Goal: Task Accomplishment & Management: Manage account settings

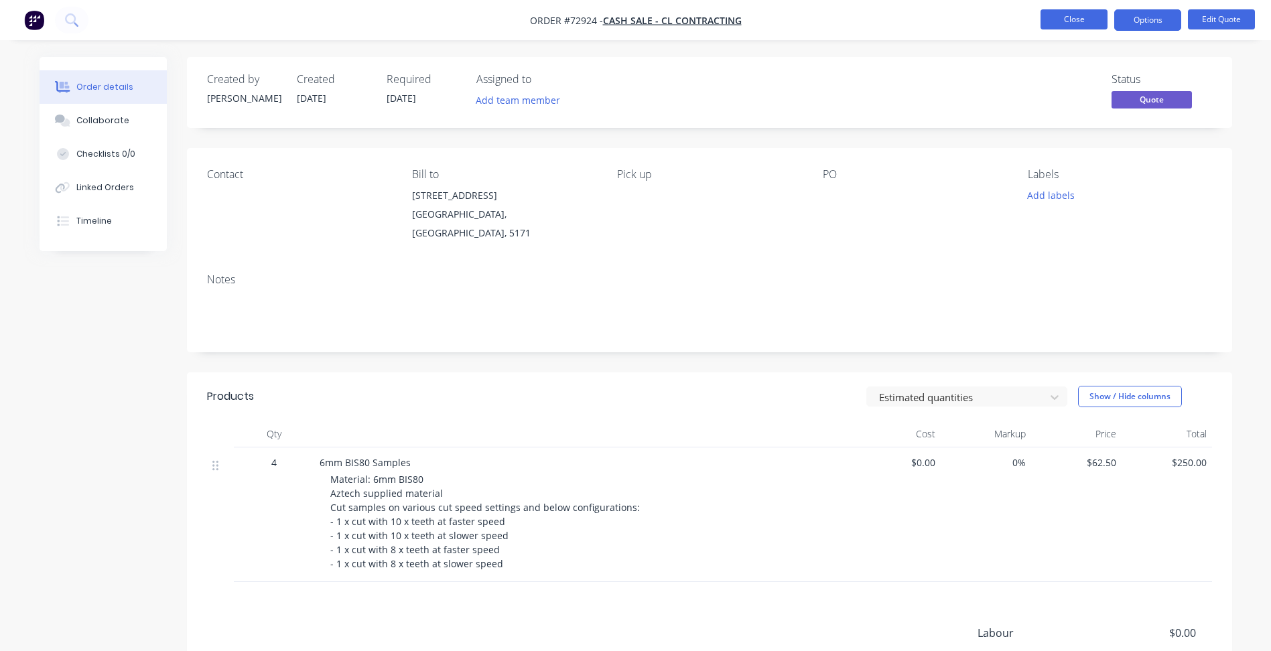
click at [1080, 19] on button "Close" at bounding box center [1073, 19] width 67 height 20
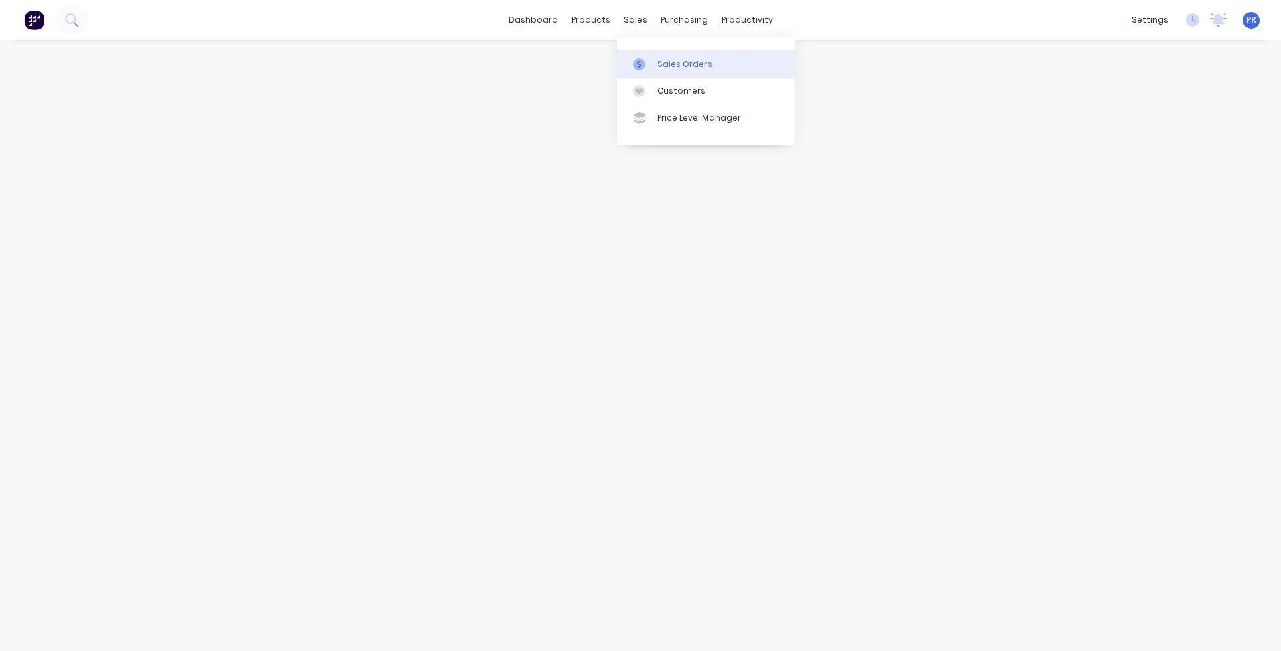
click at [651, 52] on link "Sales Orders" at bounding box center [706, 63] width 178 height 27
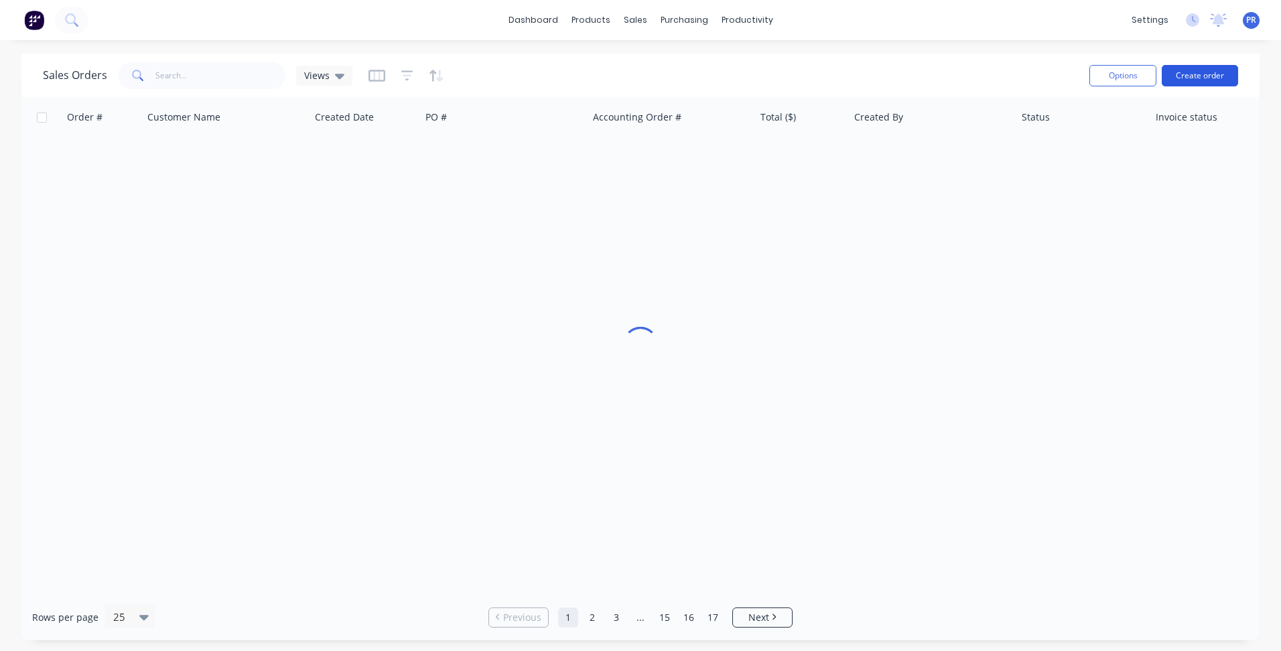
click at [1183, 74] on button "Create order" at bounding box center [1200, 75] width 76 height 21
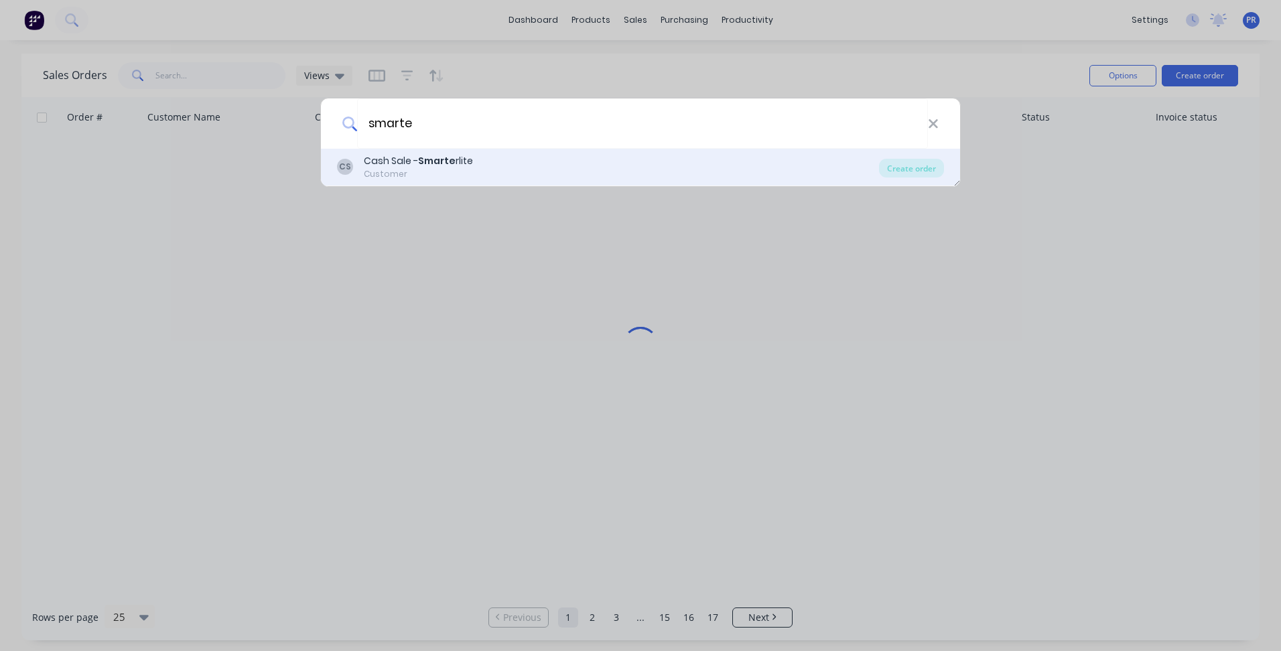
type input "smarte"
click at [625, 162] on div "CS Cash Sale - Smarte rlite Customer" at bounding box center [608, 167] width 542 height 26
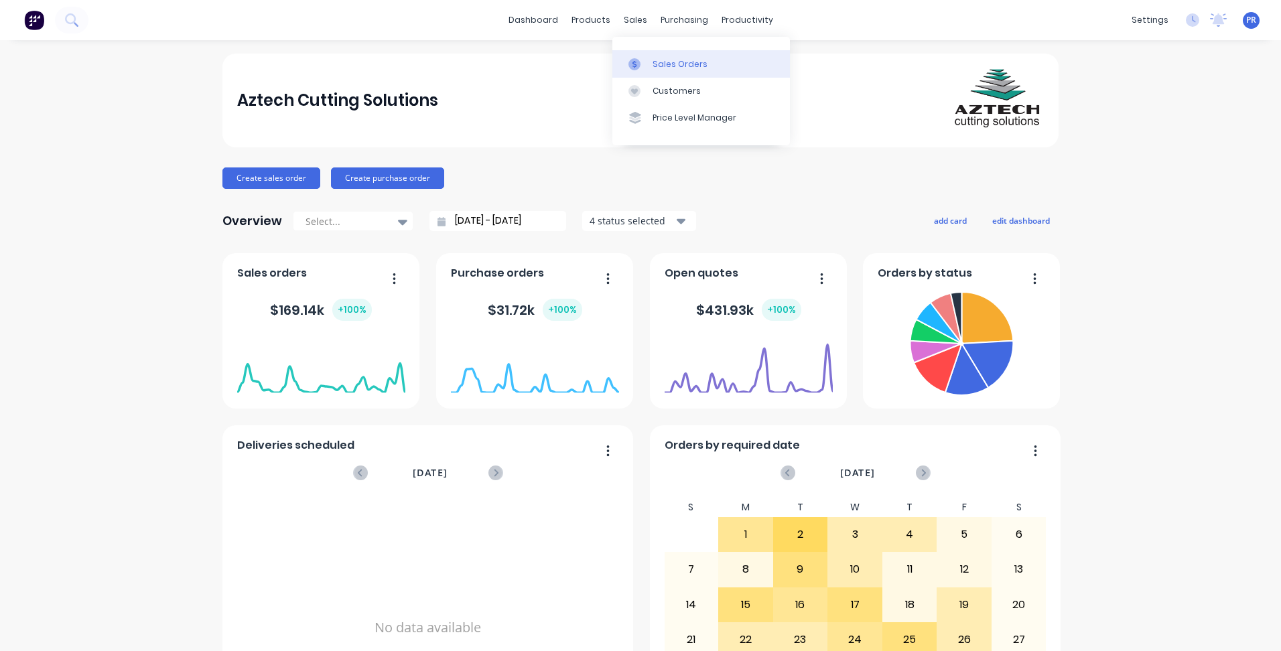
click at [661, 56] on link "Sales Orders" at bounding box center [701, 63] width 178 height 27
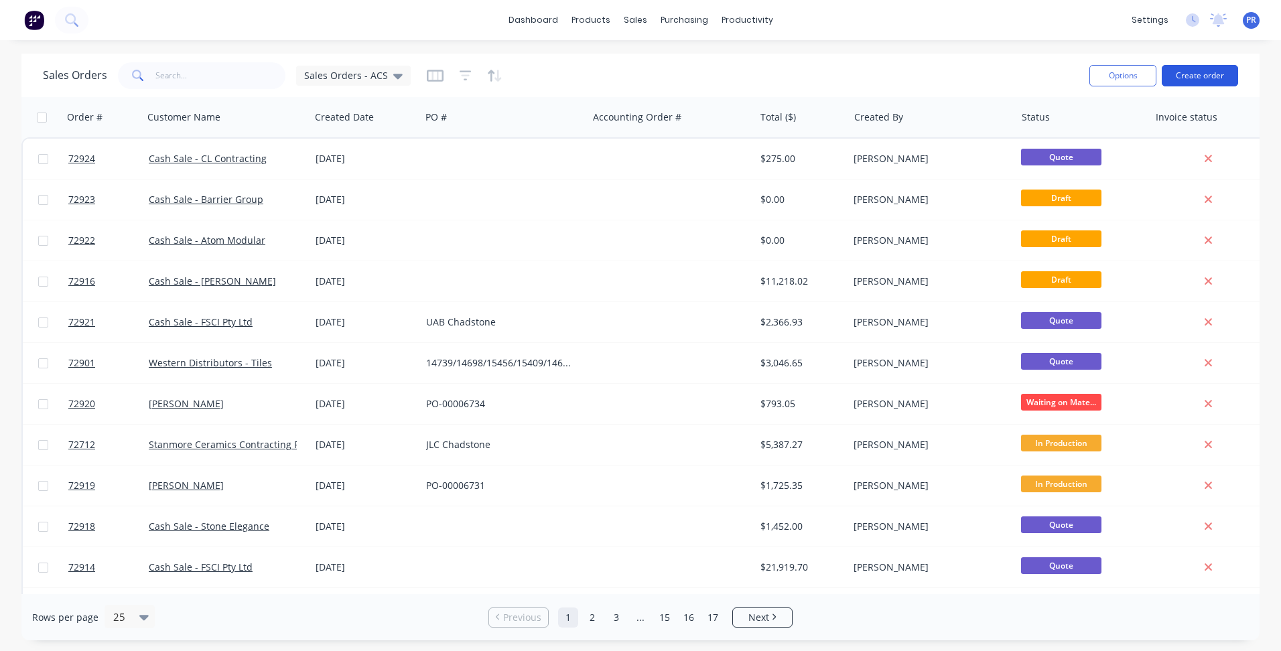
click at [1208, 86] on div "Options Create order" at bounding box center [1161, 75] width 154 height 33
click at [1205, 81] on button "Create order" at bounding box center [1200, 75] width 76 height 21
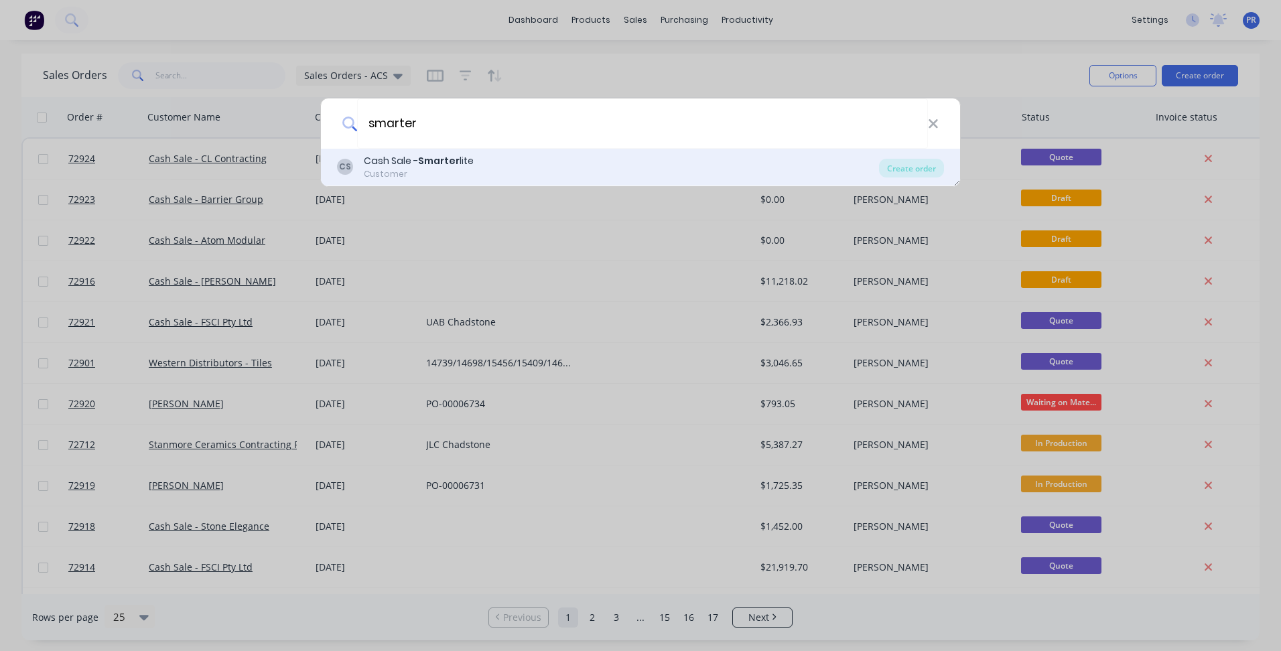
type input "smarter"
click at [580, 167] on div "CS Cash Sale - Smarter lite Customer" at bounding box center [608, 167] width 542 height 26
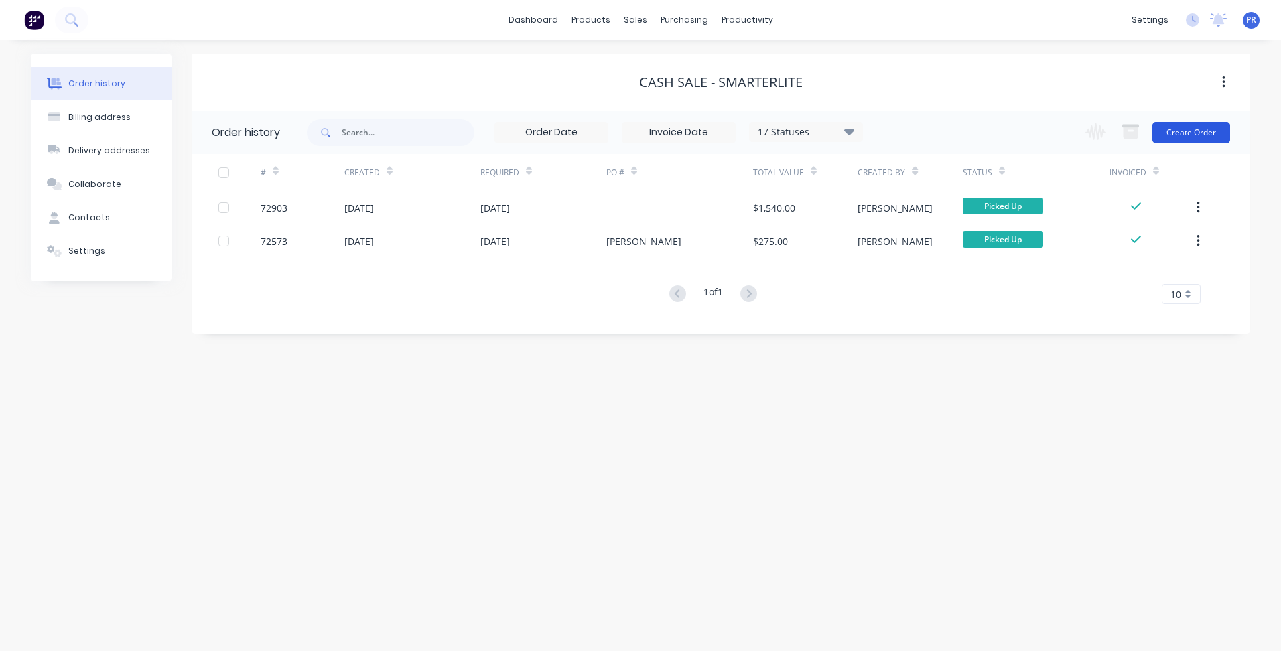
click at [1206, 127] on button "Create Order" at bounding box center [1191, 132] width 78 height 21
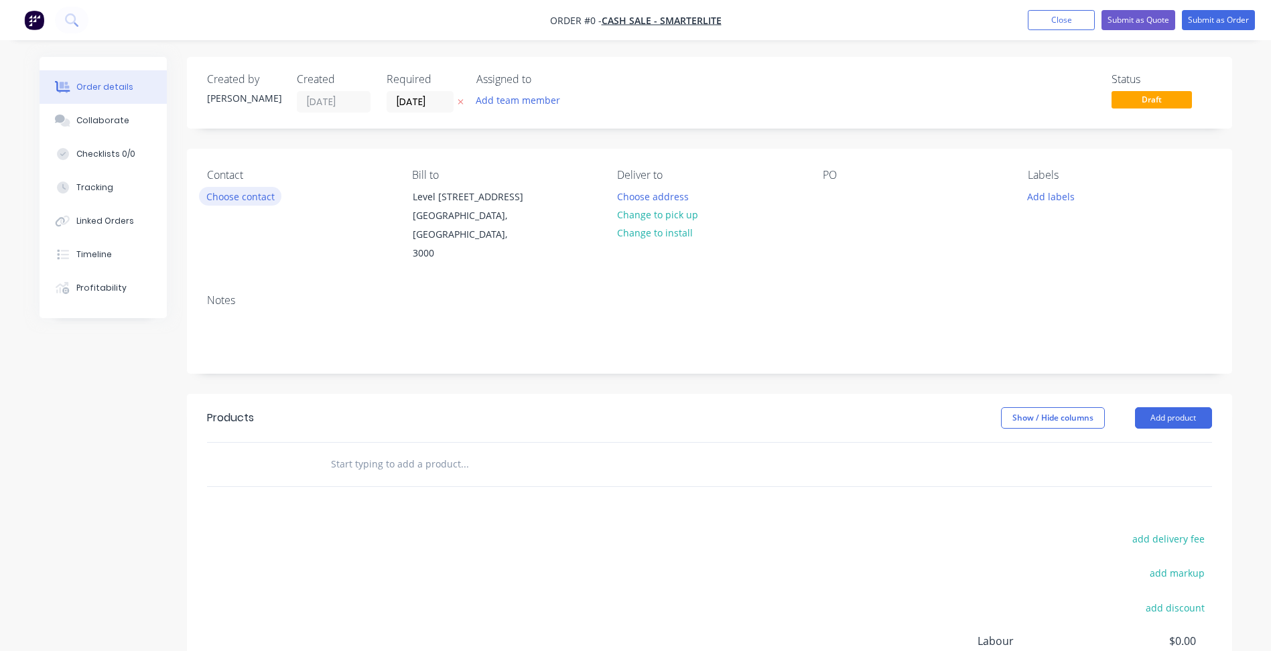
click at [241, 187] on button "Choose contact" at bounding box center [240, 196] width 82 height 18
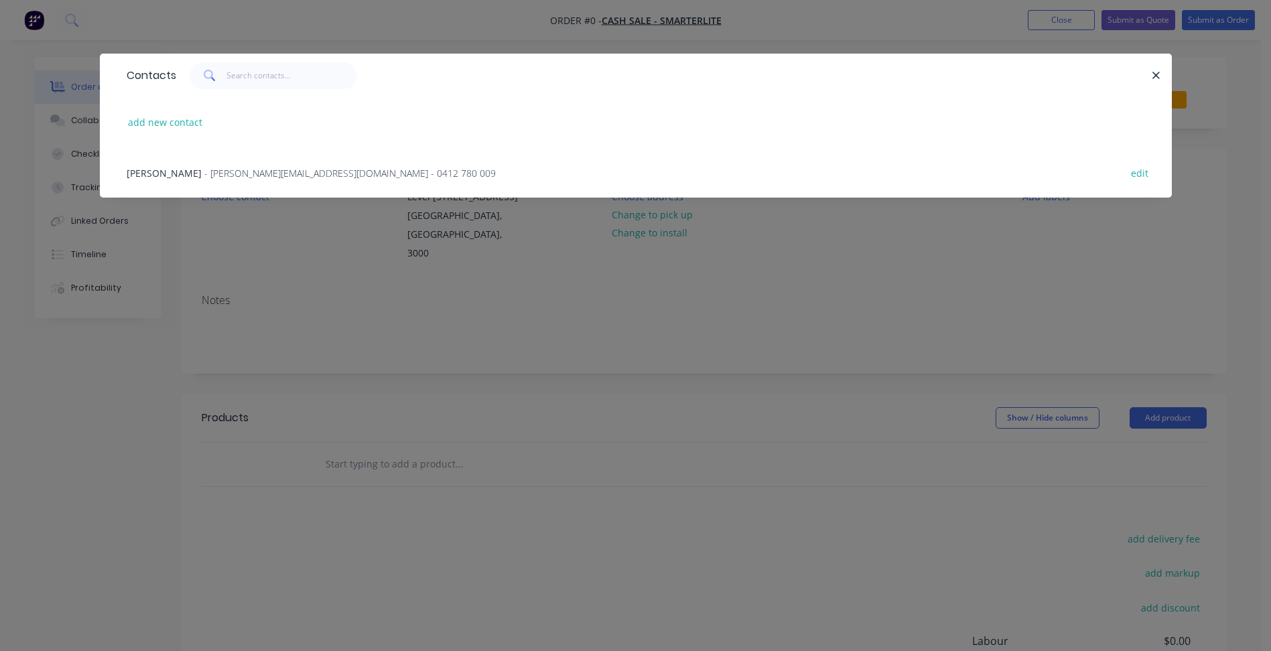
click at [211, 173] on span "- [PERSON_NAME][EMAIL_ADDRESS][DOMAIN_NAME] - 0412 780 009" at bounding box center [349, 173] width 291 height 13
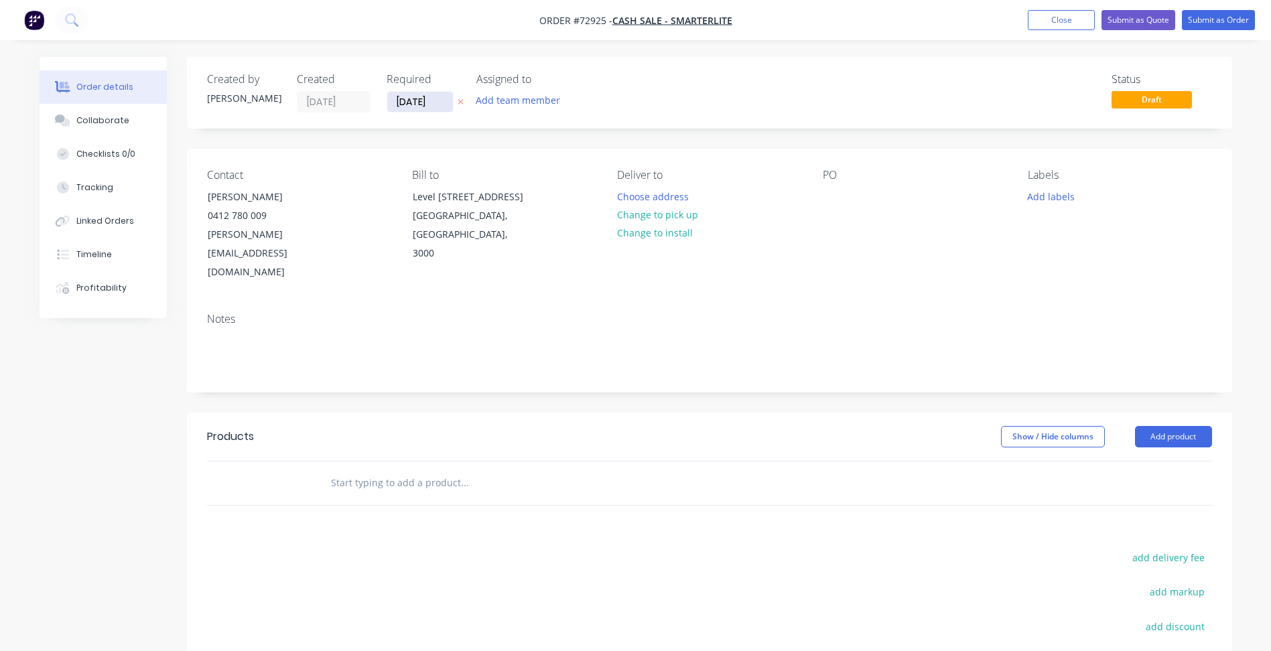
click at [417, 103] on input "[DATE]" at bounding box center [420, 102] width 66 height 20
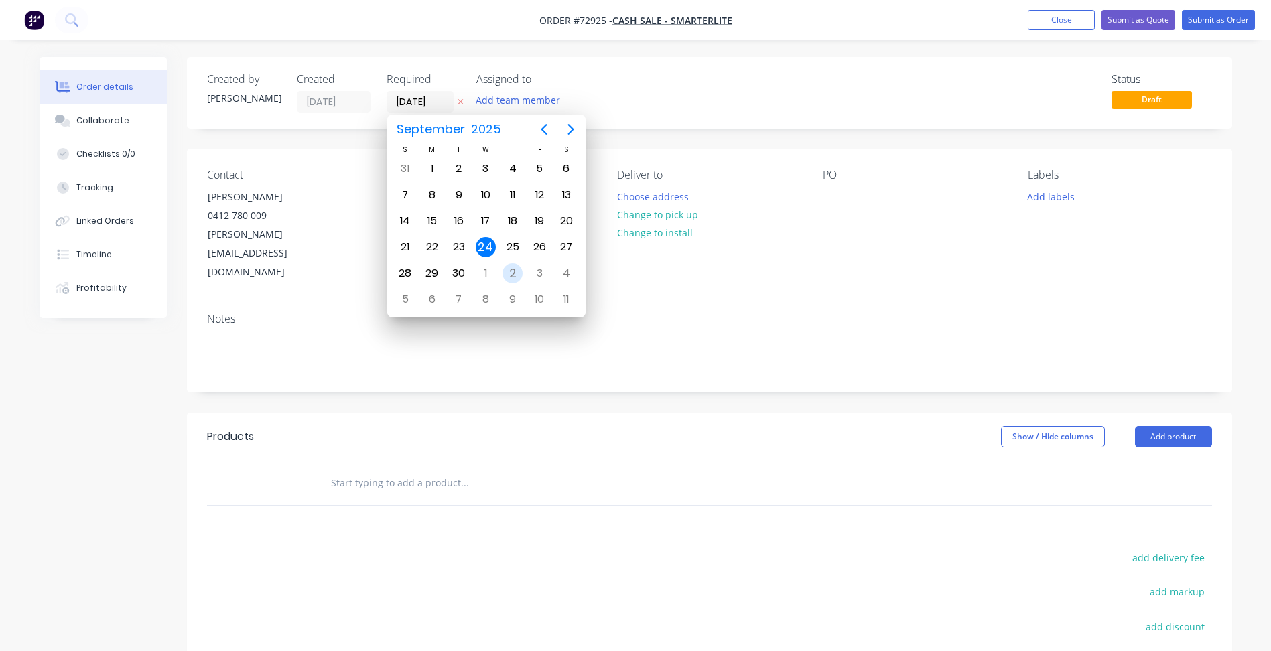
click at [511, 273] on div "2" at bounding box center [512, 273] width 20 height 20
type input "[DATE]"
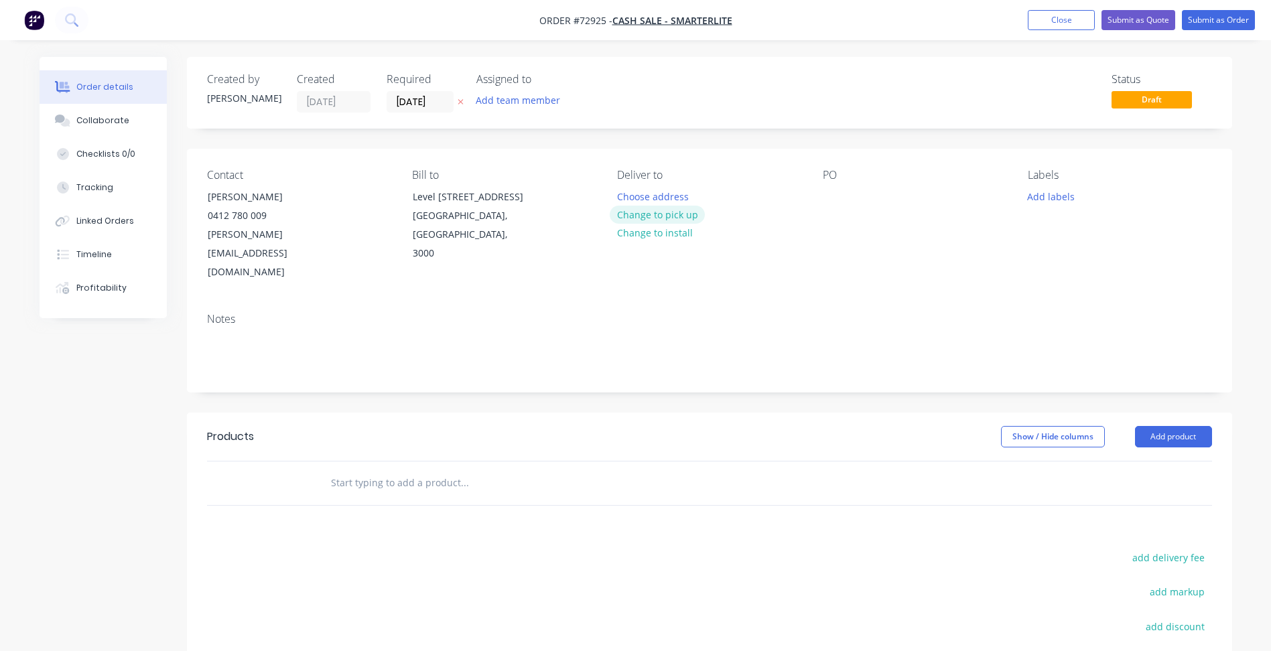
click at [644, 216] on button "Change to pick up" at bounding box center [657, 215] width 95 height 18
click at [1189, 426] on button "Add product" at bounding box center [1173, 436] width 77 height 21
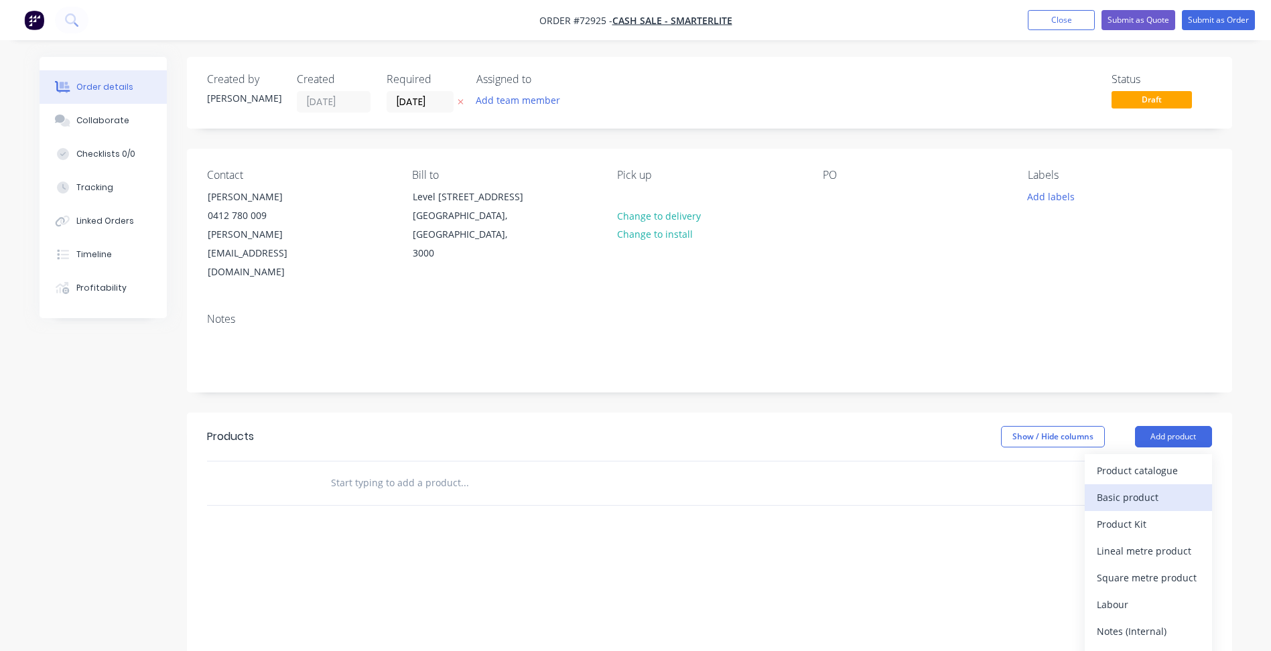
click at [1120, 488] on div "Basic product" at bounding box center [1148, 497] width 103 height 19
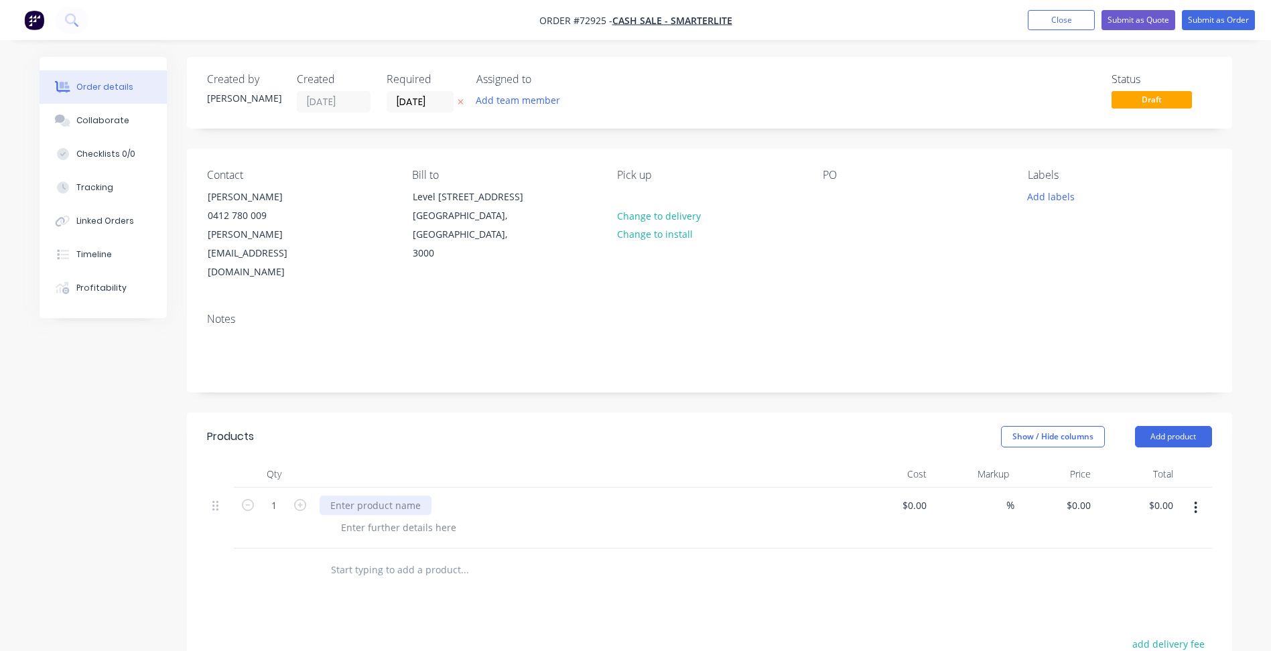
click at [363, 496] on div at bounding box center [376, 505] width 112 height 19
drag, startPoint x: 413, startPoint y: 483, endPoint x: 407, endPoint y: 491, distance: 10.0
click at [412, 518] on div at bounding box center [398, 527] width 137 height 19
click at [1063, 26] on button "Close" at bounding box center [1061, 20] width 67 height 20
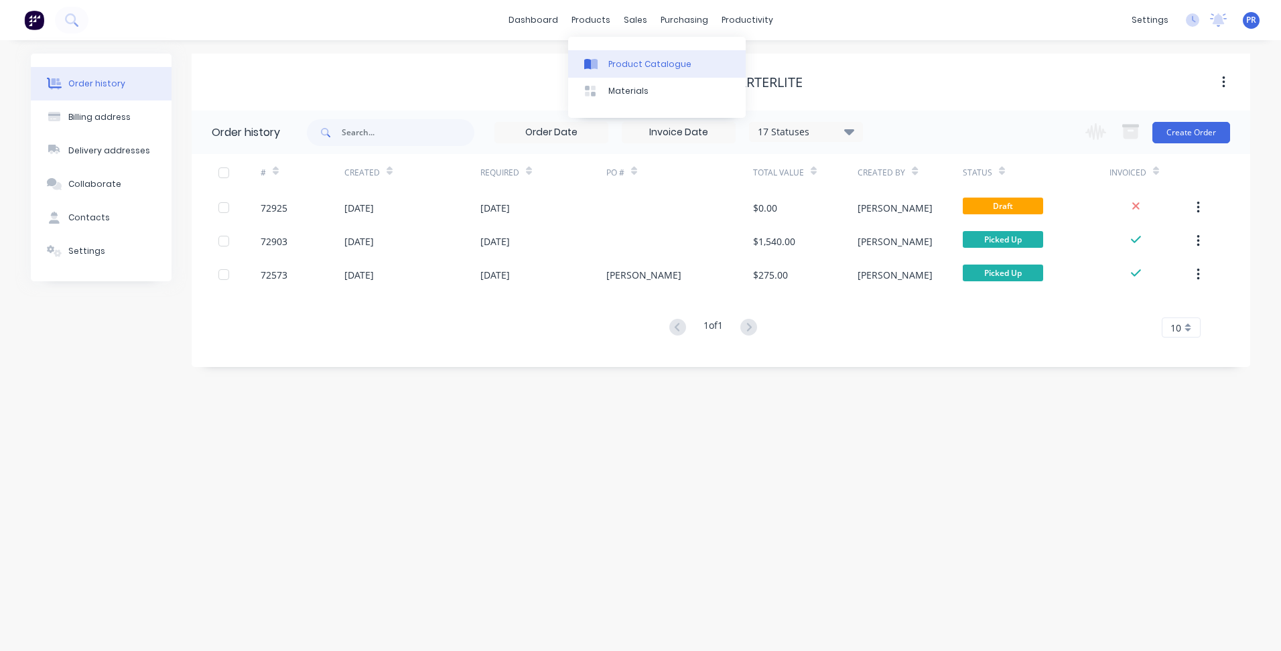
click at [615, 61] on div "Product Catalogue" at bounding box center [649, 64] width 83 height 12
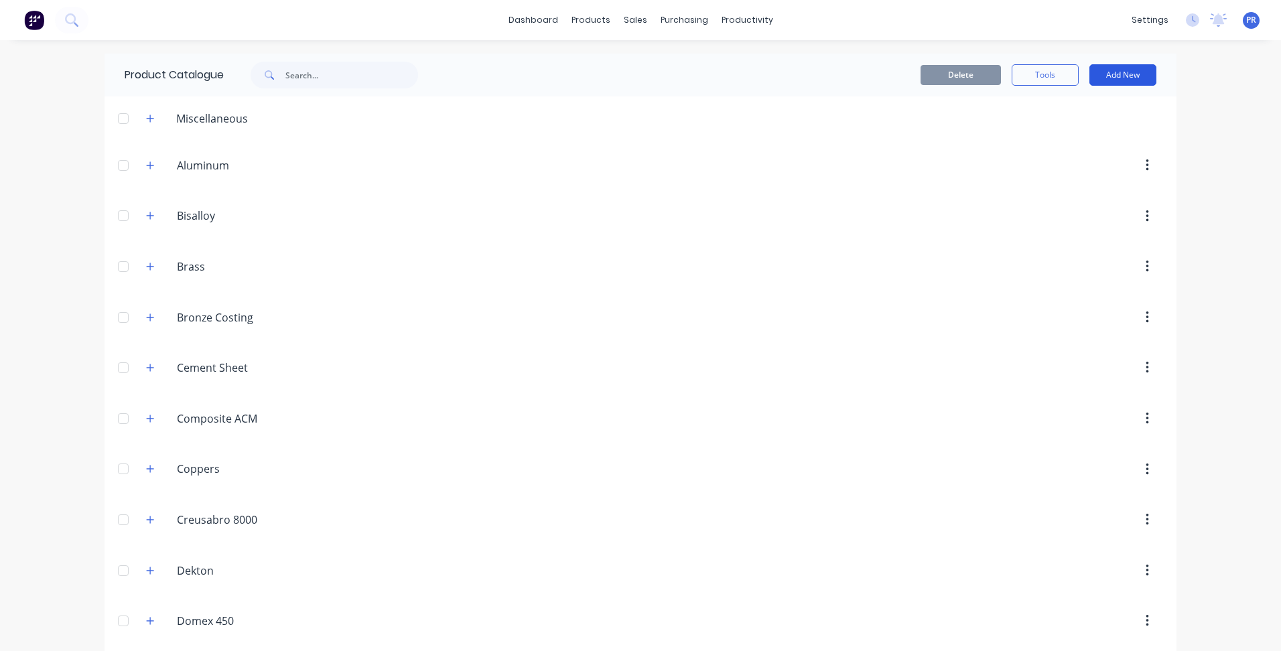
click at [1112, 74] on button "Add New" at bounding box center [1122, 74] width 67 height 21
click at [1047, 143] on div "Product" at bounding box center [1092, 136] width 103 height 19
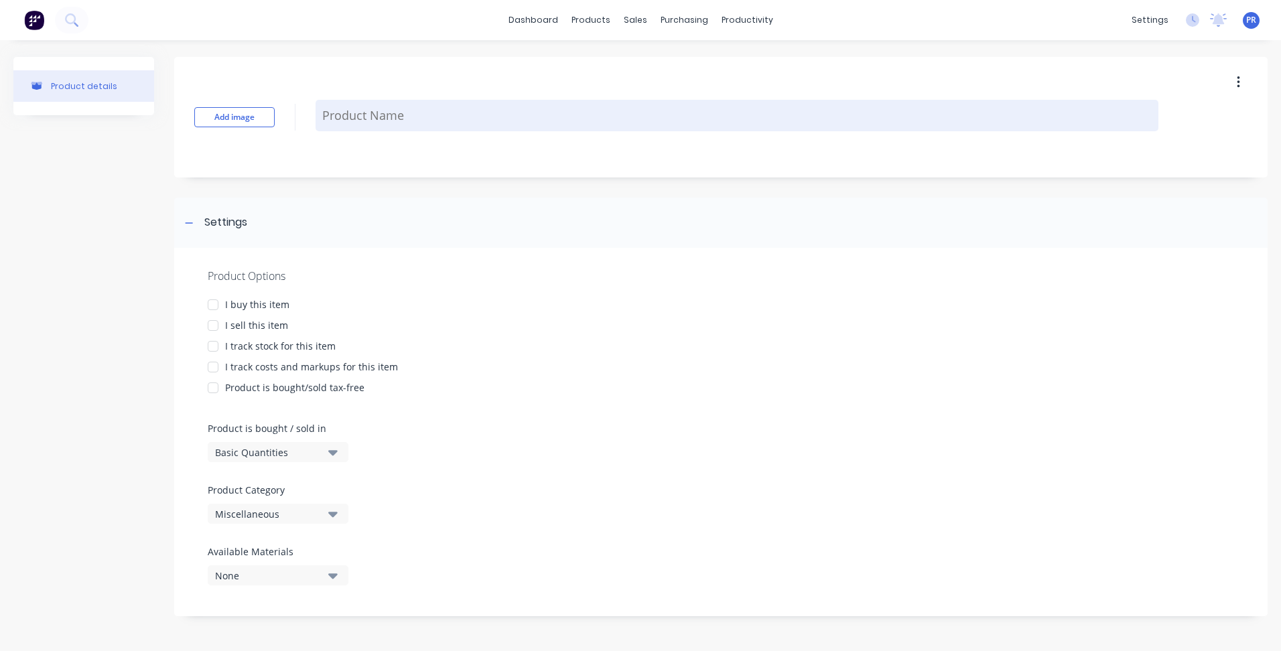
click at [360, 121] on textarea at bounding box center [737, 115] width 843 height 31
type textarea "x"
type textarea "2"
type textarea "x"
type textarea "2m"
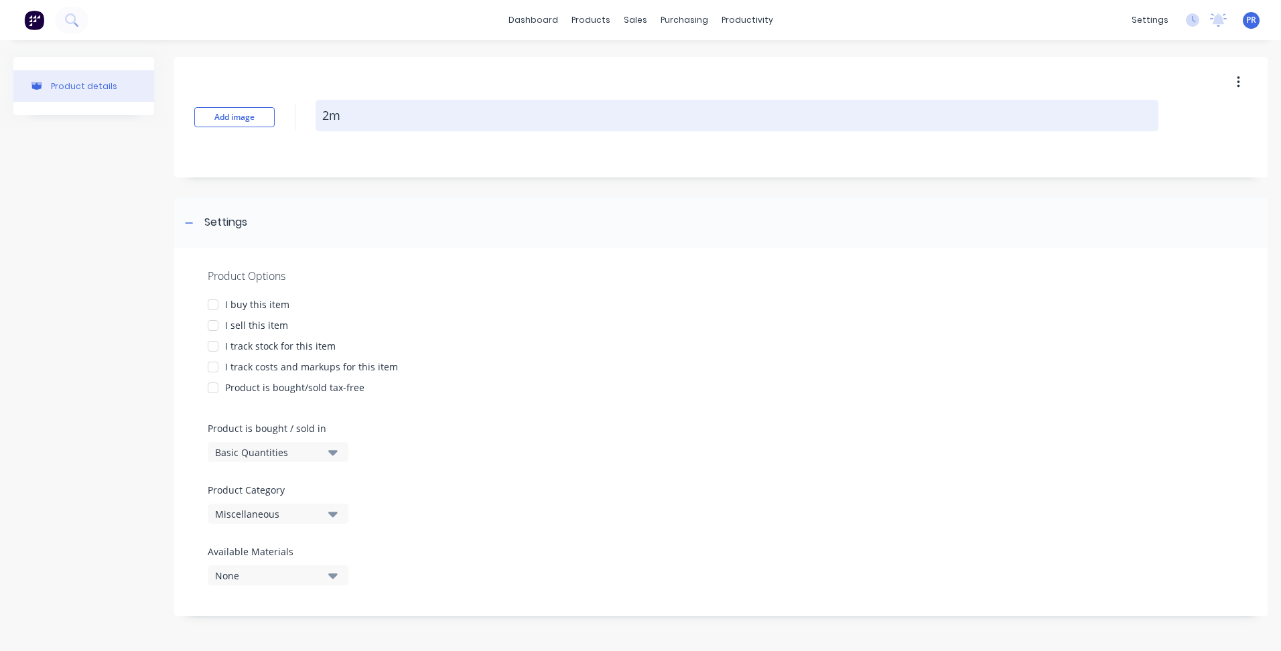
type textarea "x"
type textarea "2mm"
type textarea "x"
type textarea "2mm"
type textarea "x"
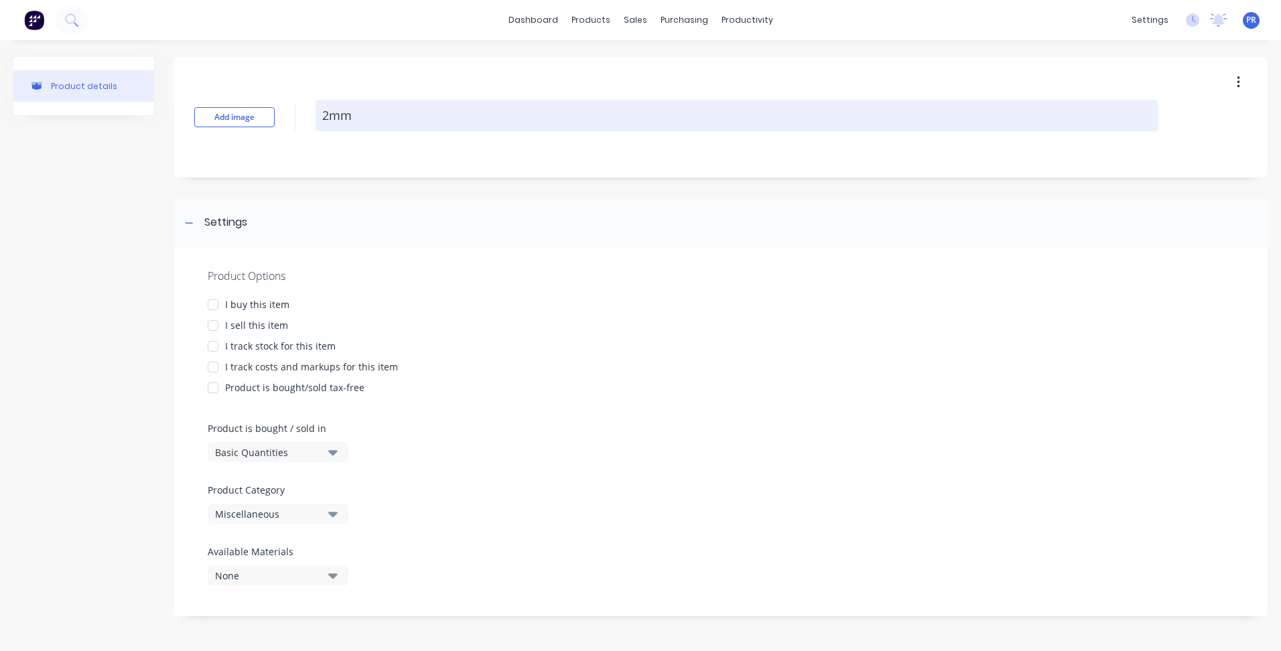
type textarea "2mm A"
type textarea "x"
type textarea "2mm Al"
type textarea "x"
type textarea "2mm Alu"
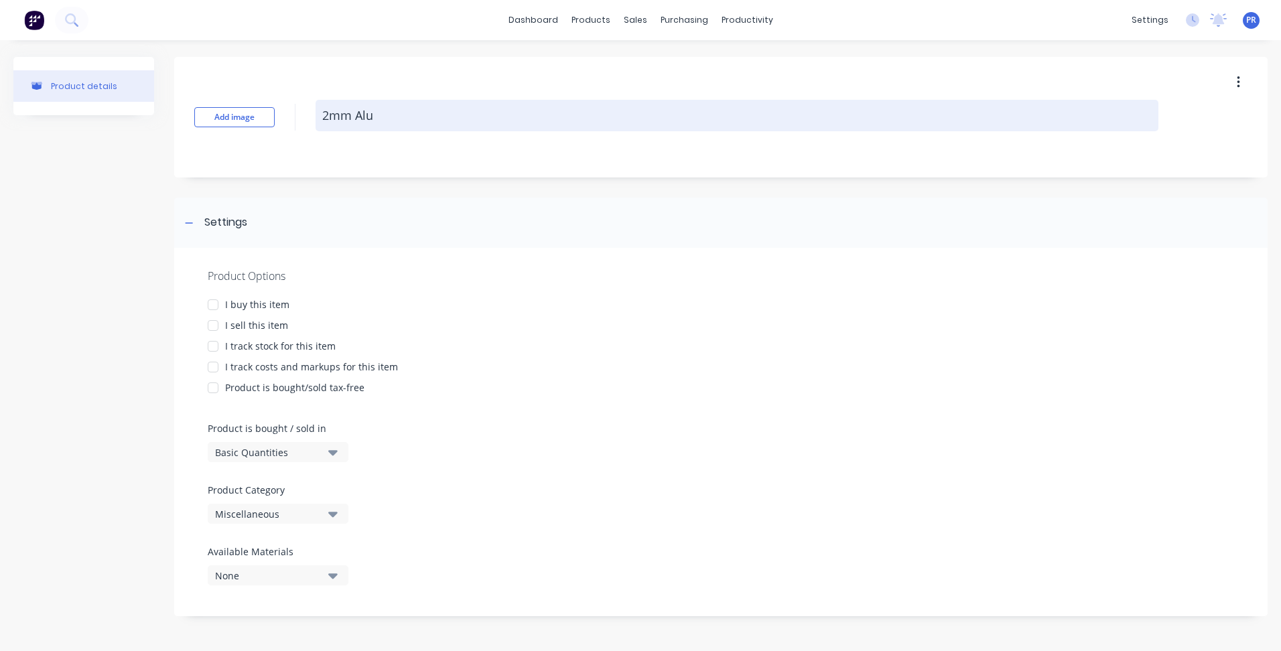
type textarea "x"
type textarea "2mm Alum"
type textarea "x"
type textarea "2mm Alumi"
type textarea "x"
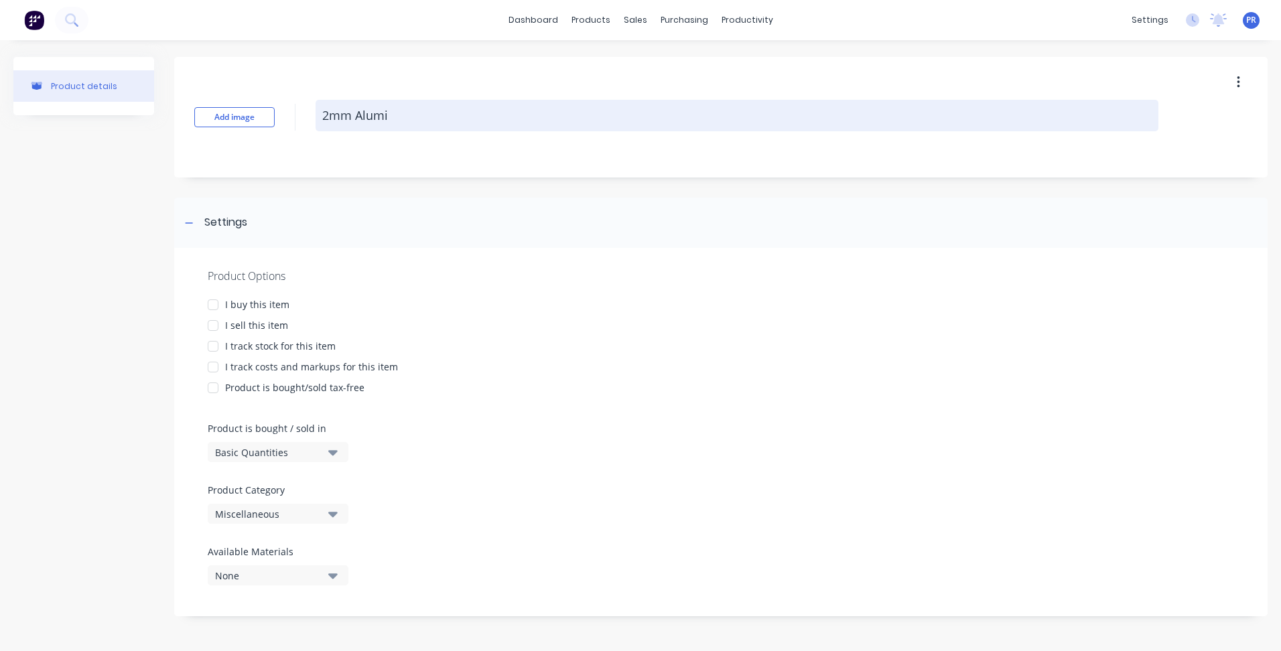
type textarea "2mm Alumin"
type textarea "x"
type textarea "2mm Alumini"
type textarea "x"
type textarea "2mm Aluminiu"
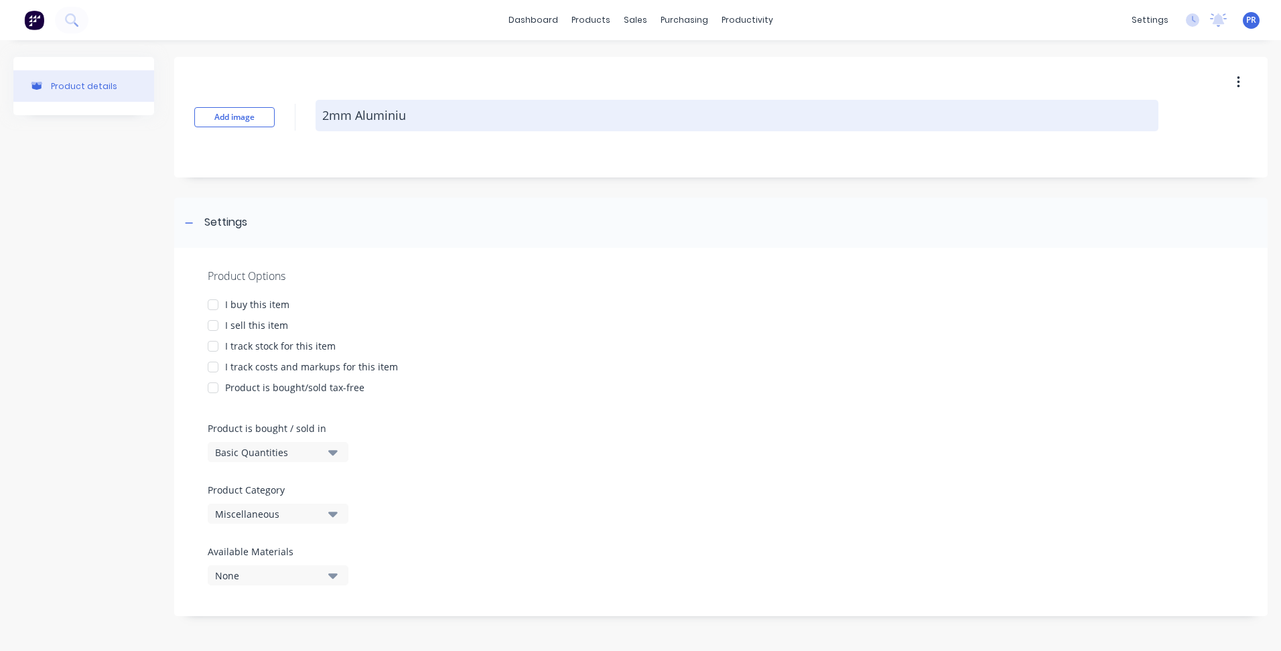
type textarea "x"
type textarea "2mm Aluminium"
type textarea "x"
type textarea "2mm Aluminium"
type textarea "x"
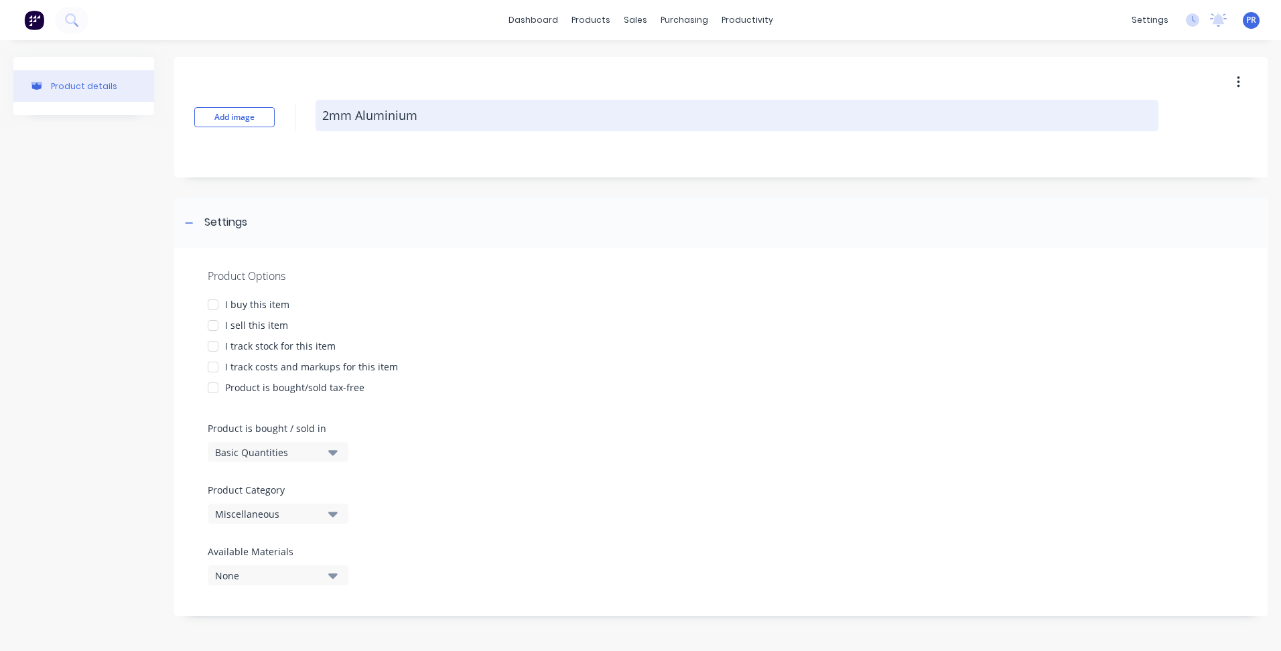
type textarea "2mm Aluminium S"
type textarea "x"
type textarea "2mm Aluminium Sh"
type textarea "x"
type textarea "2mm Aluminium She"
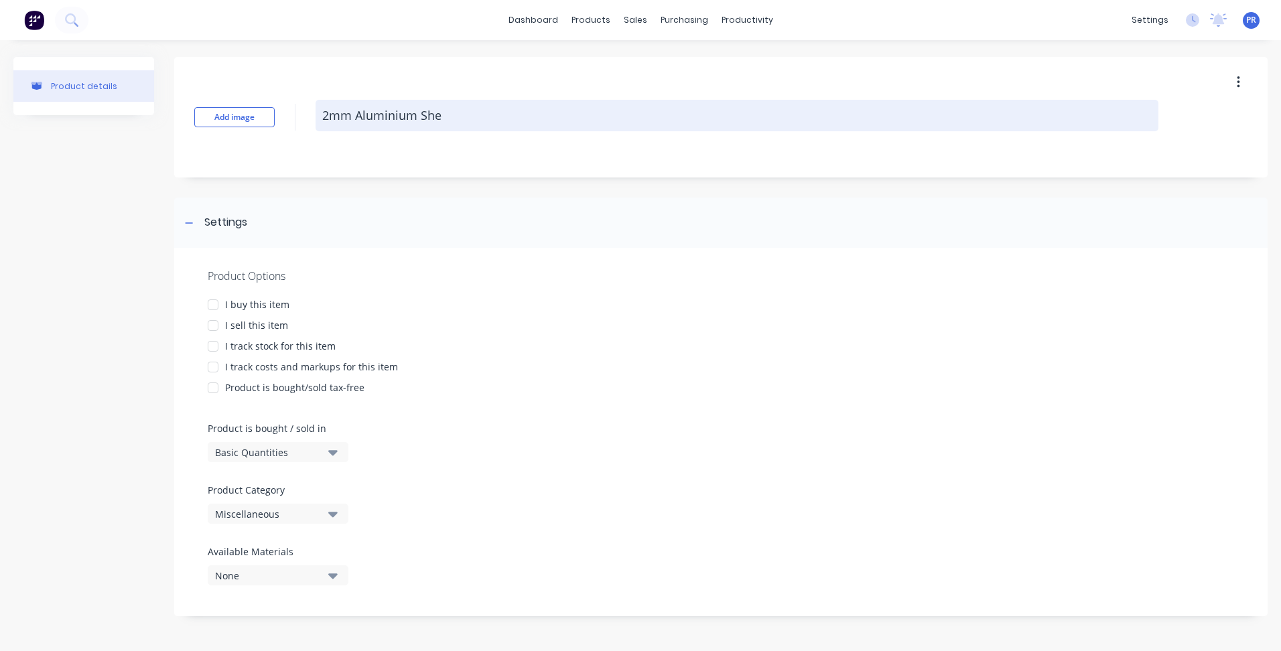
type textarea "x"
type textarea "2mm Aluminium Shee"
type textarea "x"
type textarea "2mm Aluminium Sheet"
type textarea "x"
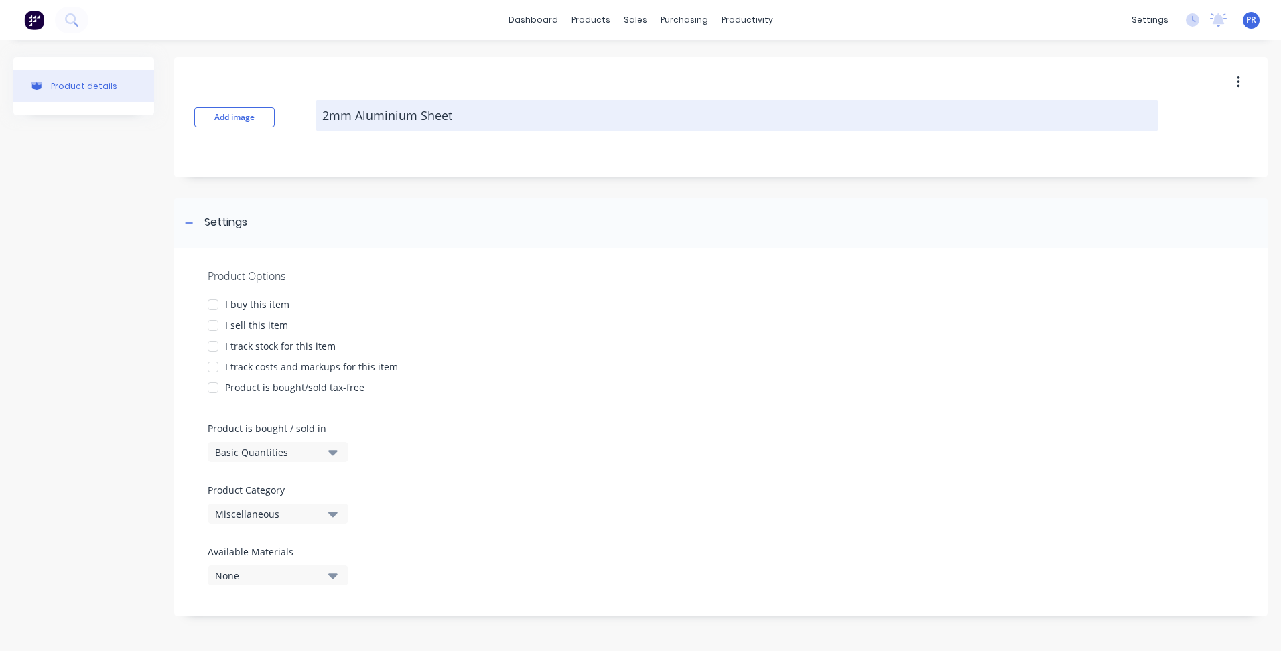
type textarea "2mm Aluminium Sheet"
type textarea "x"
type textarea "2mm Aluminium Sheet -"
type textarea "x"
type textarea "2mm Aluminium Sheet -"
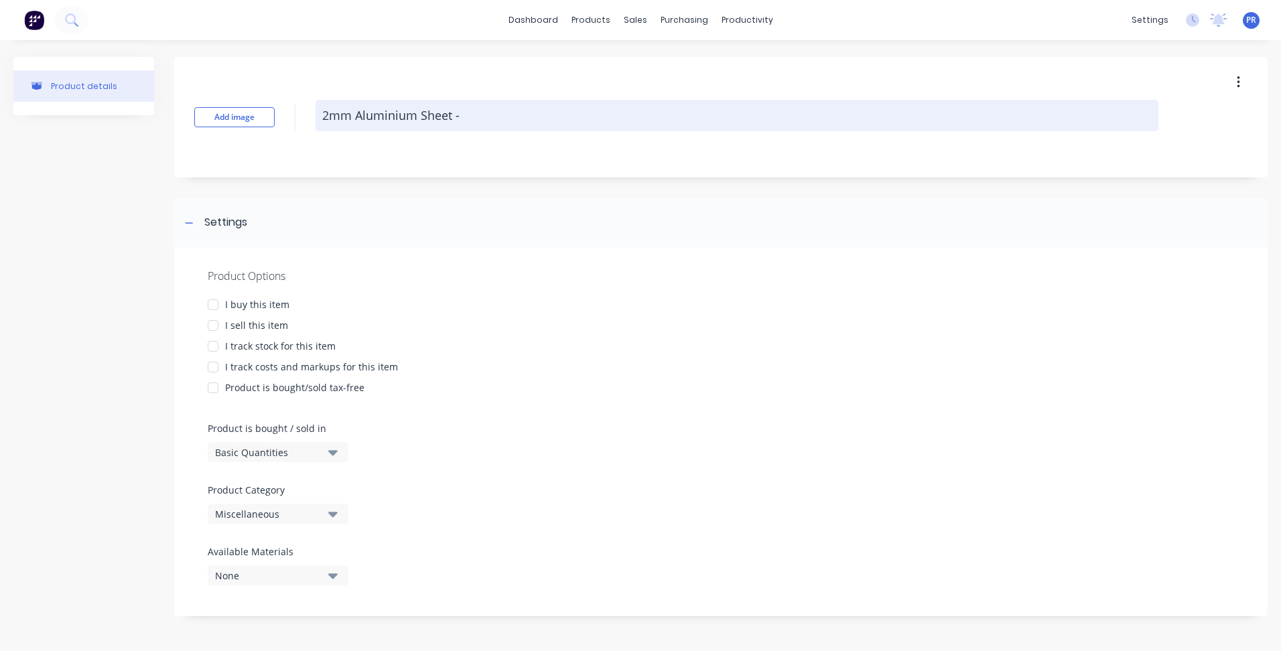
type textarea "x"
type textarea "2mm Aluminium Sheet - N"
type textarea "x"
type textarea "2mm Aluminium Sheet - Nu"
type textarea "x"
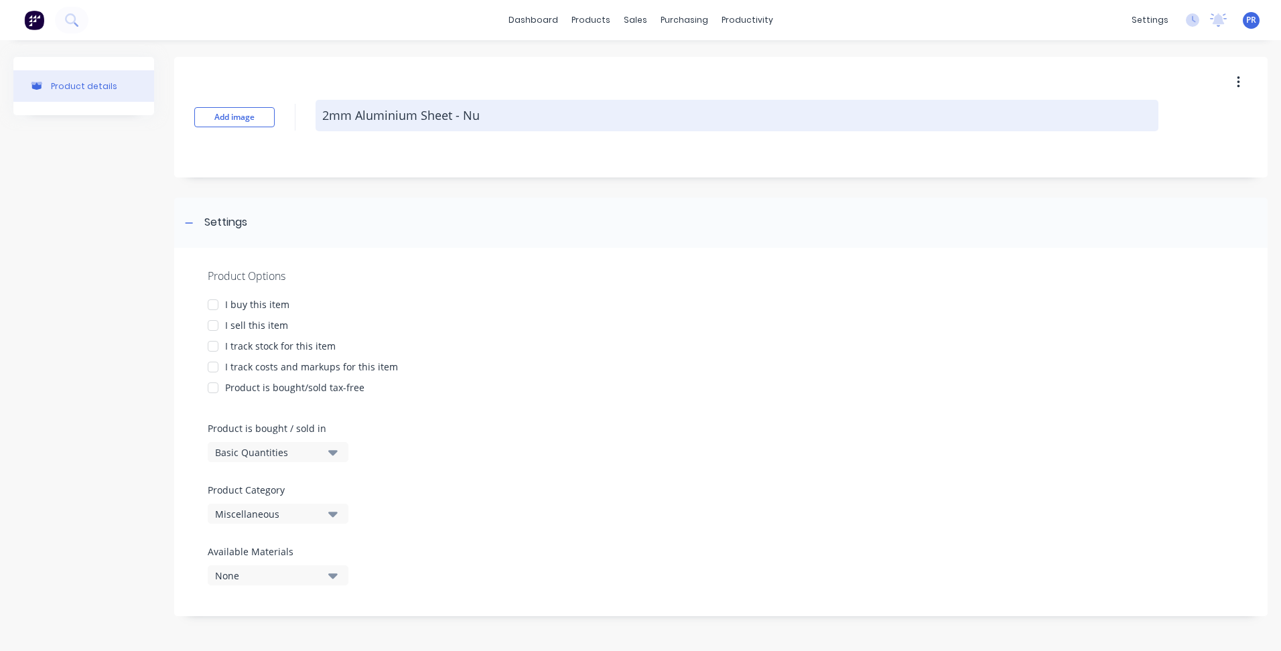
type textarea "2mm Aluminium Sheet - Num"
type textarea "x"
type textarea "2mm Aluminium Sheet - Numb"
type textarea "x"
type textarea "2mm Aluminium Sheet - Numbe"
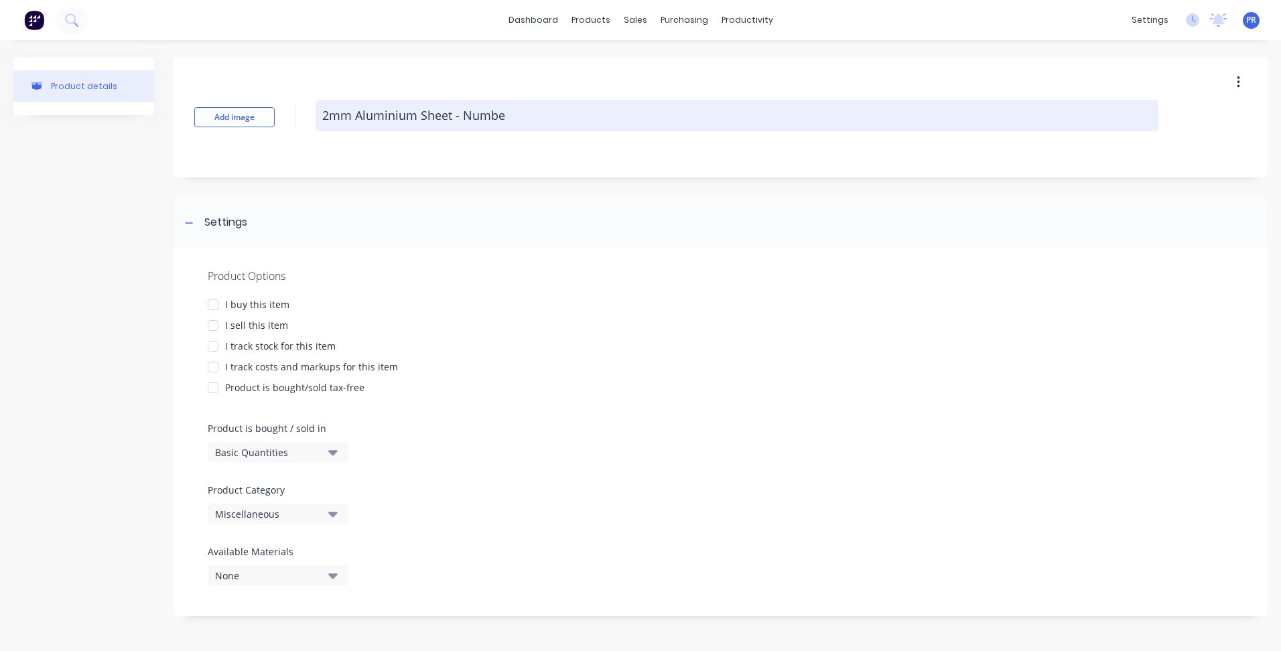
type textarea "x"
type textarea "2mm Aluminium Sheet - Number"
type textarea "x"
type textarea "2mm Aluminium Sheet - Numbers"
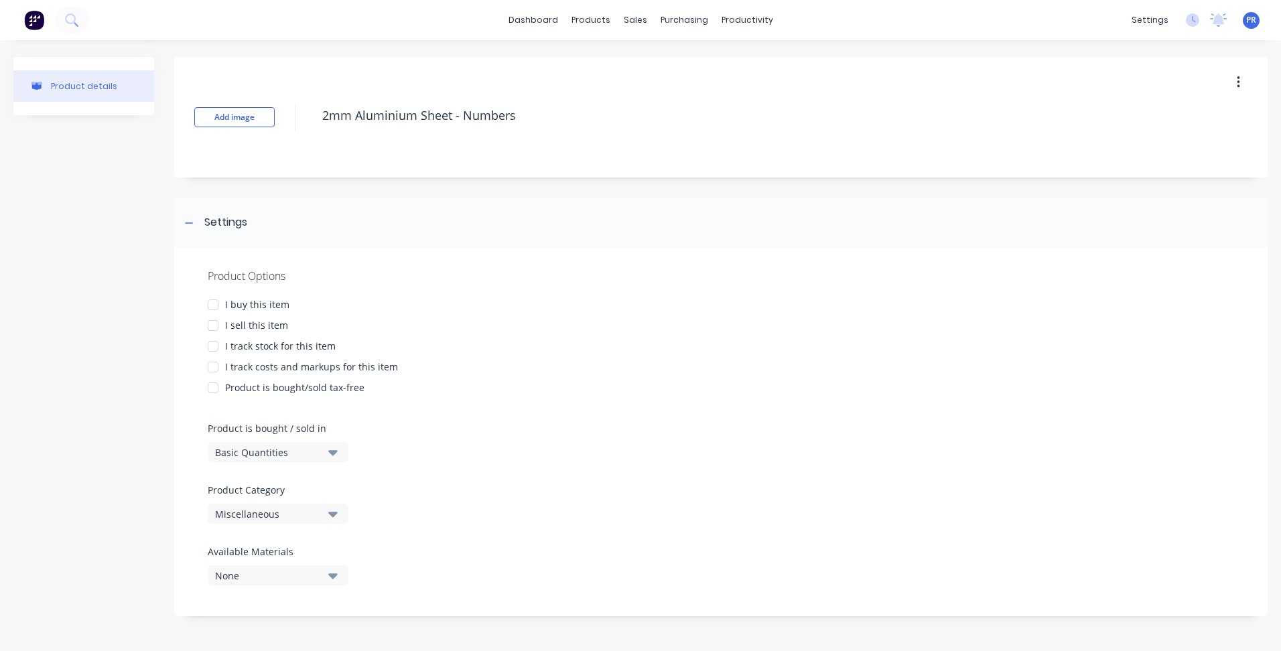
click at [212, 328] on div at bounding box center [213, 325] width 27 height 27
type textarea "x"
type textarea "2mm Aluminium Sheet - Numbers"
type textarea "x"
type textarea "2mm Aluminium Sheet - Numbers"
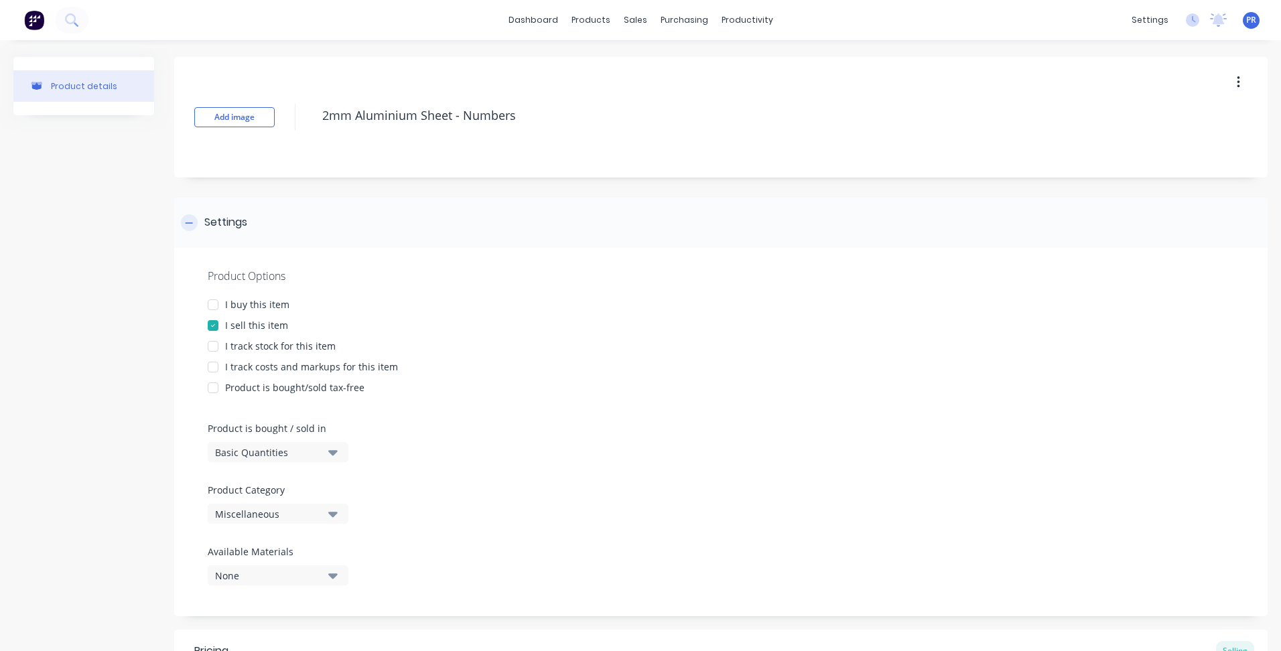
click at [190, 221] on icon at bounding box center [189, 222] width 8 height 9
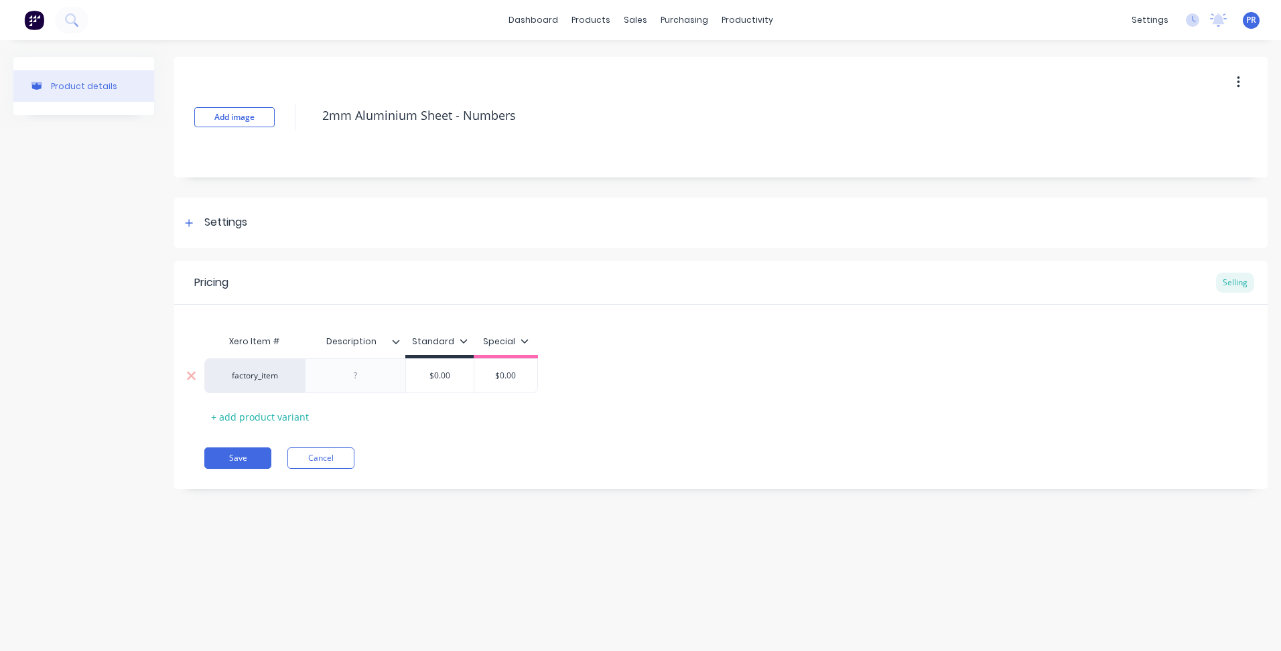
click at [361, 379] on div at bounding box center [355, 375] width 67 height 17
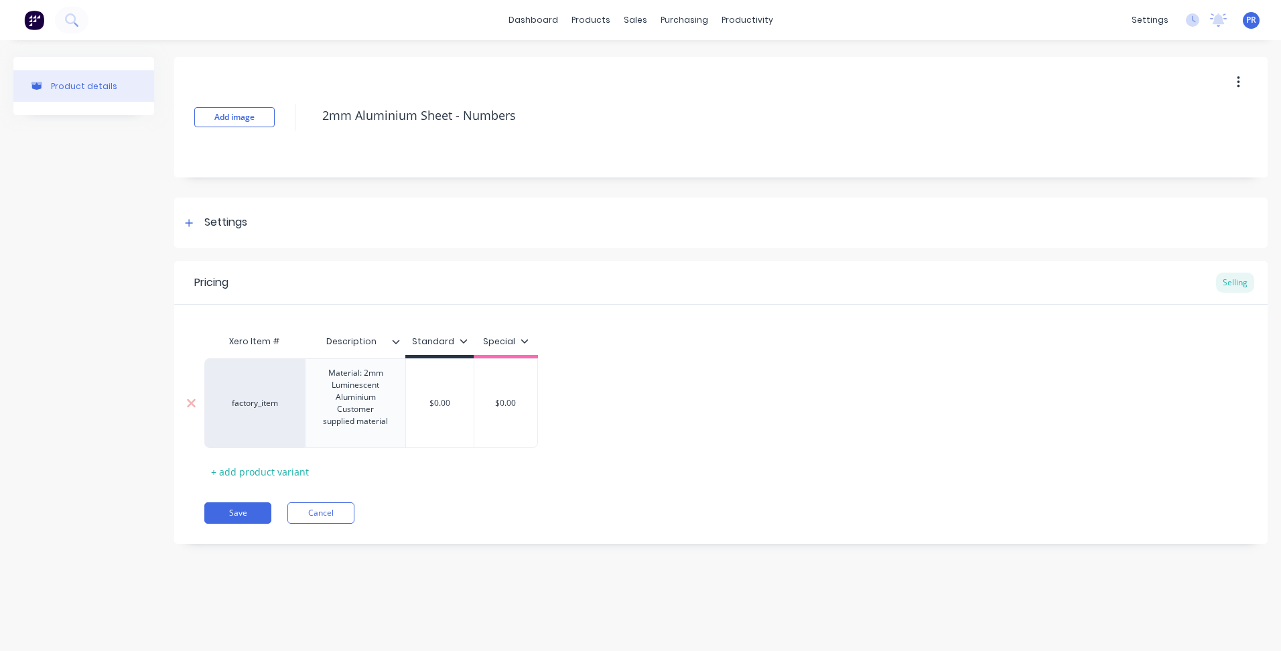
type textarea "x"
type input "$0.00"
click at [437, 408] on div "factory_item Material: 2mm Luminescent Aluminium Customer supplied material $0.…" at bounding box center [371, 403] width 334 height 90
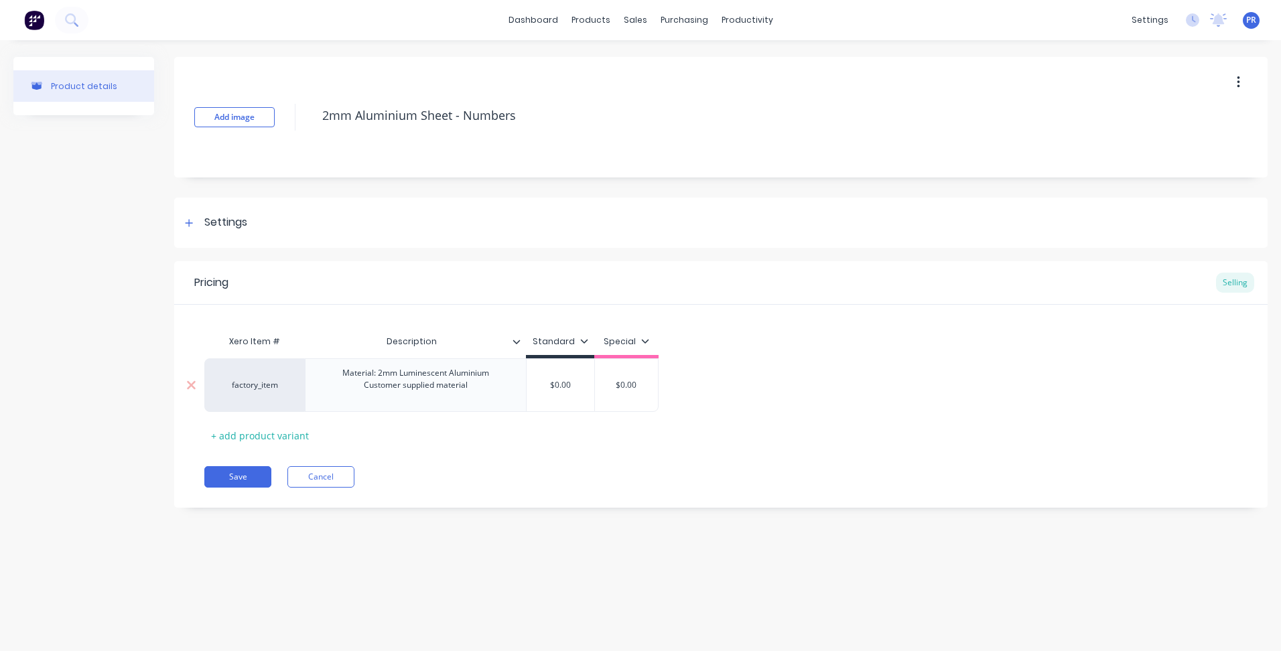
click at [565, 384] on input "$0.00" at bounding box center [561, 385] width 68 height 12
click at [470, 384] on div "Material: 2mm Luminescent Aluminium Customer supplied material" at bounding box center [416, 385] width 168 height 42
click at [433, 397] on div "Material: 2mm Luminescent Aluminium Customer supplied material" at bounding box center [416, 385] width 168 height 42
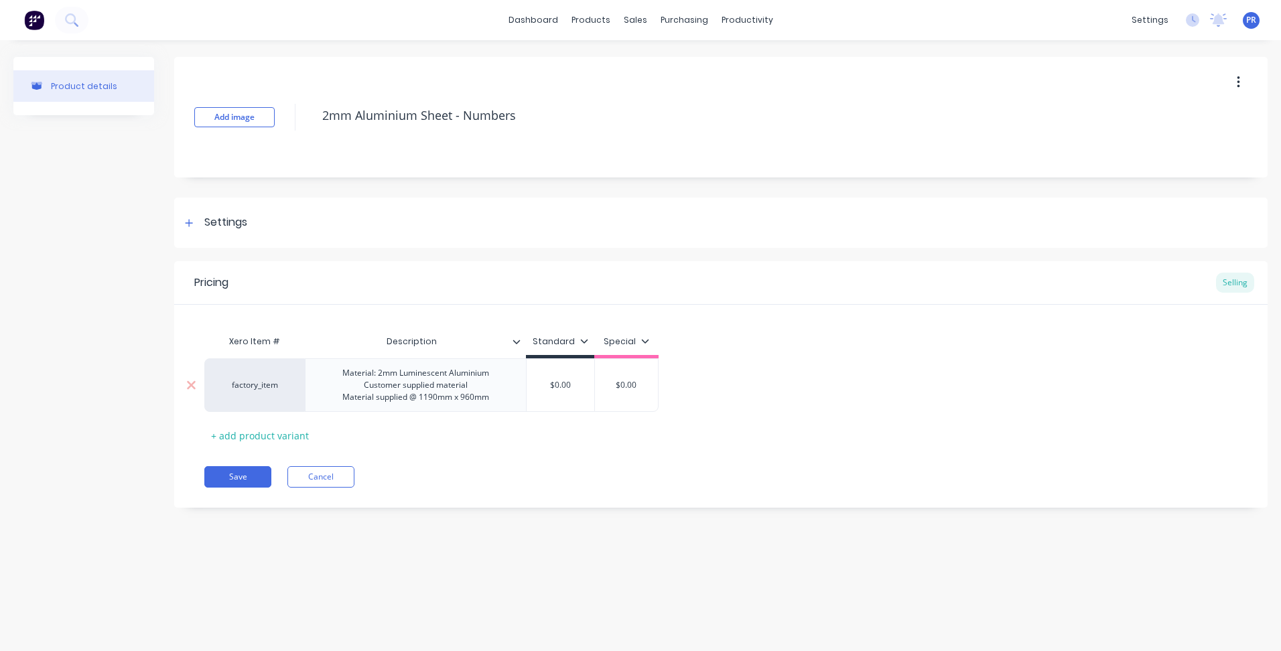
click at [569, 385] on input "$0.00" at bounding box center [561, 385] width 68 height 12
type textarea "x"
type input "$6"
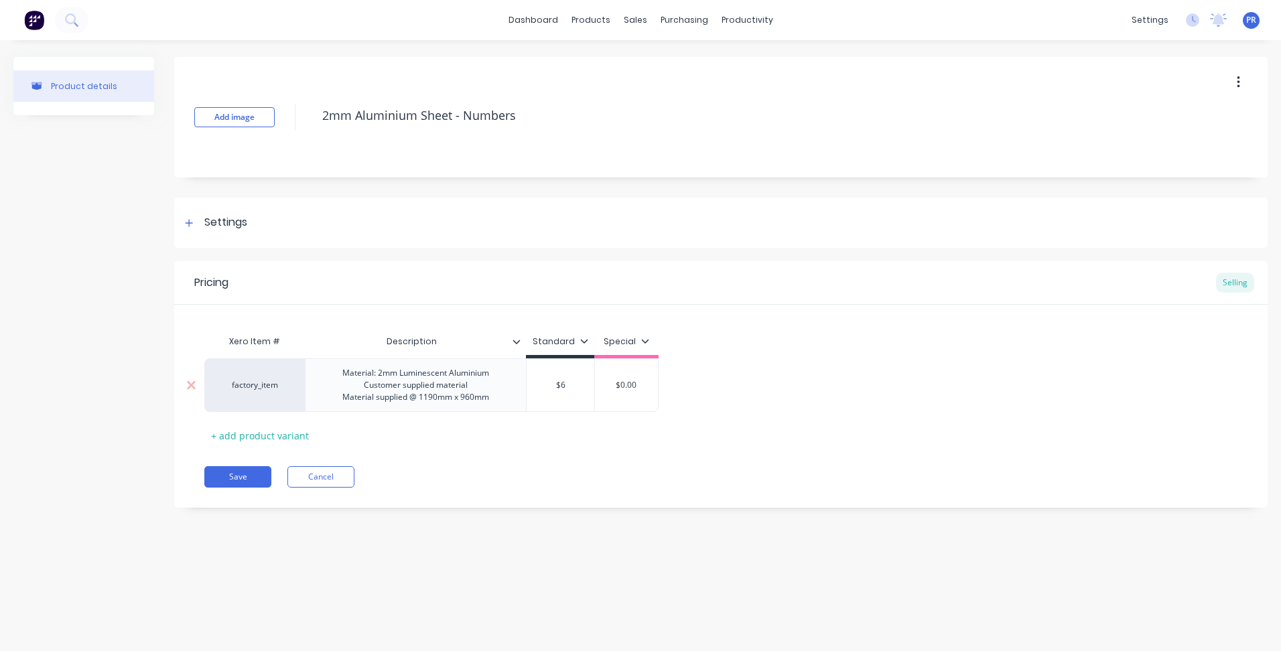
type textarea "x"
type input "$64"
type textarea "x"
type input "$640"
click at [250, 477] on button "Save" at bounding box center [237, 476] width 67 height 21
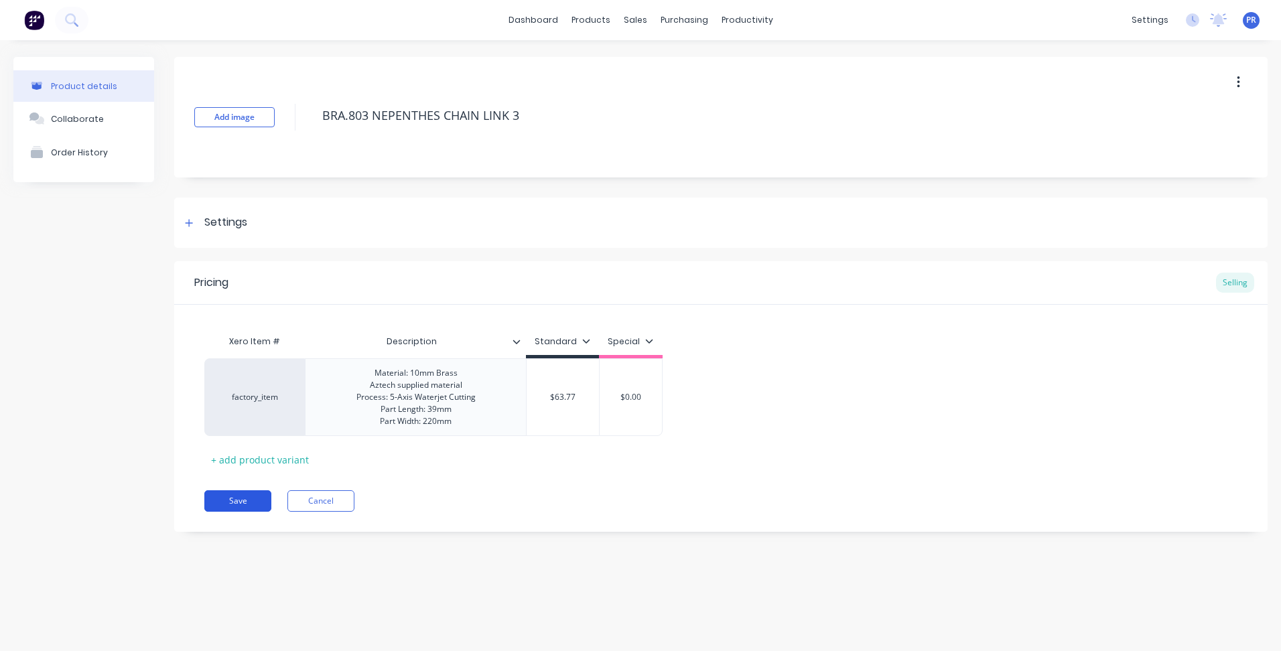
click at [243, 505] on button "Save" at bounding box center [237, 500] width 67 height 21
type textarea "x"
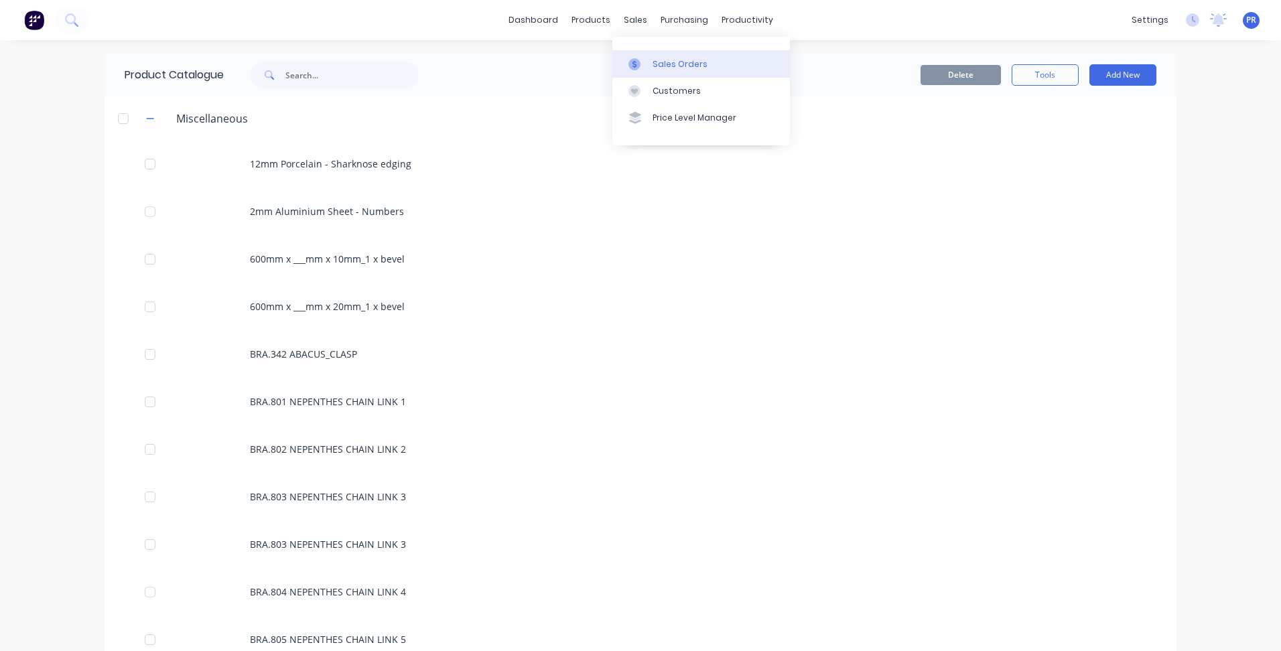
click at [661, 57] on link "Sales Orders" at bounding box center [701, 63] width 178 height 27
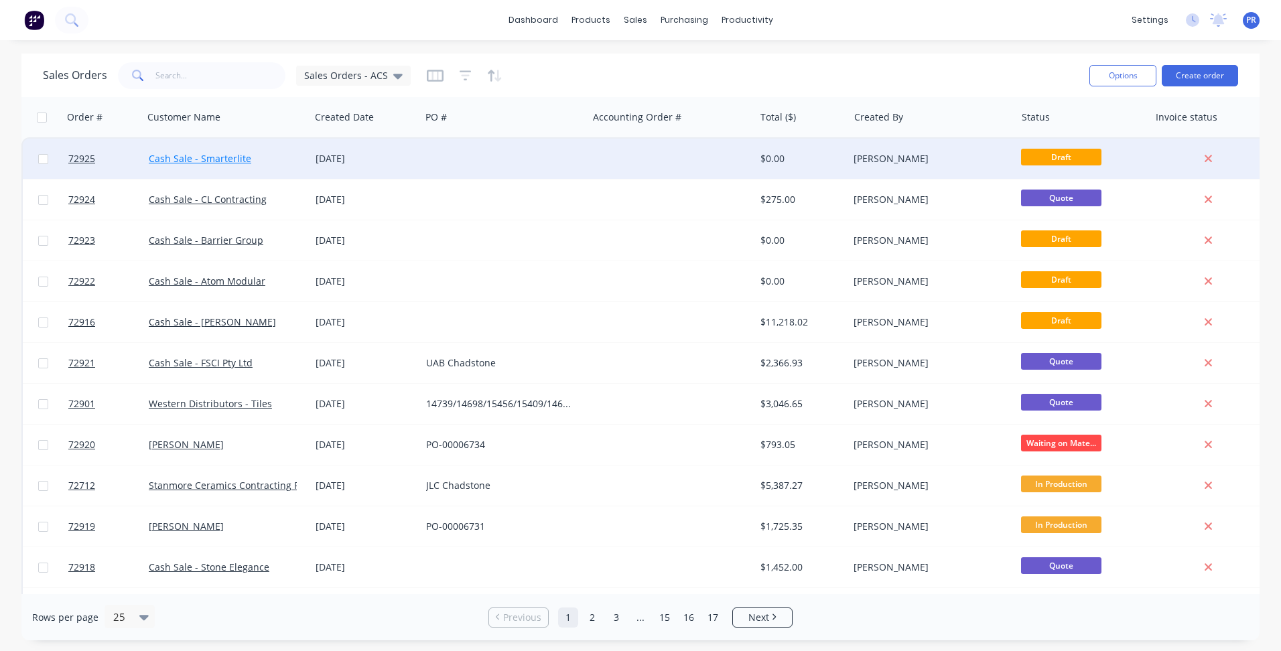
click at [228, 163] on link "Cash Sale - Smarterlite" at bounding box center [200, 158] width 103 height 13
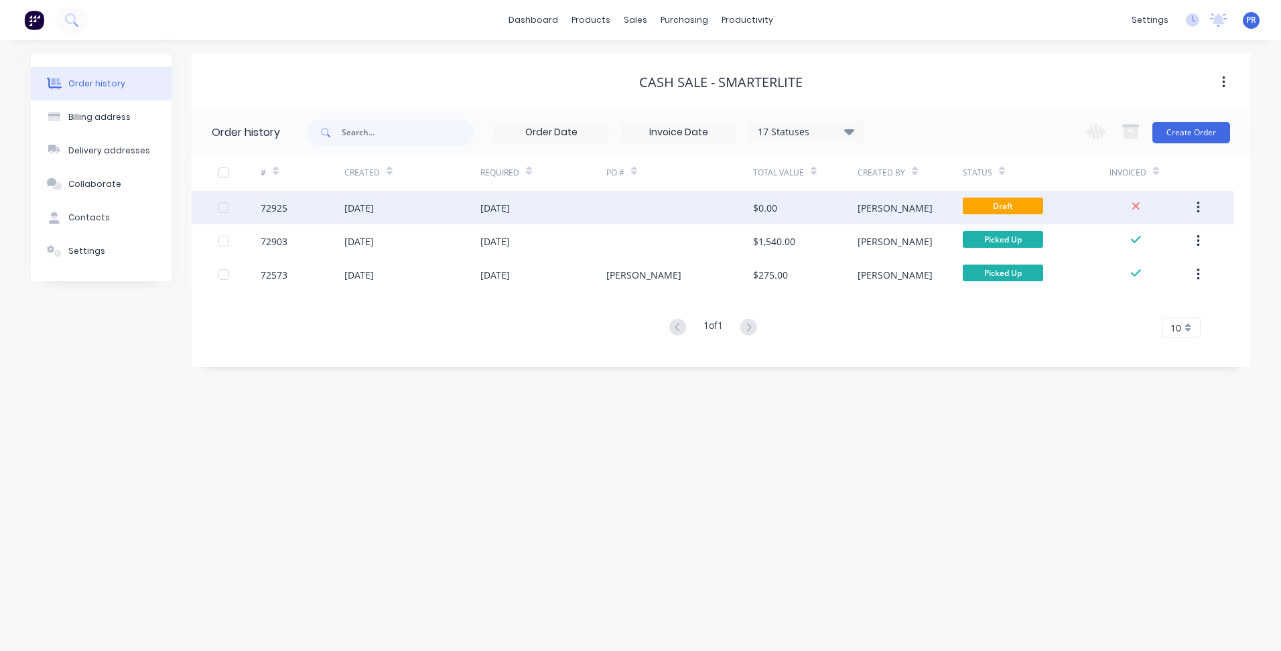
click at [796, 212] on div "$0.00" at bounding box center [805, 207] width 105 height 33
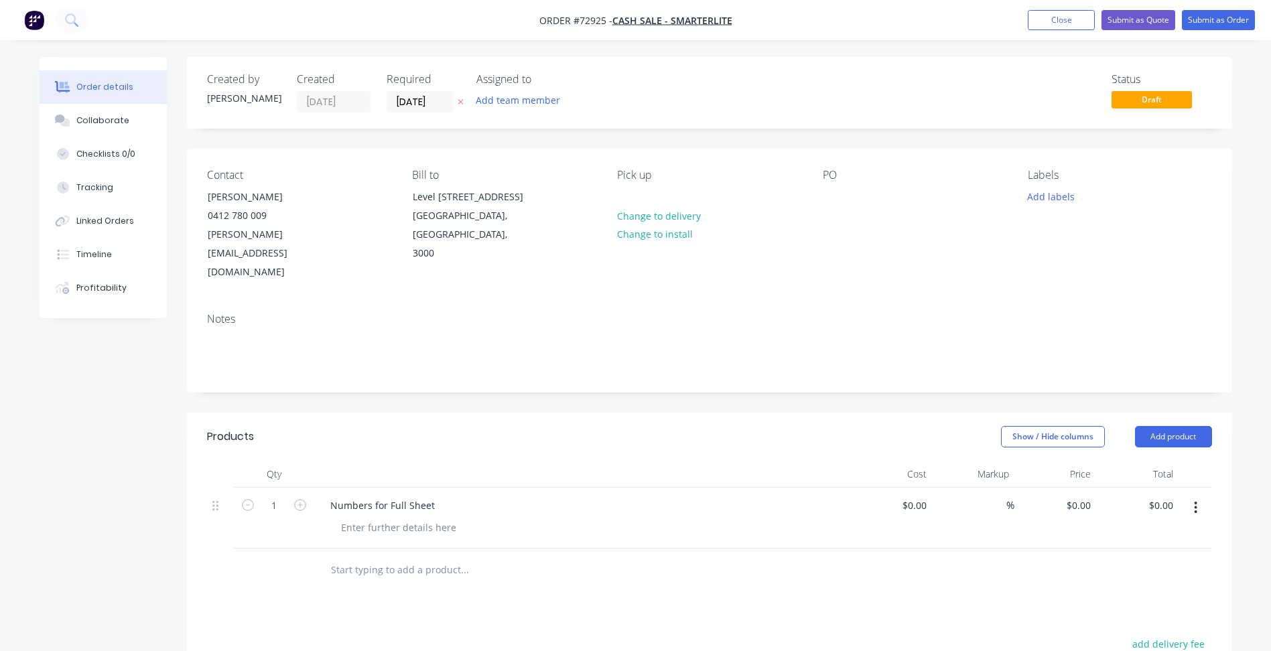
click at [1197, 500] on icon "button" at bounding box center [1195, 507] width 3 height 15
click at [1107, 614] on div "Delete" at bounding box center [1148, 623] width 103 height 19
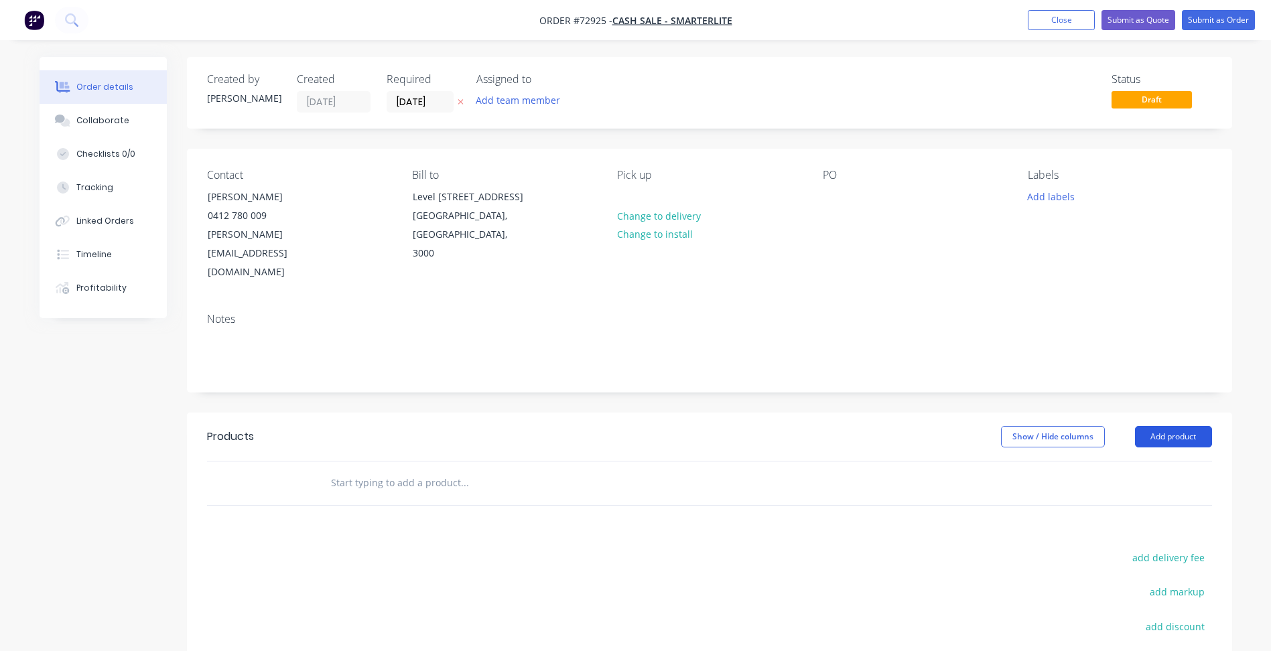
click at [1158, 426] on button "Add product" at bounding box center [1173, 436] width 77 height 21
click at [1160, 461] on div "Product catalogue" at bounding box center [1148, 470] width 103 height 19
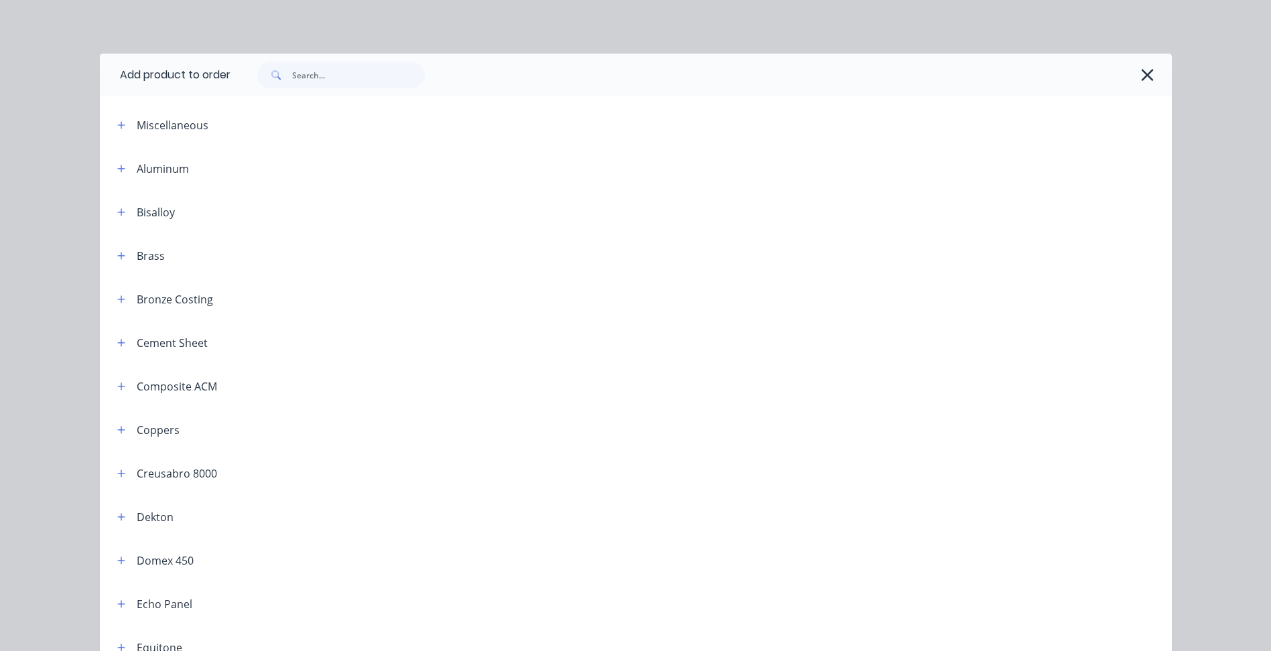
click at [199, 118] on div "Miscellaneous" at bounding box center [173, 125] width 72 height 16
click at [117, 125] on icon "button" at bounding box center [121, 125] width 8 height 9
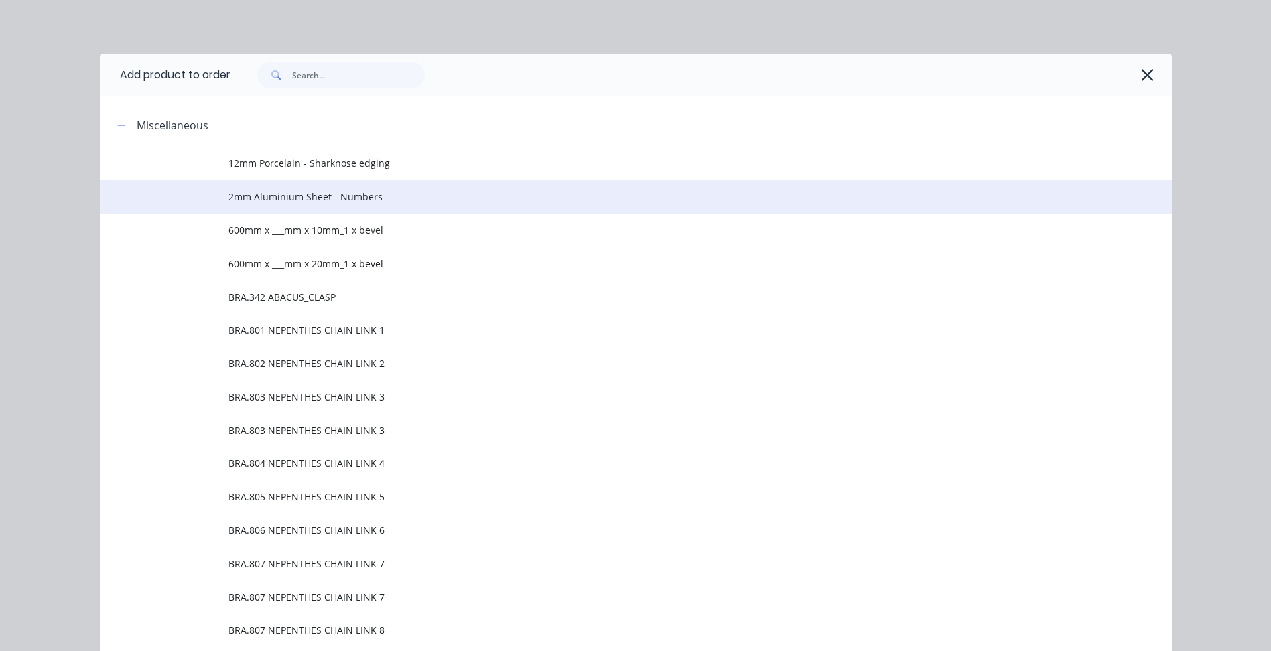
click at [293, 202] on span "2mm Aluminium Sheet - Numbers" at bounding box center [605, 197] width 754 height 14
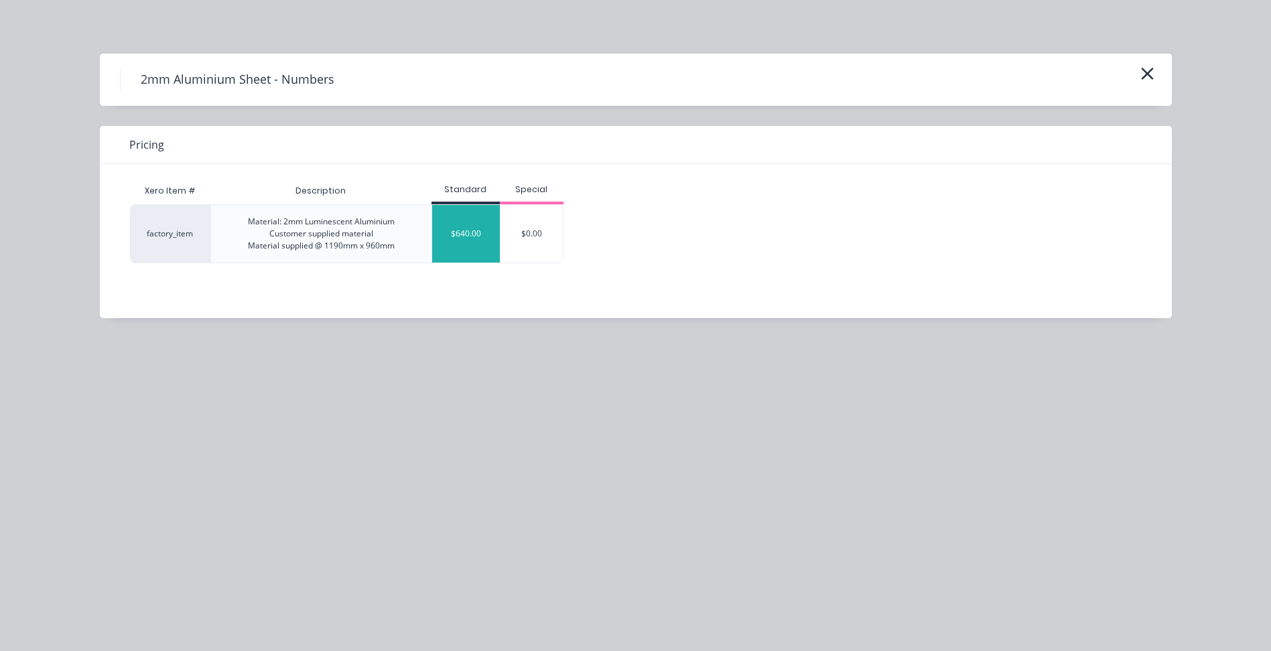
click at [474, 229] on div "$640.00" at bounding box center [466, 234] width 68 height 58
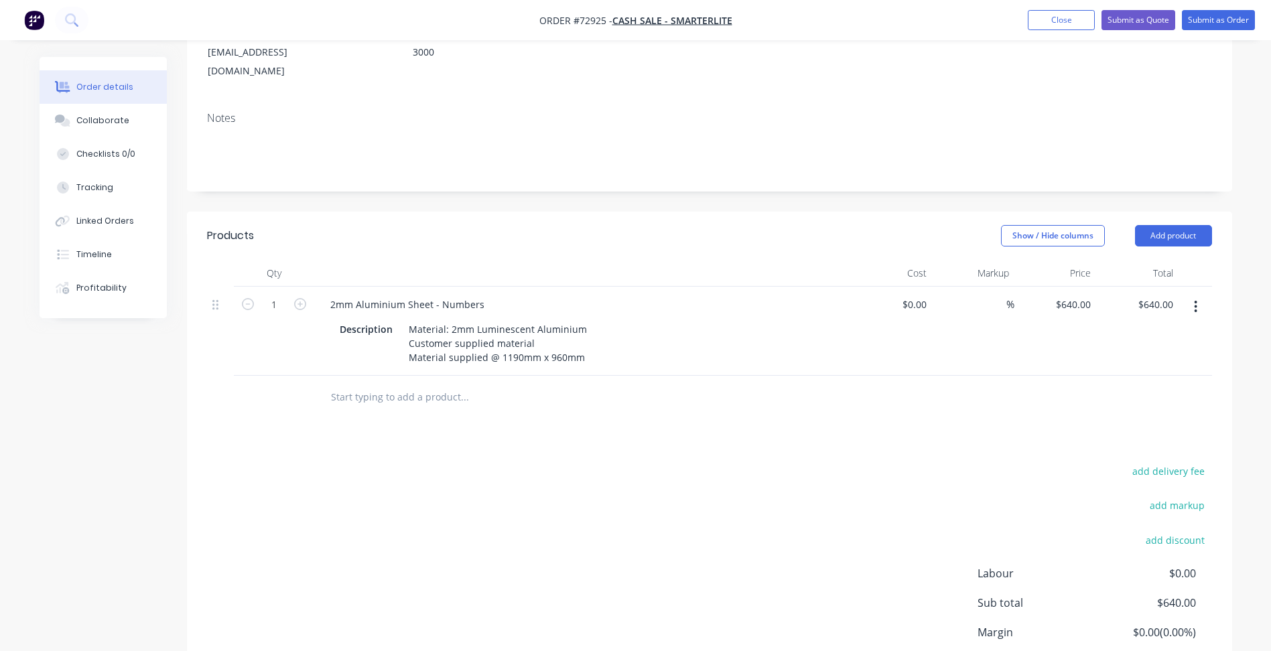
scroll to position [268, 0]
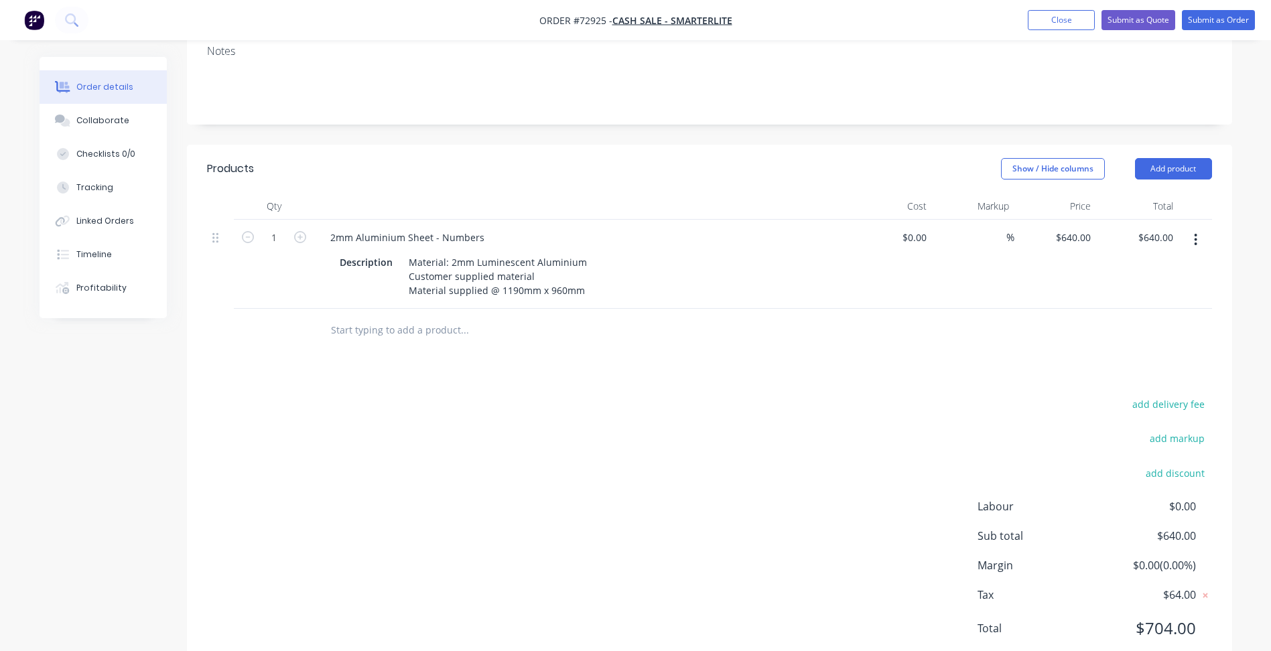
click at [1197, 234] on icon "button" at bounding box center [1196, 240] width 3 height 12
click at [1156, 292] on div "Duplicate" at bounding box center [1148, 301] width 103 height 19
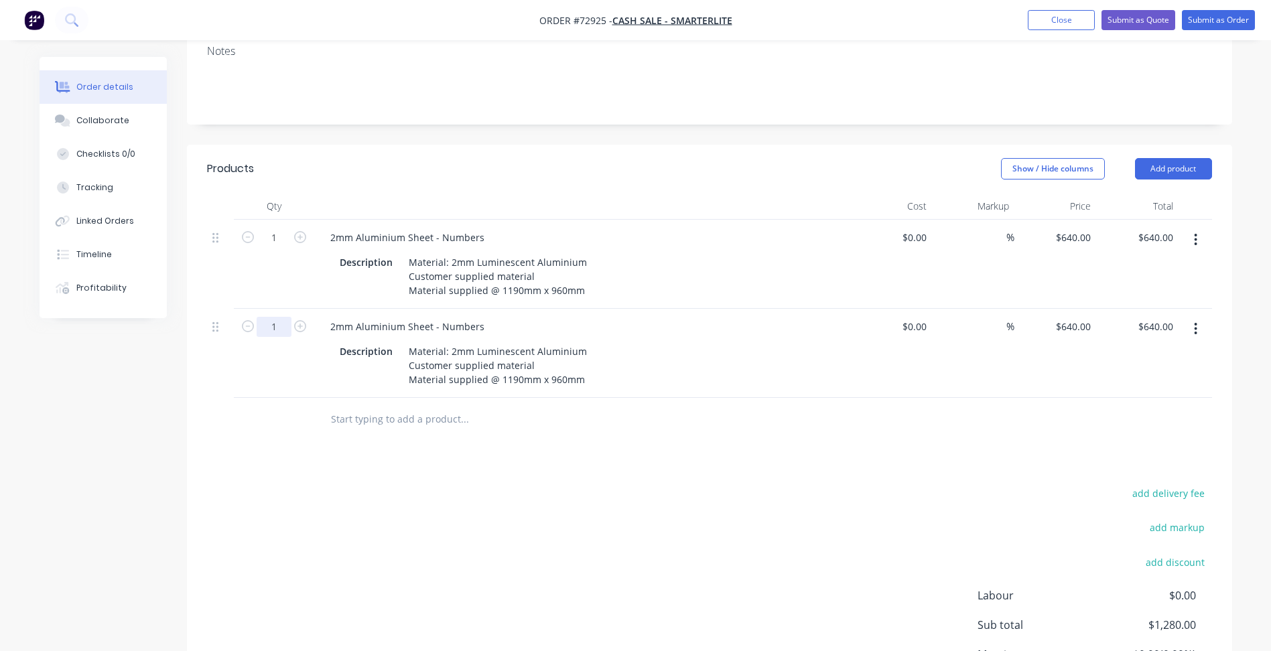
click at [281, 317] on input "1" at bounding box center [274, 327] width 35 height 20
type input "10"
type input "640"
type input "$6,400.00"
click at [1086, 317] on input "640" at bounding box center [1076, 326] width 42 height 19
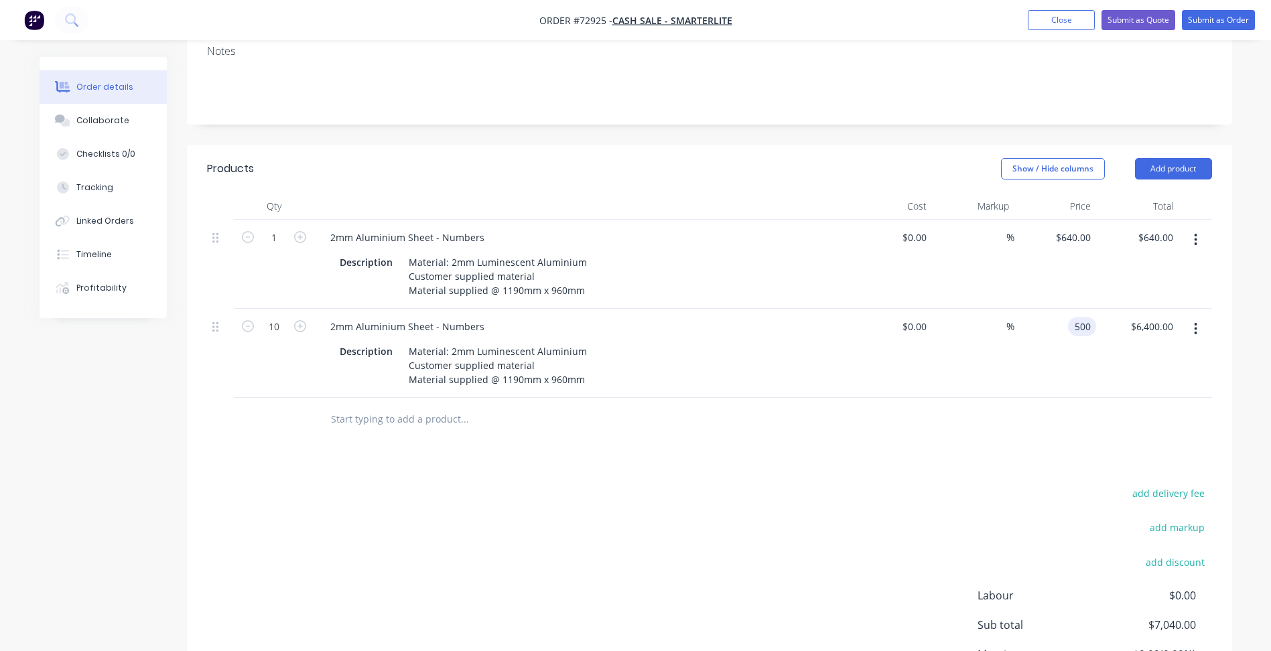
type input "$500.00"
type input "$5,000.00"
click at [1209, 317] on button "button" at bounding box center [1195, 329] width 31 height 24
click at [1140, 381] on div "Duplicate" at bounding box center [1148, 390] width 103 height 19
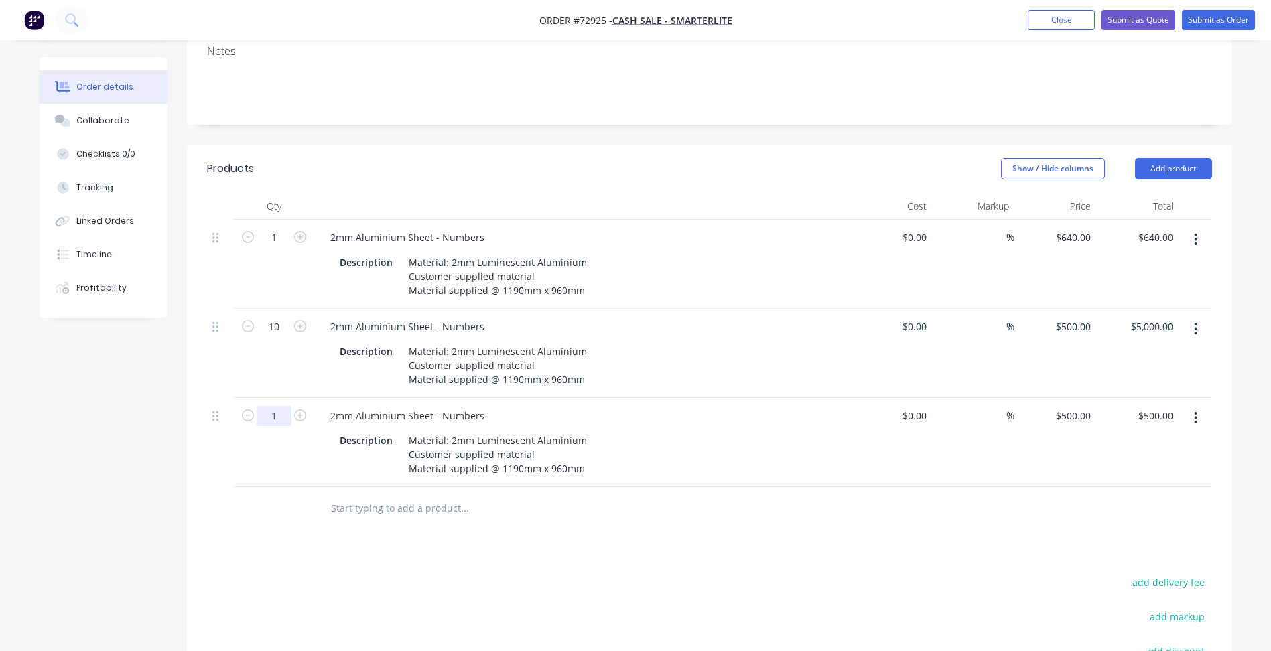
click at [276, 406] on input "1" at bounding box center [274, 416] width 35 height 20
type input "50"
type input "500"
type input "$25,000.00"
click at [1066, 398] on div "500 $500.00" at bounding box center [1055, 442] width 82 height 89
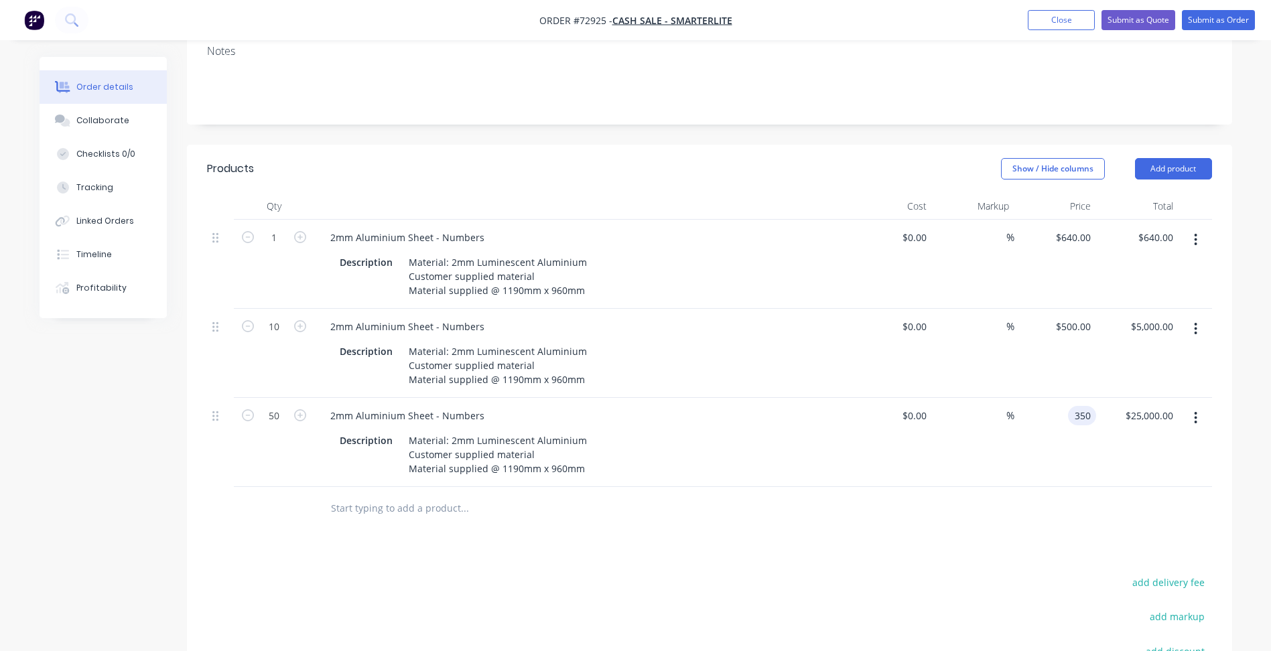
type input "$350.00"
type input "$17,500.00"
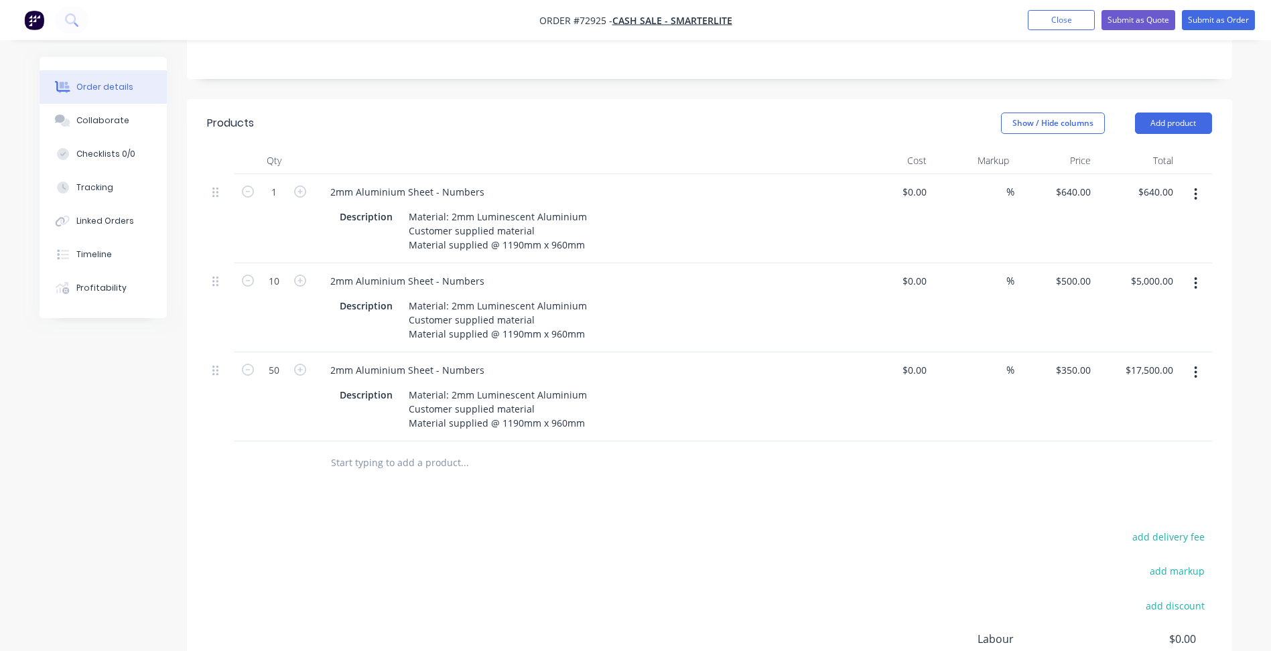
scroll to position [402, 0]
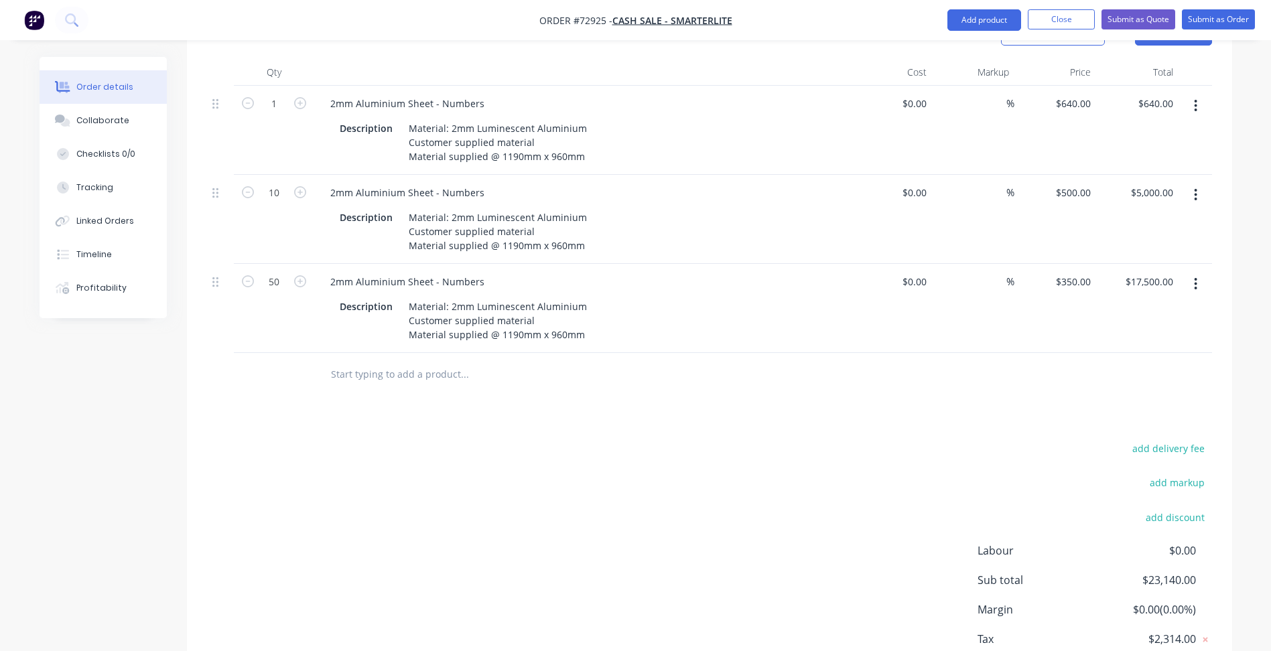
click at [846, 513] on div "add delivery fee add markup add discount Labour $0.00 Sub total $23,140.00 Marg…" at bounding box center [709, 569] width 1005 height 259
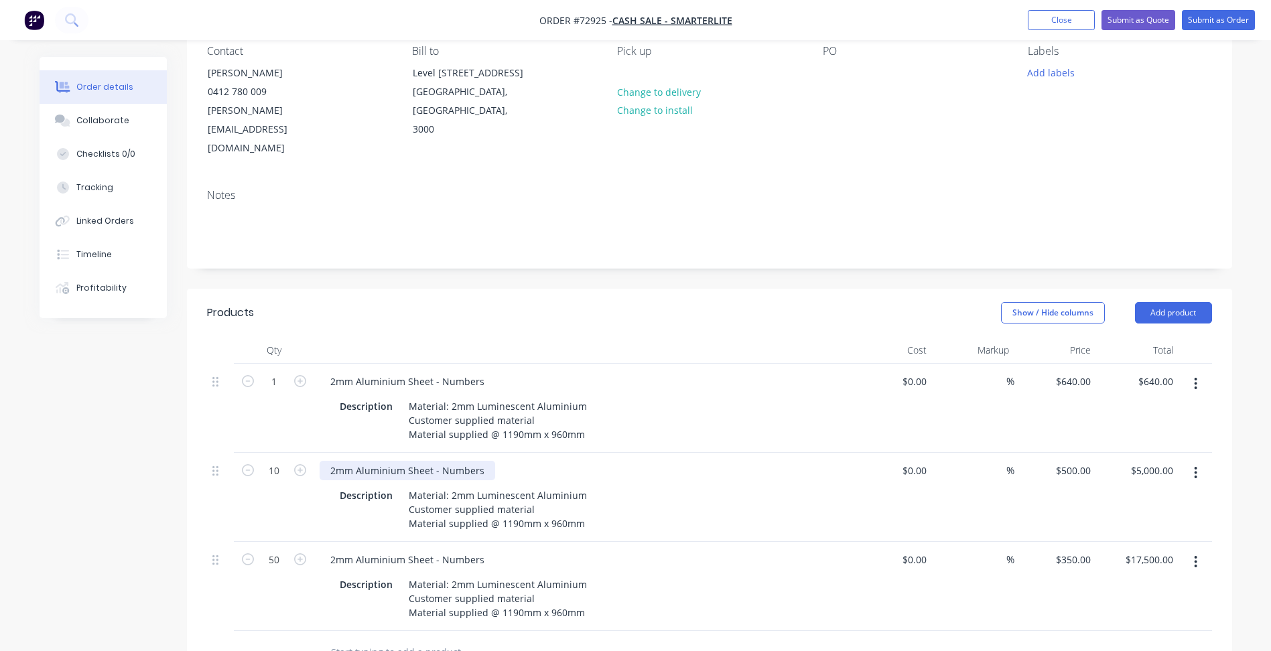
scroll to position [117, 0]
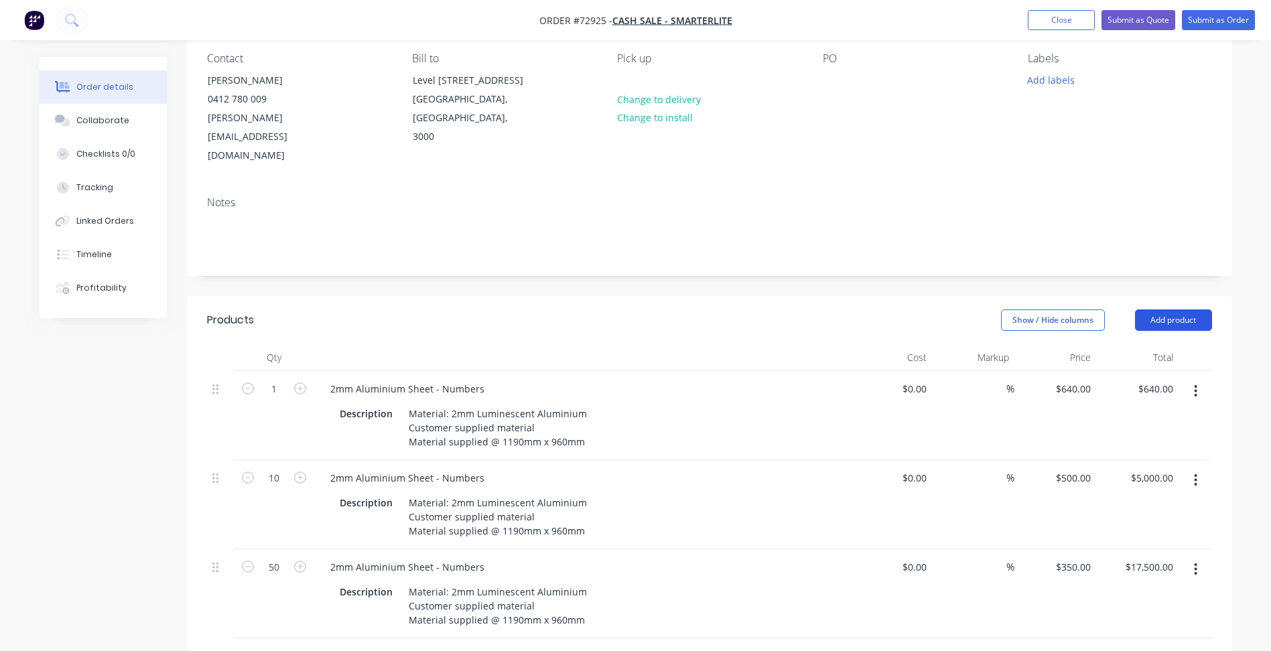
click at [1160, 310] on button "Add product" at bounding box center [1173, 320] width 77 height 21
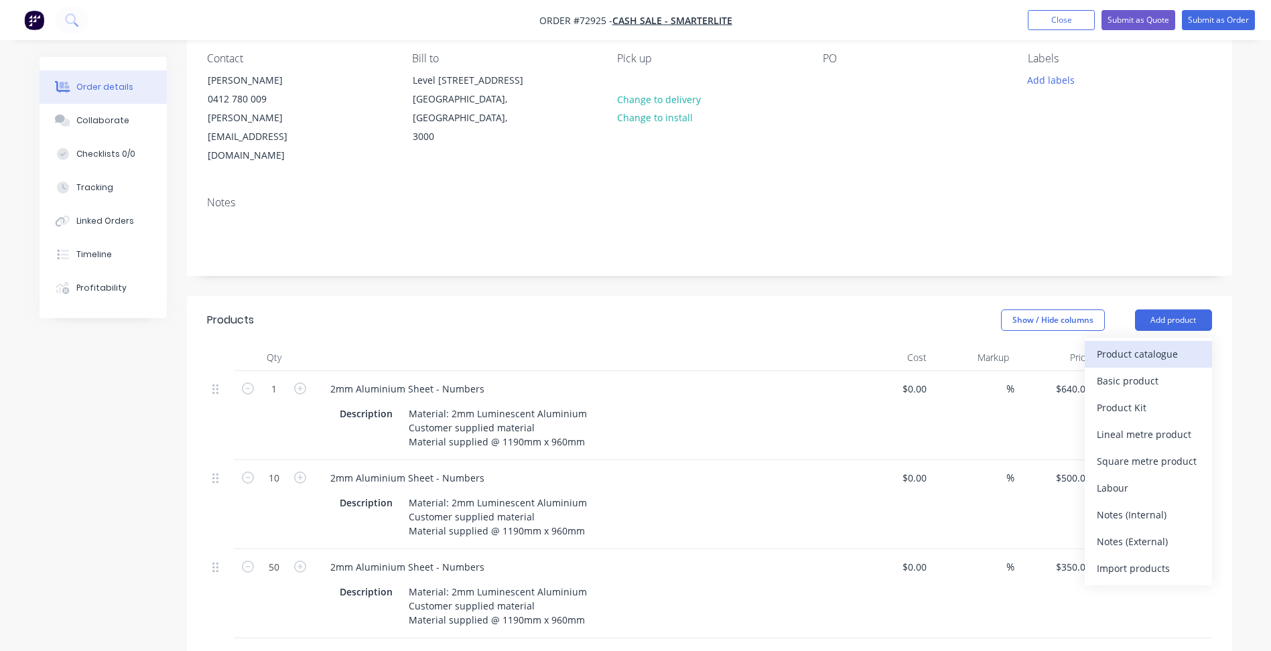
click at [1117, 344] on div "Product catalogue" at bounding box center [1148, 353] width 103 height 19
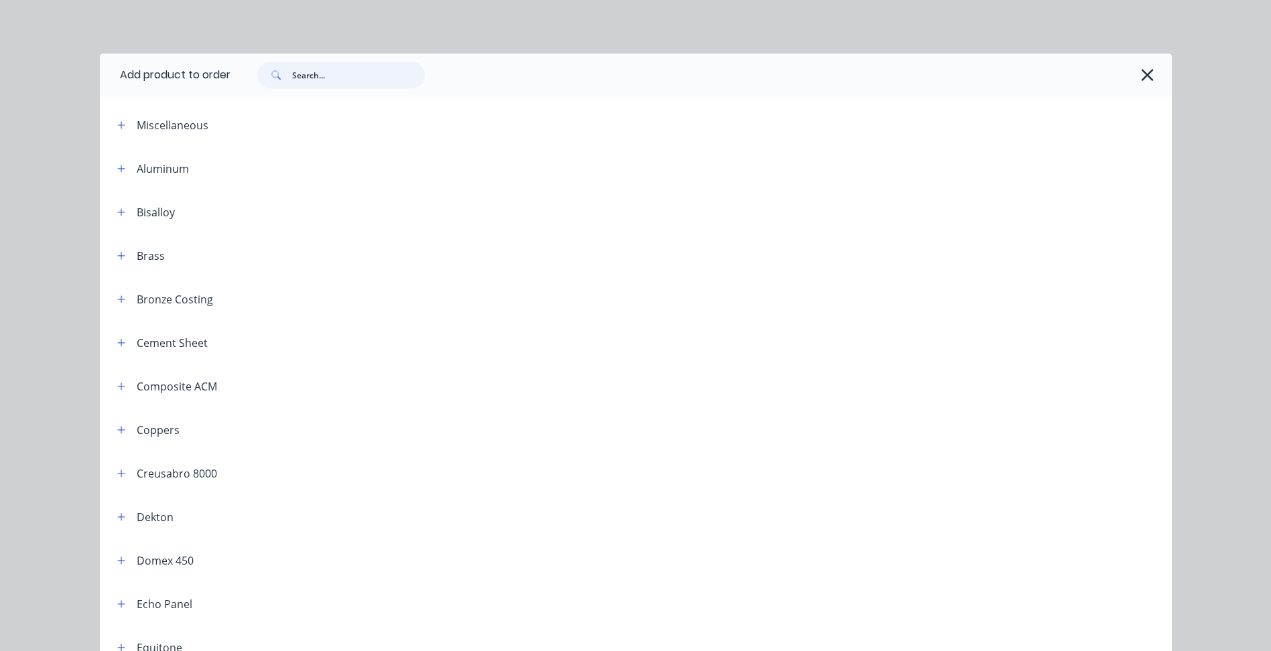
click at [329, 75] on input "text" at bounding box center [358, 75] width 133 height 27
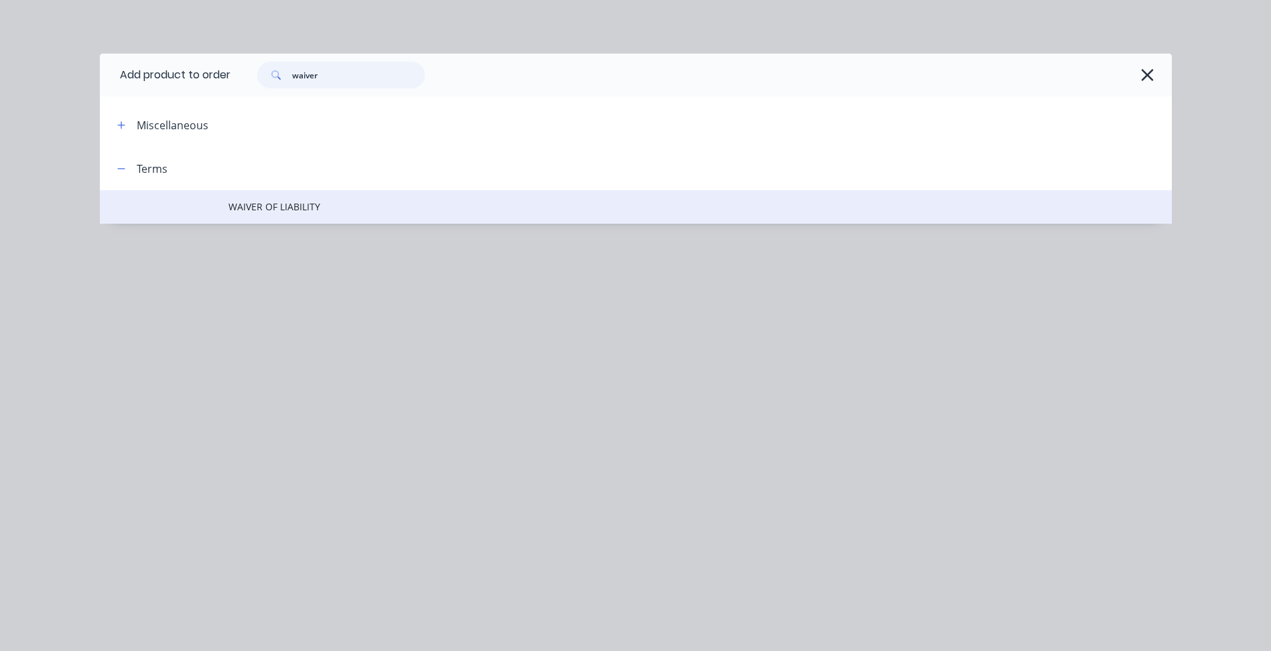
type input "waiver"
click at [260, 214] on td "WAIVER OF LIABILITY" at bounding box center [699, 206] width 943 height 33
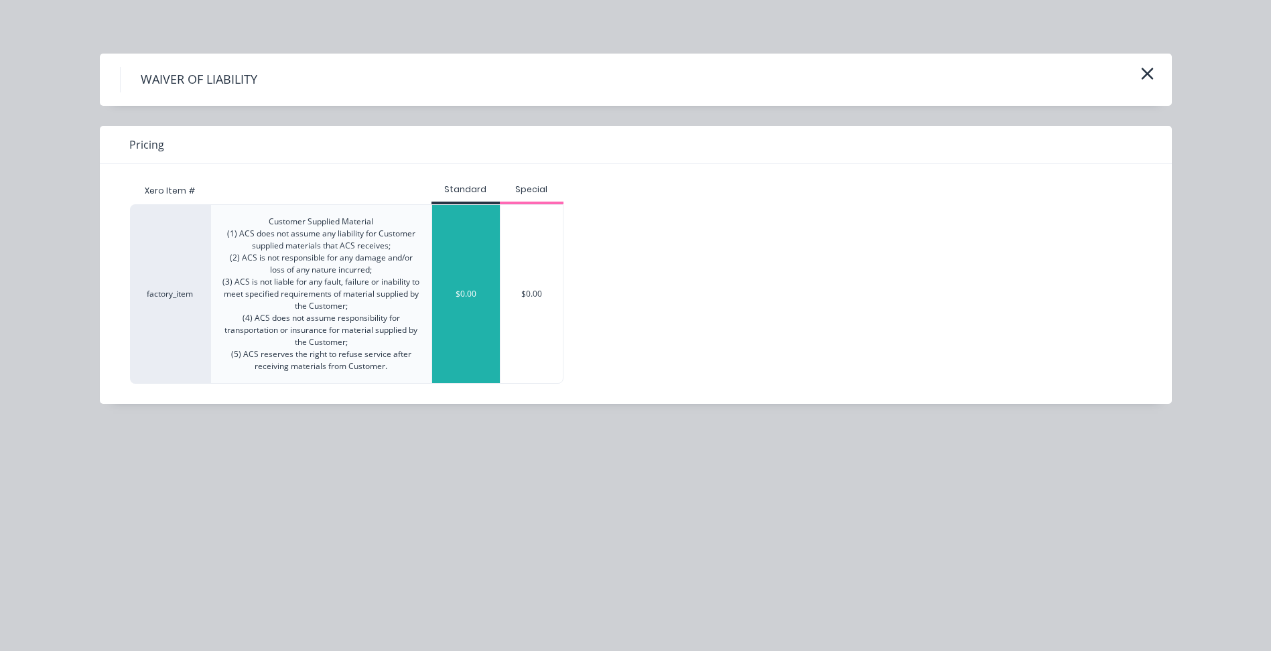
click at [441, 258] on div "$0.00" at bounding box center [466, 294] width 68 height 178
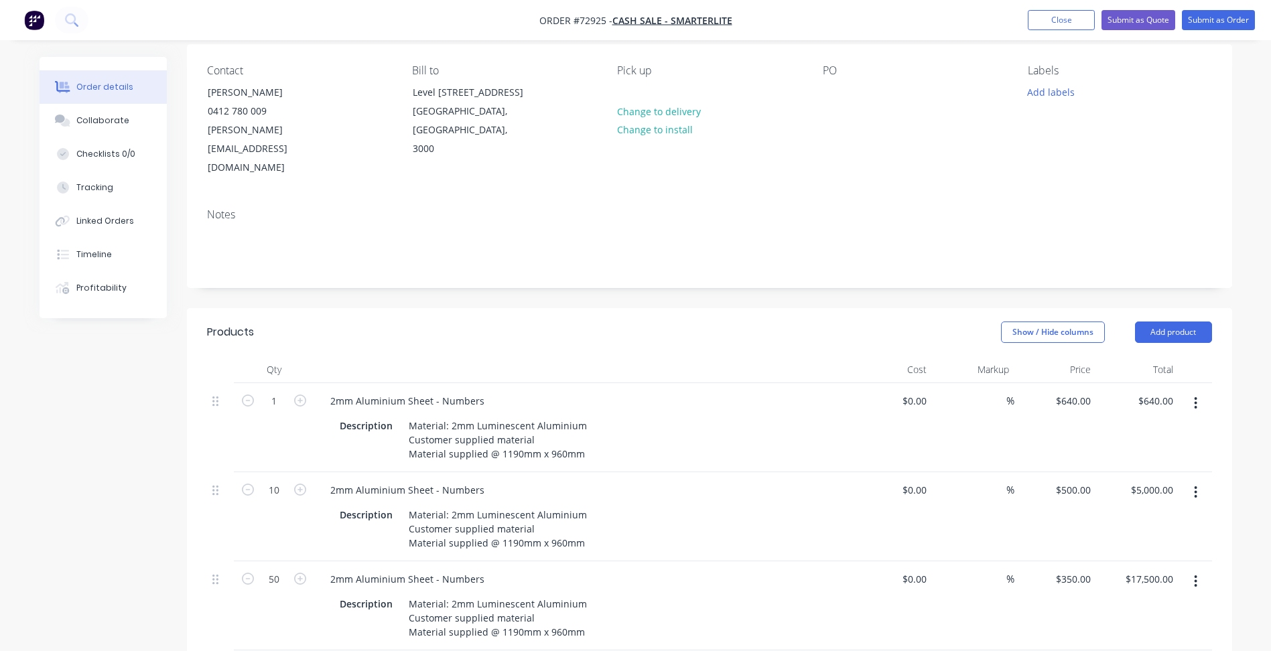
scroll to position [0, 0]
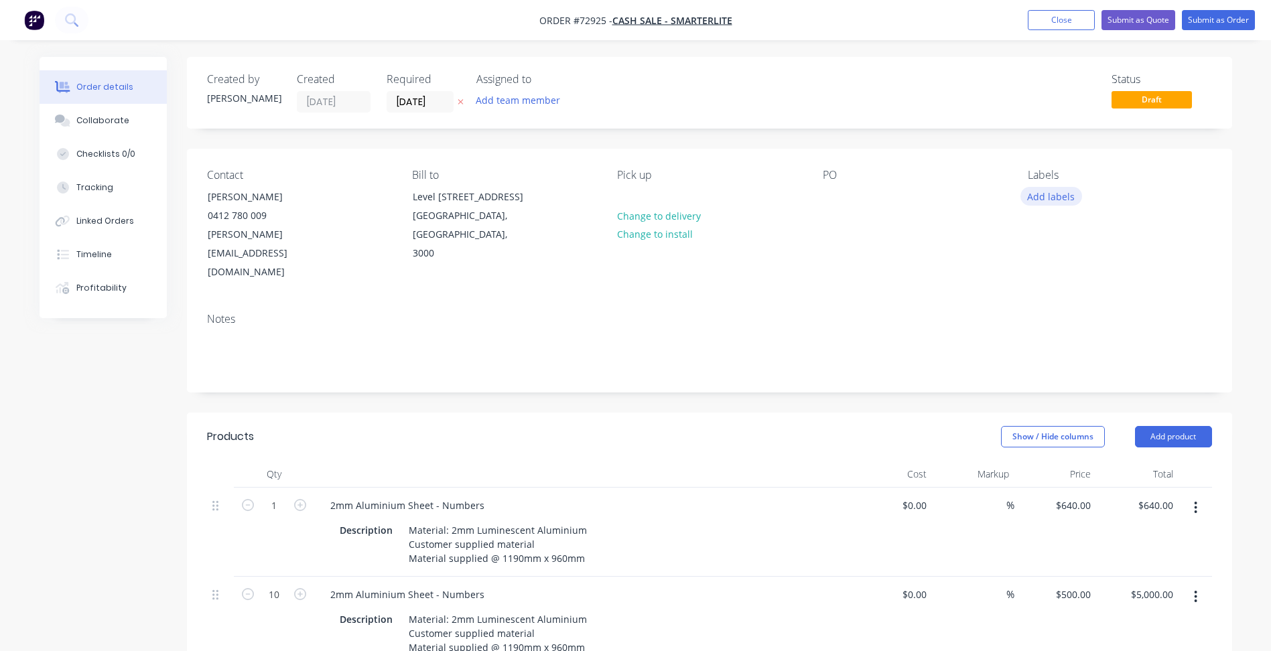
click at [1052, 197] on button "Add labels" at bounding box center [1051, 196] width 62 height 18
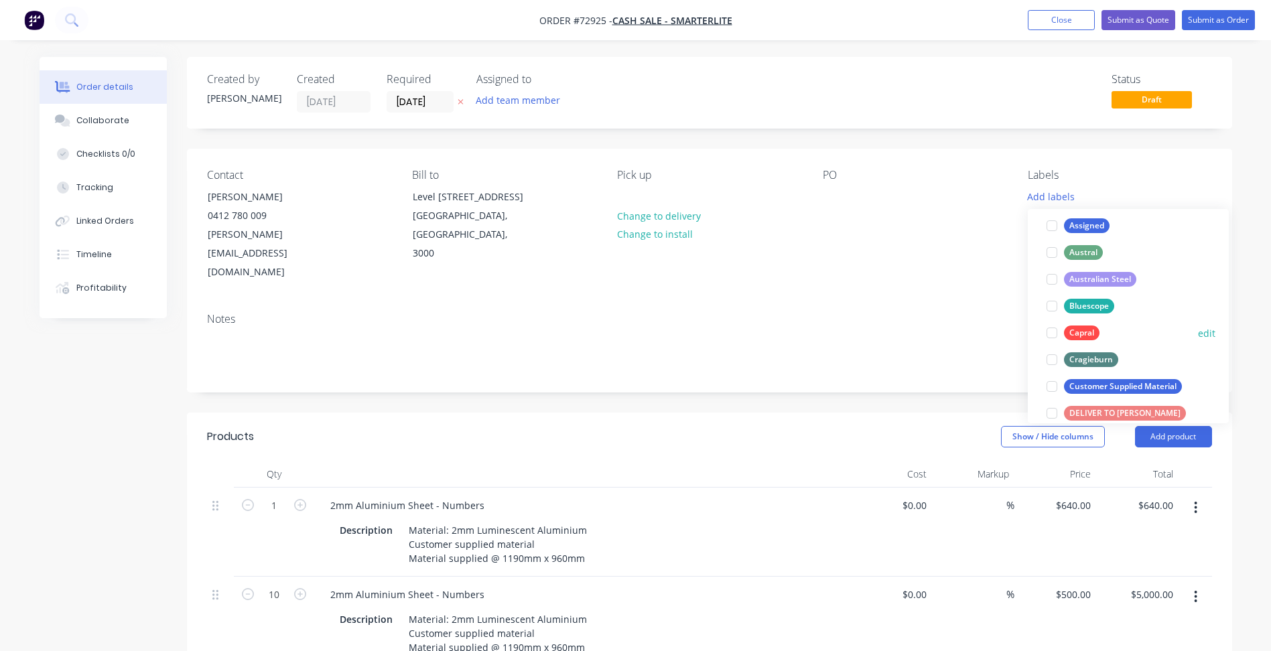
scroll to position [201, 0]
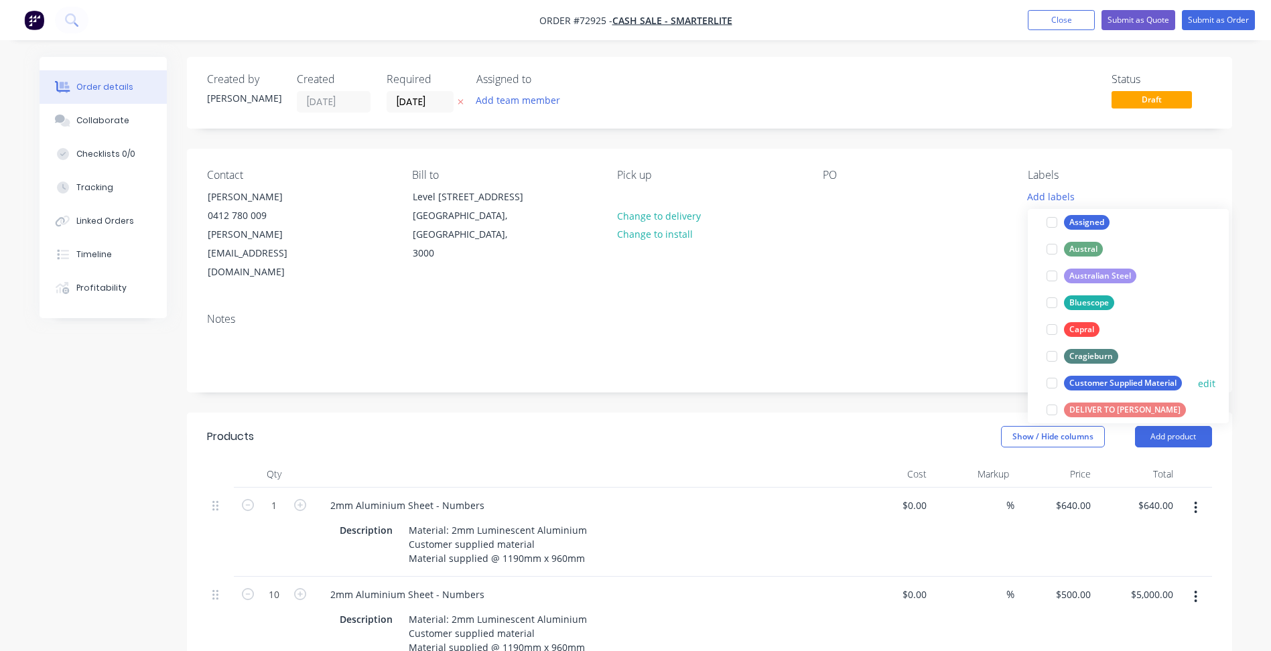
click at [1055, 385] on div at bounding box center [1051, 383] width 27 height 27
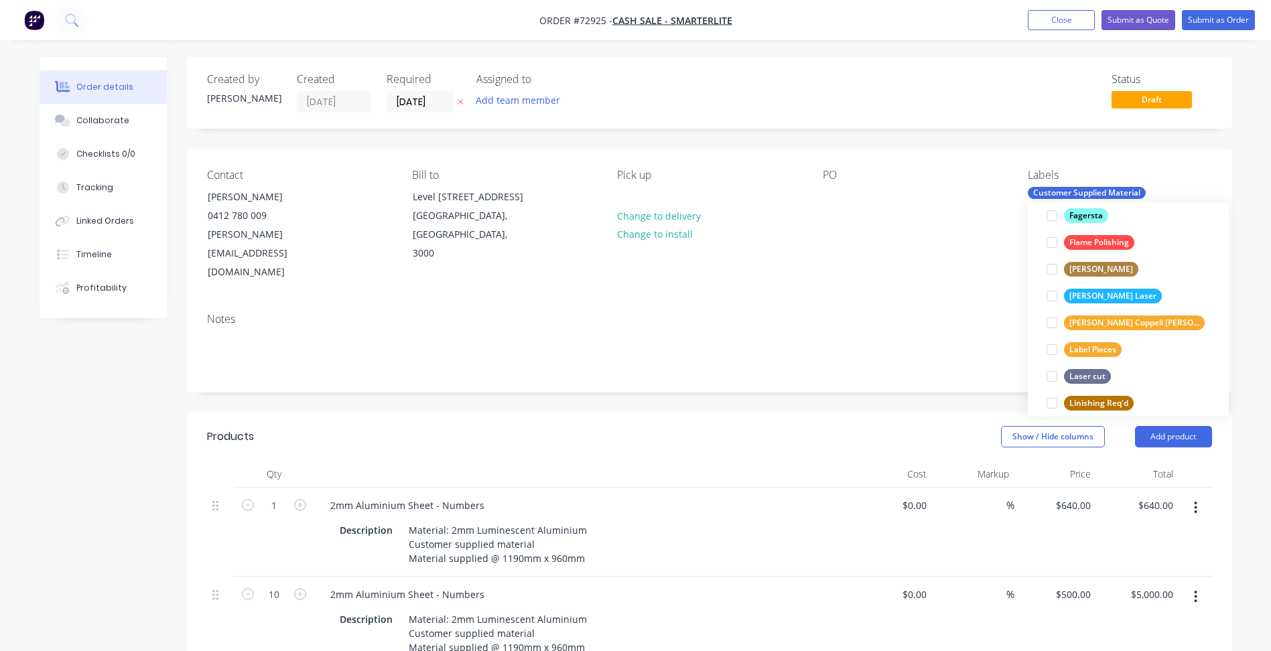
scroll to position [536, 0]
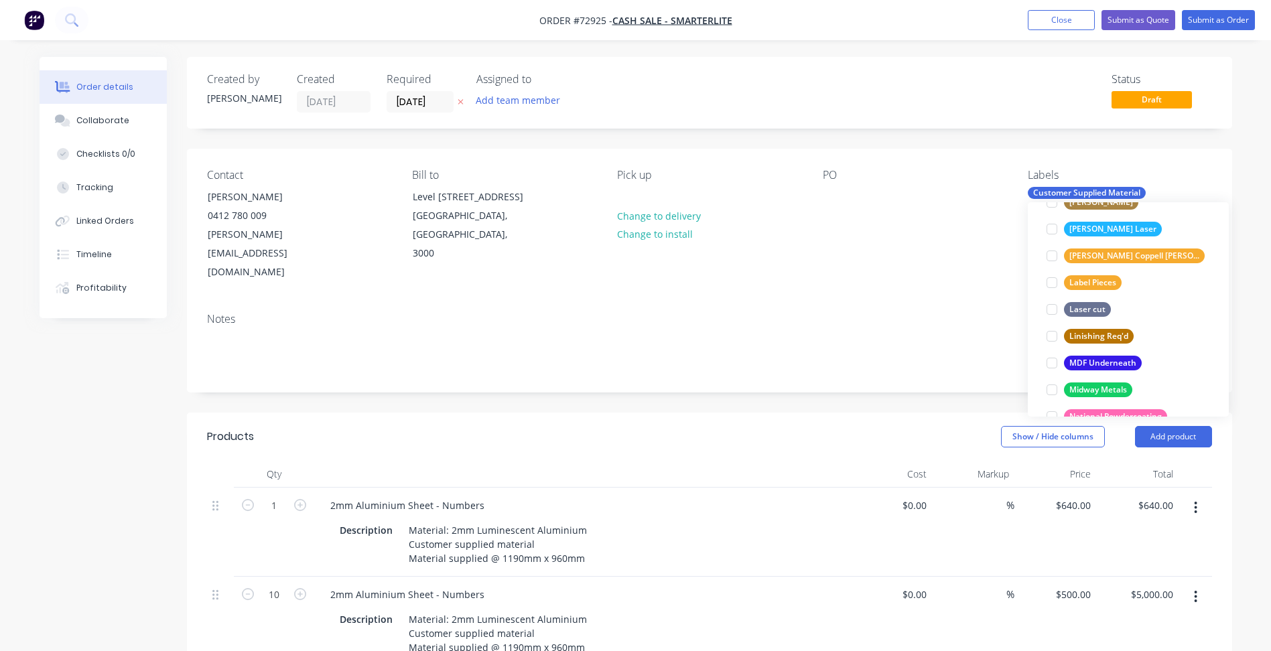
click at [882, 313] on div "Notes" at bounding box center [709, 319] width 1005 height 13
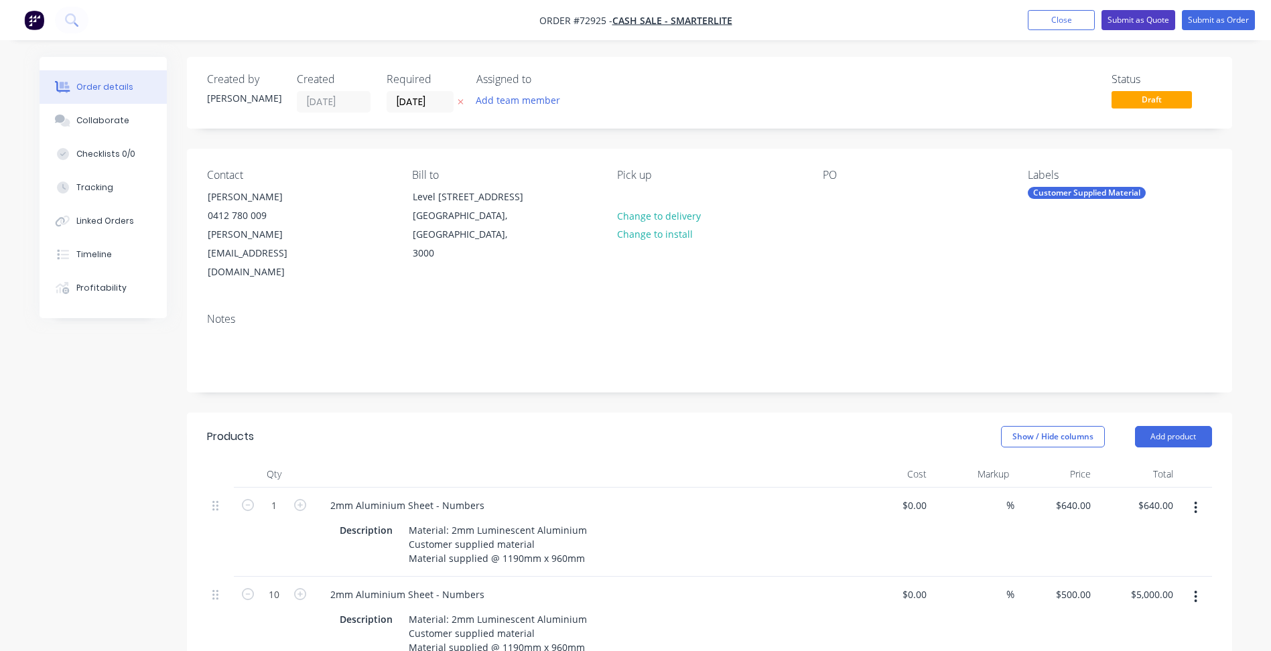
click at [1126, 25] on button "Submit as Quote" at bounding box center [1138, 20] width 74 height 20
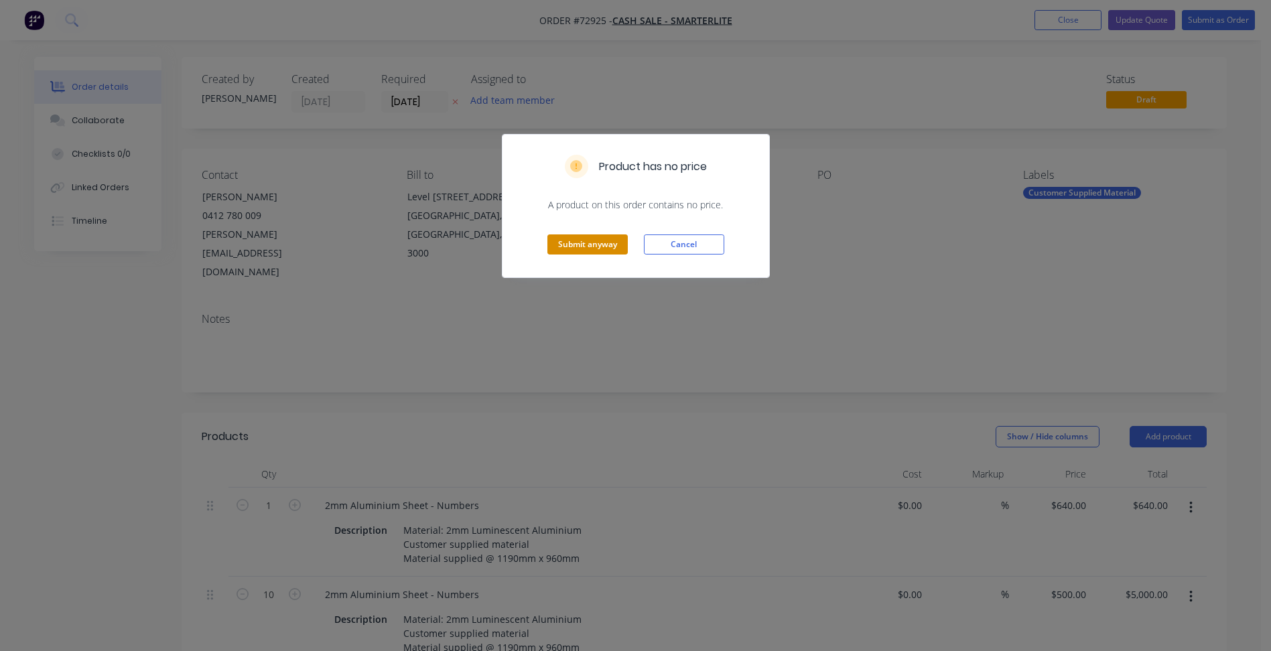
click at [575, 245] on button "Submit anyway" at bounding box center [587, 244] width 80 height 20
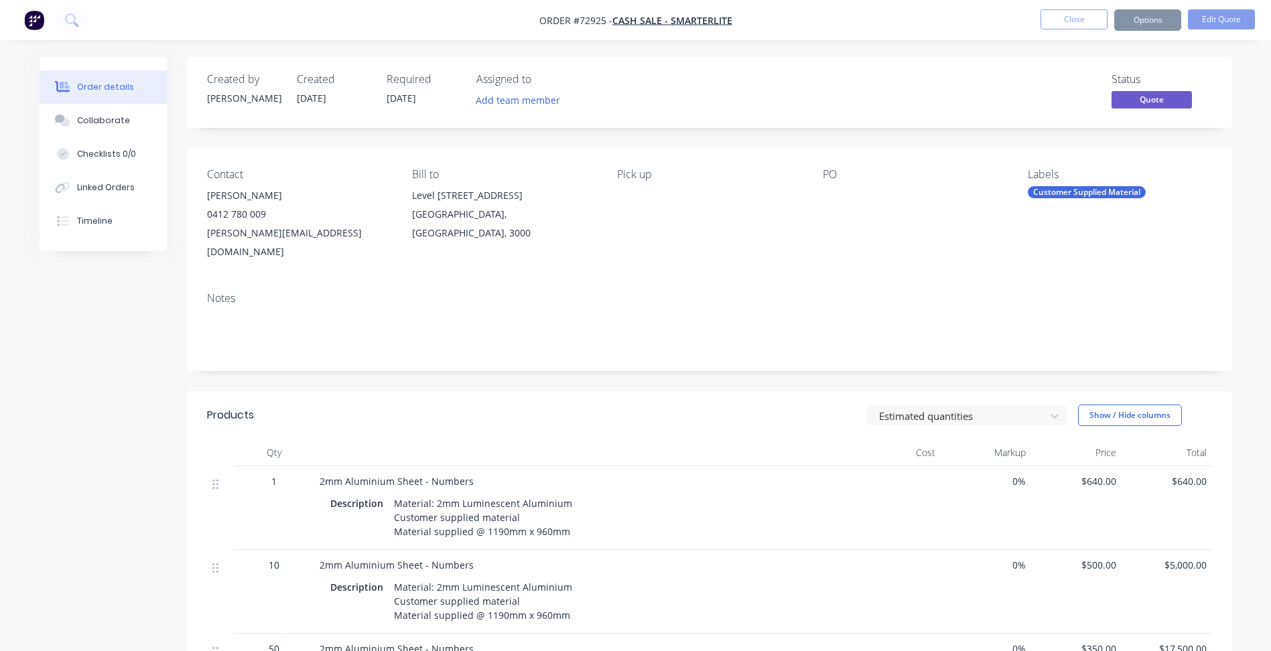
click at [1136, 20] on button "Options" at bounding box center [1147, 19] width 67 height 21
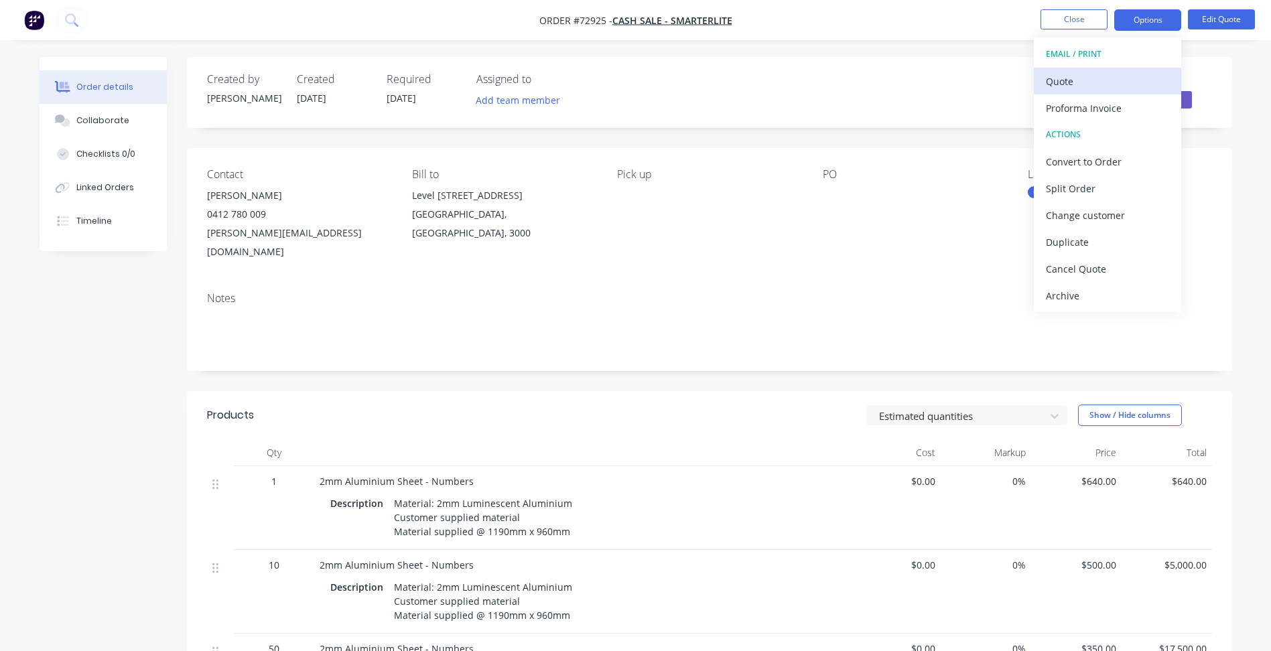
click at [1085, 79] on div "Quote" at bounding box center [1107, 81] width 123 height 19
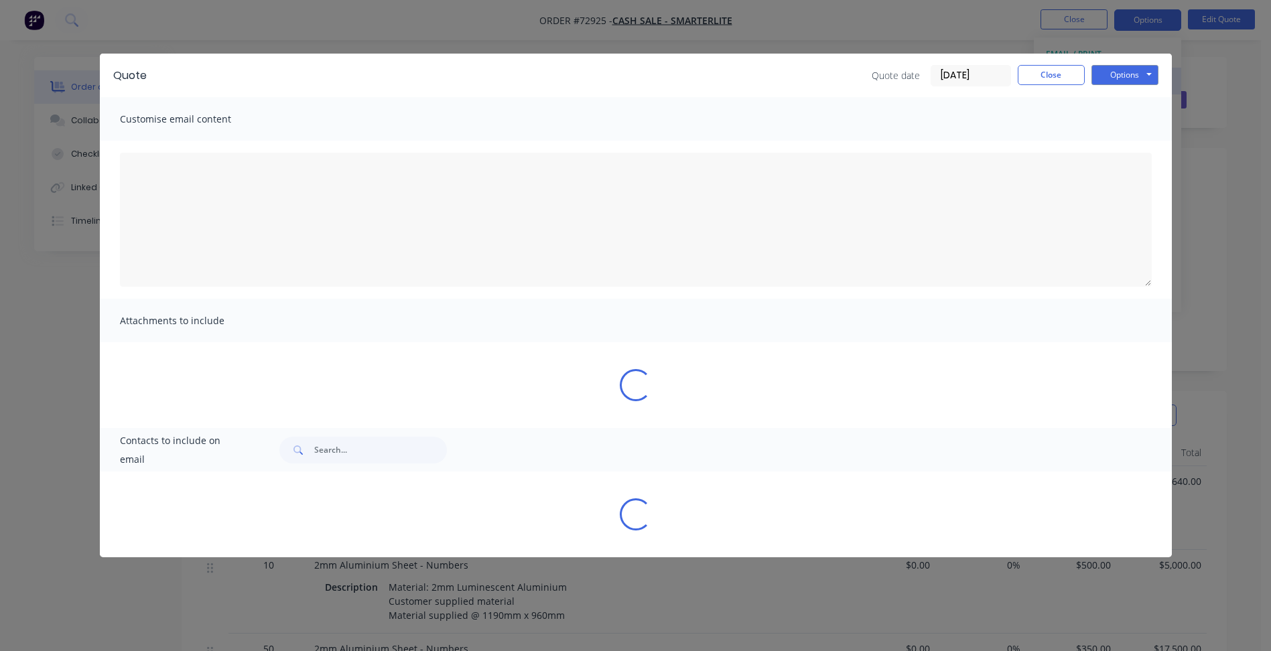
type textarea "A PDF copy of the quote has been attached to this email. To view your quote onl…"
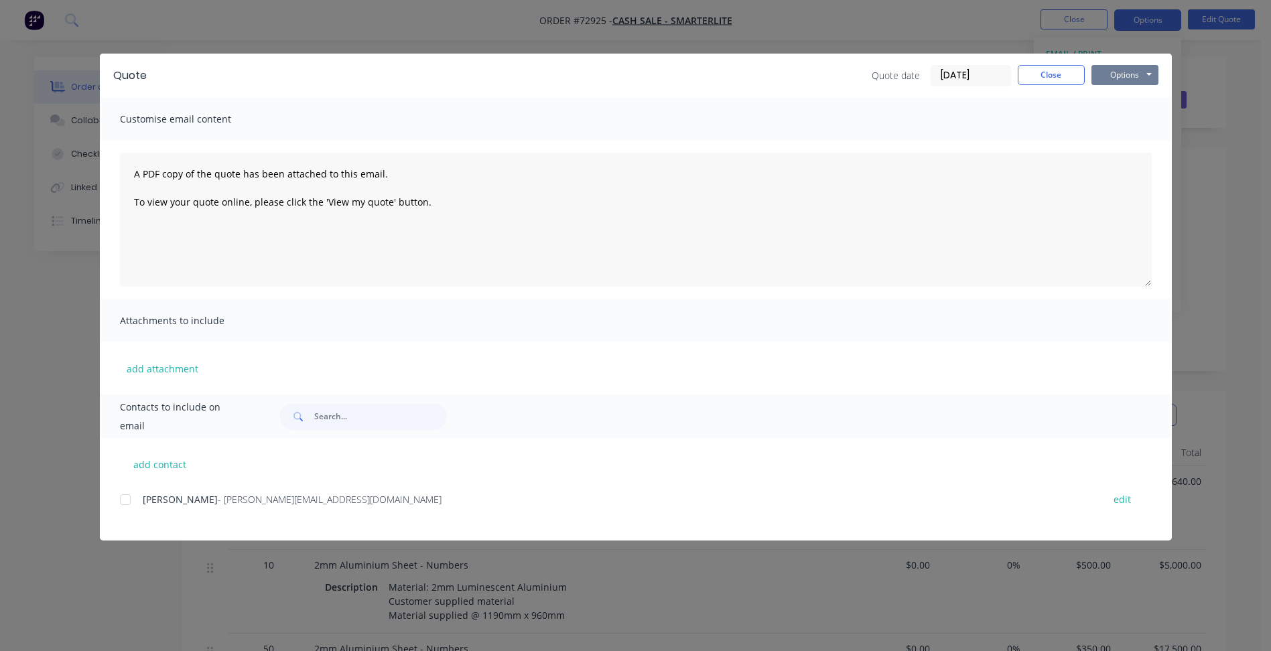
click at [1108, 74] on button "Options" at bounding box center [1124, 75] width 67 height 20
click at [1128, 96] on button "Preview" at bounding box center [1134, 99] width 86 height 22
click at [1055, 76] on button "Close" at bounding box center [1051, 75] width 67 height 20
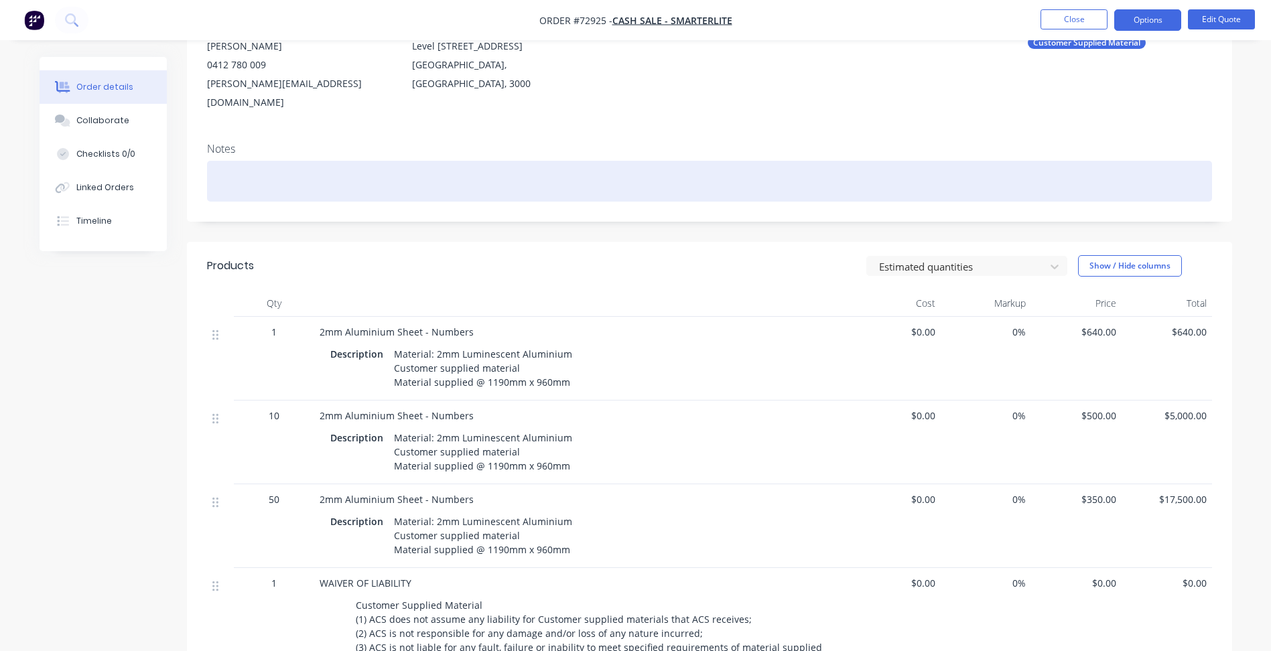
scroll to position [0, 0]
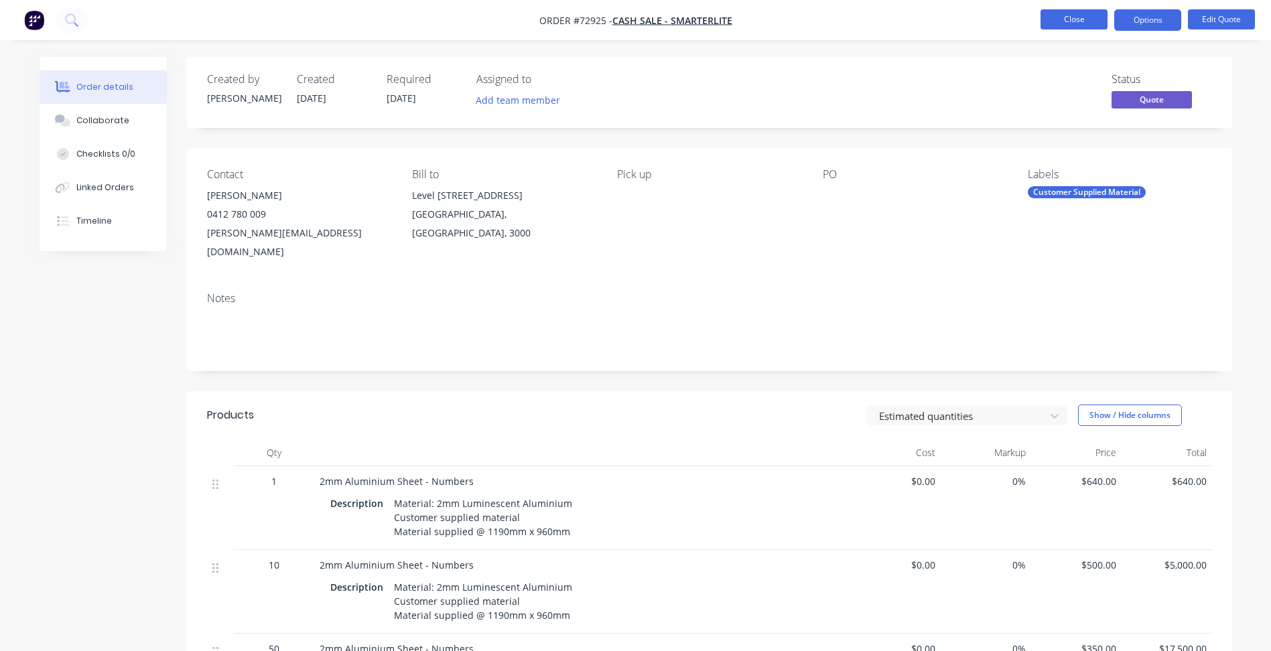
click at [1071, 22] on button "Close" at bounding box center [1073, 19] width 67 height 20
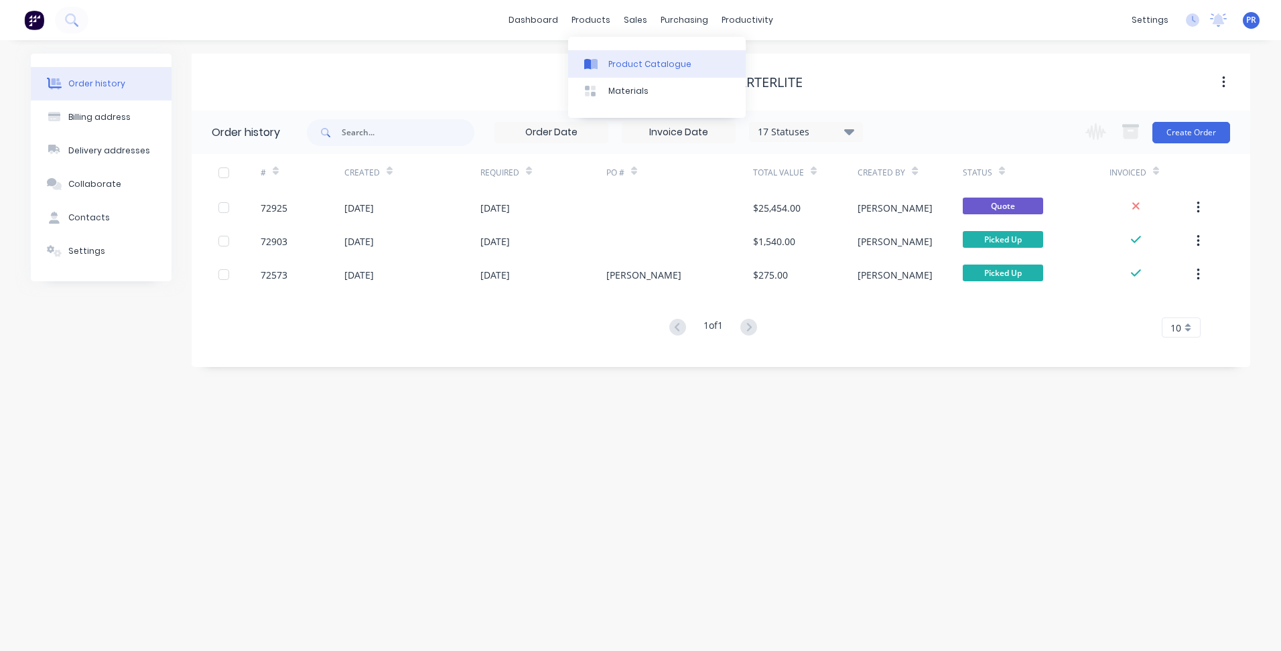
click at [609, 54] on link "Product Catalogue" at bounding box center [657, 63] width 178 height 27
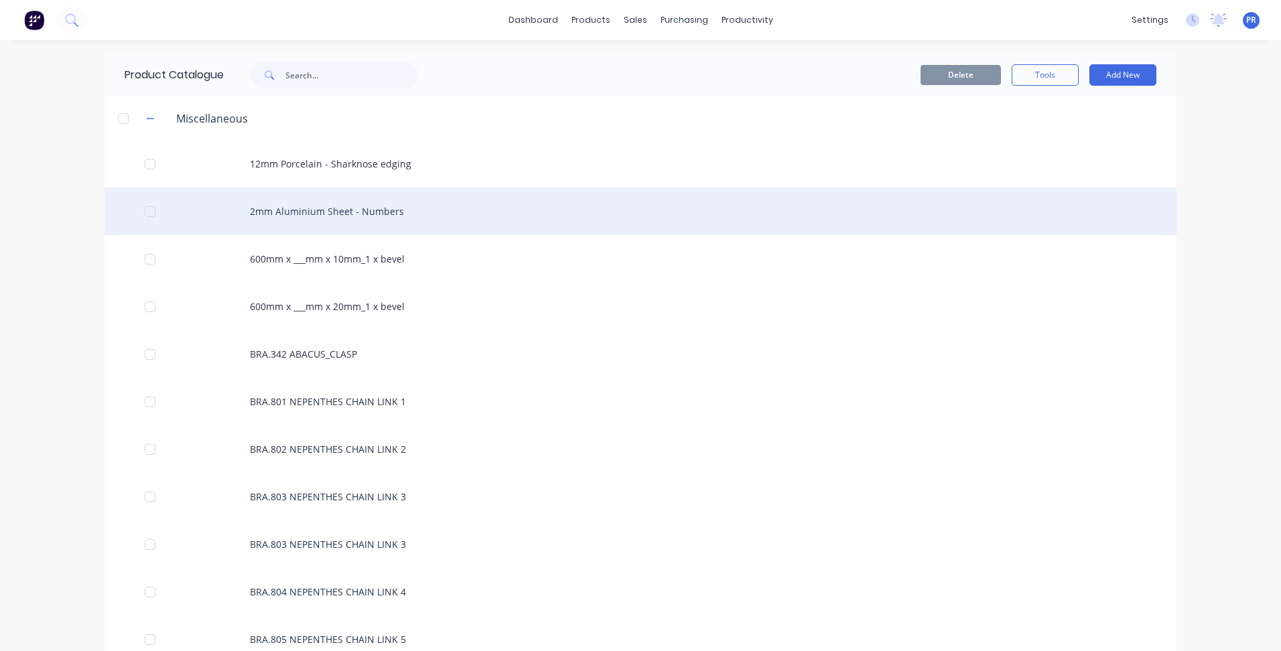
click at [275, 204] on div "2mm Aluminium Sheet - Numbers" at bounding box center [641, 212] width 1072 height 48
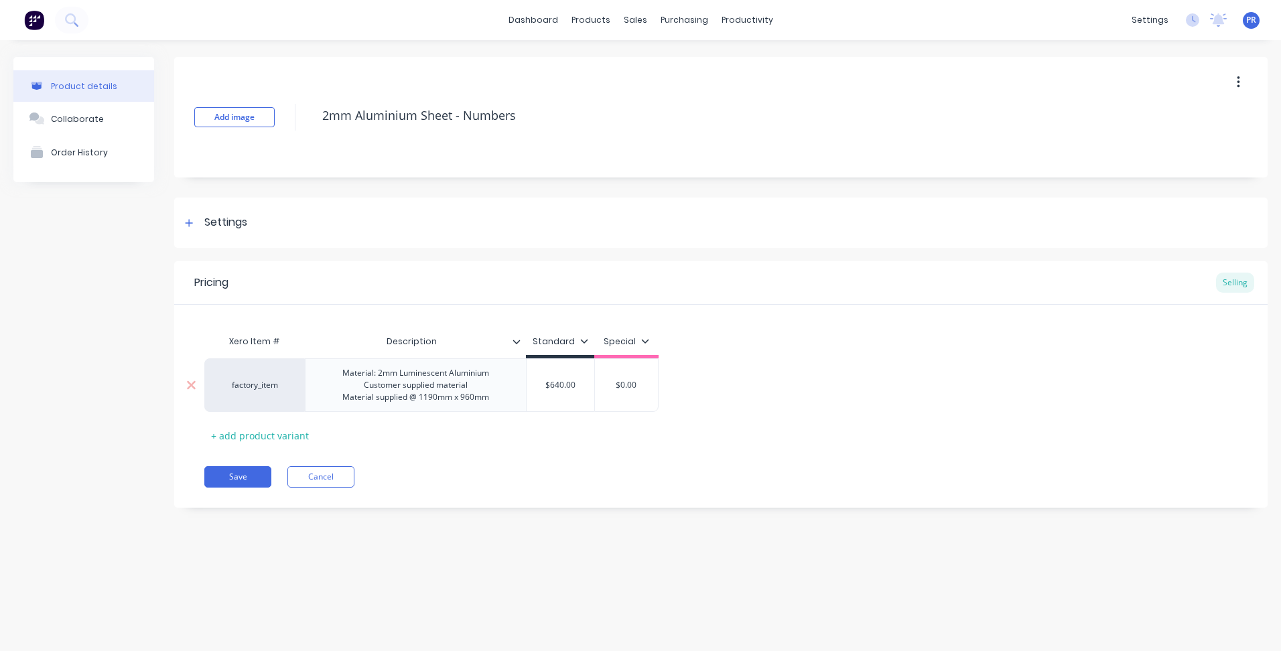
type textarea "x"
click at [442, 393] on div "Material: 2mm Luminescent Aluminium Customer supplied material Material supplie…" at bounding box center [416, 385] width 168 height 42
click at [494, 400] on div "Material: 2mm Luminescent Aluminium Customer supplied material Material supplie…" at bounding box center [416, 385] width 168 height 42
click at [241, 496] on button "Save" at bounding box center [237, 488] width 67 height 21
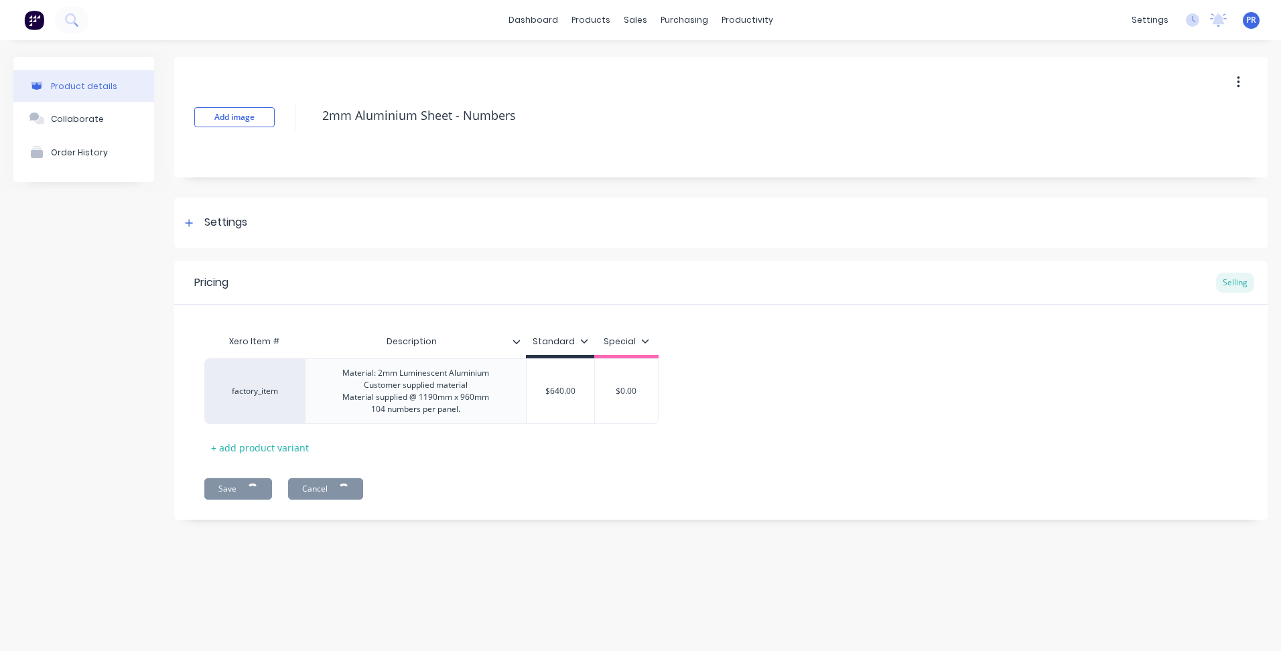
type textarea "x"
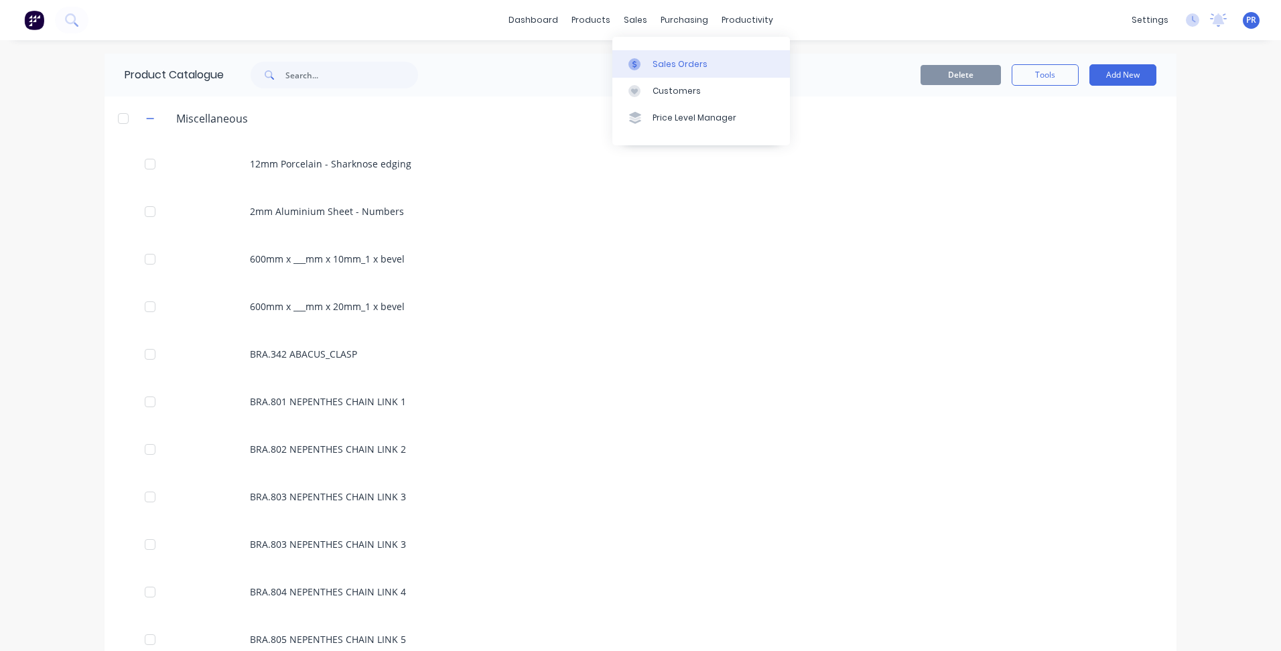
click at [661, 61] on div "Sales Orders" at bounding box center [680, 64] width 55 height 12
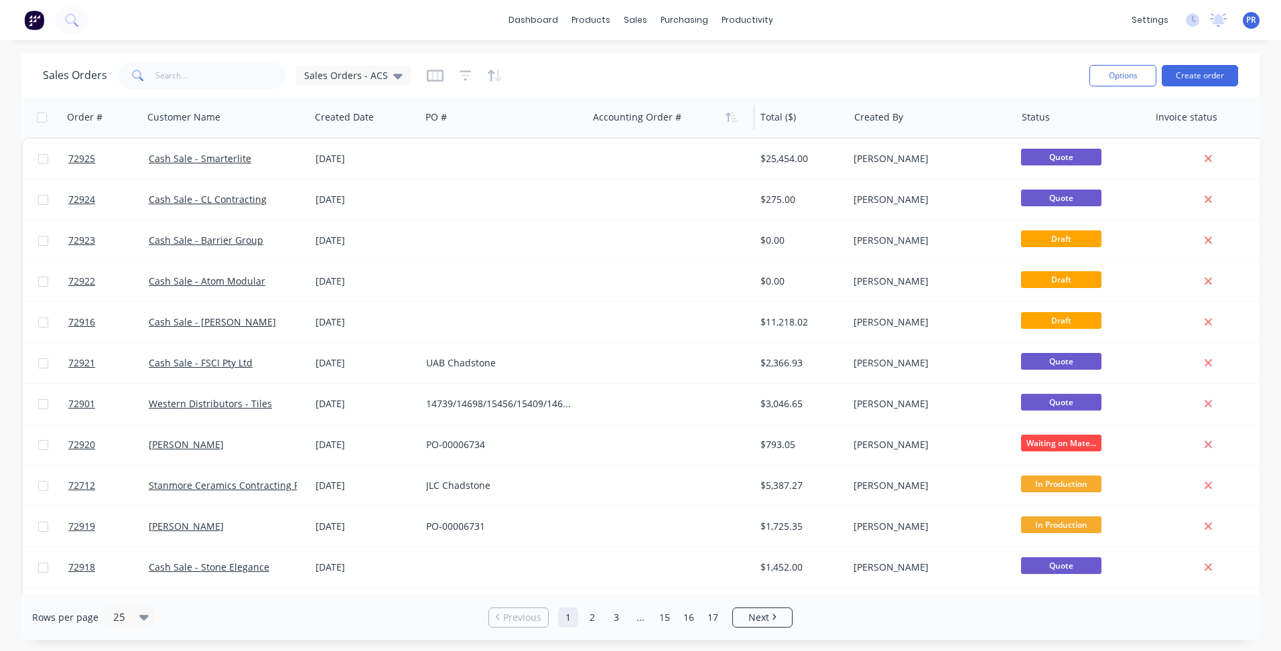
click at [222, 161] on link "Cash Sale - Smarterlite" at bounding box center [200, 158] width 103 height 13
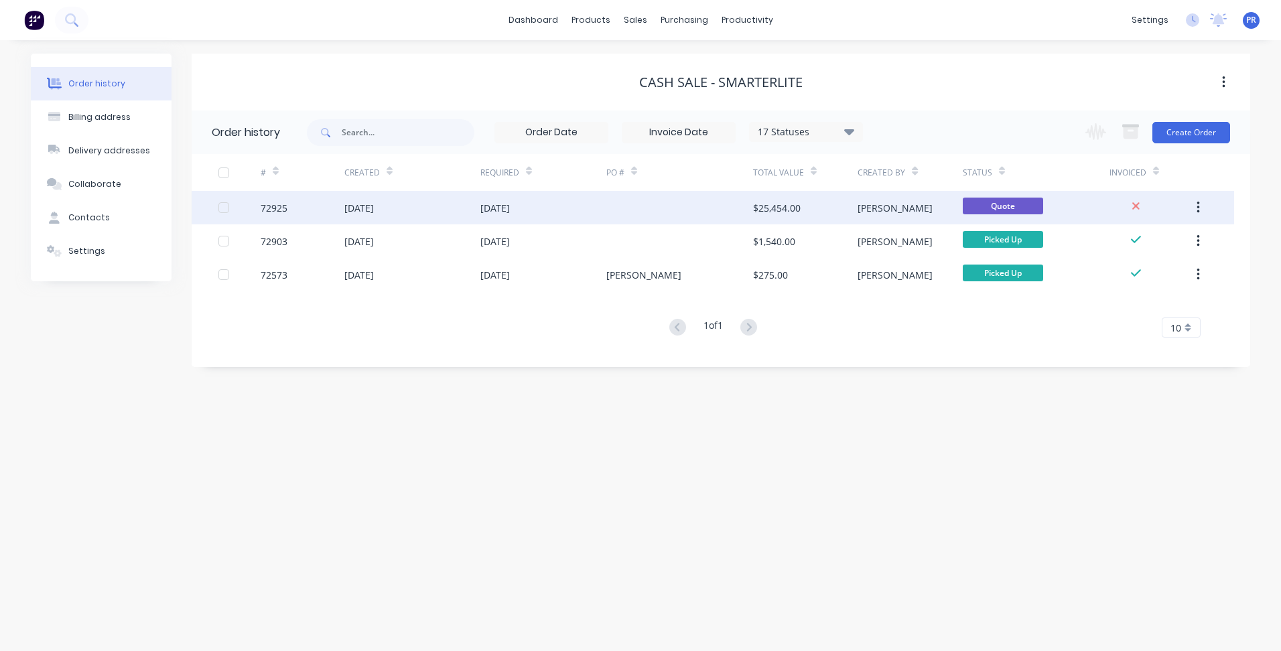
click at [665, 207] on div at bounding box center [679, 207] width 147 height 33
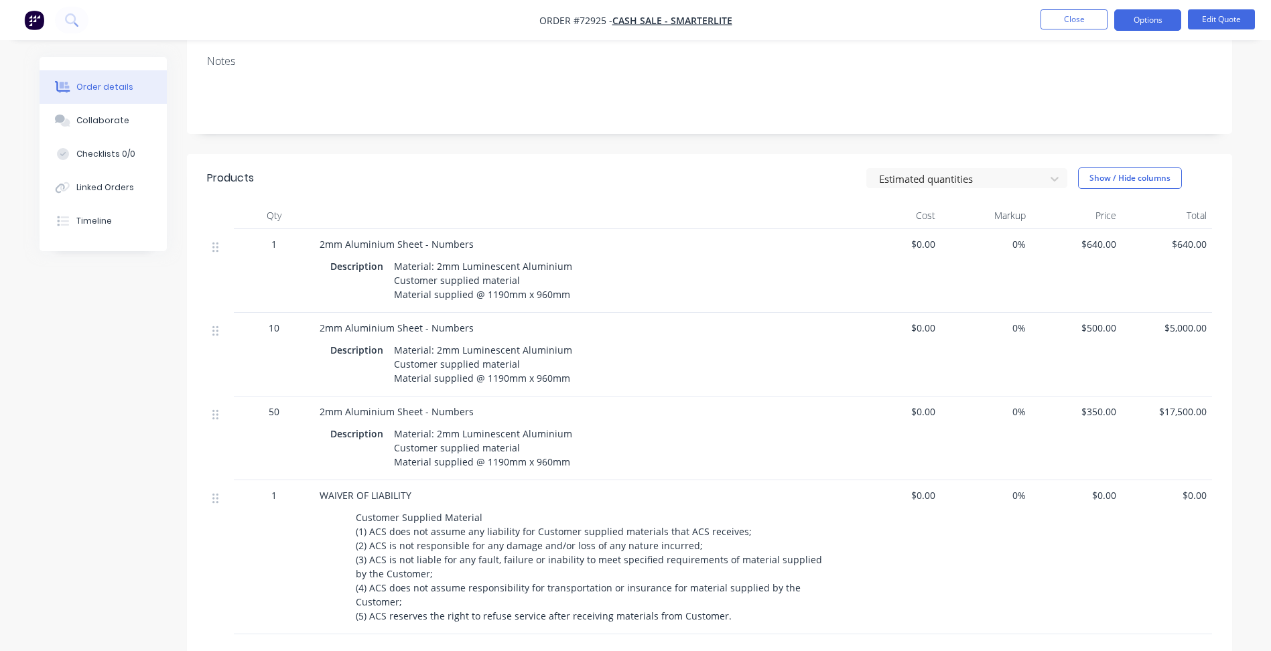
scroll to position [268, 0]
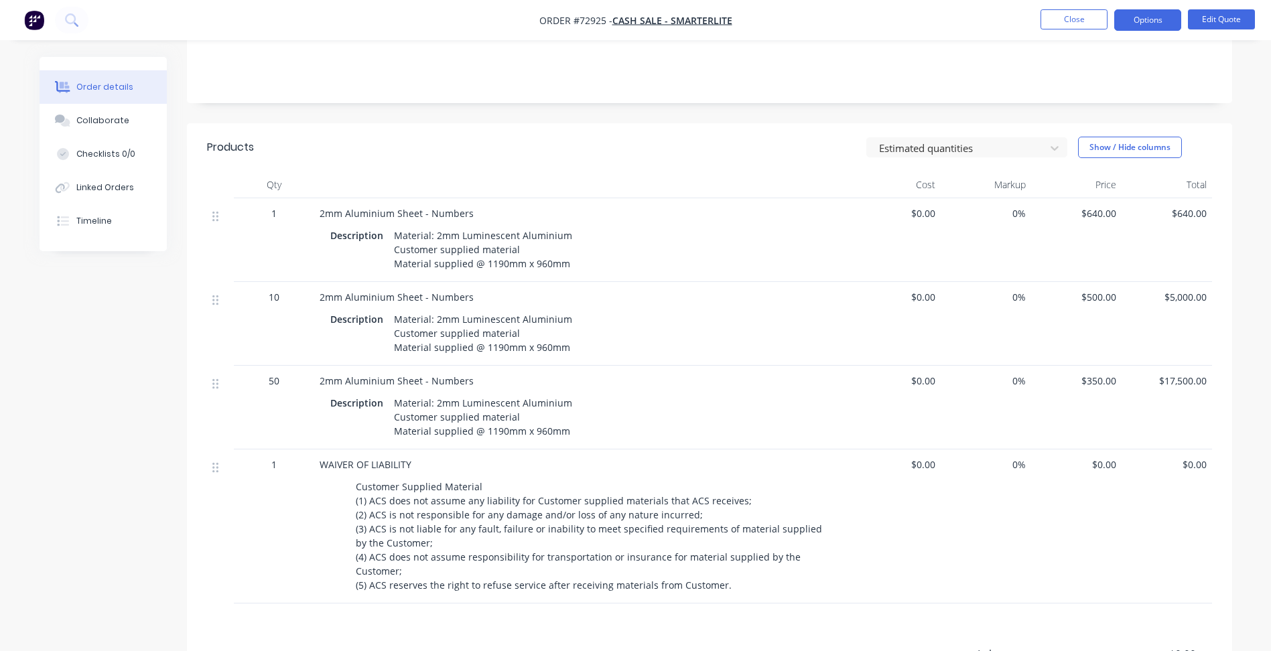
click at [167, 499] on div "Created by [PERSON_NAME] Created [DATE] Required [DATE] Assigned to Add team me…" at bounding box center [636, 315] width 1193 height 1053
click at [103, 341] on div "Created by [PERSON_NAME] Created [DATE] Required [DATE] Assigned to Add team me…" at bounding box center [636, 315] width 1193 height 1053
click at [1237, 198] on div "Order details Collaborate Checklists 0/0 Linked Orders Timeline Order details C…" at bounding box center [635, 315] width 1219 height 1053
click at [1084, 257] on div "$640.00" at bounding box center [1076, 240] width 90 height 84
click at [1233, 11] on button "Edit Quote" at bounding box center [1221, 19] width 67 height 20
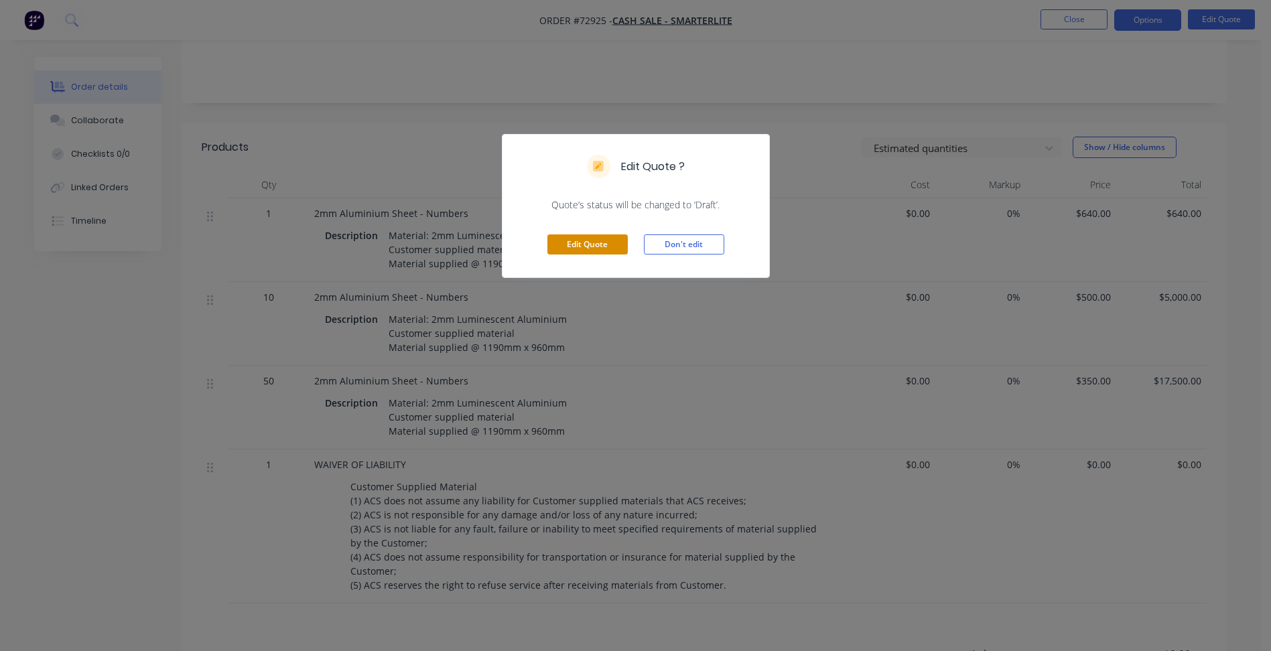
click at [596, 249] on button "Edit Quote" at bounding box center [587, 244] width 80 height 20
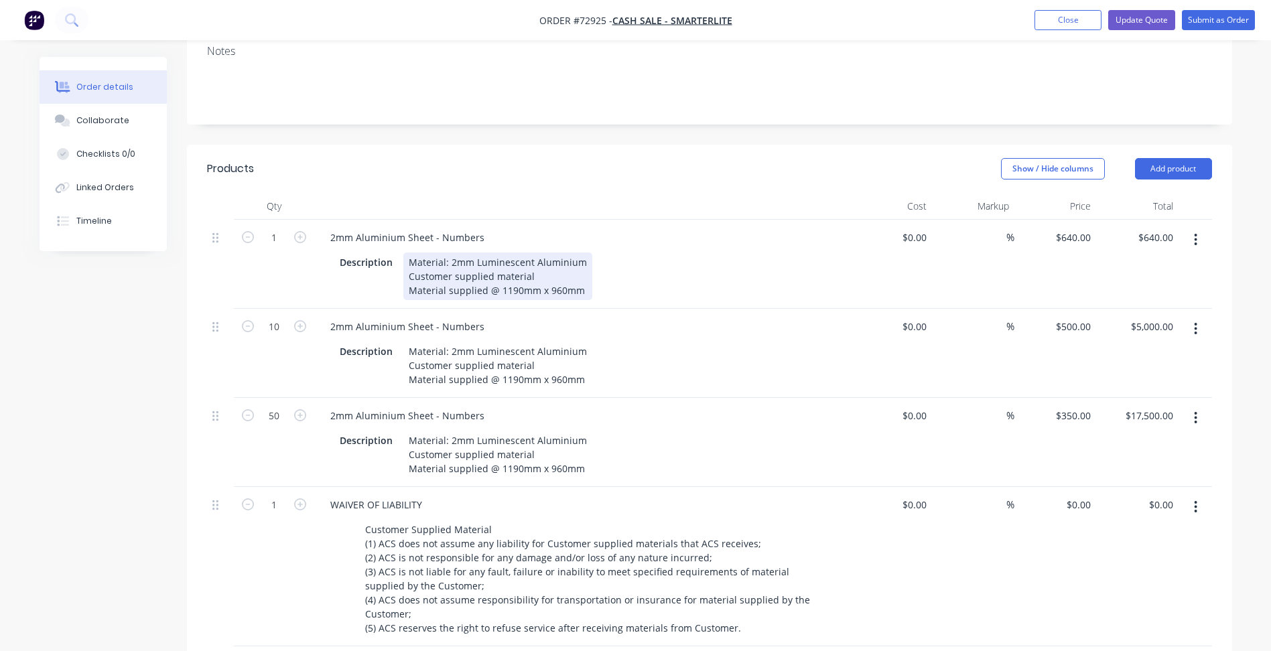
click at [587, 253] on div "Description Material: 2mm Luminescent Aluminium Customer supplied material Mate…" at bounding box center [579, 277] width 490 height 48
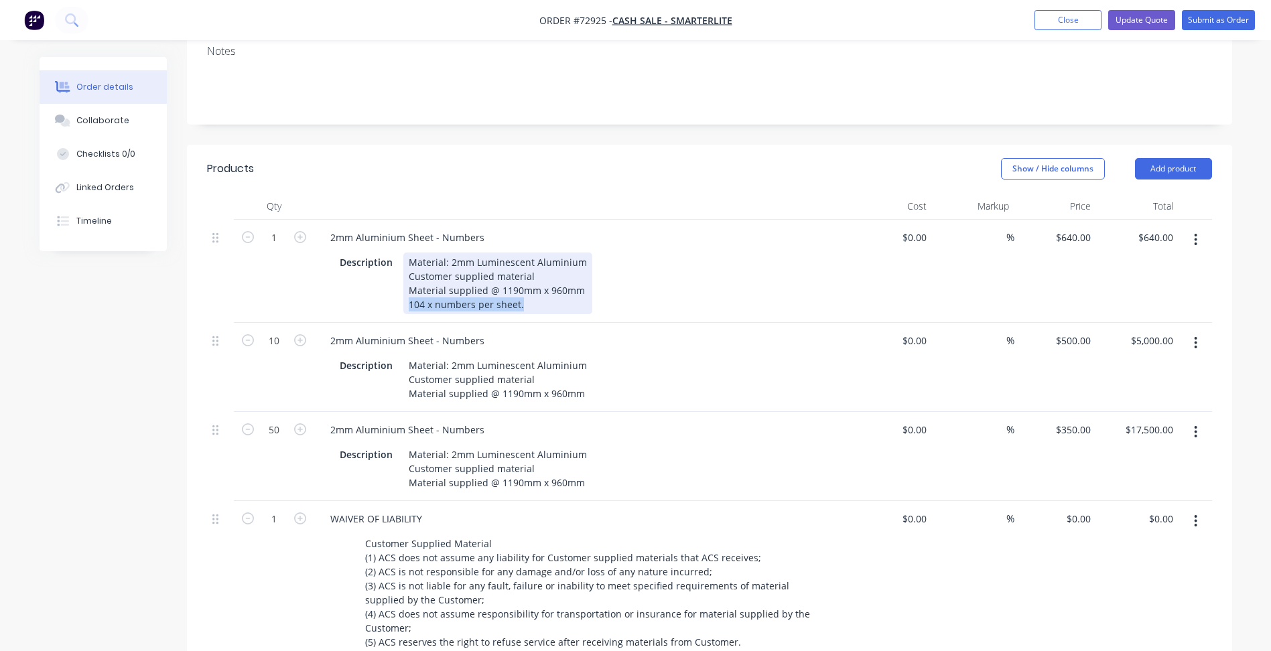
copy div "104 x numbers per sheet."
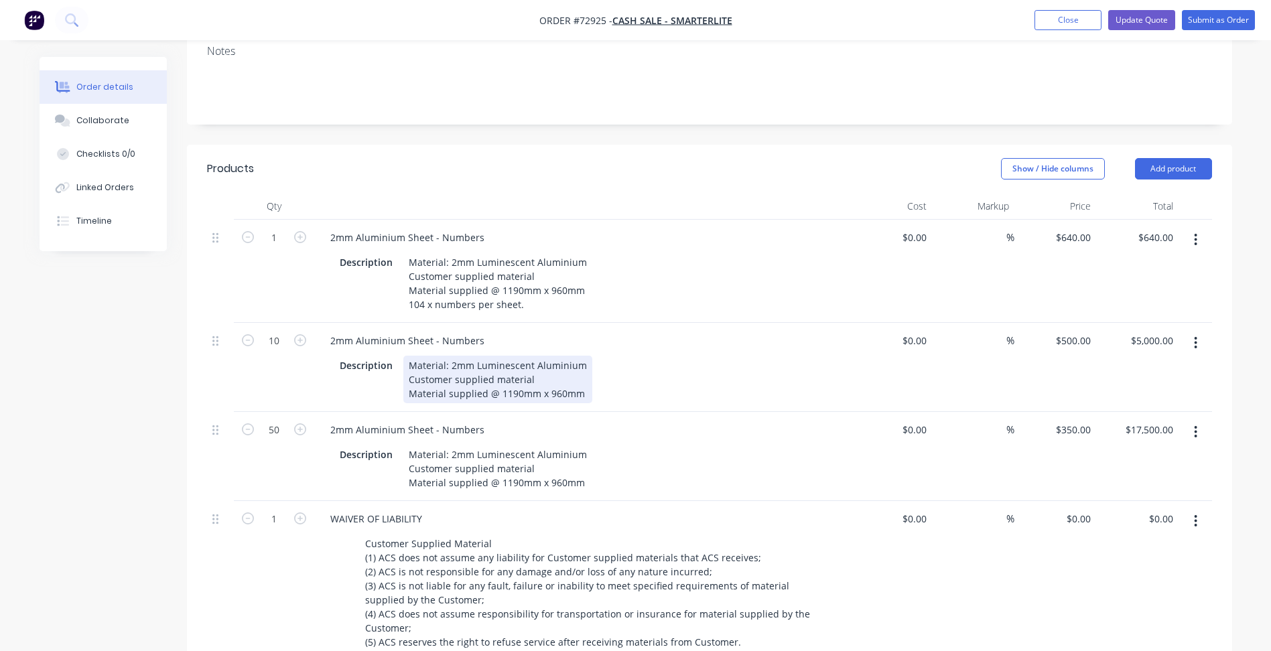
click at [585, 360] on div "Material: 2mm Luminescent Aluminium Customer supplied material Material supplie…" at bounding box center [497, 380] width 189 height 48
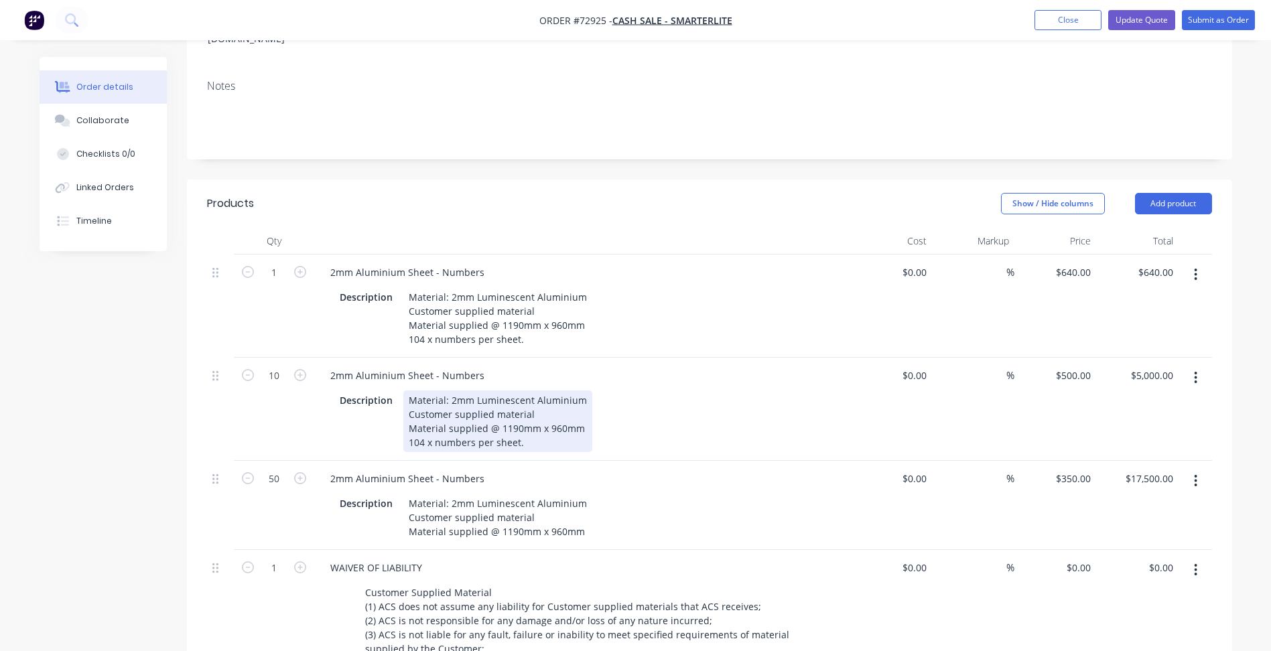
scroll to position [201, 0]
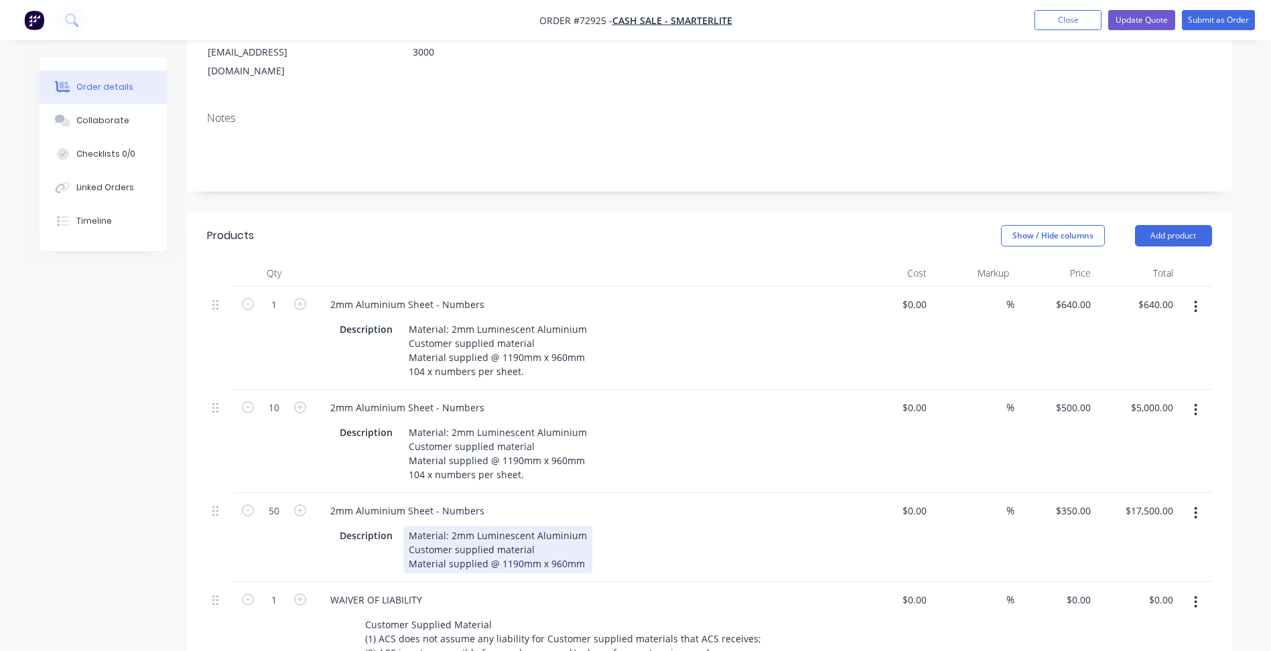
click at [582, 532] on div "Material: 2mm Luminescent Aluminium Customer supplied material Material supplie…" at bounding box center [497, 550] width 189 height 48
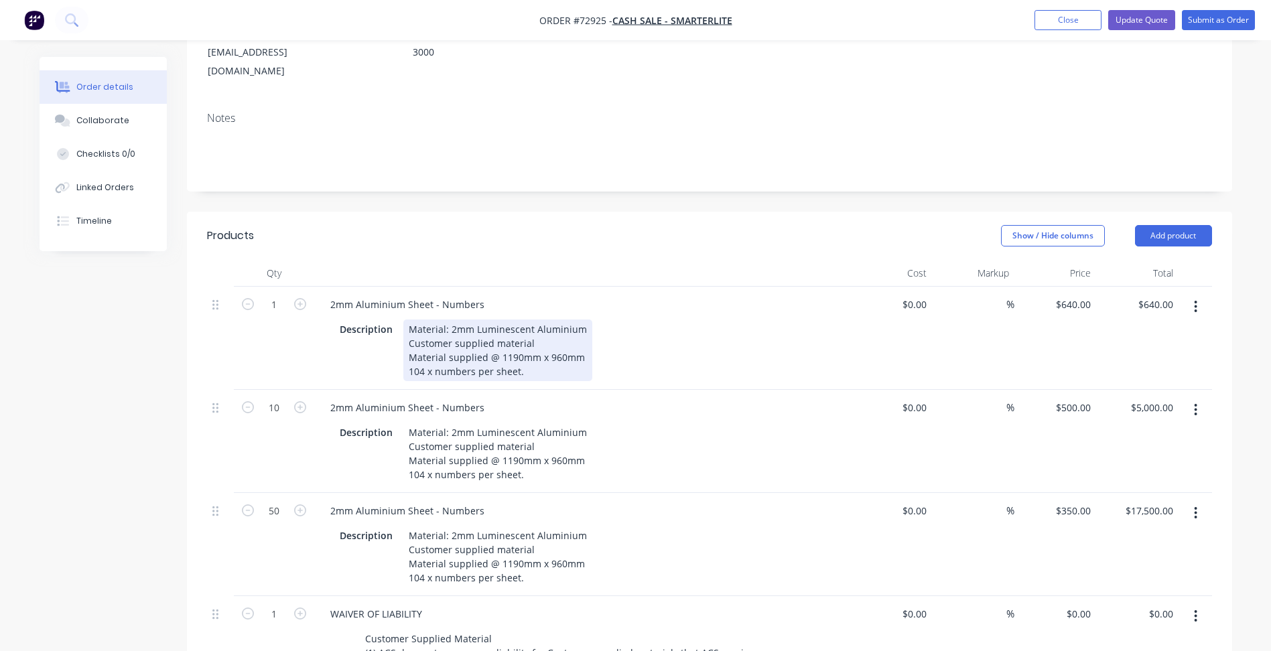
click at [533, 337] on div "Material: 2mm Luminescent Aluminium Customer supplied material Material supplie…" at bounding box center [497, 351] width 189 height 62
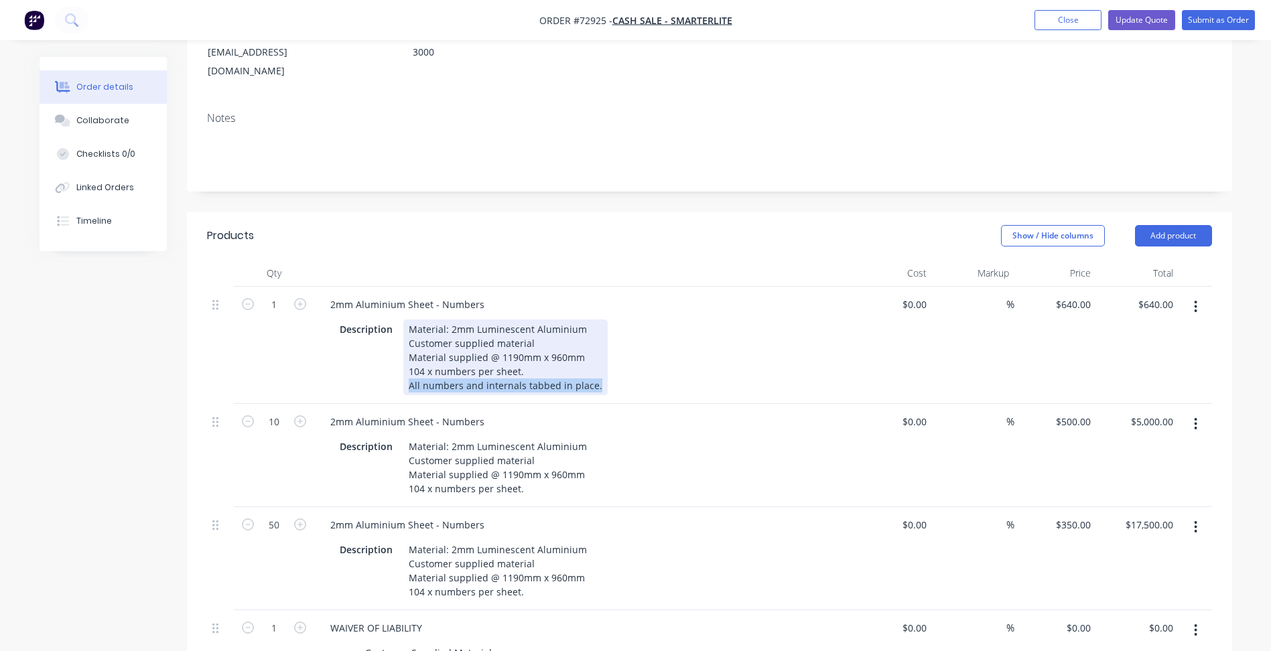
copy div "All numbers and internals tabbed in place."
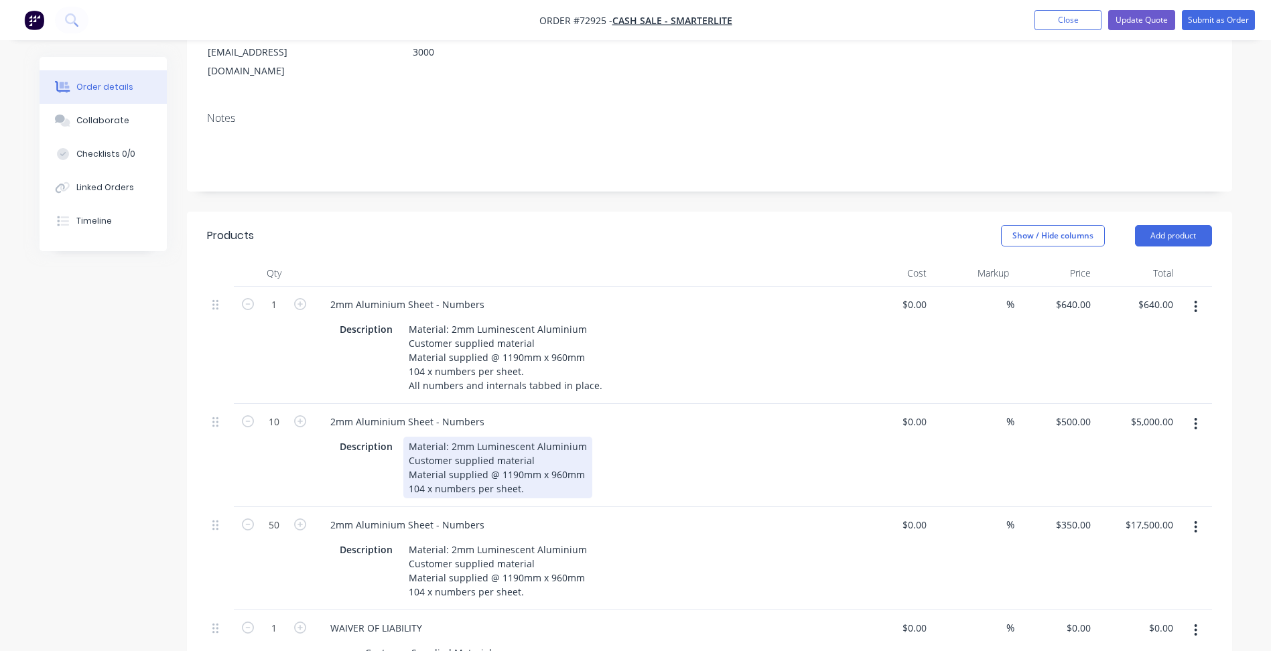
click at [529, 454] on div "Material: 2mm Luminescent Aluminium Customer supplied material Material supplie…" at bounding box center [497, 468] width 189 height 62
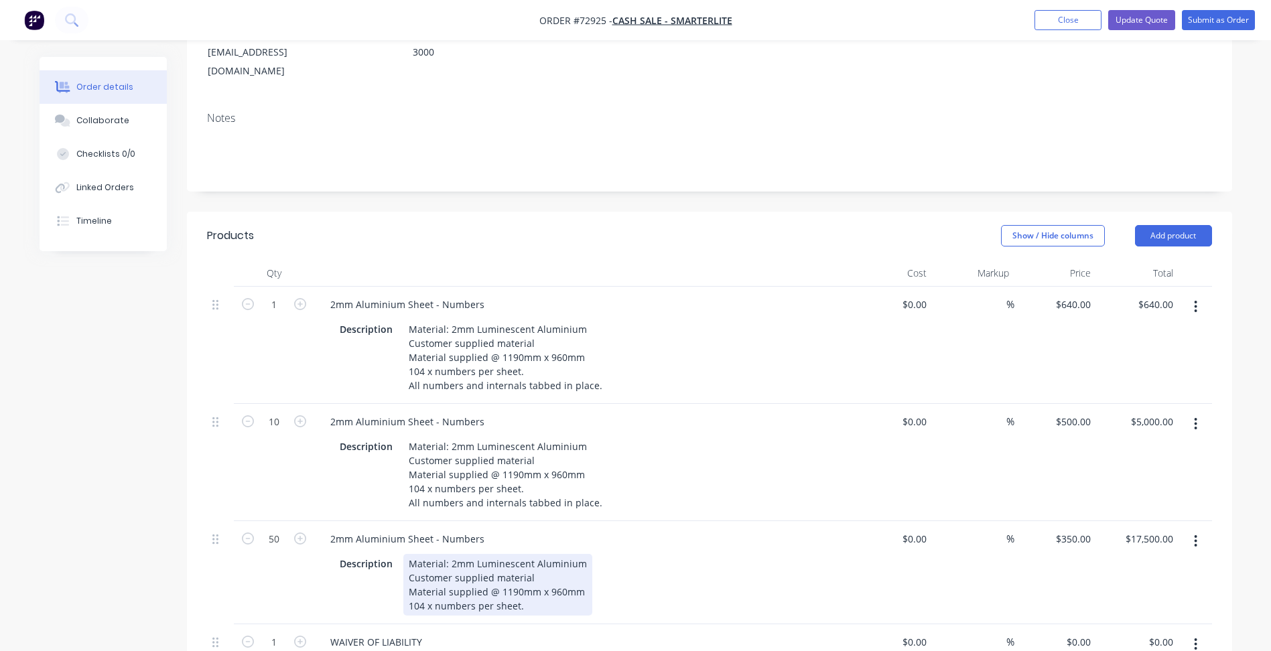
click at [527, 568] on div "Material: 2mm Luminescent Aluminium Customer supplied material Material supplie…" at bounding box center [497, 585] width 189 height 62
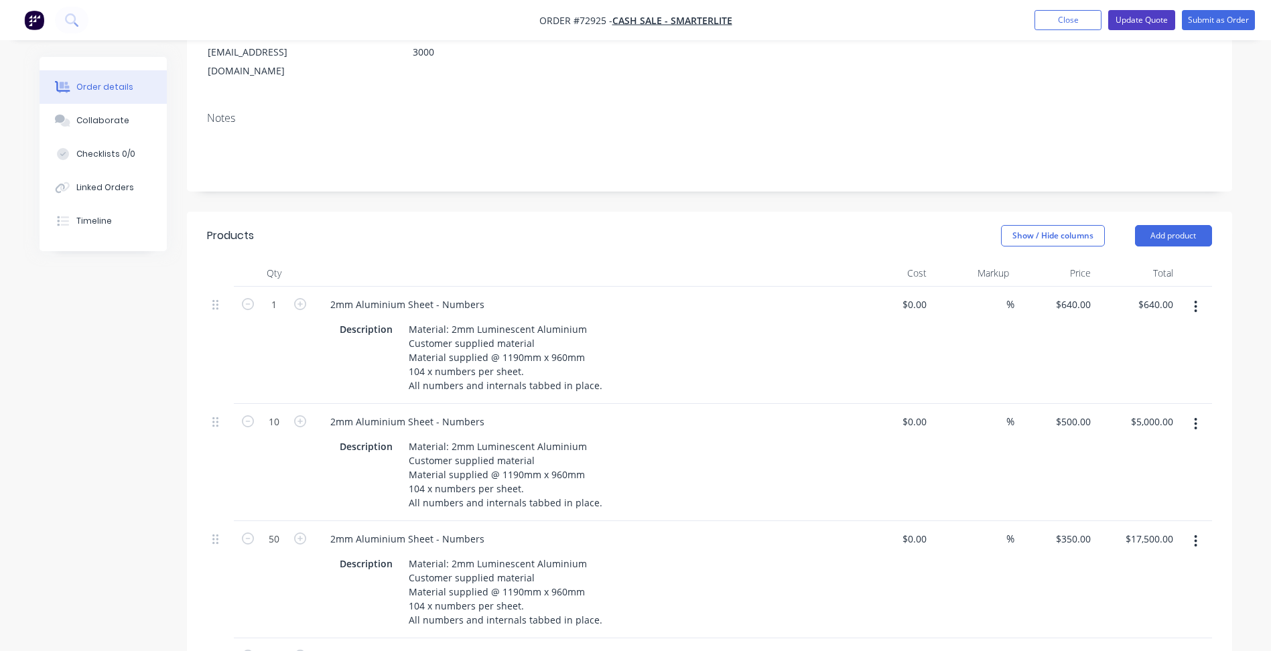
click at [1128, 25] on button "Update Quote" at bounding box center [1141, 20] width 67 height 20
type input "$640.00"
type input "$500.00"
type input "$5,000.00"
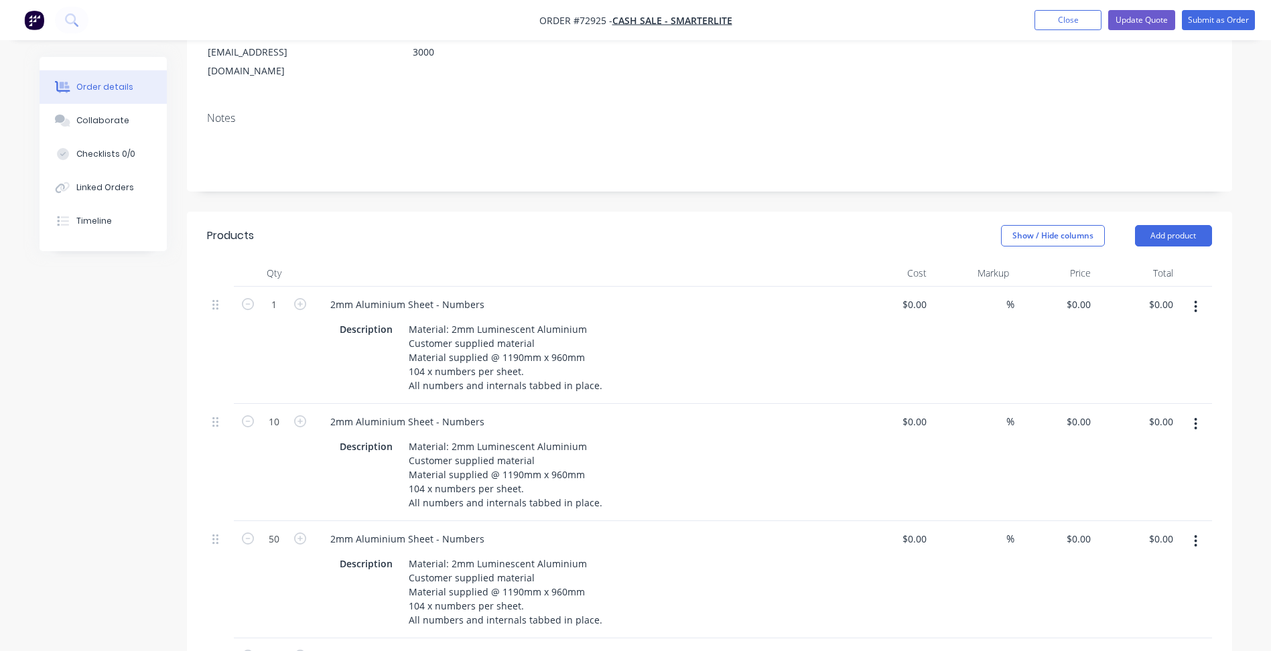
type input "$350.00"
type input "$17,500.00"
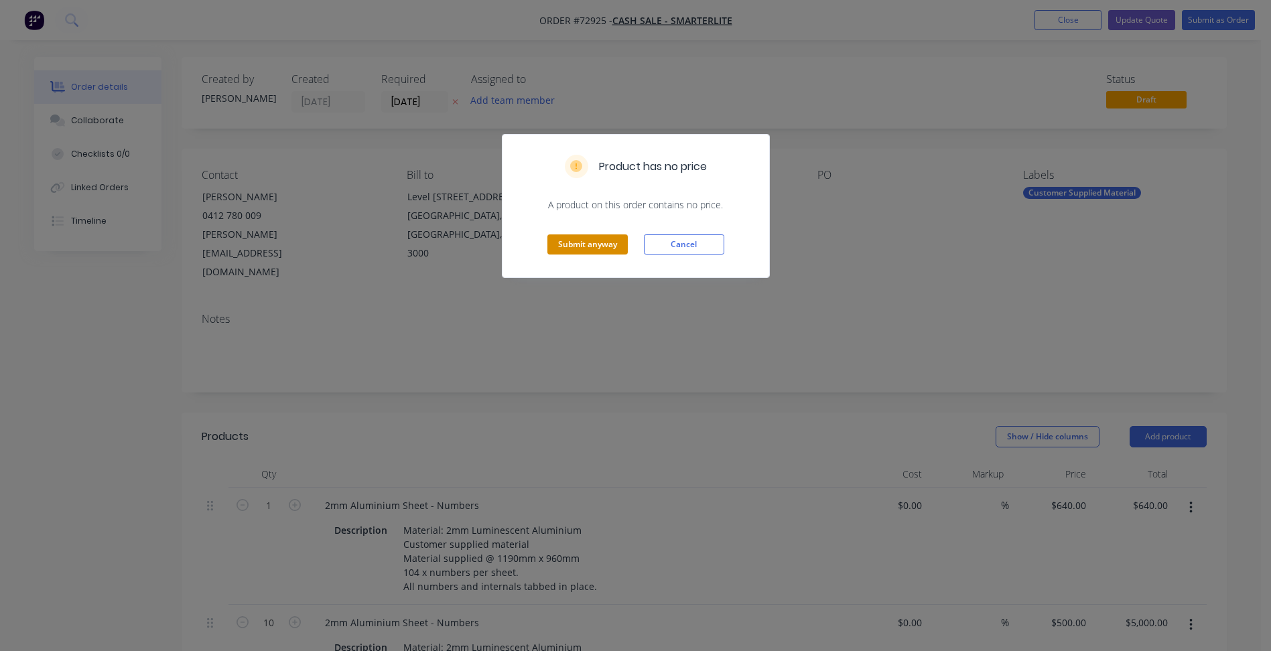
click at [614, 238] on button "Submit anyway" at bounding box center [587, 244] width 80 height 20
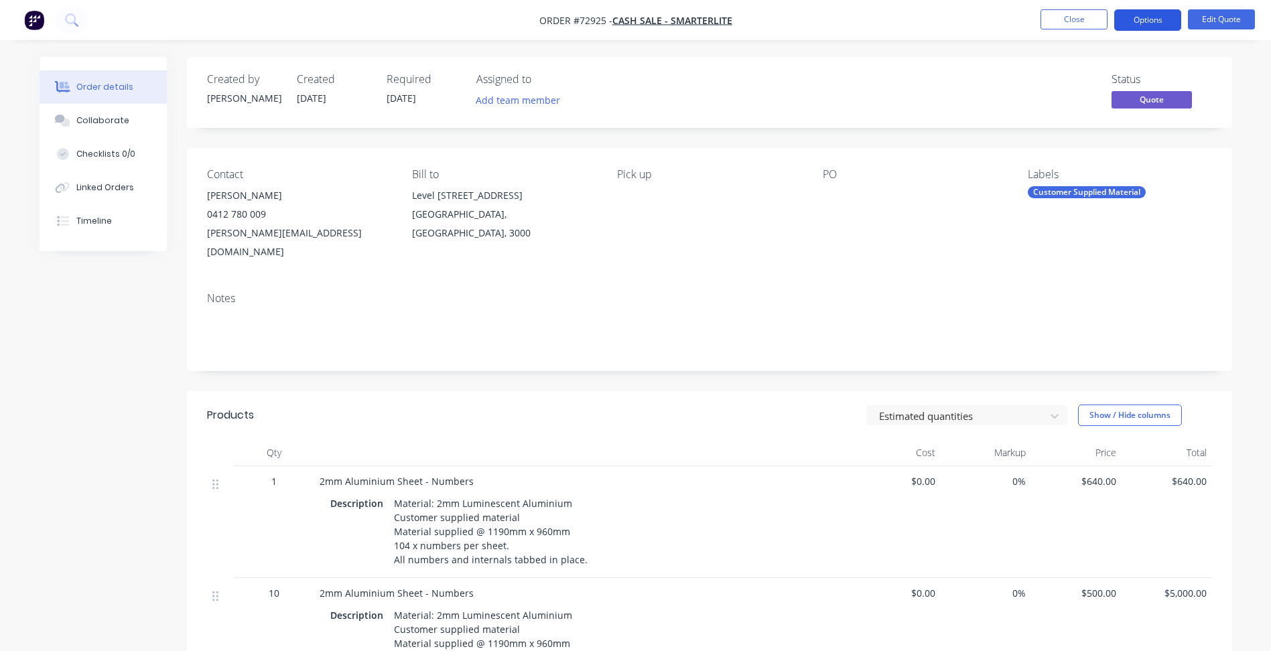
click at [1134, 25] on button "Options" at bounding box center [1147, 19] width 67 height 21
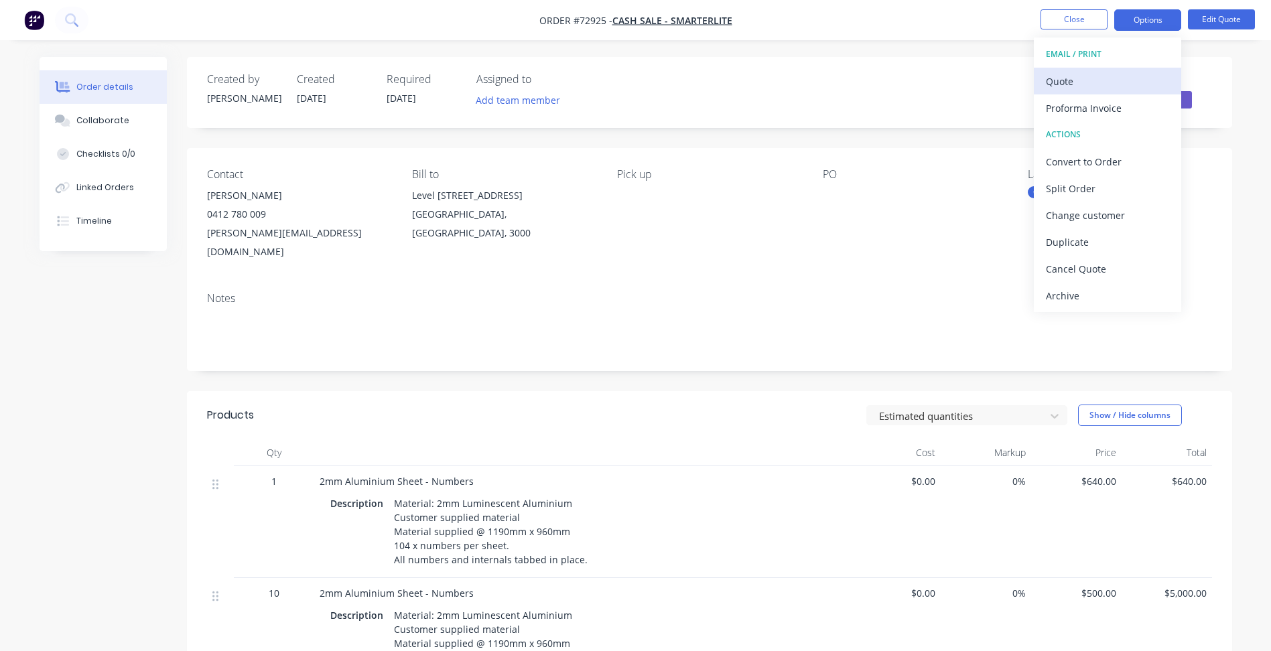
click at [1091, 86] on div "Quote" at bounding box center [1107, 81] width 123 height 19
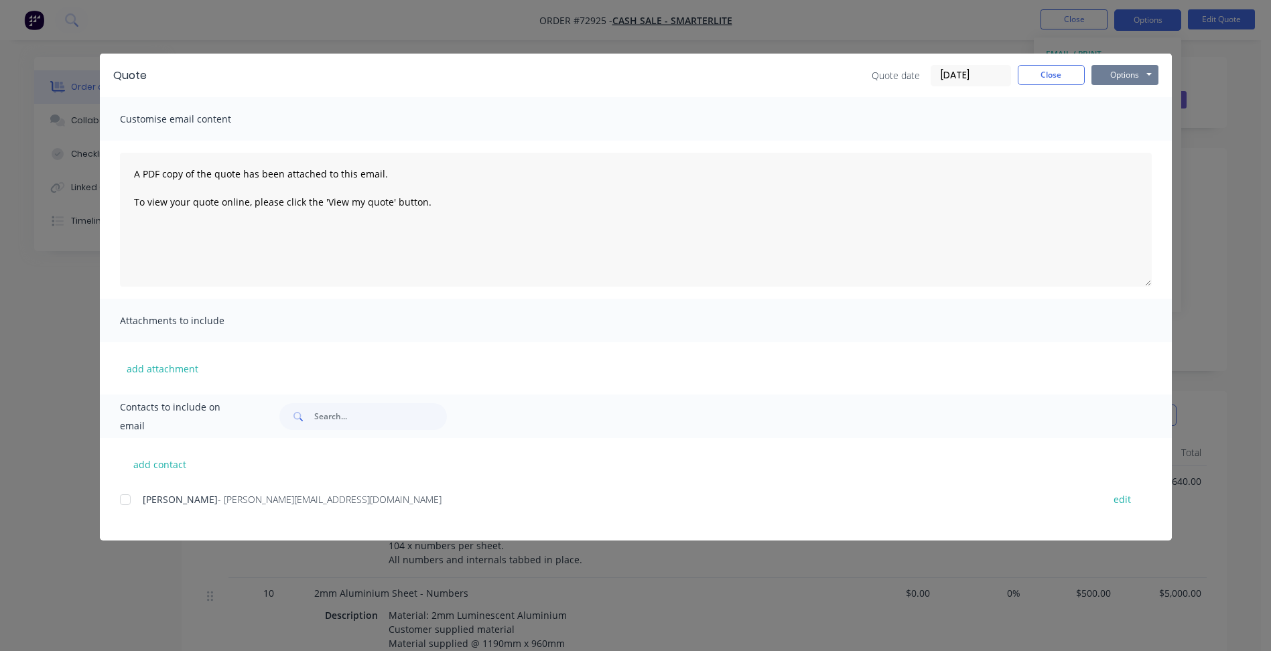
click at [1132, 84] on button "Options" at bounding box center [1124, 75] width 67 height 20
click at [1131, 101] on button "Preview" at bounding box center [1134, 99] width 86 height 22
click at [1038, 76] on button "Close" at bounding box center [1051, 75] width 67 height 20
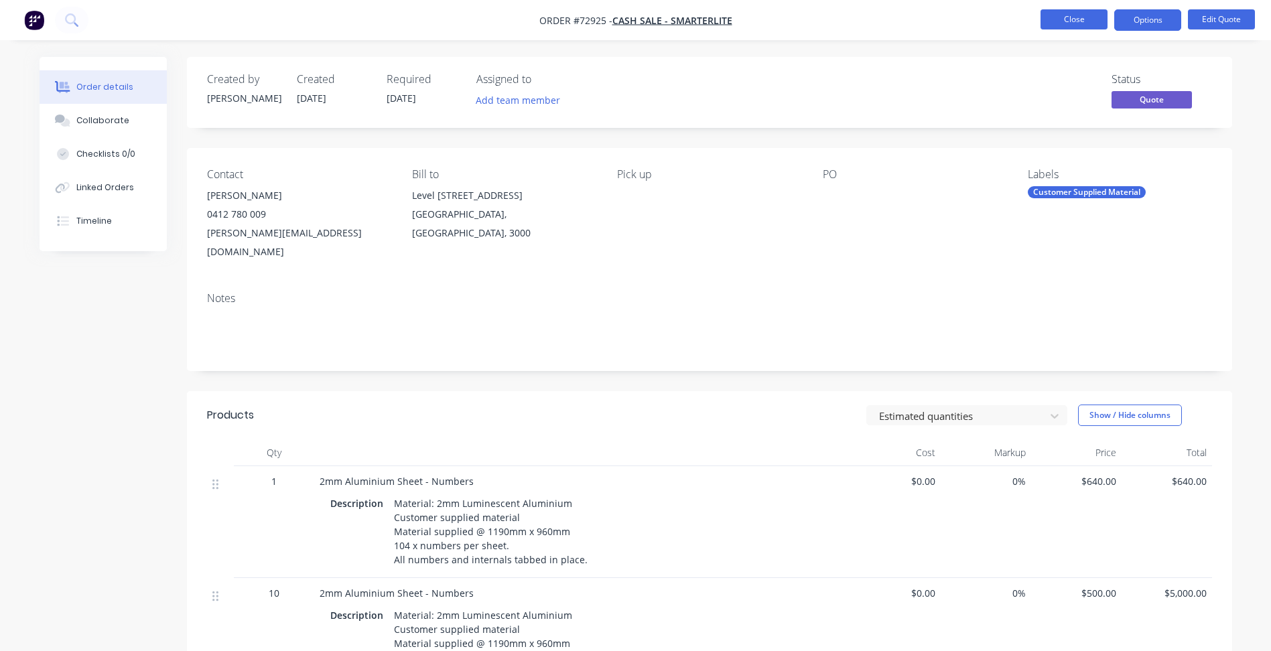
click at [1079, 27] on button "Close" at bounding box center [1073, 19] width 67 height 20
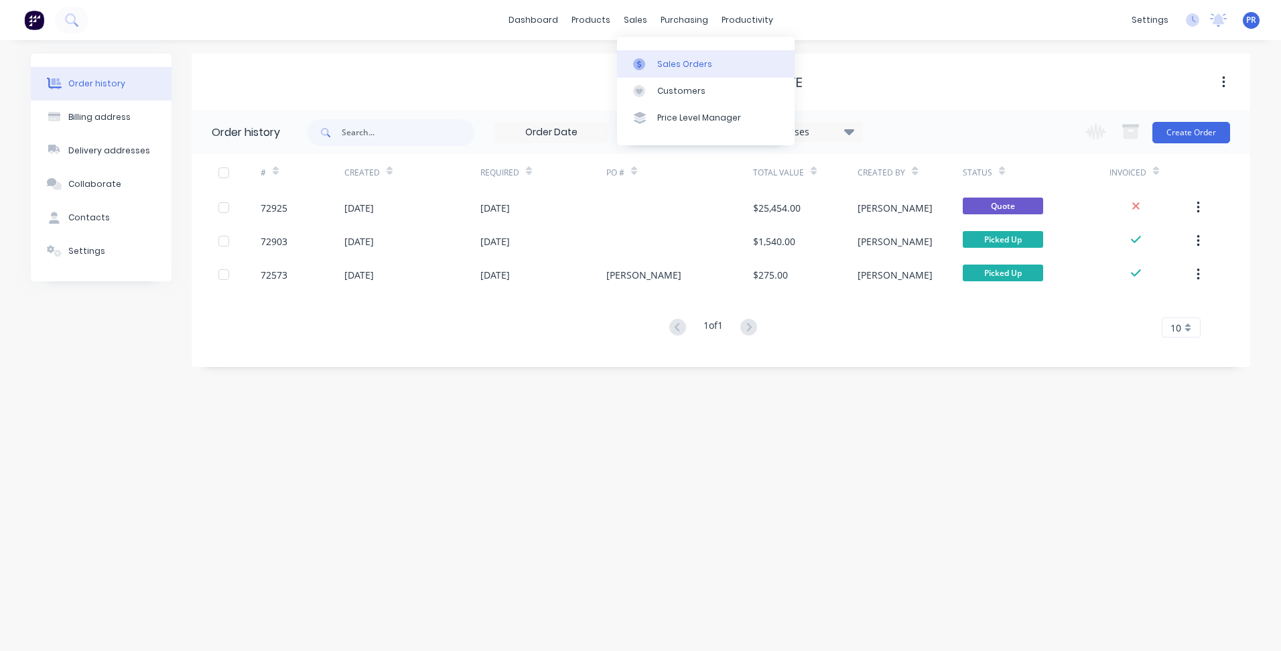
click at [651, 60] on div at bounding box center [643, 64] width 20 height 12
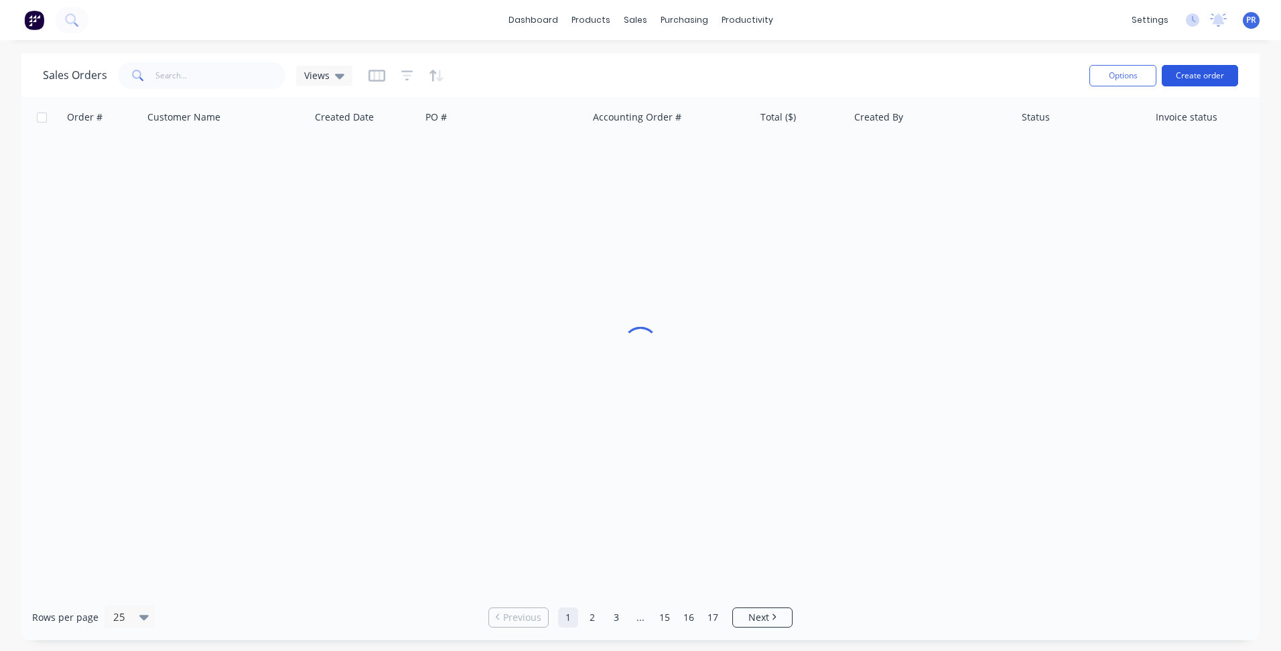
click at [1192, 72] on button "Create order" at bounding box center [1200, 75] width 76 height 21
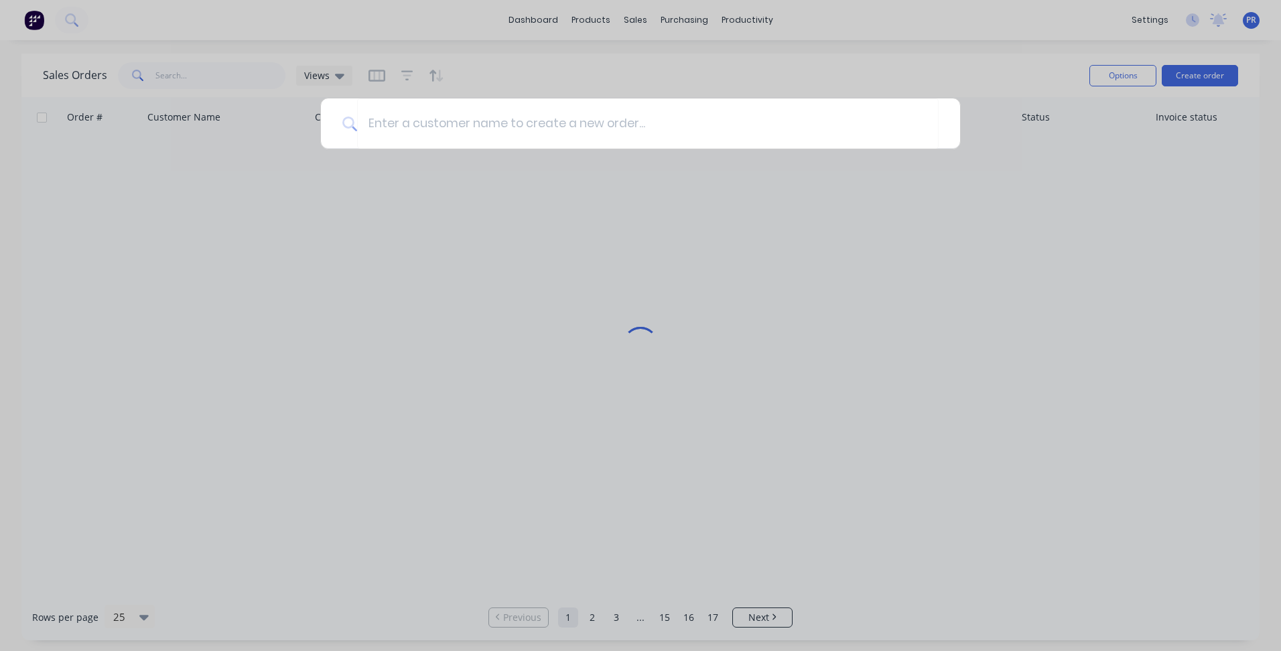
click at [1110, 71] on div at bounding box center [640, 325] width 1281 height 651
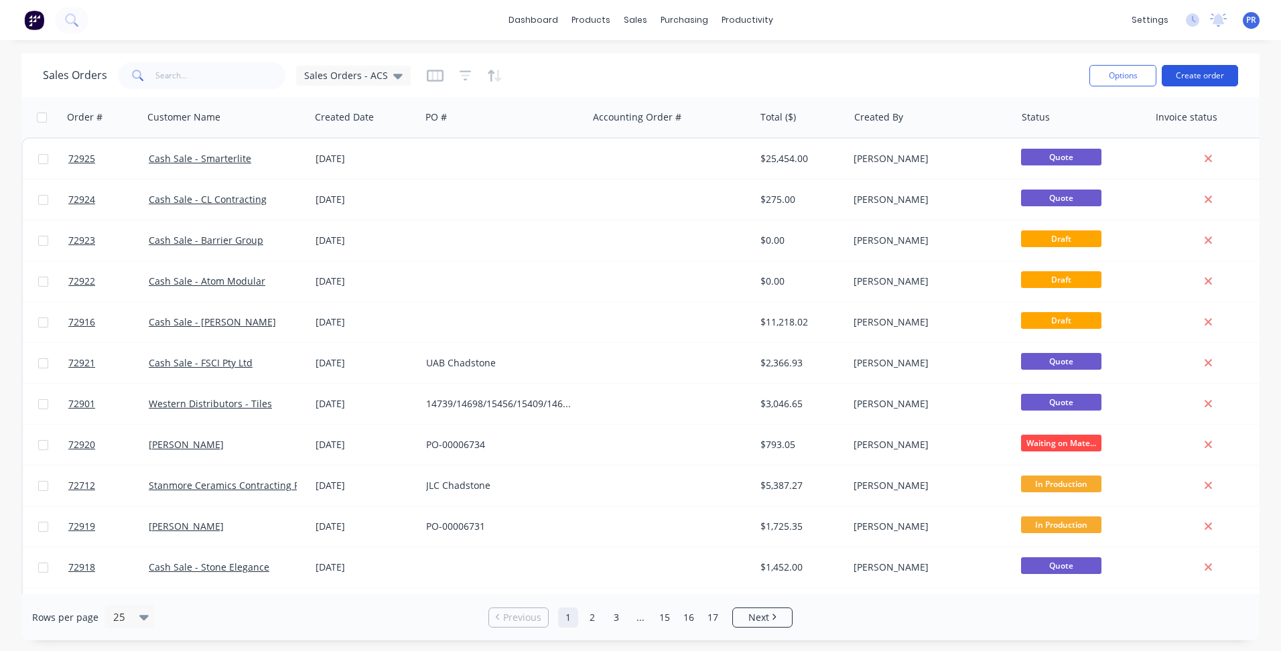
click at [1198, 67] on button "Create order" at bounding box center [1200, 75] width 76 height 21
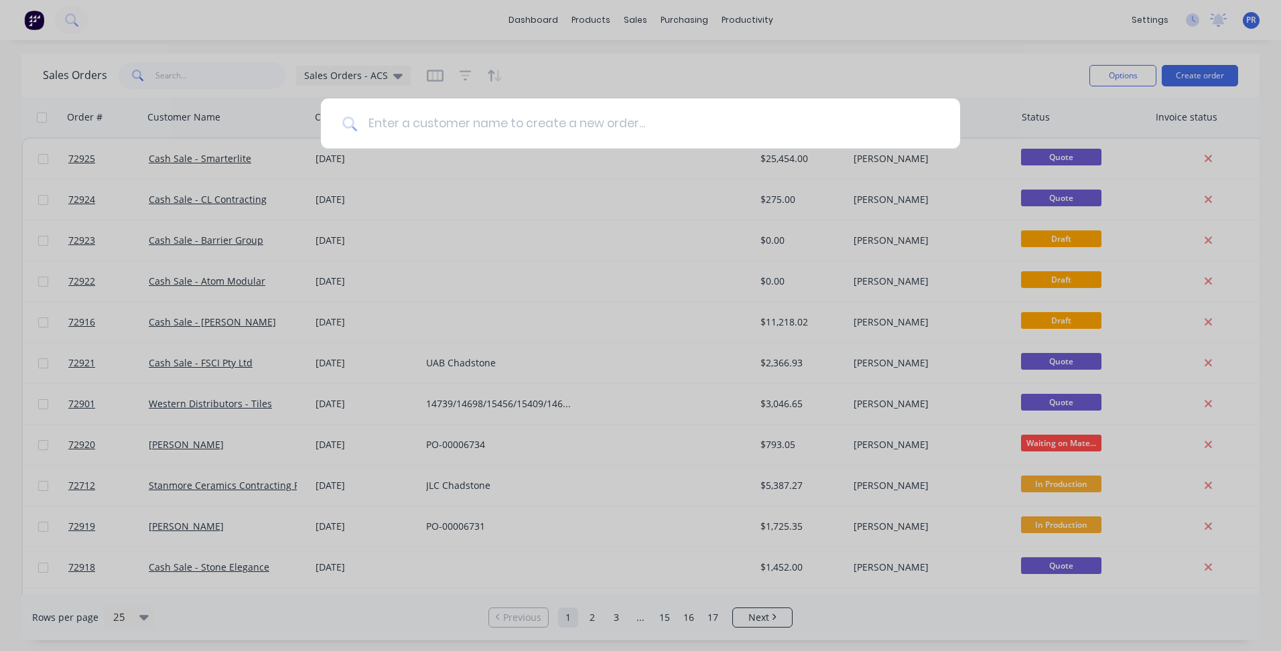
click at [471, 134] on input at bounding box center [648, 123] width 582 height 50
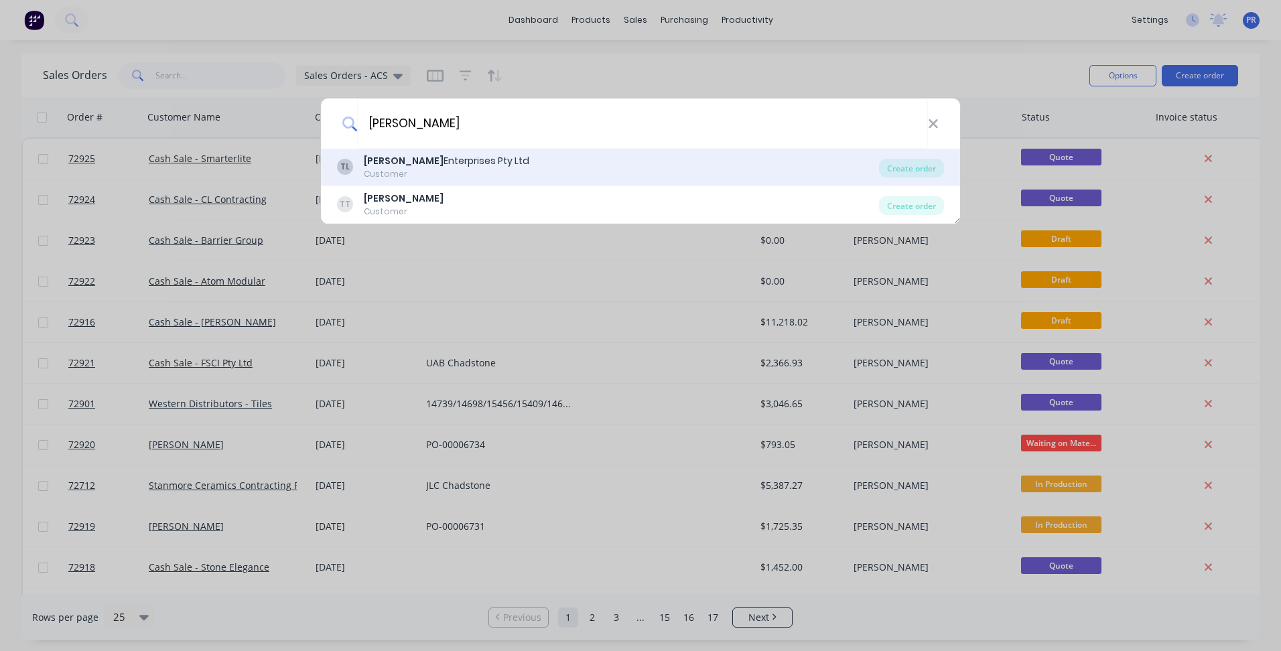
type input "[PERSON_NAME]"
click at [407, 172] on div "Customer" at bounding box center [446, 174] width 165 height 12
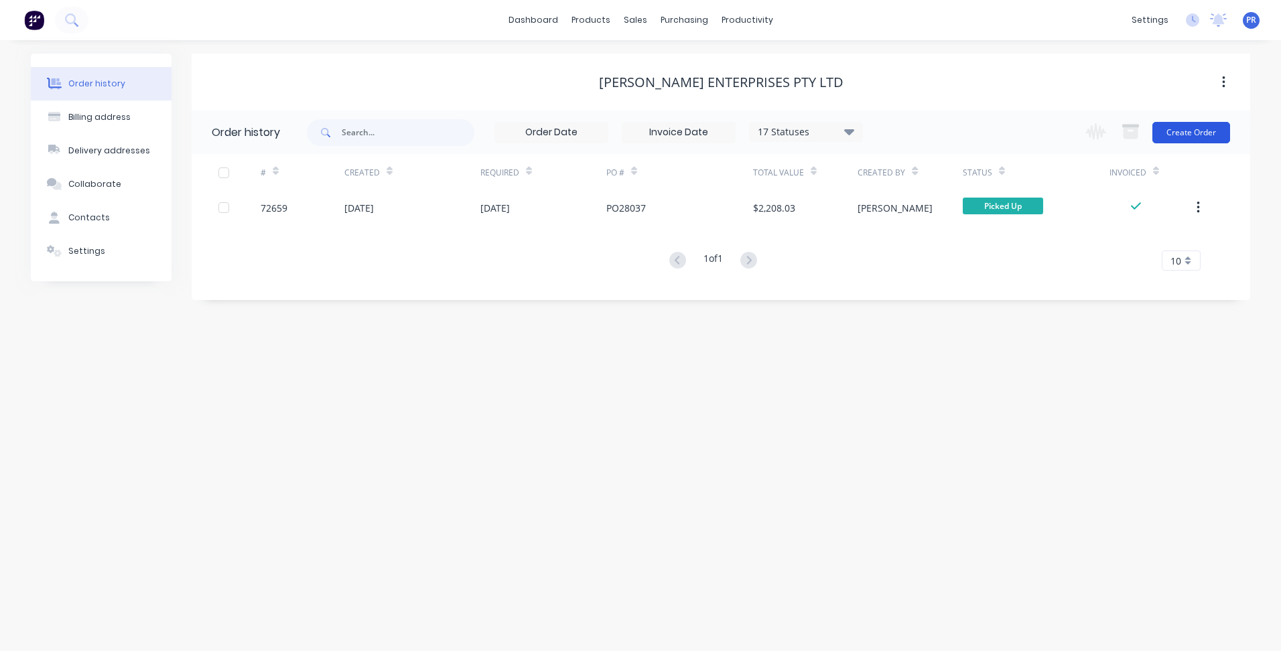
click at [1191, 133] on button "Create Order" at bounding box center [1191, 132] width 78 height 21
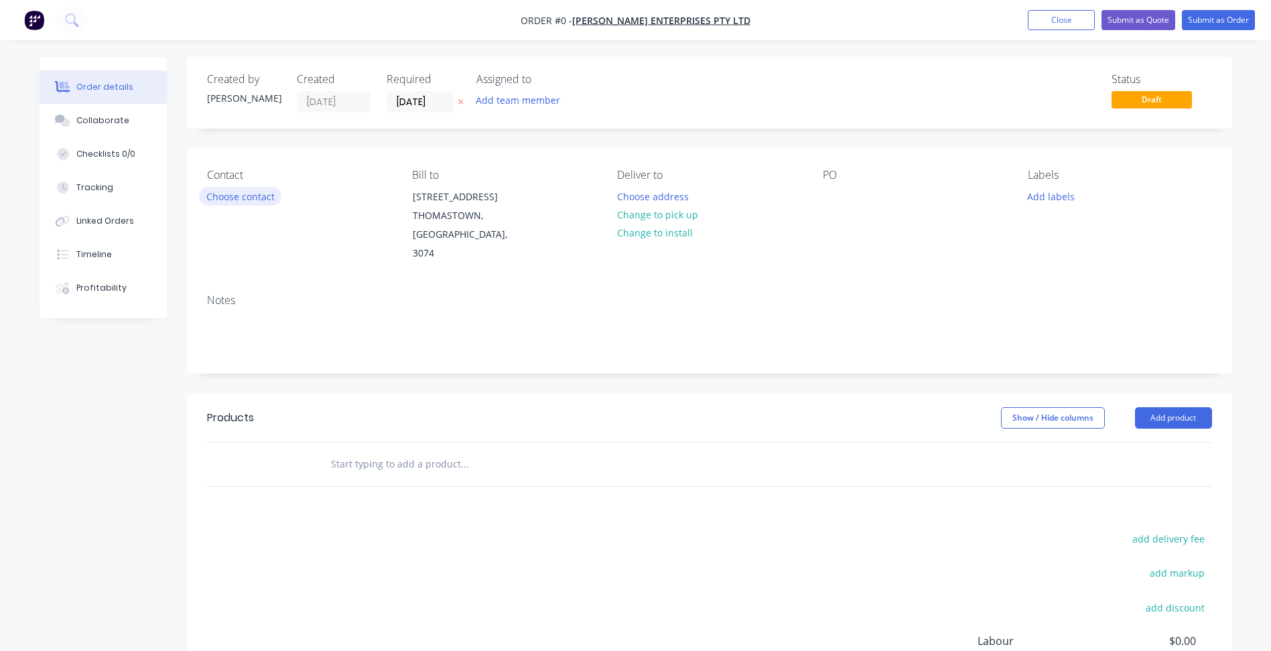
click at [263, 192] on button "Choose contact" at bounding box center [240, 196] width 82 height 18
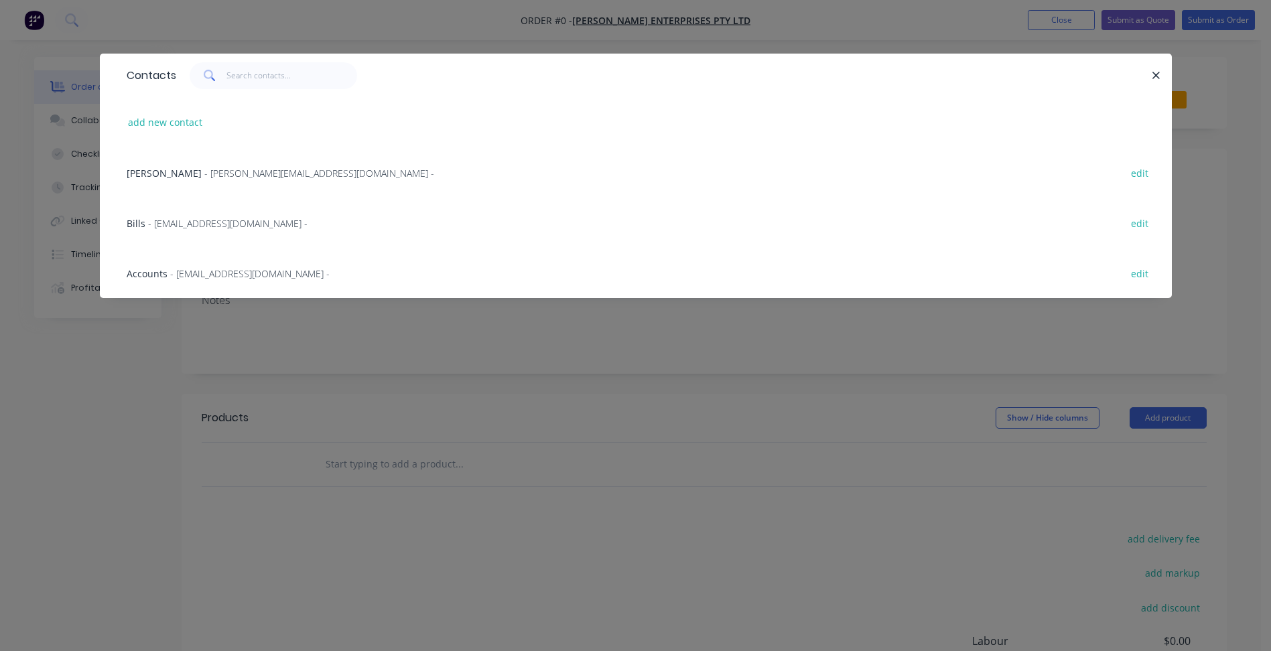
click at [180, 181] on div "Abdul - [EMAIL_ADDRESS][DOMAIN_NAME] - edit" at bounding box center [636, 172] width 1032 height 50
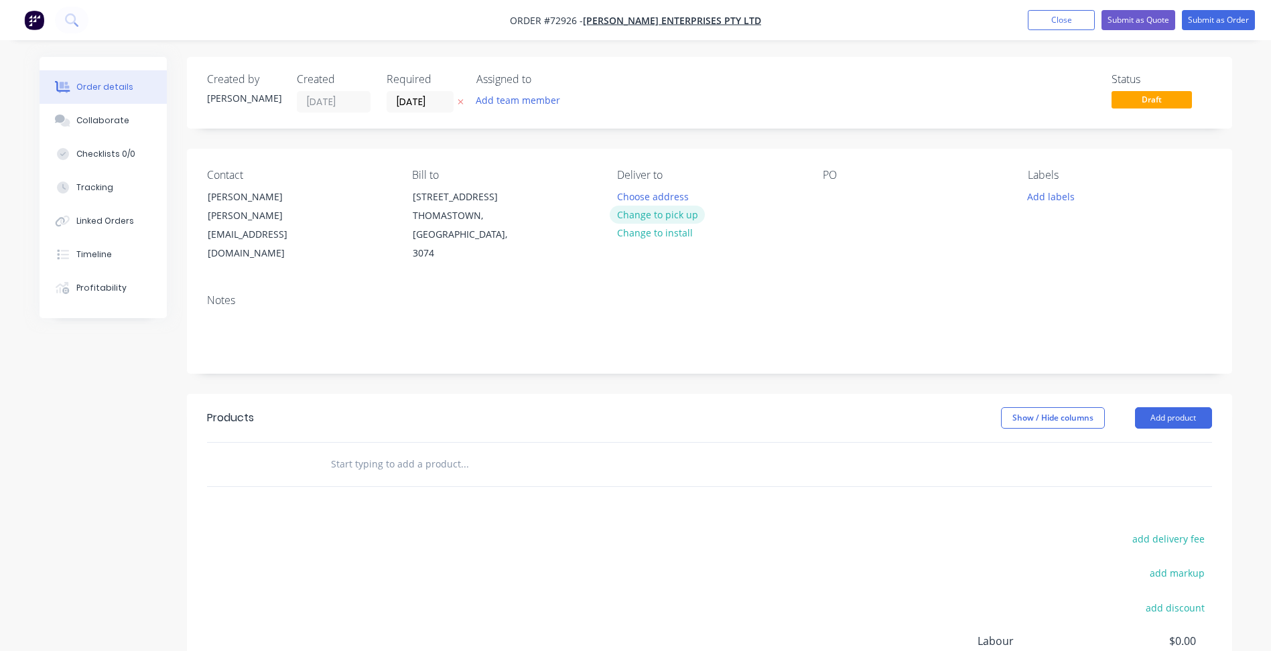
click at [653, 214] on button "Change to pick up" at bounding box center [657, 215] width 95 height 18
drag, startPoint x: 399, startPoint y: 96, endPoint x: 411, endPoint y: 104, distance: 14.1
click at [400, 96] on input "[DATE]" at bounding box center [420, 102] width 66 height 20
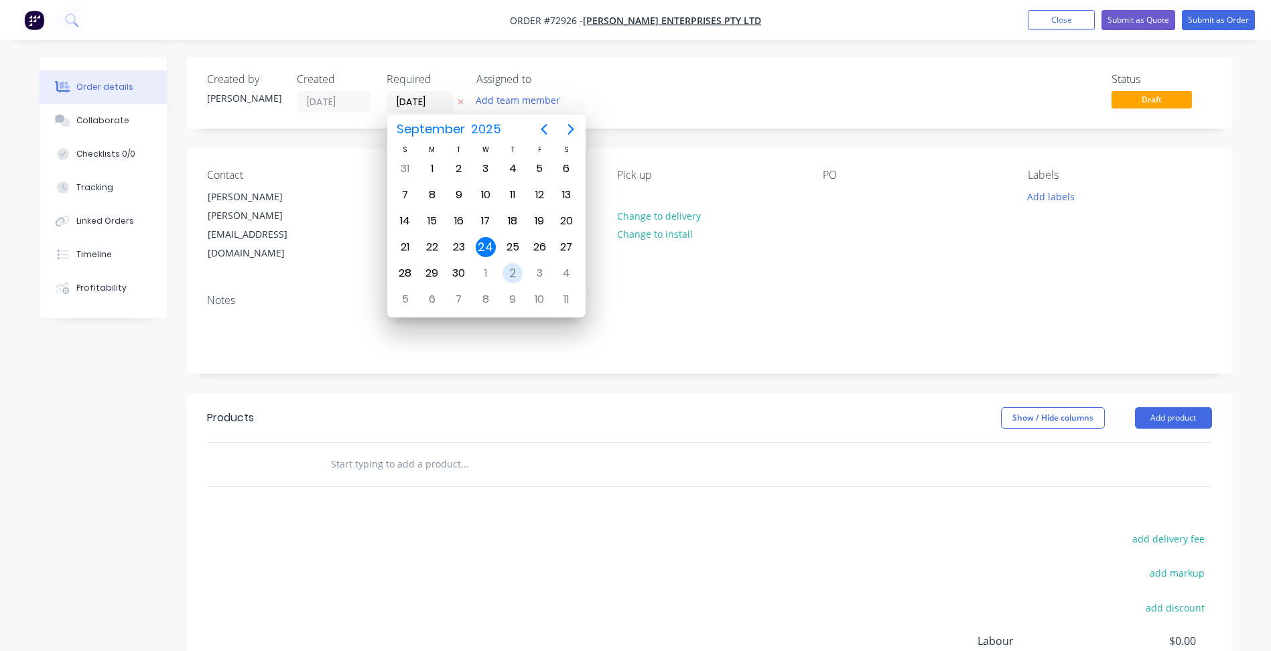
click at [507, 271] on div "2" at bounding box center [512, 273] width 20 height 20
type input "[DATE]"
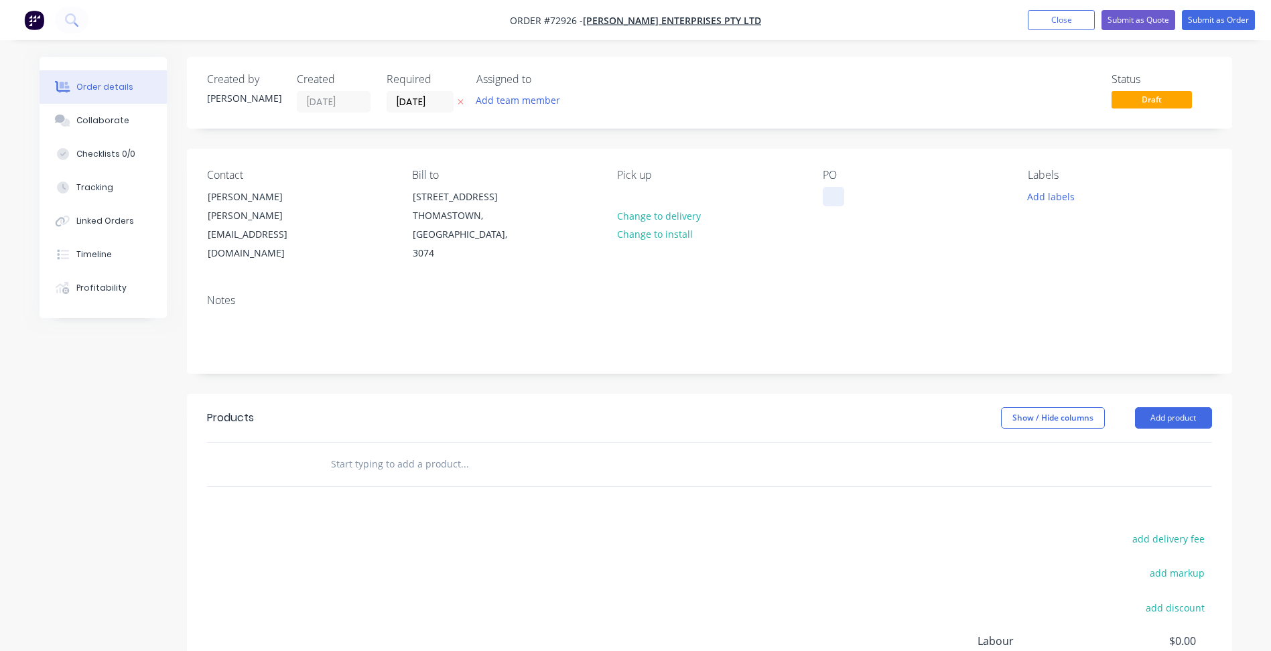
click at [839, 200] on div at bounding box center [833, 196] width 21 height 19
paste div
click at [1049, 192] on button "Add labels" at bounding box center [1051, 196] width 62 height 18
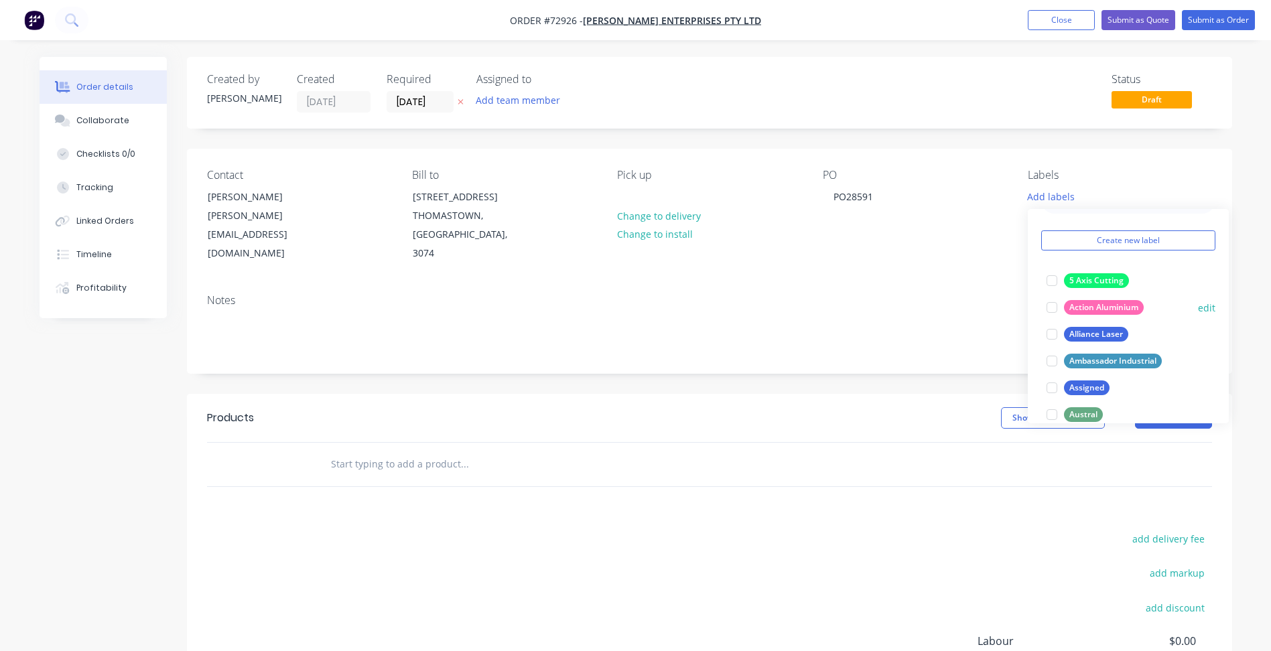
scroll to position [67, 0]
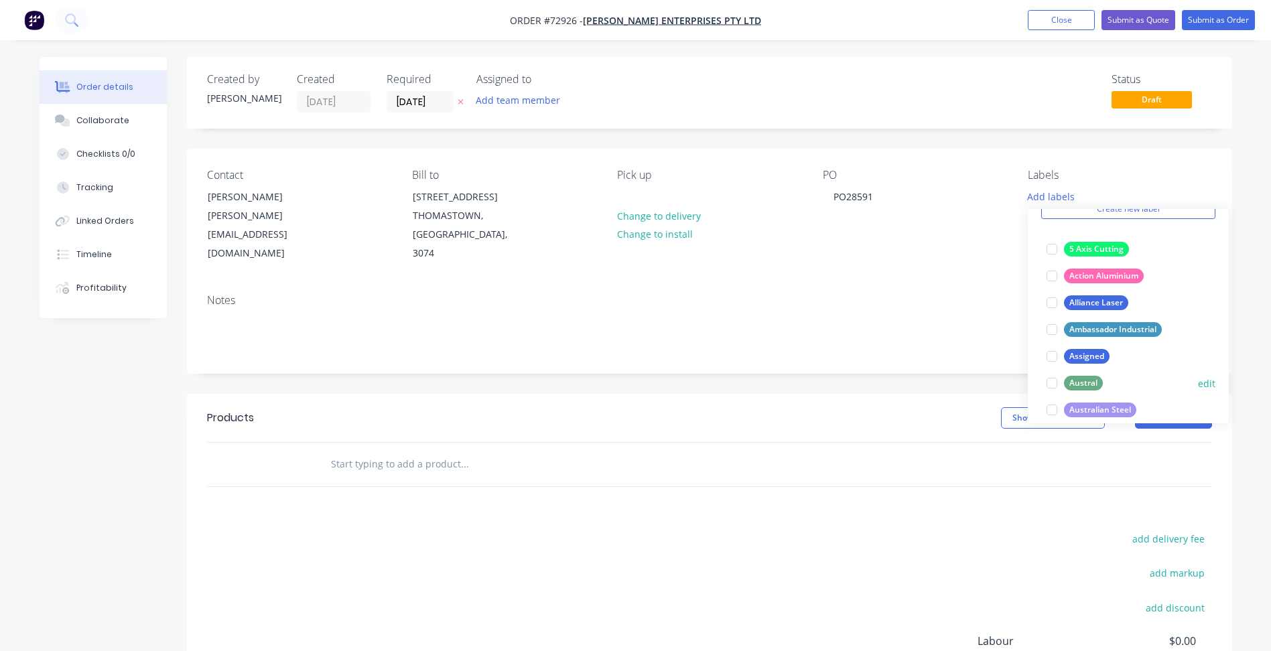
click at [1051, 383] on div at bounding box center [1051, 383] width 27 height 27
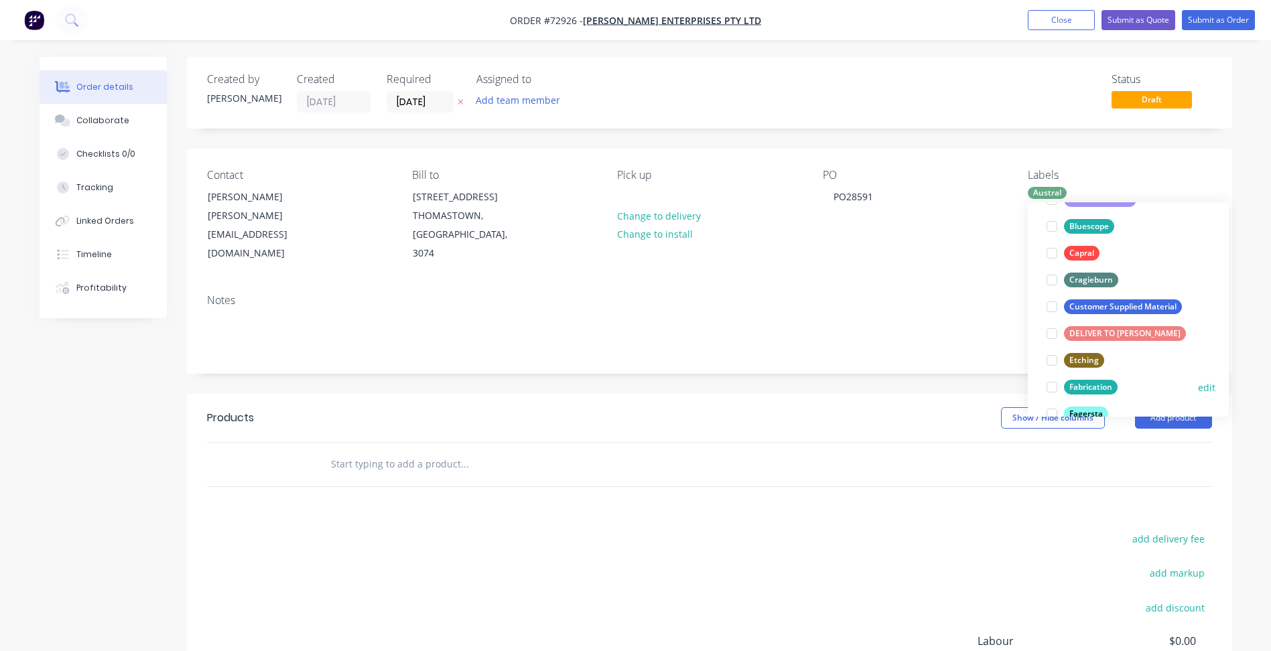
scroll to position [335, 0]
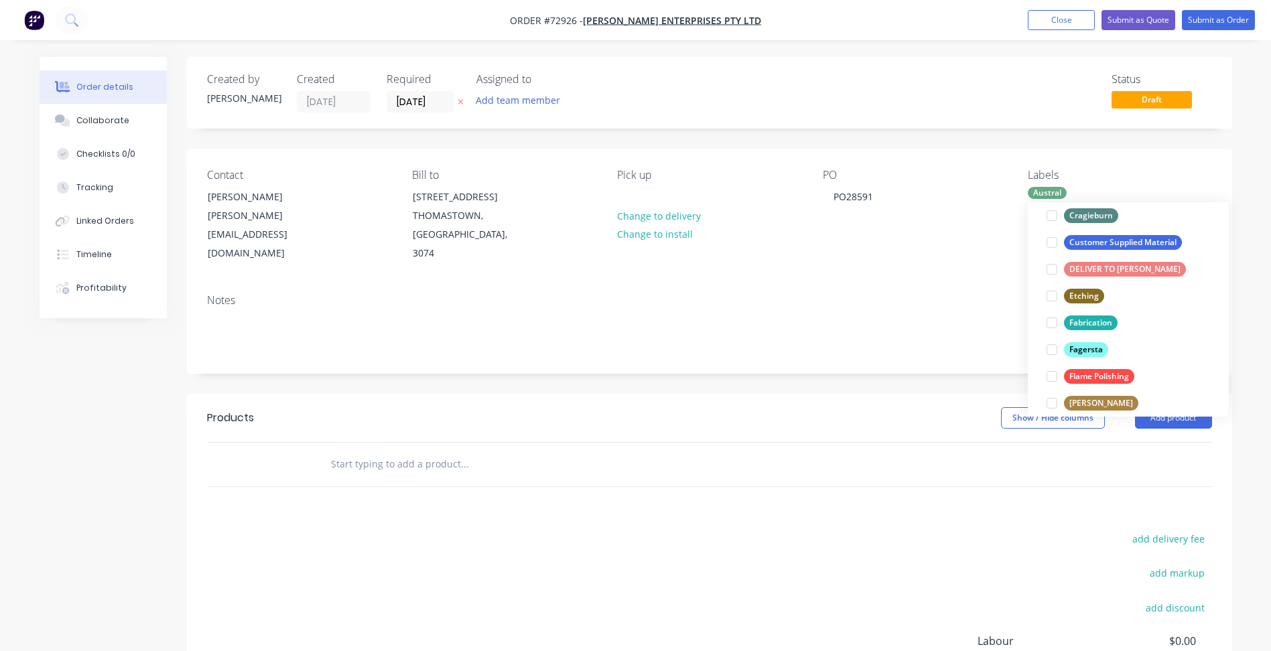
click at [836, 294] on div "Notes" at bounding box center [709, 300] width 1005 height 13
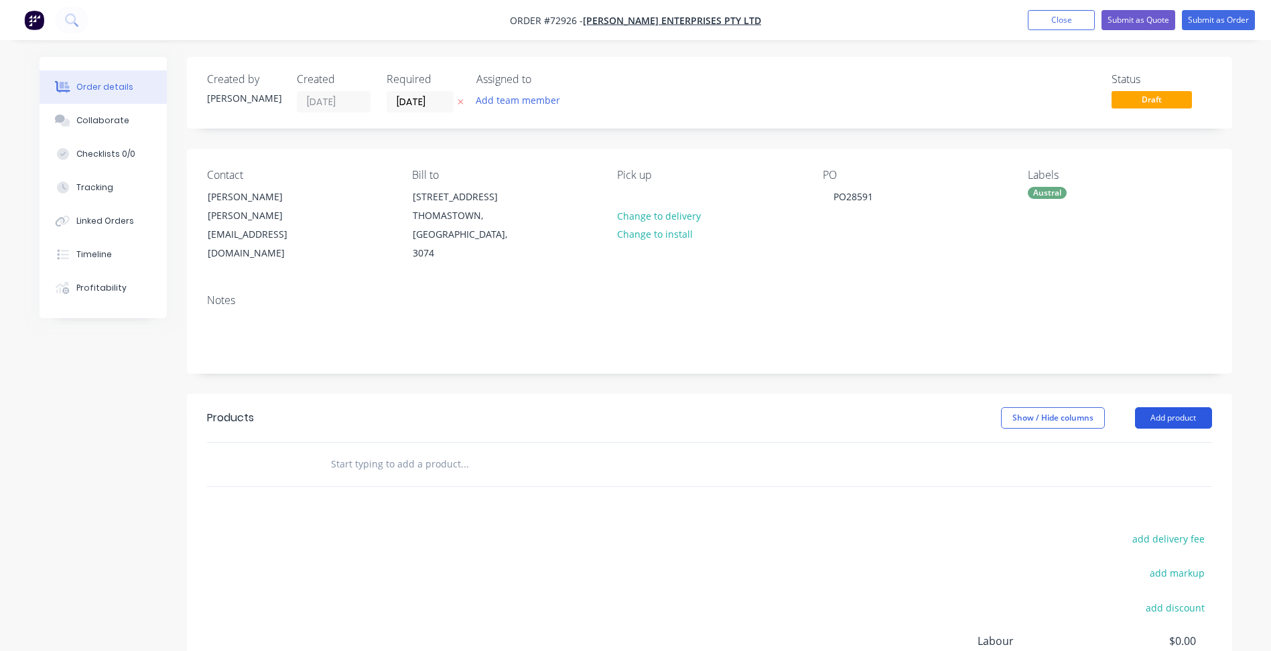
click at [1158, 407] on button "Add product" at bounding box center [1173, 417] width 77 height 21
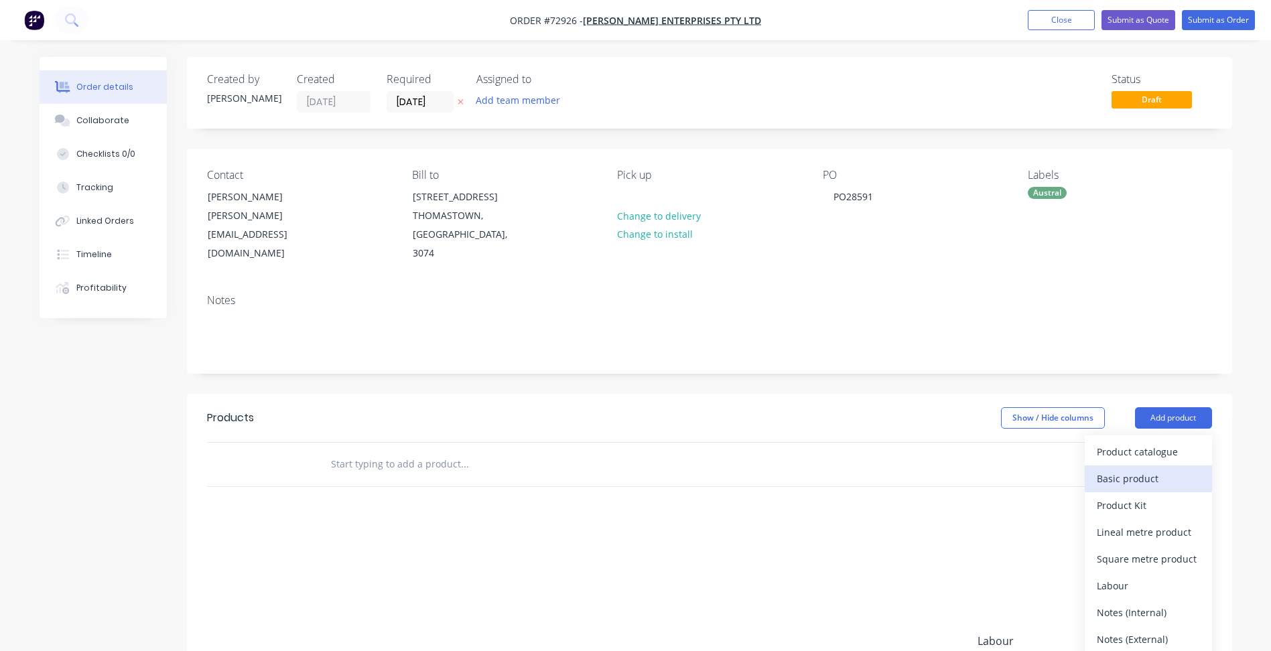
click at [1139, 469] on div "Basic product" at bounding box center [1148, 478] width 103 height 19
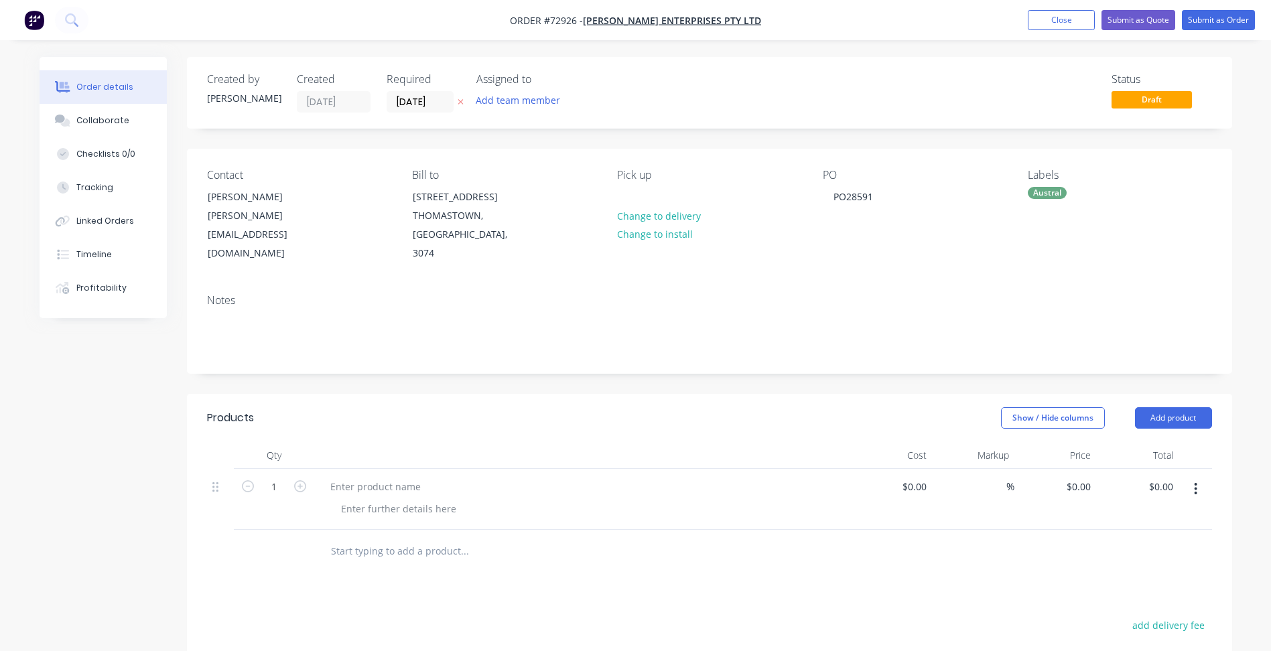
click at [1201, 477] on button "button" at bounding box center [1195, 489] width 31 height 24
click at [1143, 595] on div "Delete" at bounding box center [1148, 604] width 103 height 19
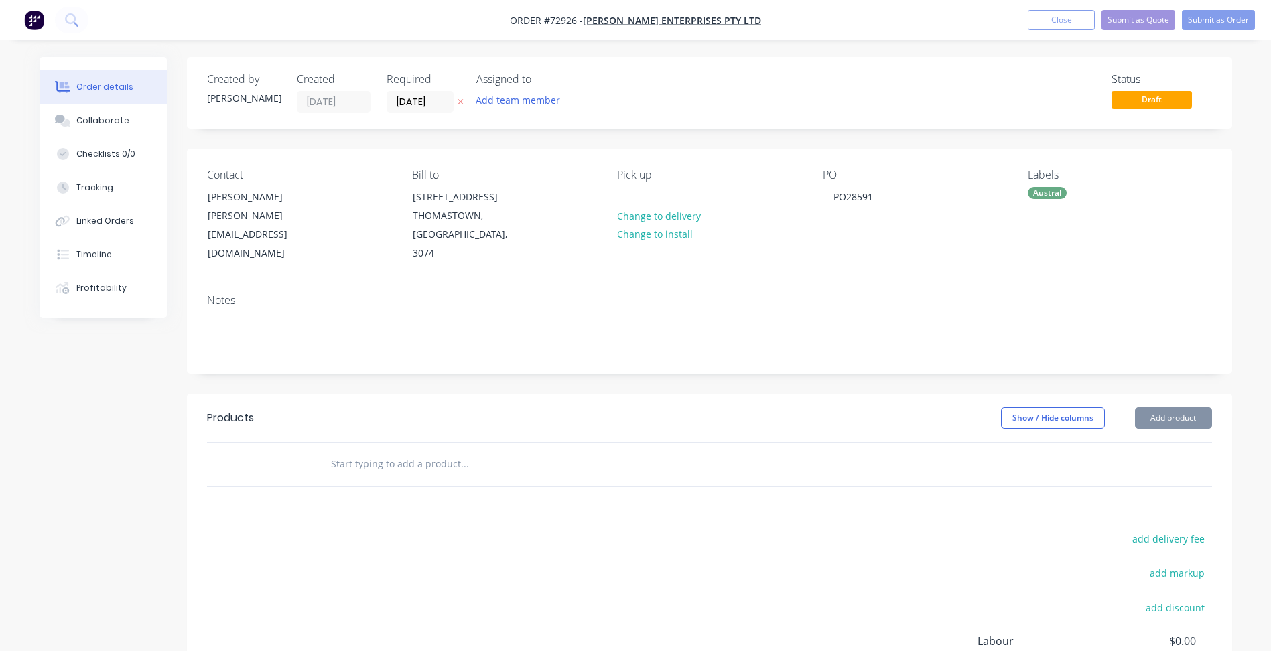
click at [1176, 407] on button "Add product" at bounding box center [1173, 417] width 77 height 21
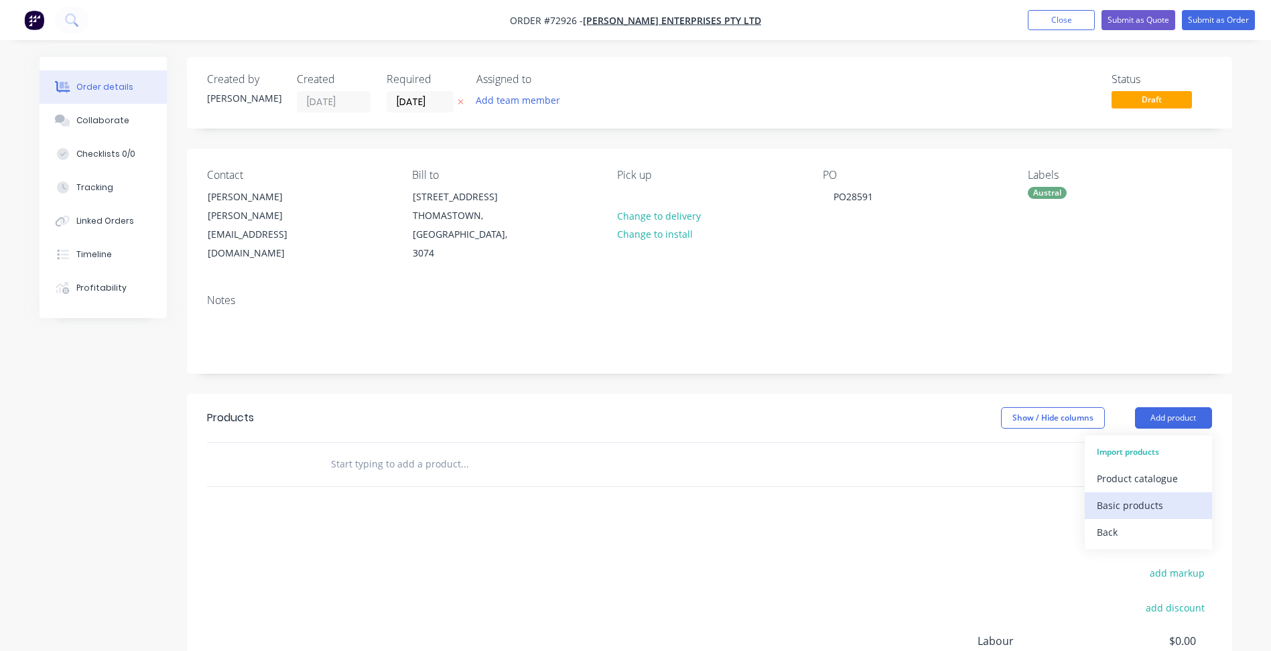
click at [1131, 496] on div "Basic products" at bounding box center [1148, 505] width 103 height 19
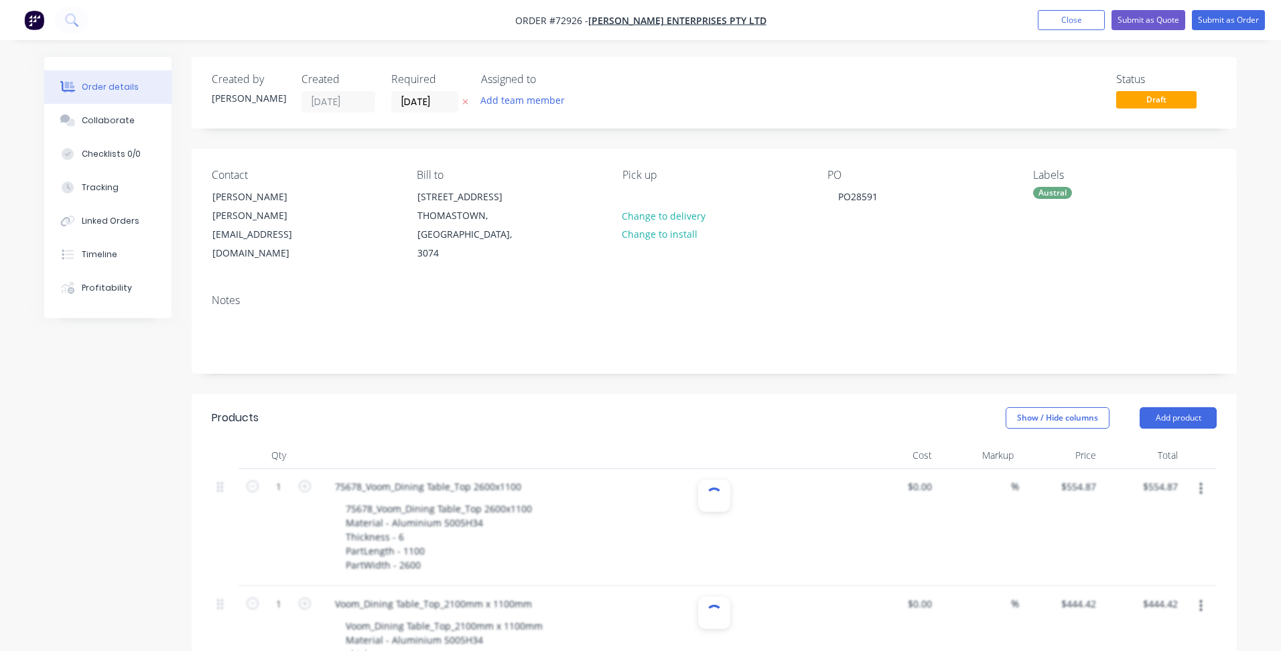
type input "1"
type input "$444.42"
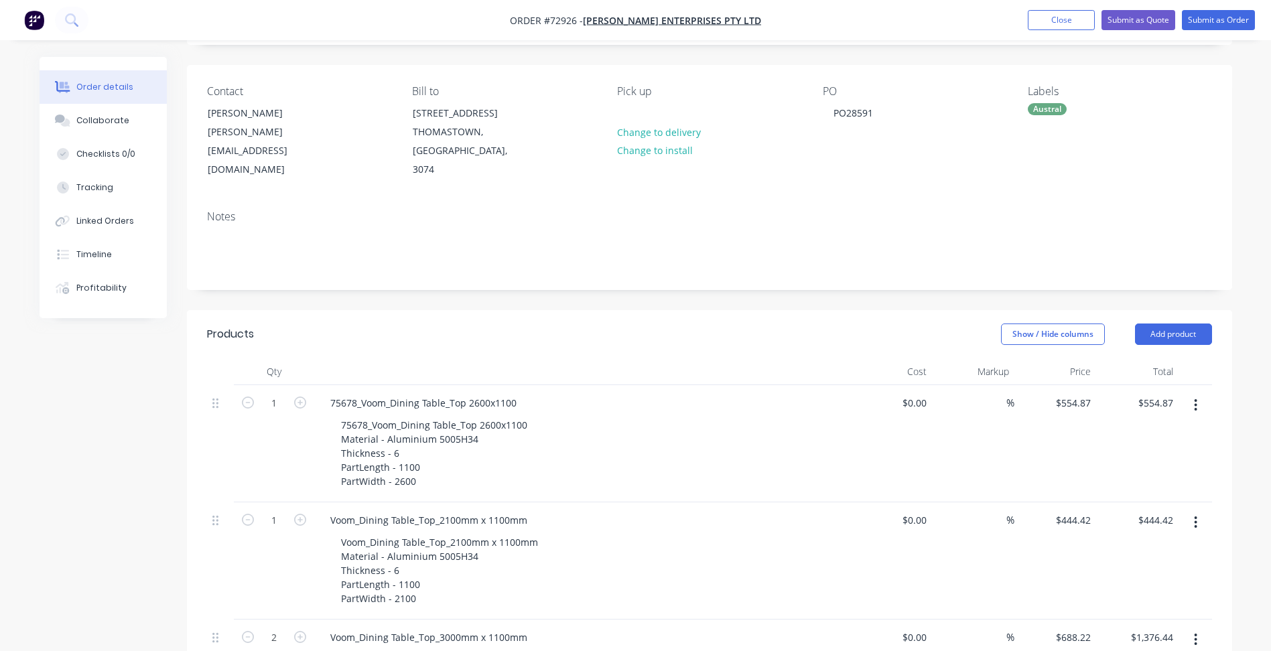
scroll to position [0, 0]
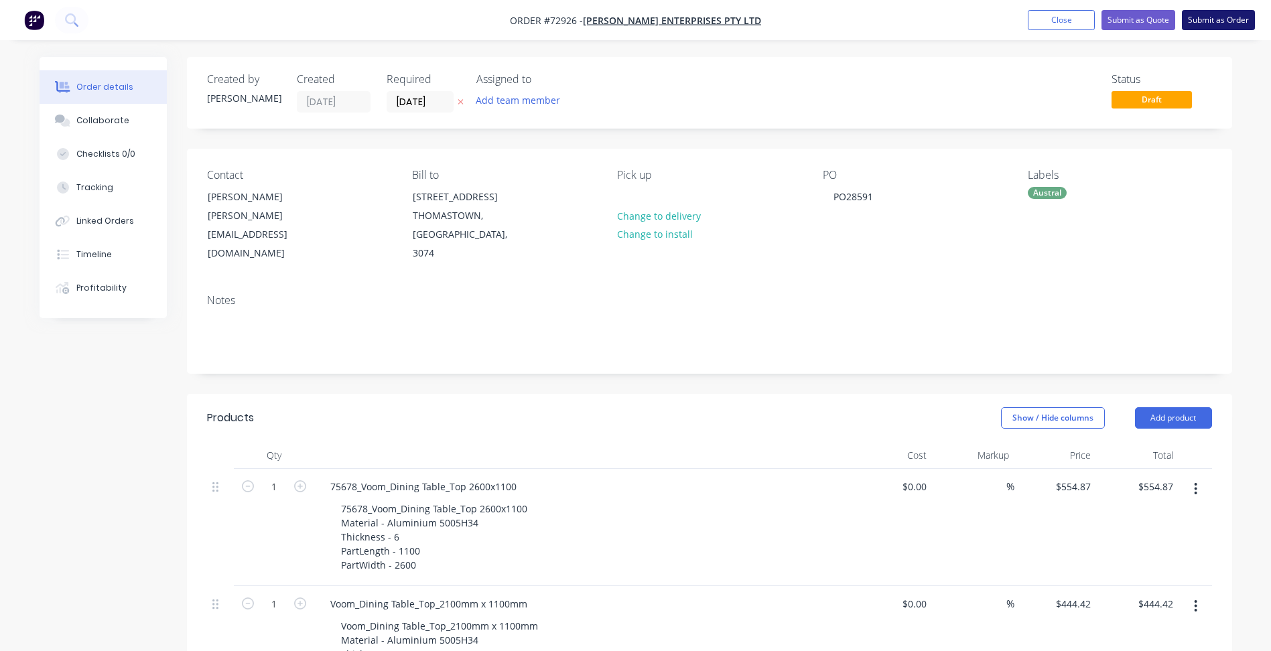
click at [1211, 27] on button "Submit as Order" at bounding box center [1218, 20] width 73 height 20
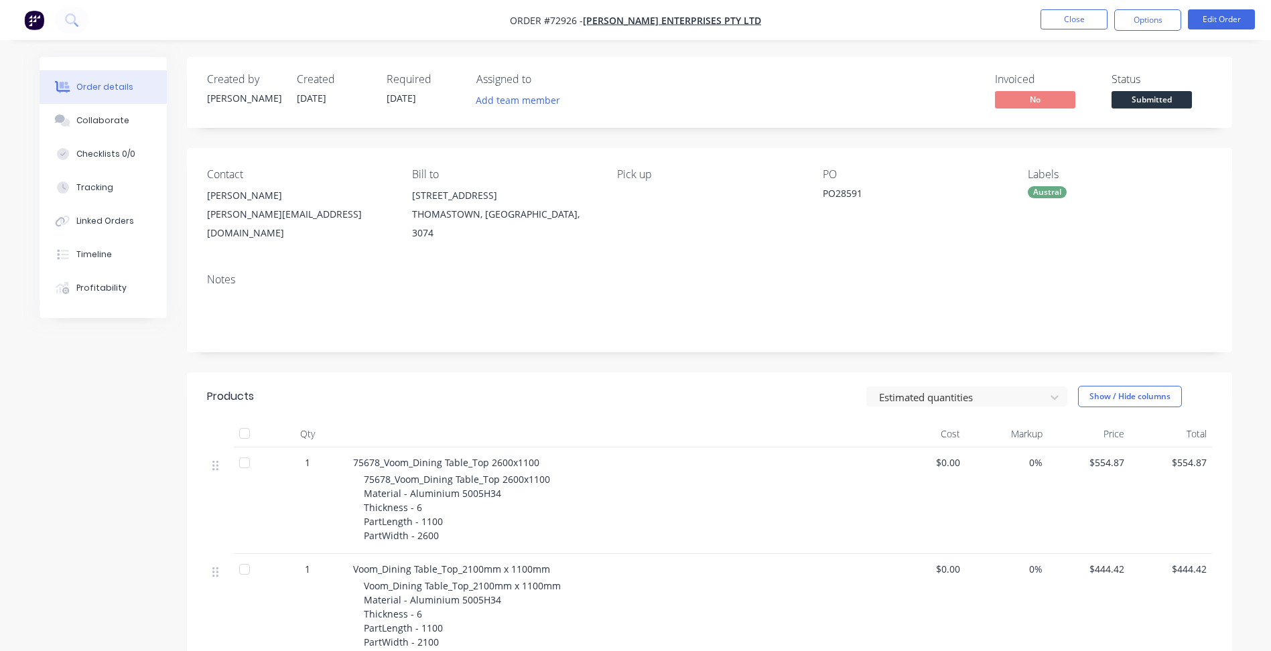
click at [1143, 109] on button "Submitted" at bounding box center [1151, 101] width 80 height 20
click at [1059, 23] on button "Close" at bounding box center [1073, 19] width 67 height 20
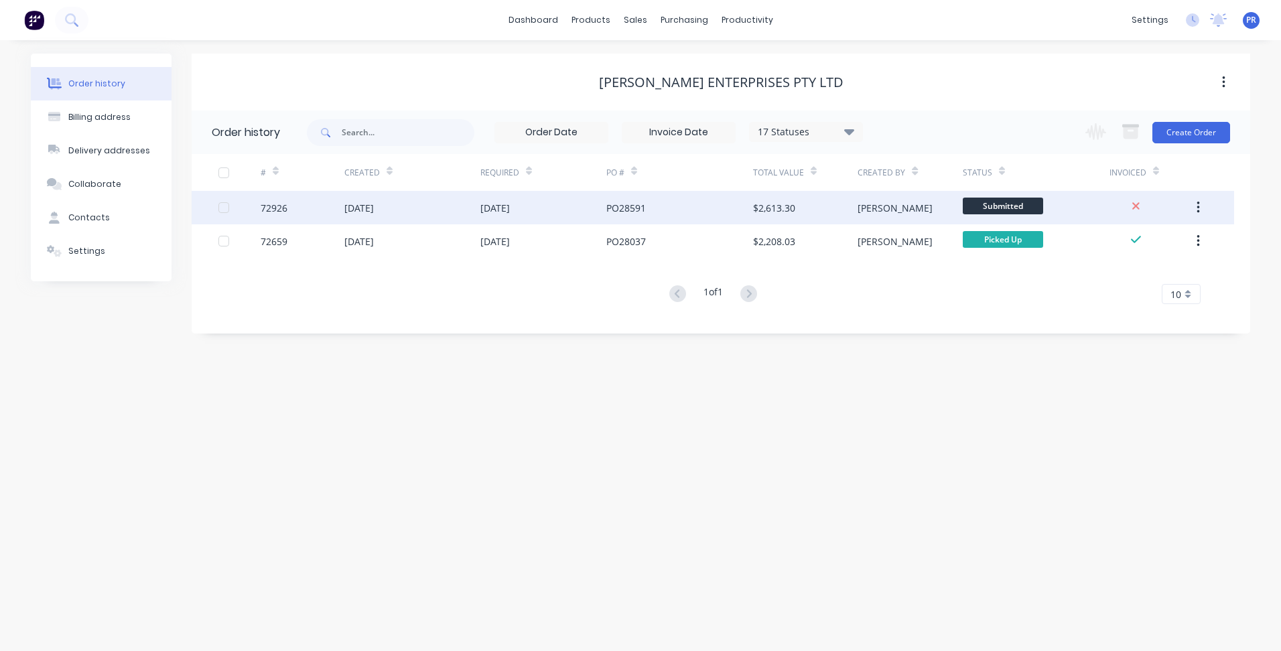
click at [1019, 202] on span "Submitted" at bounding box center [1003, 206] width 80 height 17
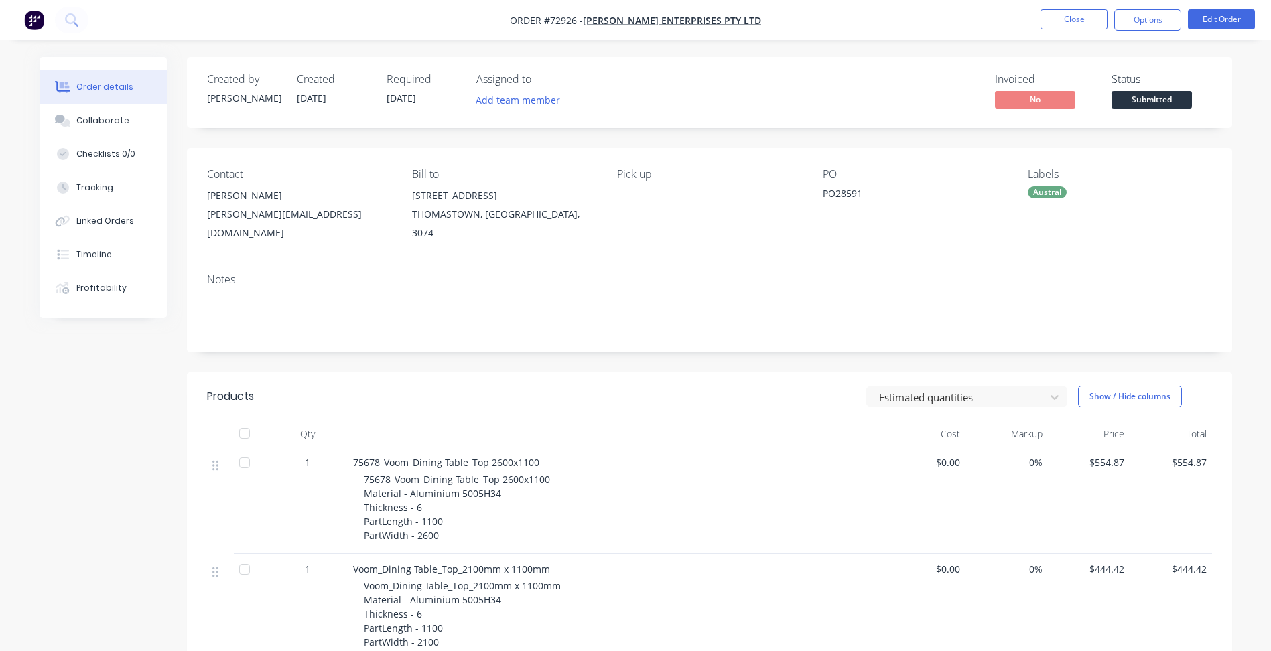
click at [1151, 105] on span "Submitted" at bounding box center [1151, 99] width 80 height 17
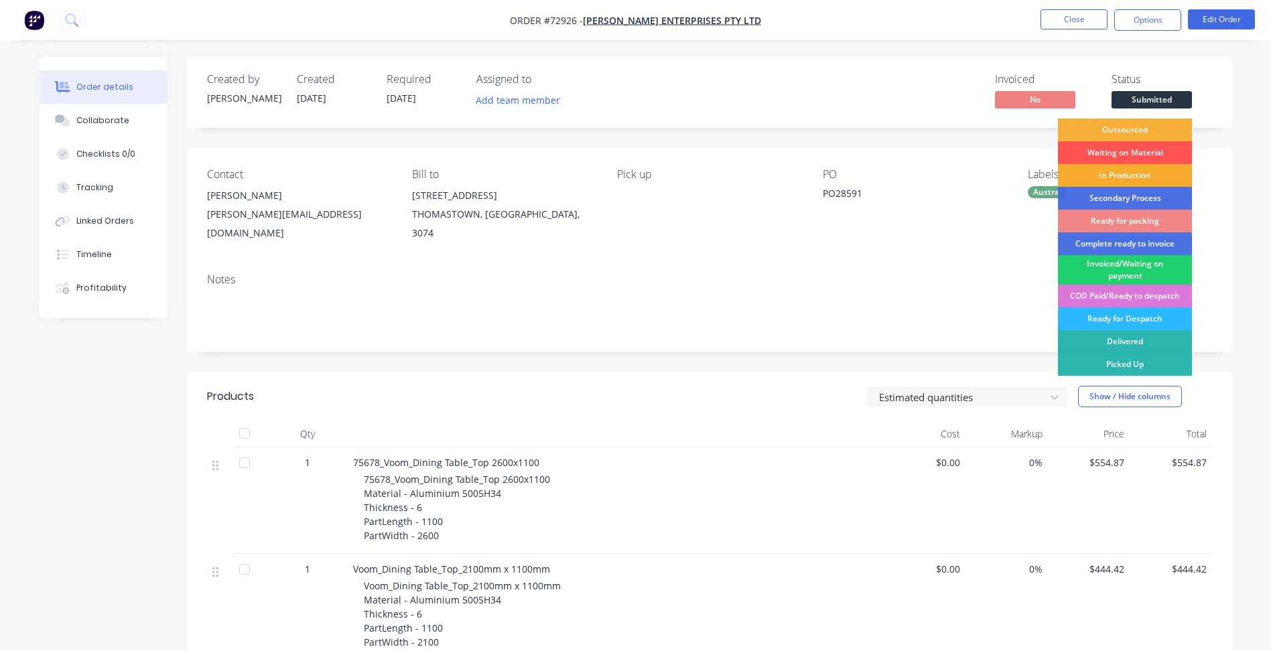
click at [1113, 170] on div "In Production" at bounding box center [1125, 175] width 134 height 23
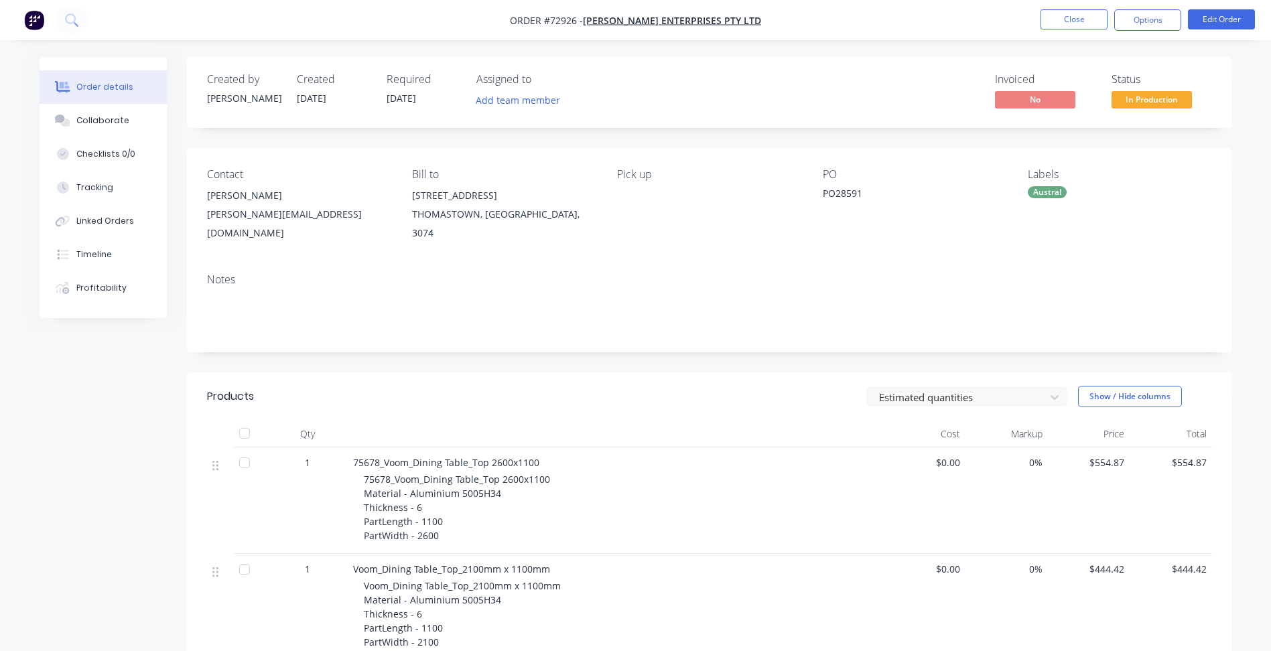
click at [1141, 96] on span "In Production" at bounding box center [1151, 99] width 80 height 17
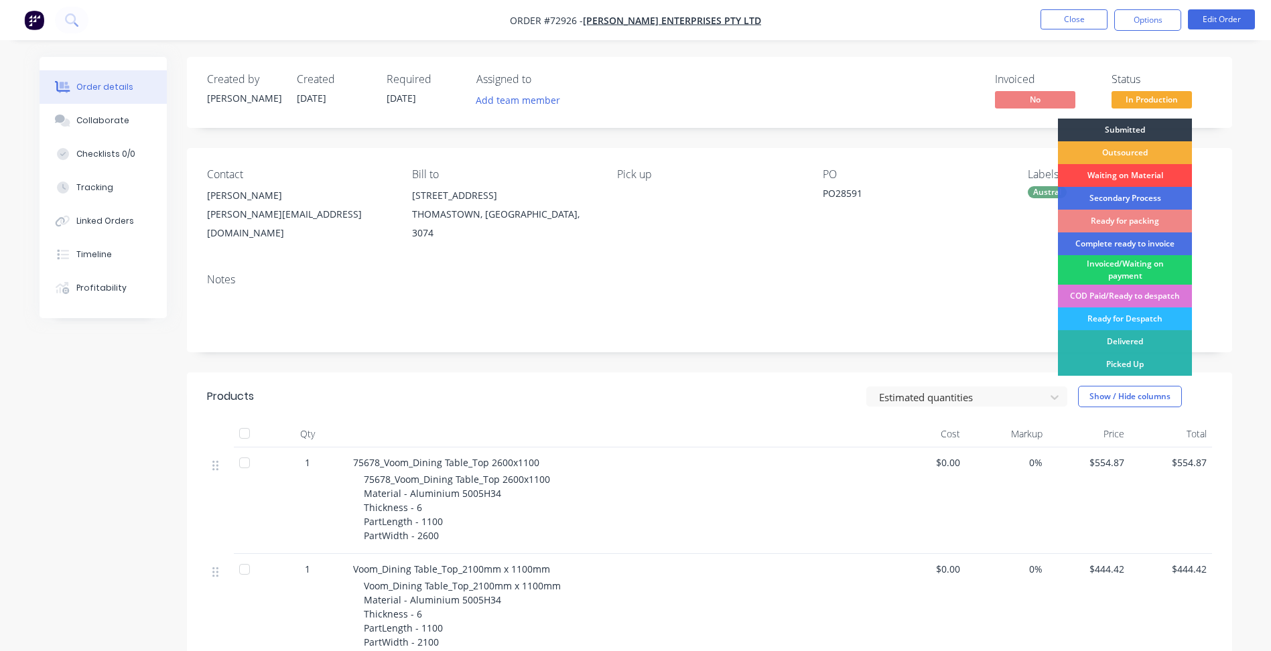
click at [1125, 174] on div "Waiting on Material" at bounding box center [1125, 175] width 134 height 23
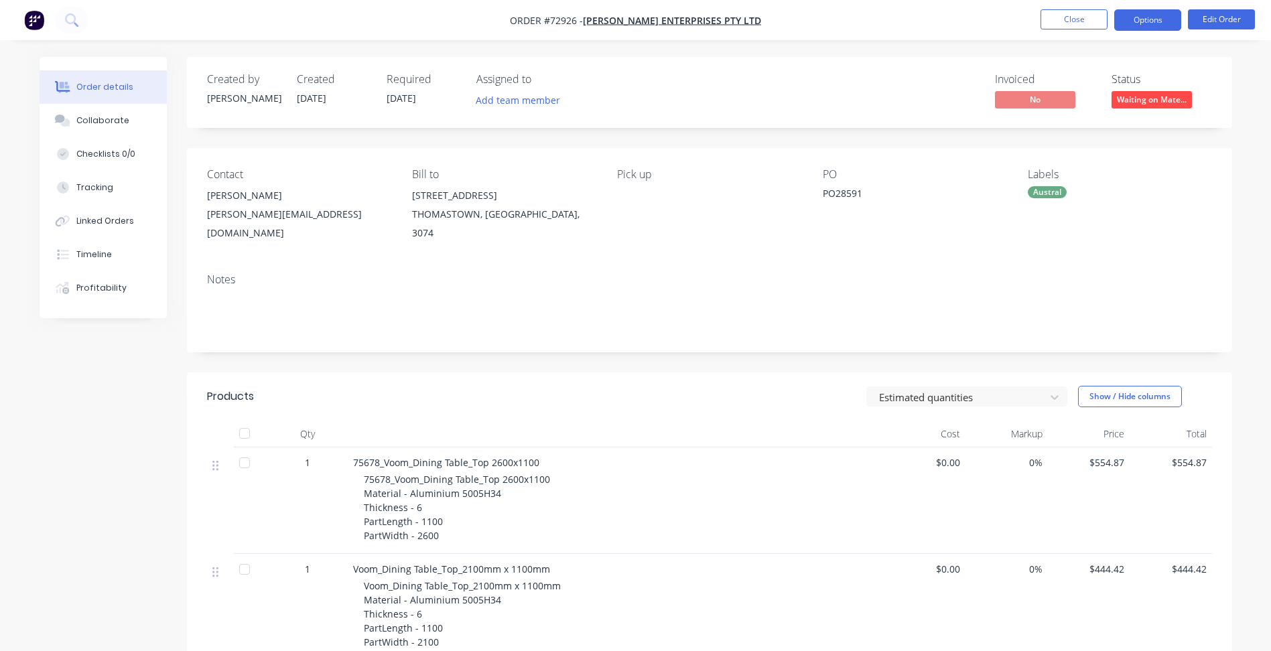
click at [1138, 19] on button "Options" at bounding box center [1147, 19] width 67 height 21
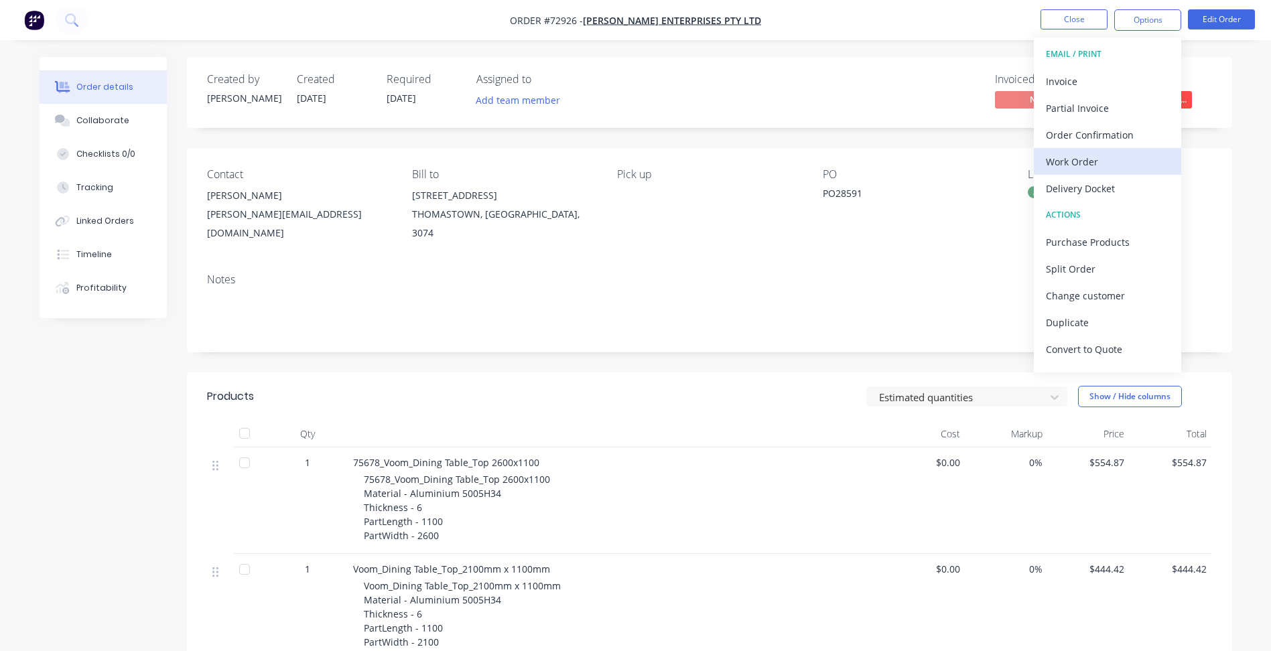
click at [1097, 157] on div "Work Order" at bounding box center [1107, 161] width 123 height 19
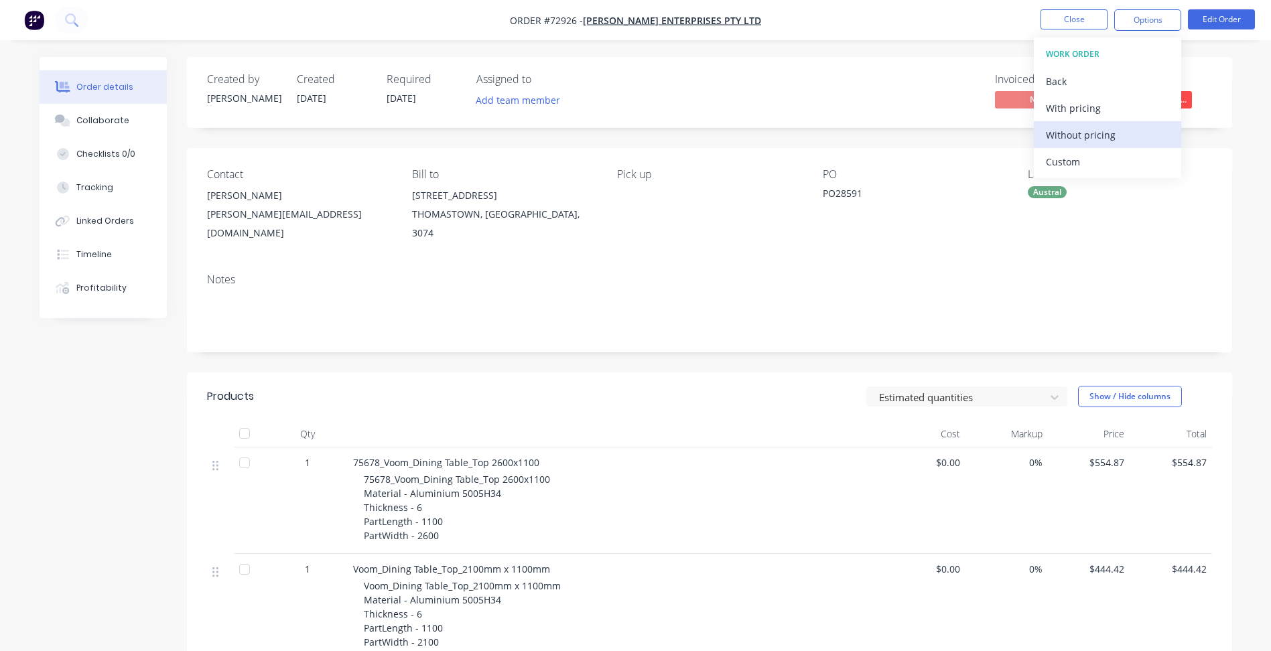
click at [1110, 137] on div "Without pricing" at bounding box center [1107, 134] width 123 height 19
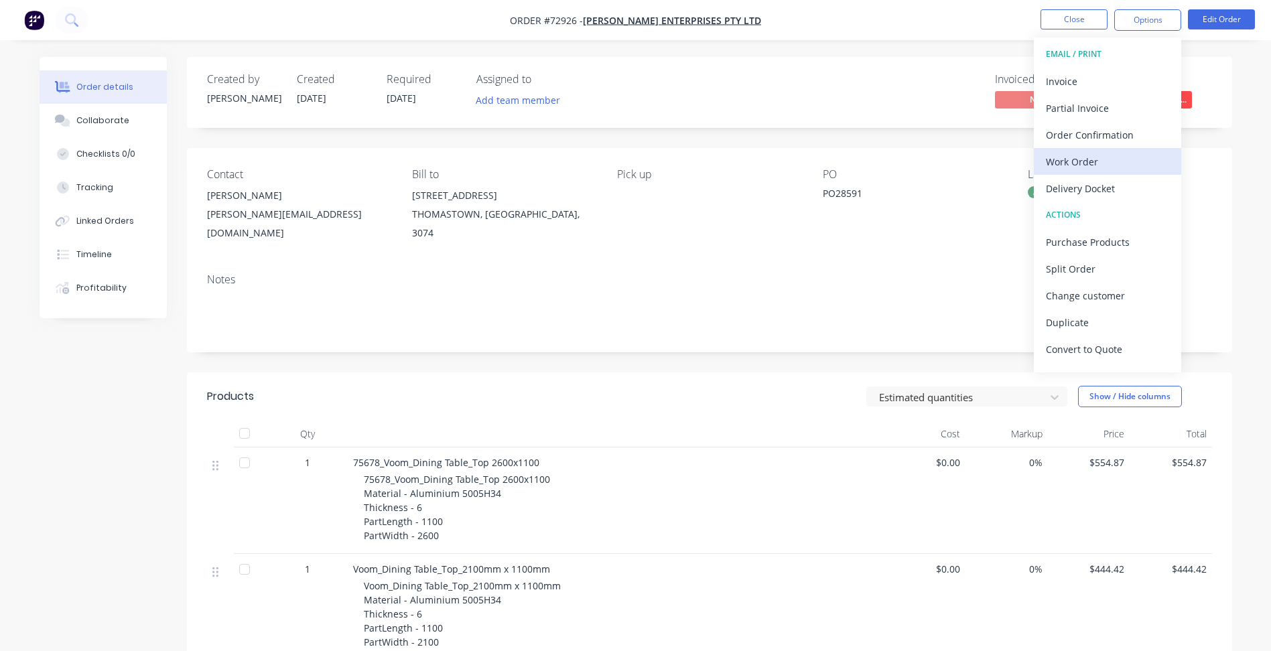
click at [1082, 159] on div "Work Order" at bounding box center [1107, 161] width 123 height 19
click at [686, 340] on div "Created by [PERSON_NAME] Created [DATE] Required [DATE] Assigned to Add team me…" at bounding box center [709, 521] width 1045 height 929
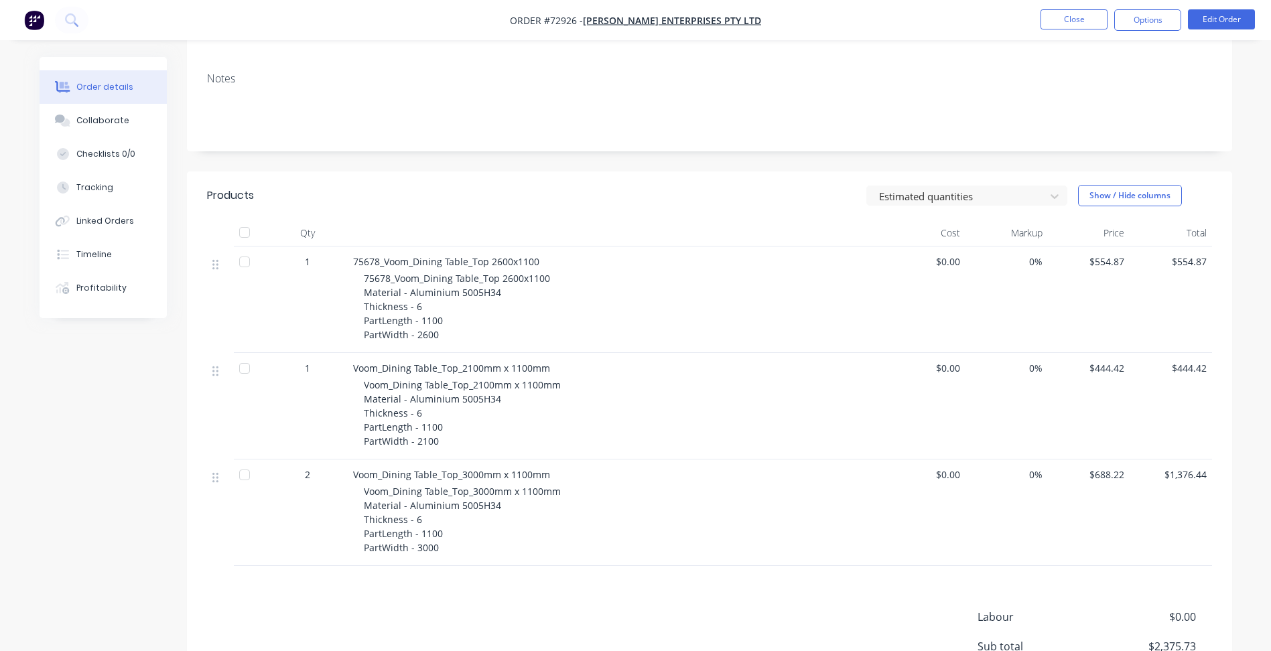
scroll to position [268, 0]
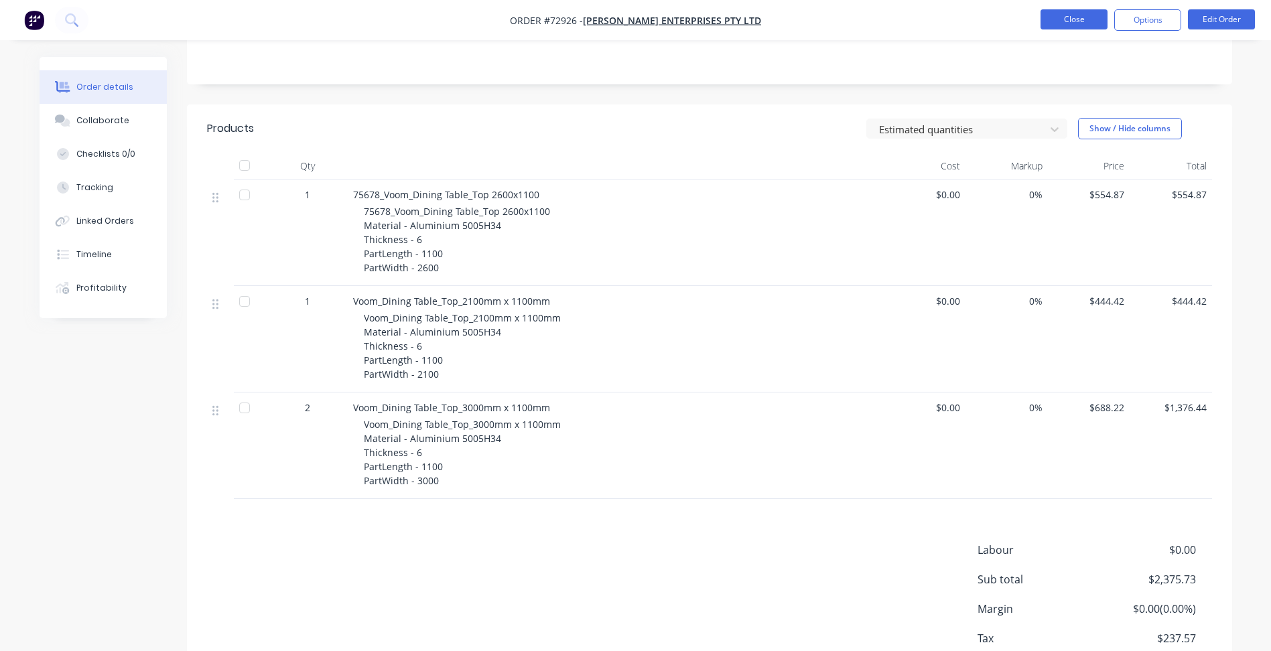
click at [1093, 20] on button "Close" at bounding box center [1073, 19] width 67 height 20
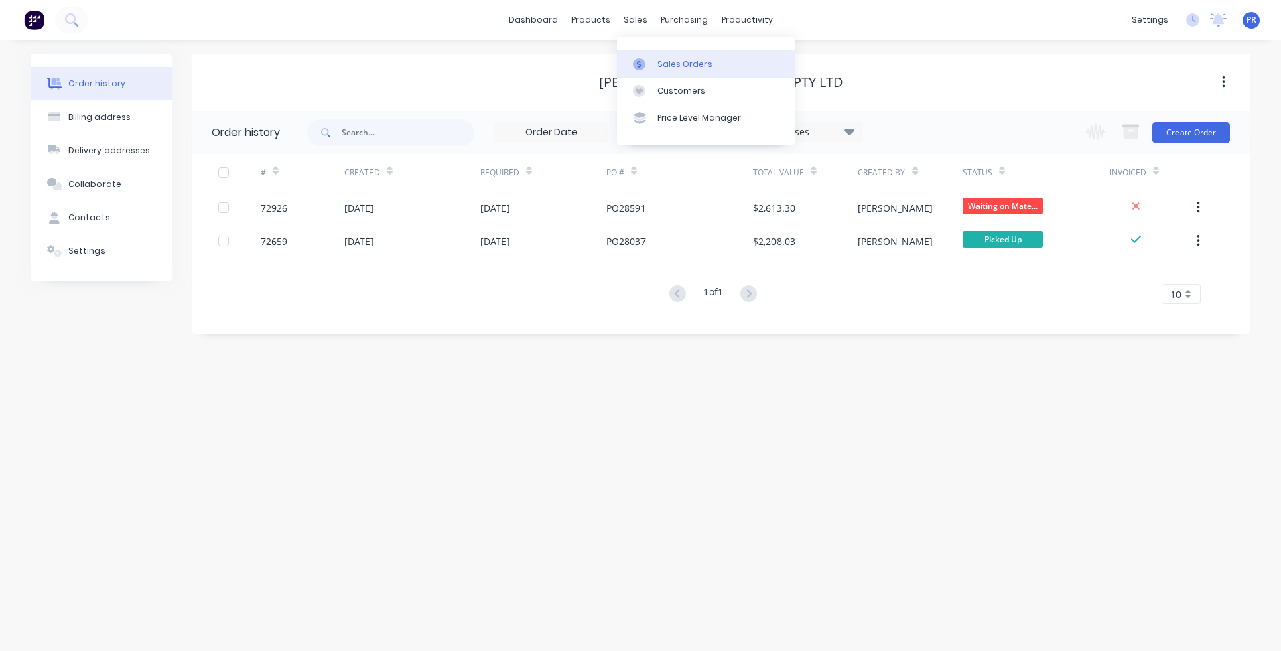
click at [657, 57] on link "Sales Orders" at bounding box center [706, 63] width 178 height 27
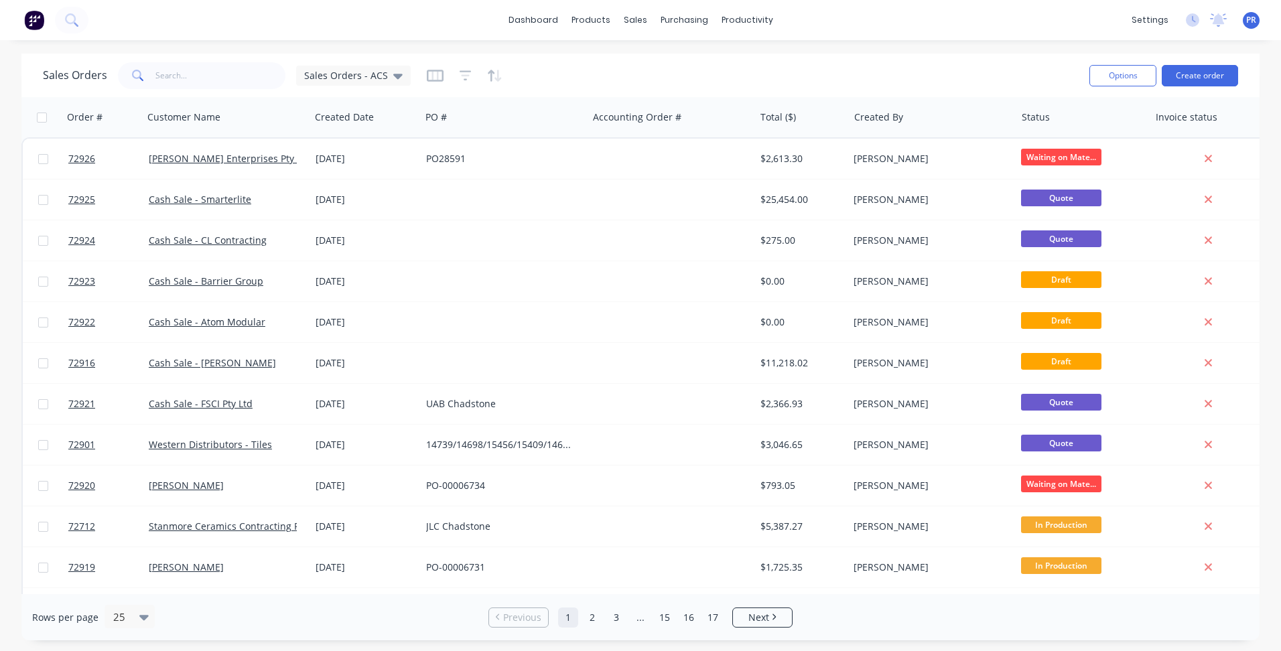
drag, startPoint x: 399, startPoint y: 36, endPoint x: 431, endPoint y: 14, distance: 38.7
click at [399, 36] on div "dashboard products sales purchasing productivity dashboard products Product Cat…" at bounding box center [640, 20] width 1281 height 40
click at [928, 30] on div "dashboard products sales purchasing productivity dashboard products Product Cat…" at bounding box center [640, 20] width 1281 height 40
click at [980, 22] on div "dashboard products sales purchasing productivity dashboard products Product Cat…" at bounding box center [640, 20] width 1281 height 40
click at [897, 22] on div "dashboard products sales purchasing productivity dashboard products Product Cat…" at bounding box center [640, 20] width 1281 height 40
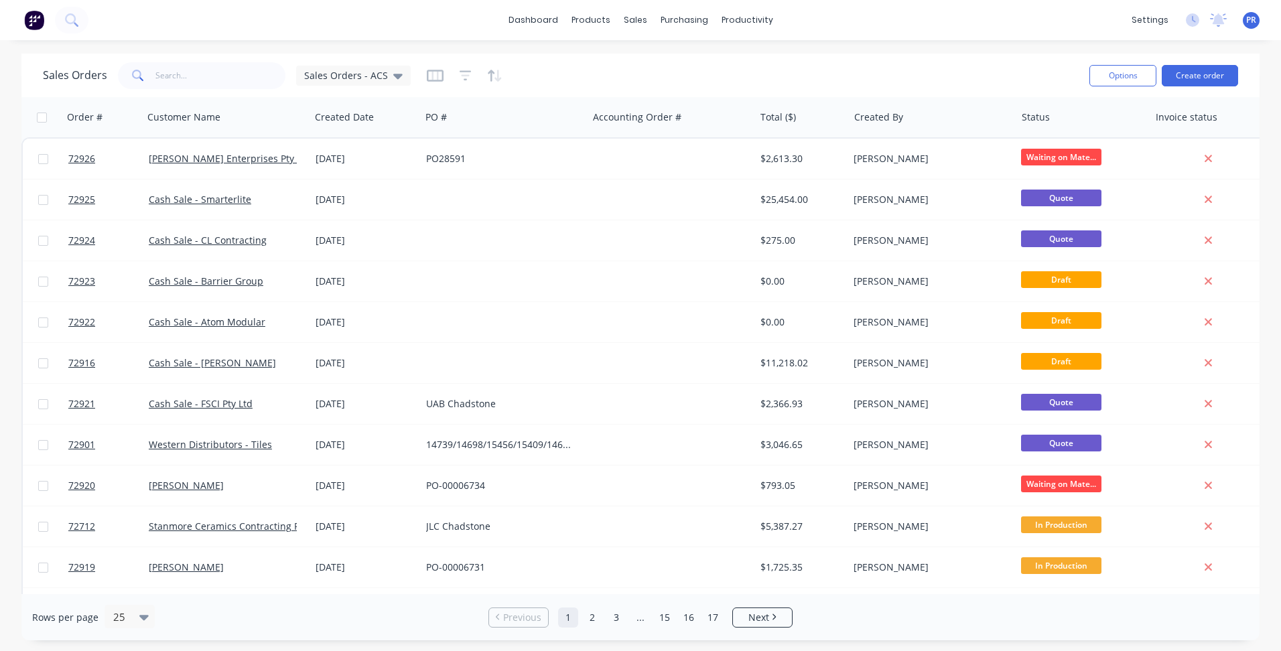
click at [957, 23] on div "dashboard products sales purchasing productivity dashboard products Product Cat…" at bounding box center [640, 20] width 1281 height 40
click at [838, 9] on div "dashboard products sales purchasing productivity dashboard products Product Cat…" at bounding box center [640, 20] width 1281 height 40
click at [935, 7] on div "dashboard products sales purchasing productivity dashboard products Product Cat…" at bounding box center [640, 20] width 1281 height 40
click at [819, 6] on div "dashboard products sales purchasing productivity dashboard products Product Cat…" at bounding box center [640, 20] width 1281 height 40
click at [890, 4] on div "dashboard products sales purchasing productivity dashboard products Product Cat…" at bounding box center [640, 20] width 1281 height 40
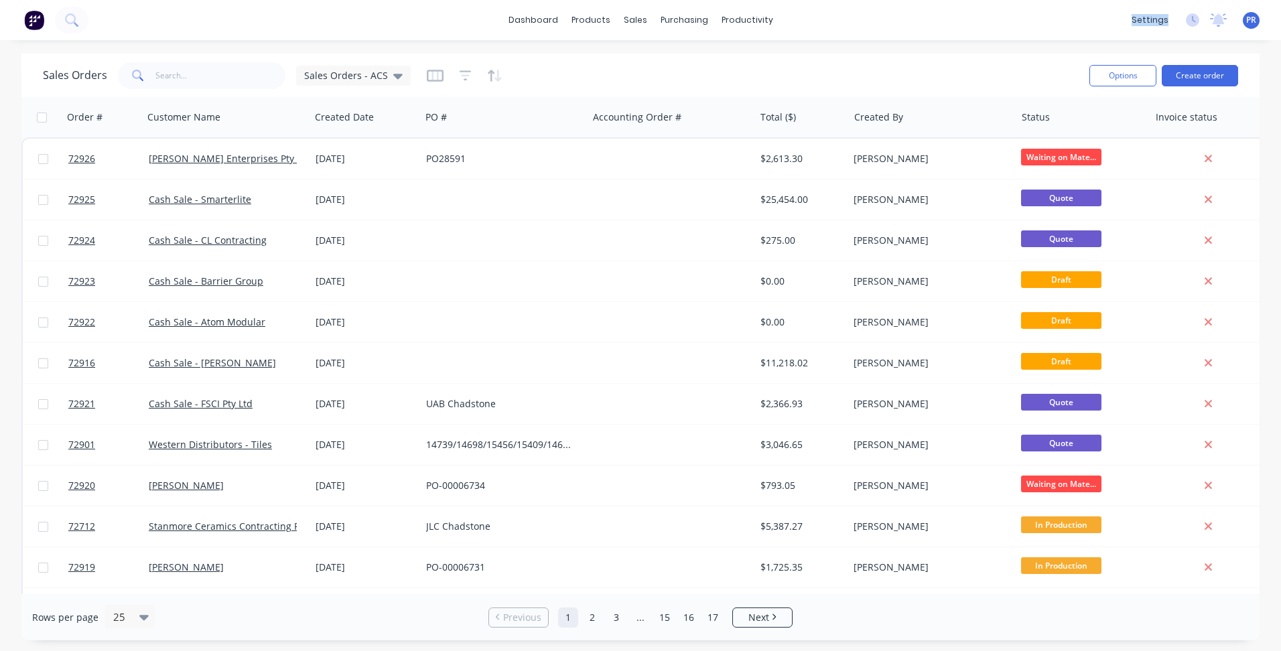
click at [890, 4] on div "dashboard products sales purchasing productivity dashboard products Product Cat…" at bounding box center [640, 20] width 1281 height 40
click at [795, 8] on div "dashboard products sales purchasing productivity dashboard products Product Cat…" at bounding box center [640, 20] width 1281 height 40
click at [658, 63] on div "Sales Orders" at bounding box center [684, 64] width 55 height 12
click at [211, 78] on input "text" at bounding box center [220, 75] width 131 height 27
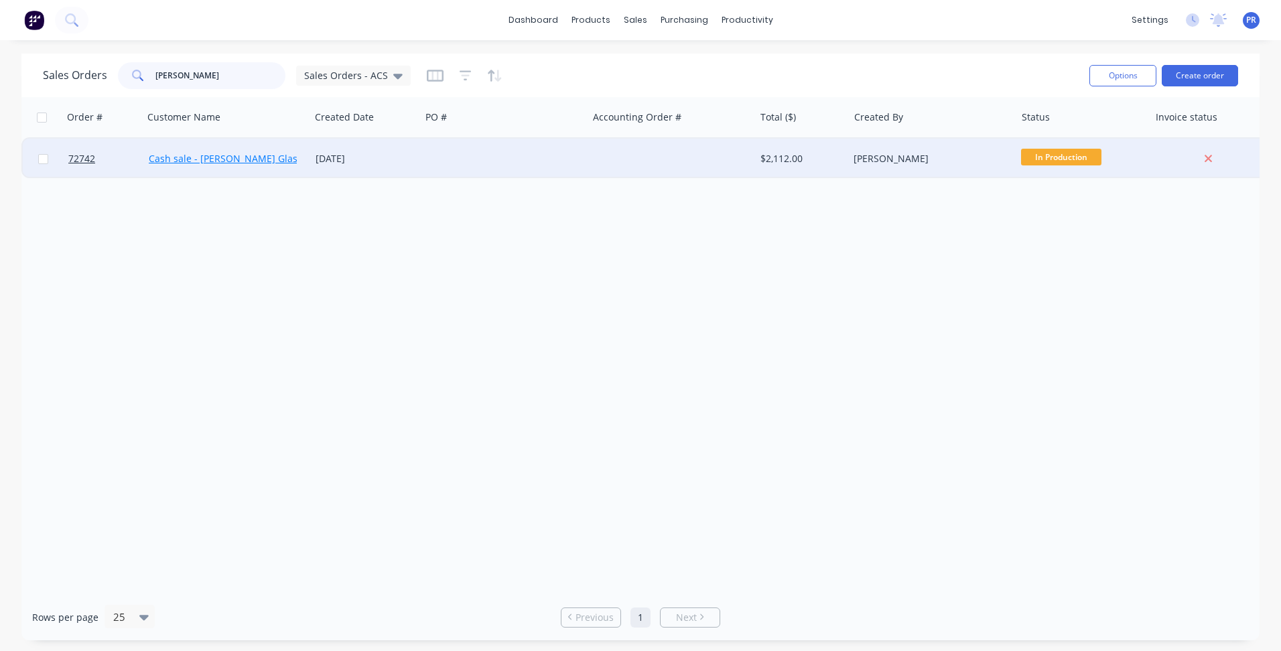
type input "[PERSON_NAME]"
click at [236, 157] on link "Cash sale - [PERSON_NAME] Glass" at bounding box center [225, 158] width 153 height 13
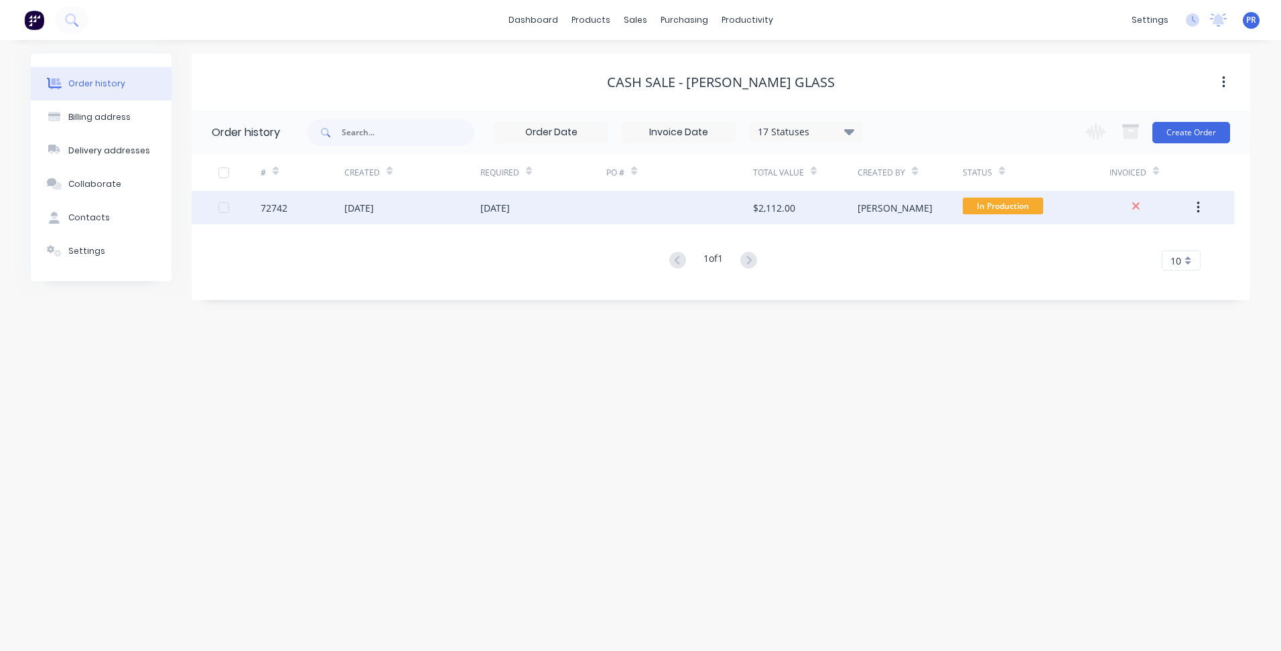
click at [594, 200] on div "[DATE]" at bounding box center [543, 207] width 126 height 33
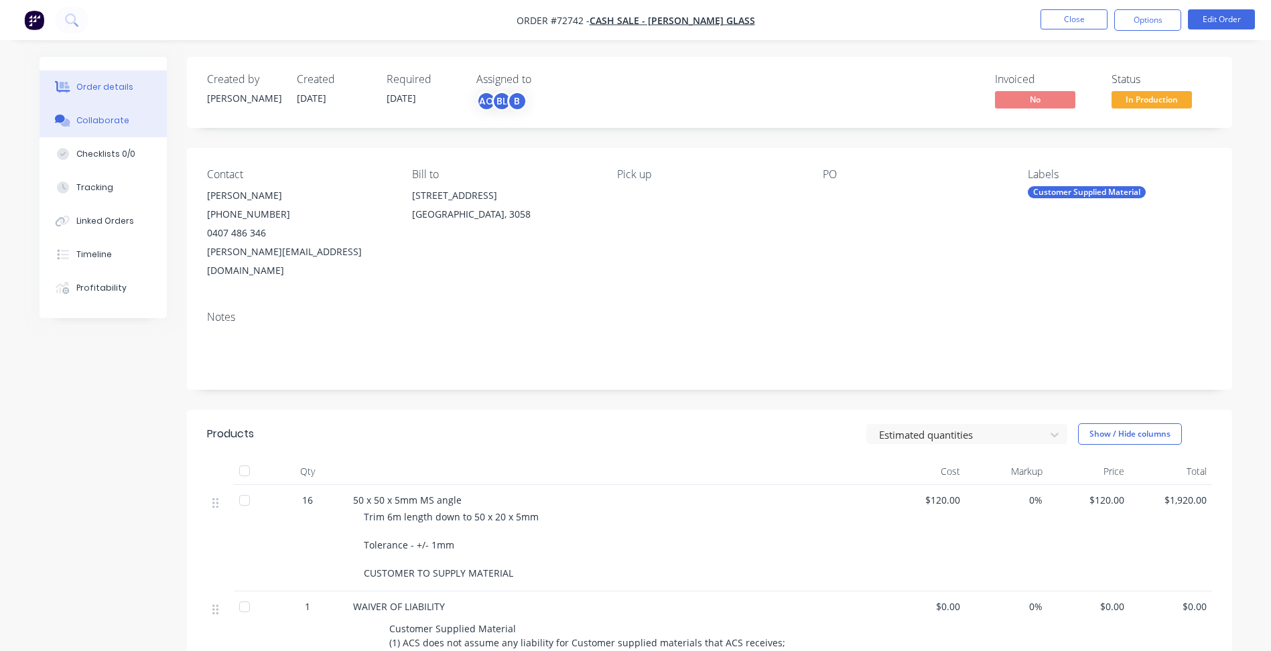
click at [95, 131] on button "Collaborate" at bounding box center [103, 120] width 127 height 33
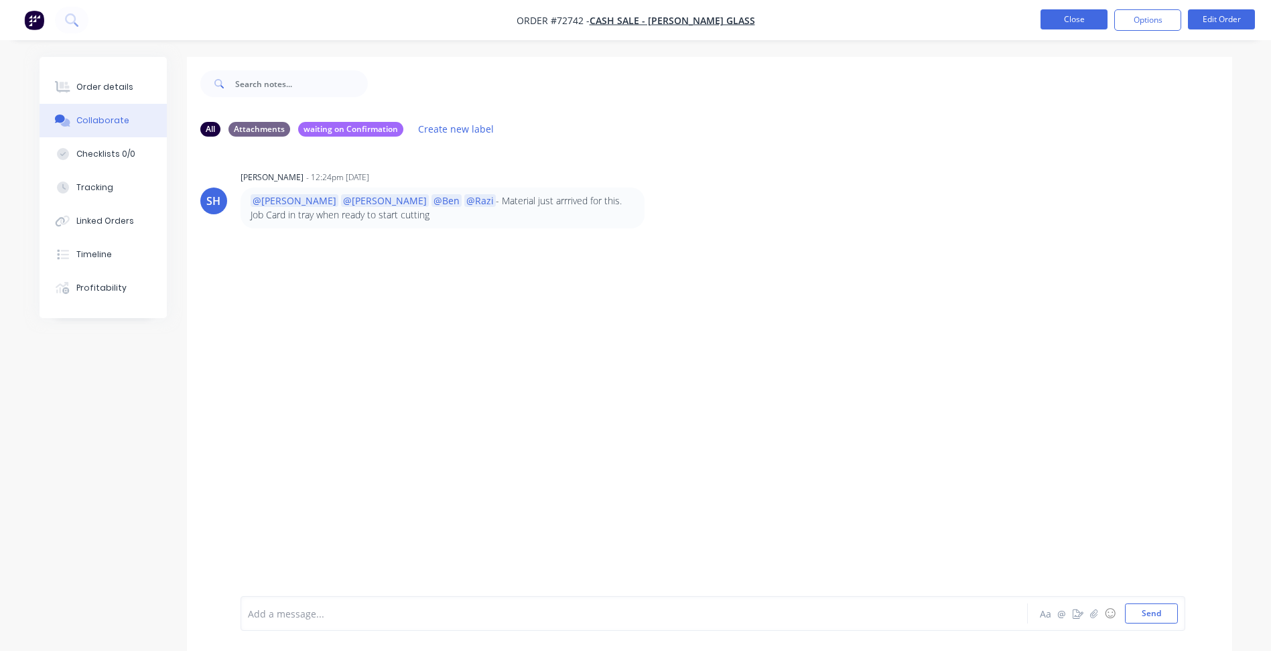
click at [1075, 15] on button "Close" at bounding box center [1073, 19] width 67 height 20
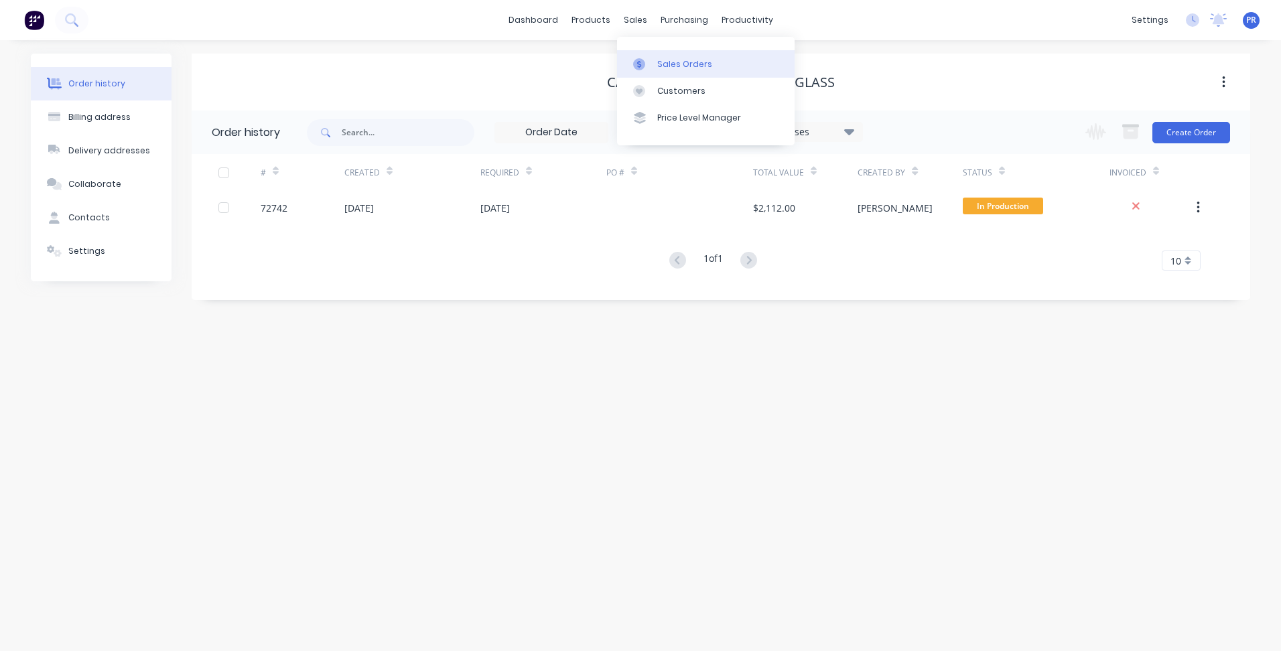
click at [650, 62] on div at bounding box center [643, 64] width 20 height 12
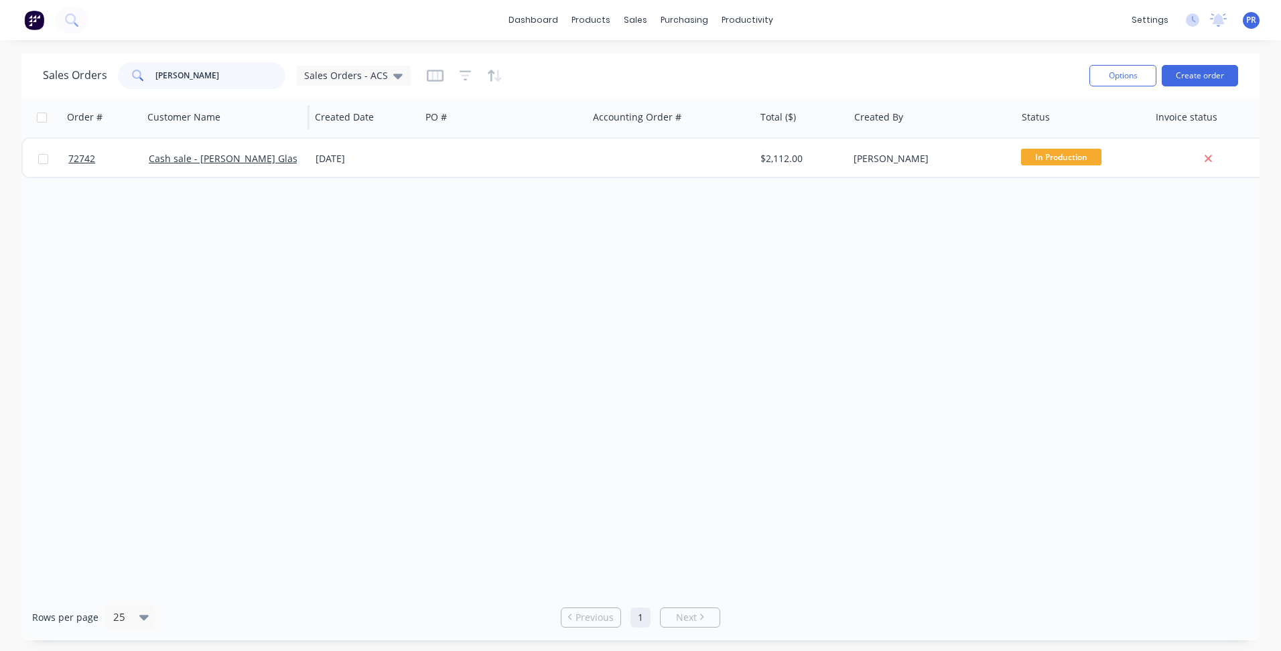
drag, startPoint x: 196, startPoint y: 78, endPoint x: 169, endPoint y: 98, distance: 33.1
click at [93, 76] on div "Sales Orders [PERSON_NAME] Sales Orders - ACS" at bounding box center [227, 75] width 368 height 27
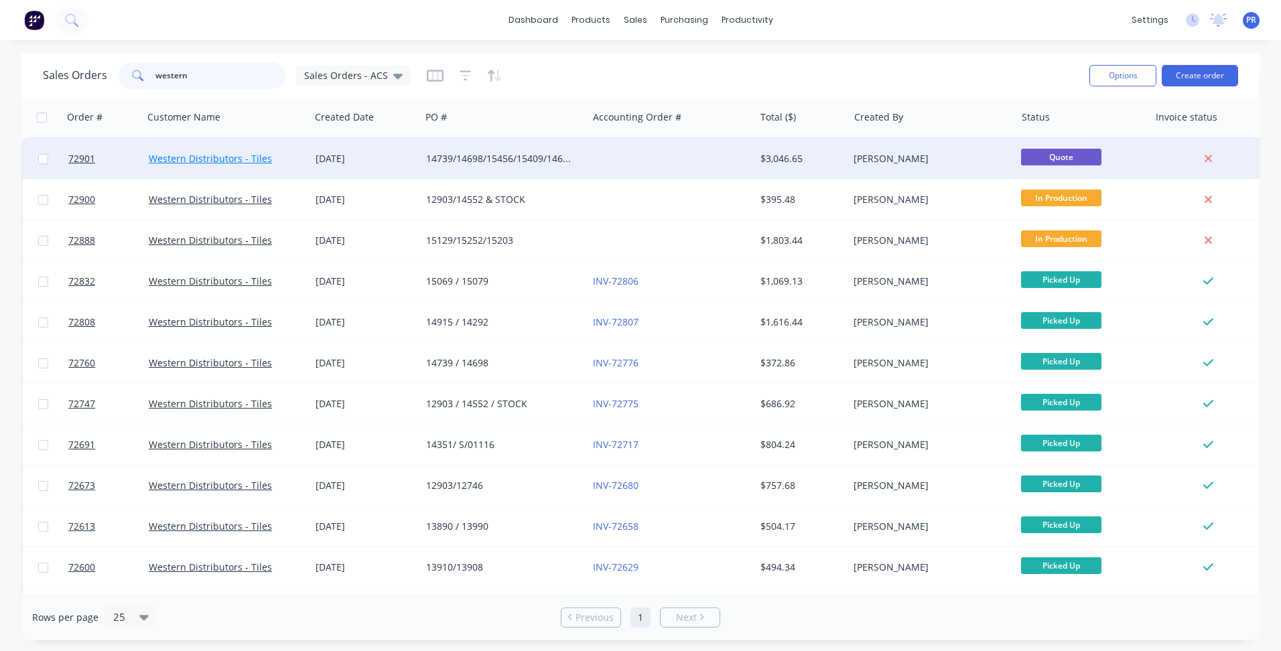
type input "western"
click at [265, 159] on link "Western Distributors - Tiles" at bounding box center [210, 158] width 123 height 13
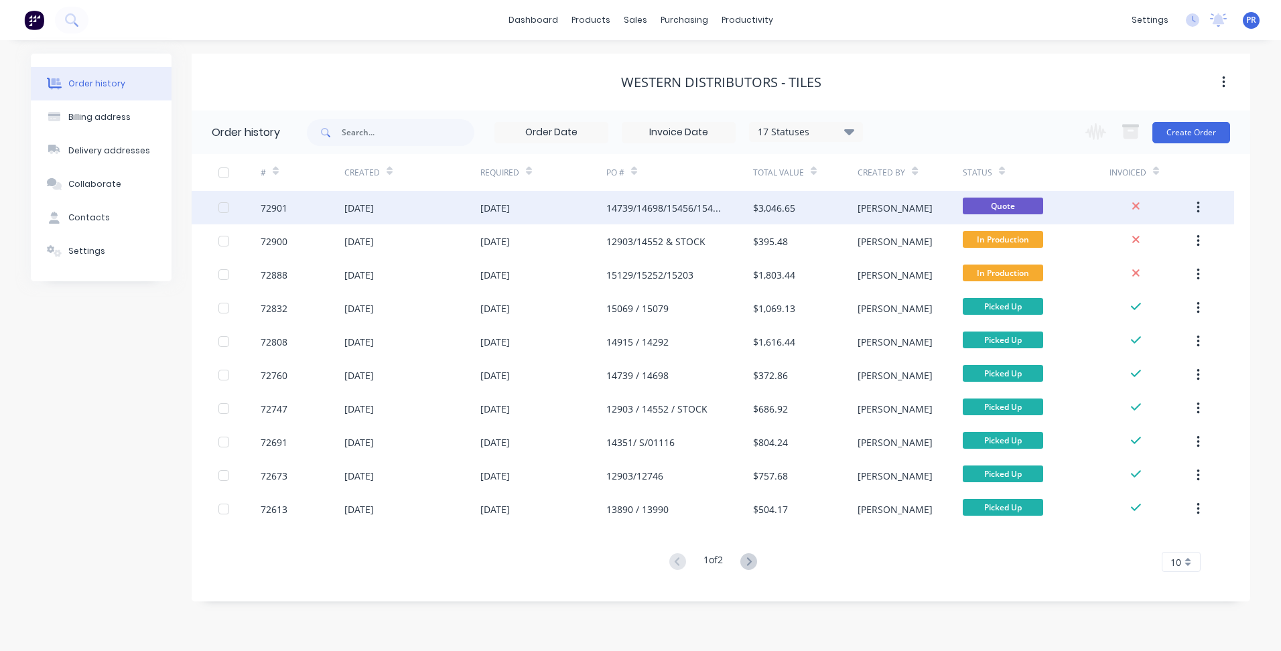
click at [904, 200] on div "[PERSON_NAME]" at bounding box center [910, 207] width 105 height 33
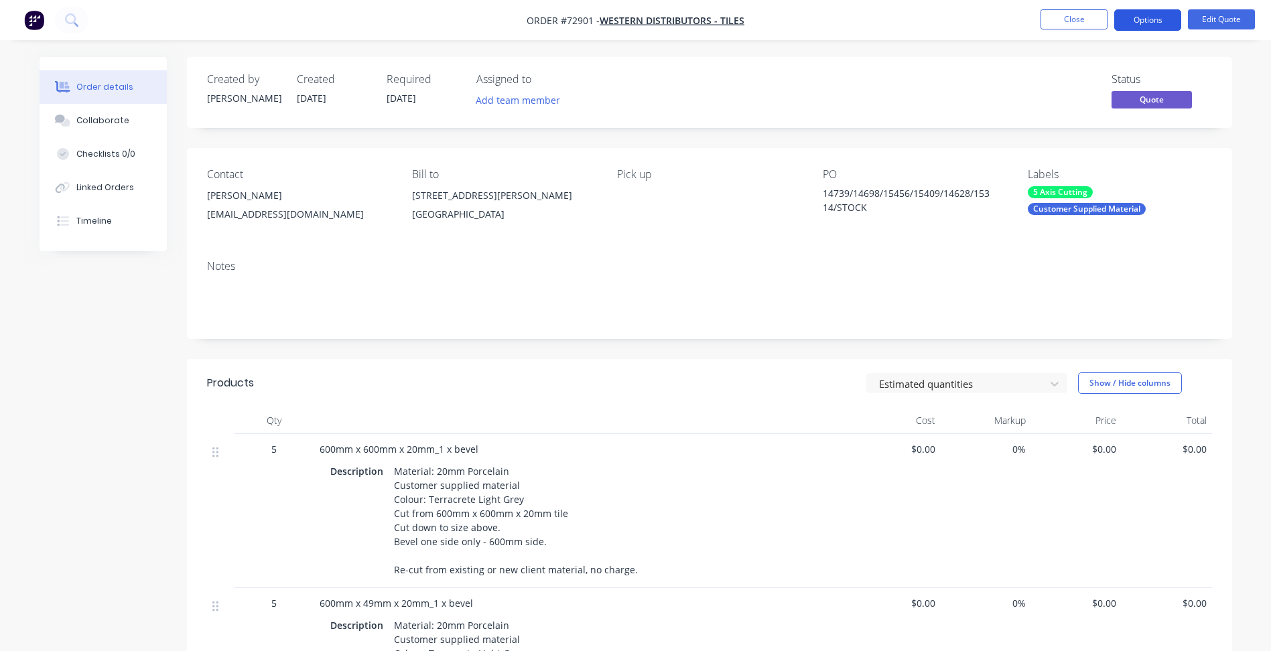
click at [1148, 26] on button "Options" at bounding box center [1147, 19] width 67 height 21
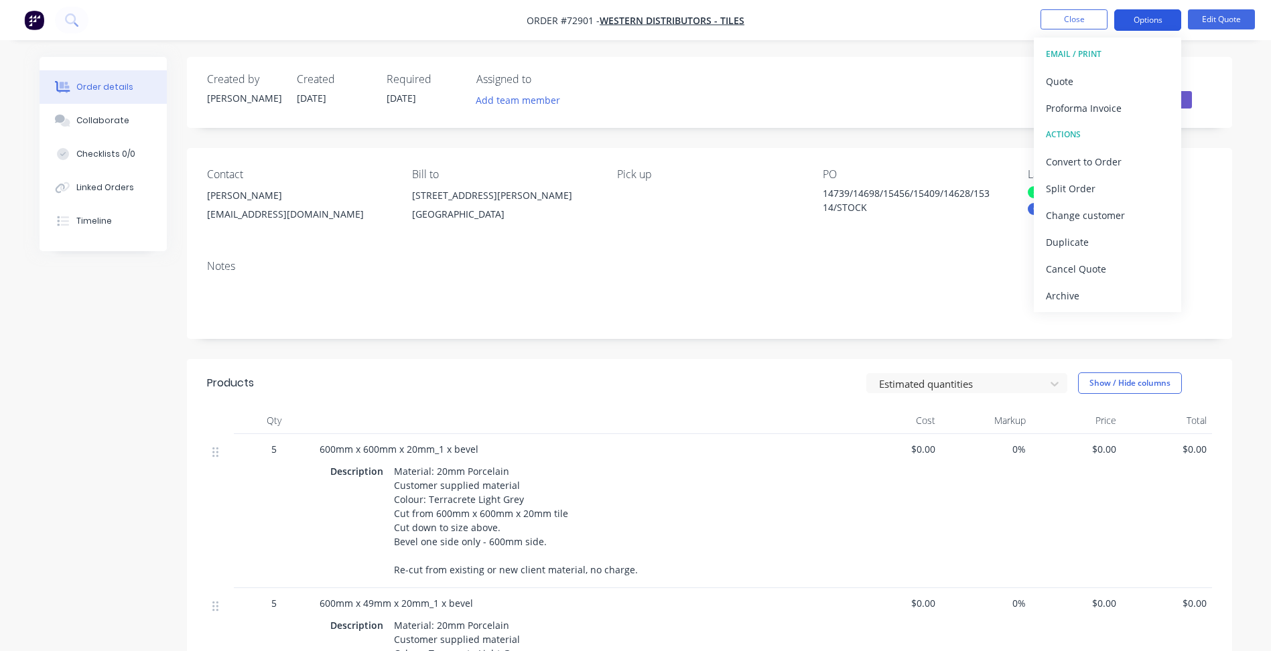
click at [1158, 21] on button "Options" at bounding box center [1147, 19] width 67 height 21
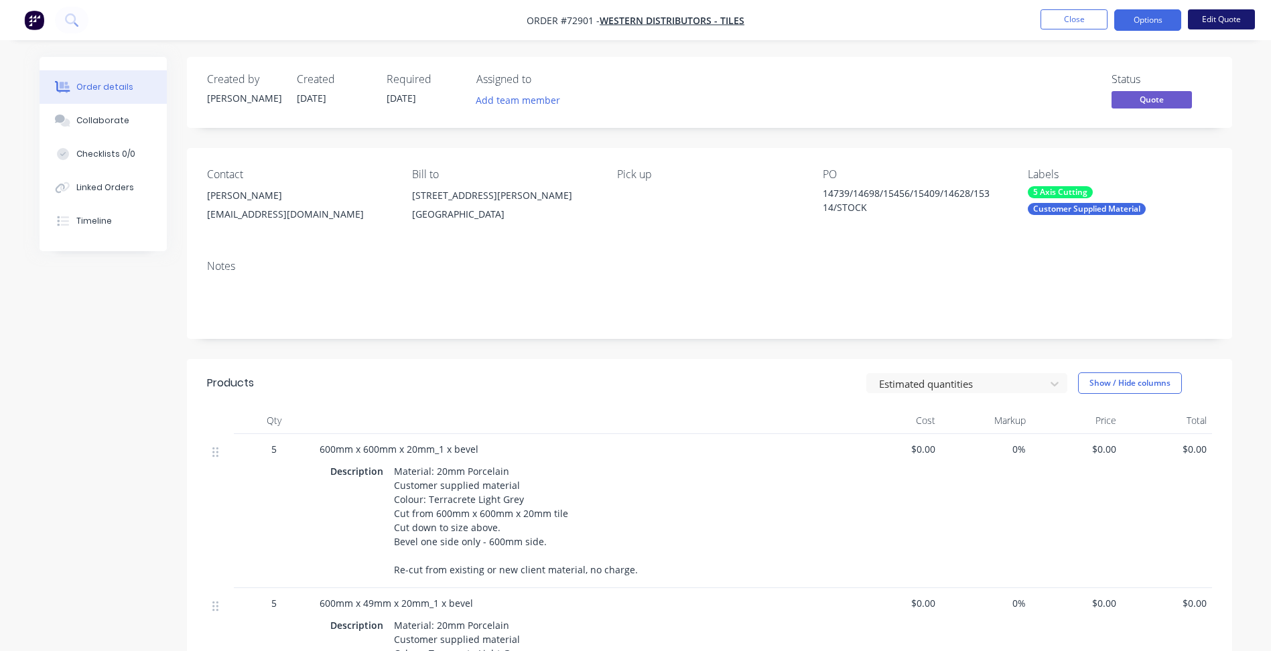
click at [1222, 21] on button "Edit Quote" at bounding box center [1221, 19] width 67 height 20
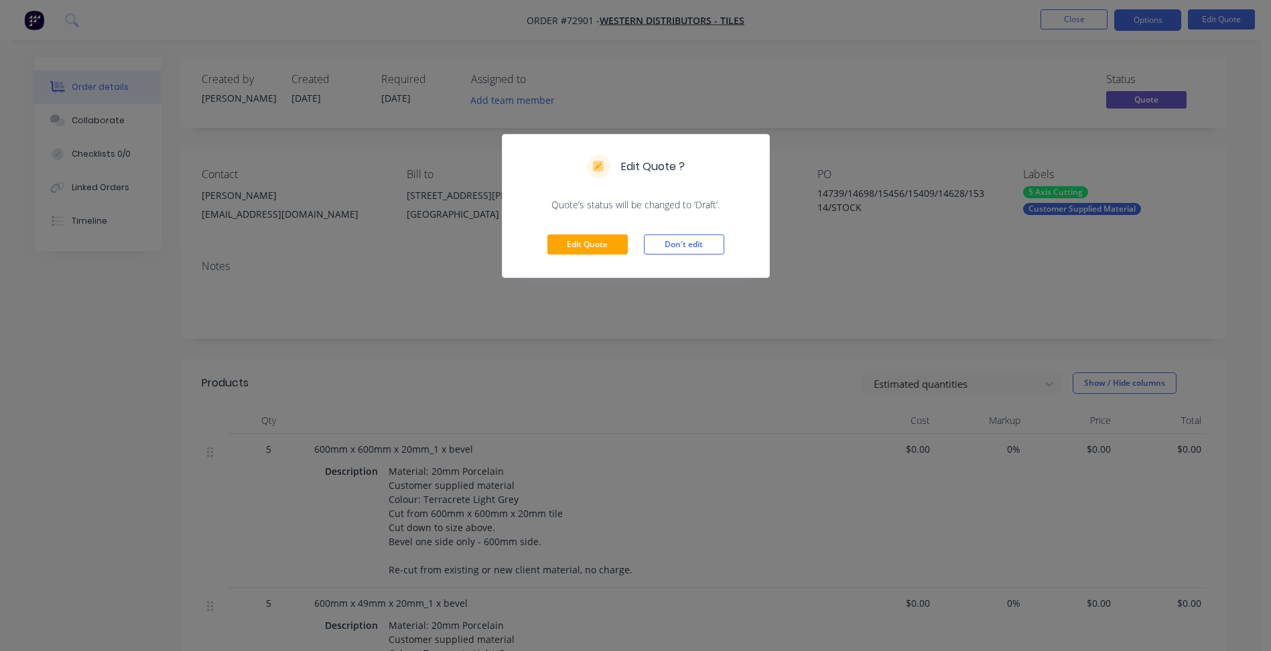
drag, startPoint x: 680, startPoint y: 247, endPoint x: 1130, endPoint y: 51, distance: 490.5
click at [681, 247] on button "Don't edit" at bounding box center [684, 244] width 80 height 20
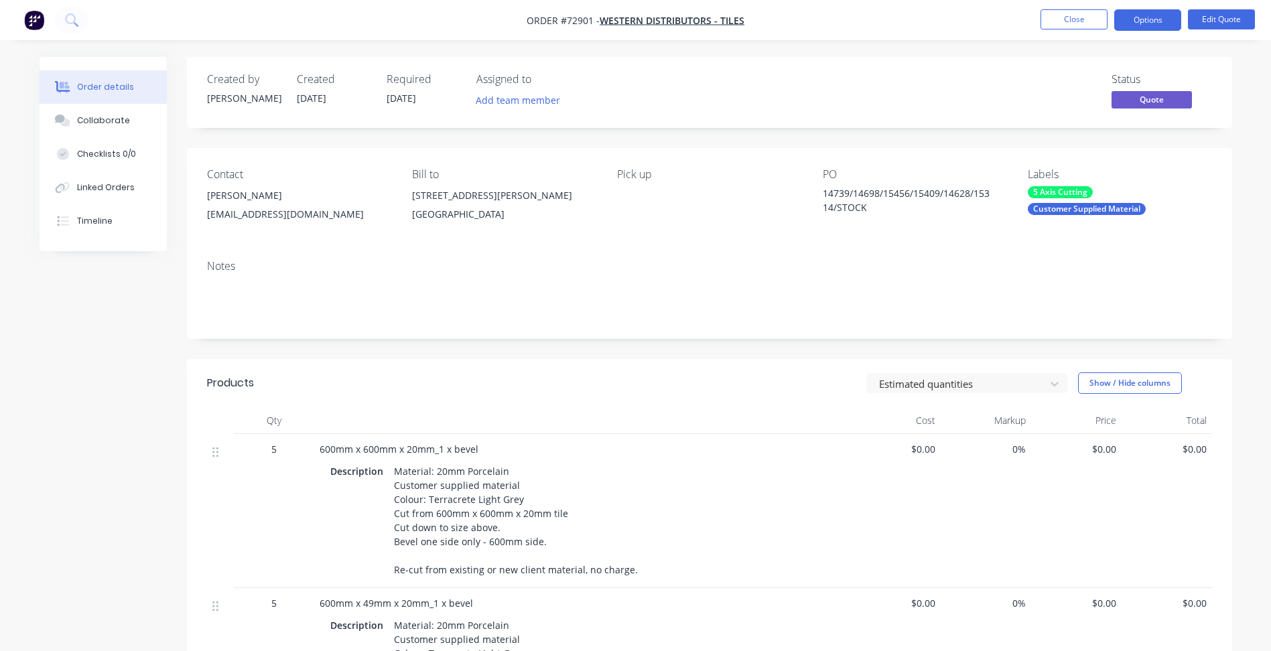
drag, startPoint x: 1148, startPoint y: 15, endPoint x: 1138, endPoint y: 34, distance: 21.3
click at [1147, 15] on button "Options" at bounding box center [1147, 19] width 67 height 21
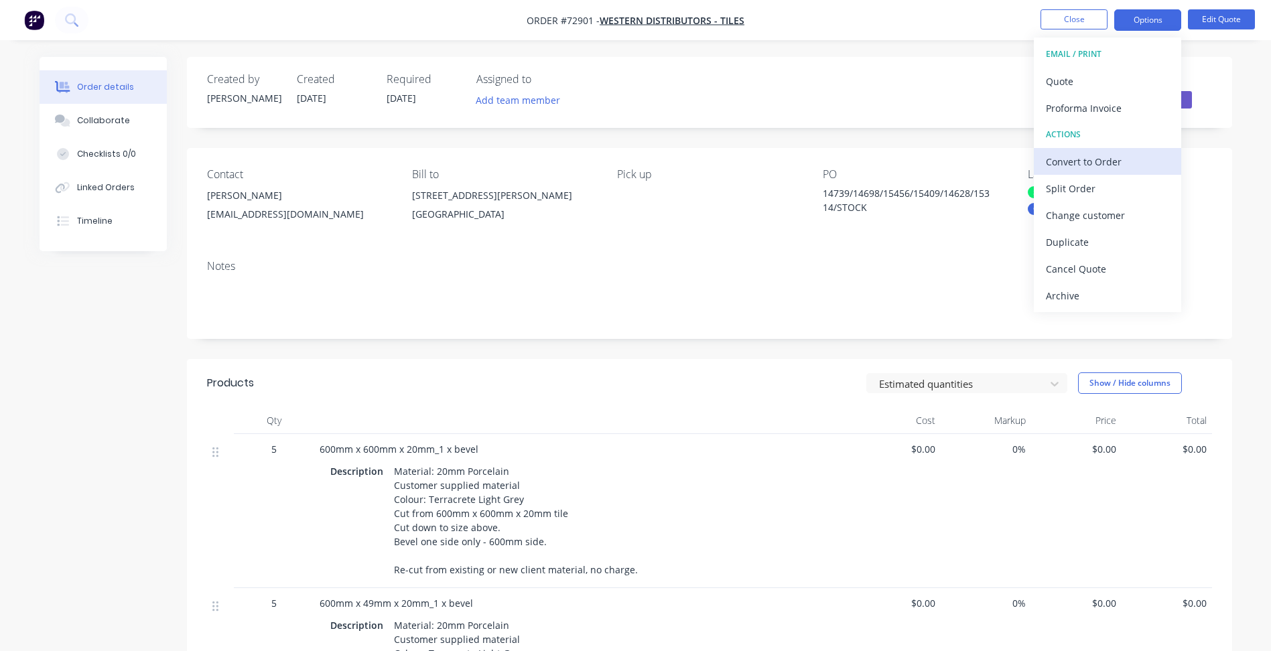
click at [1087, 153] on div "Convert to Order" at bounding box center [1107, 161] width 123 height 19
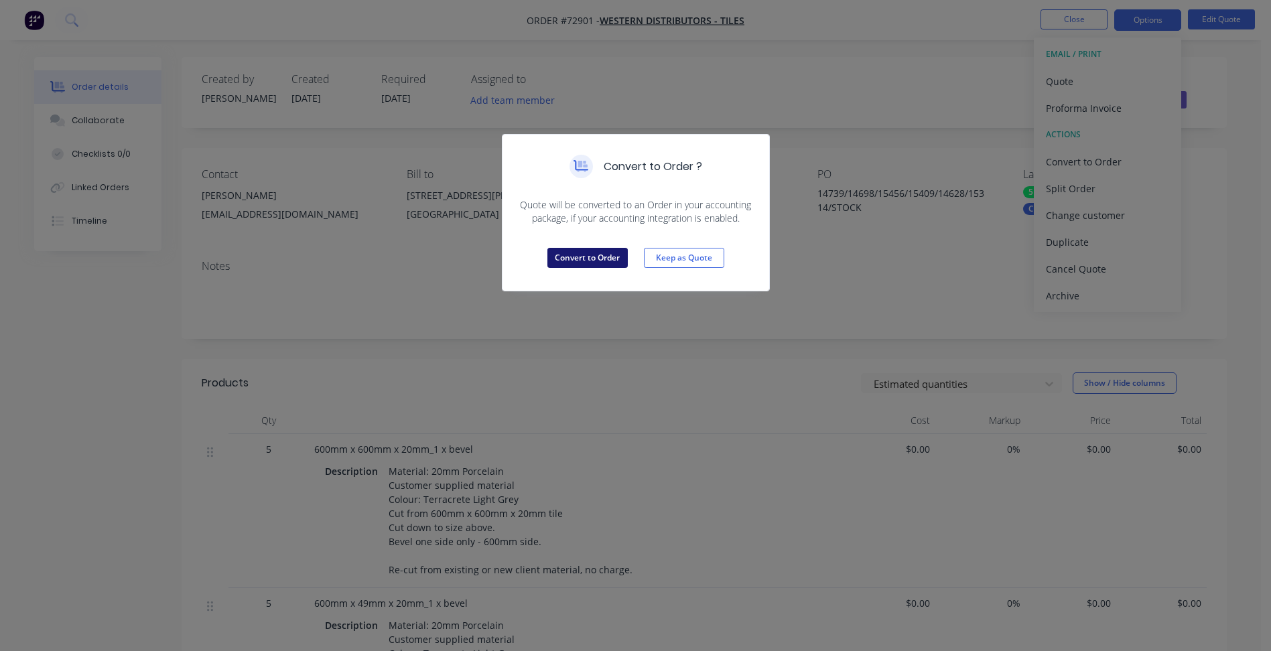
click at [579, 255] on button "Convert to Order" at bounding box center [587, 258] width 80 height 20
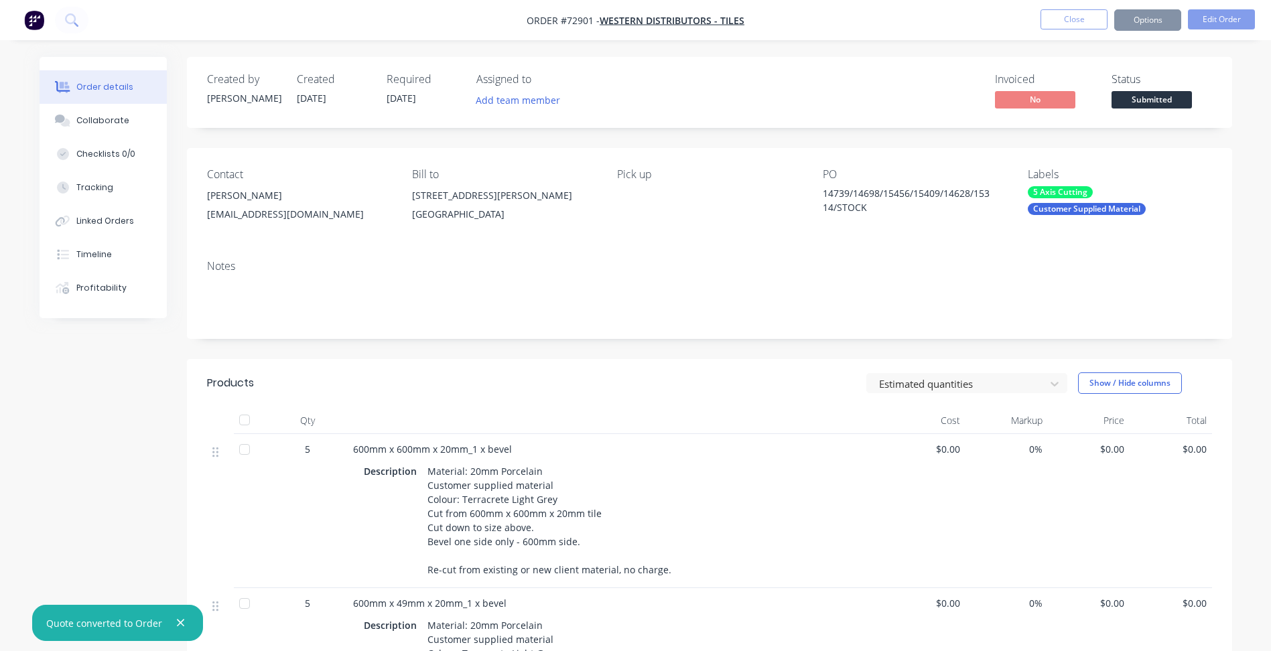
click at [1134, 92] on span "Submitted" at bounding box center [1151, 99] width 80 height 17
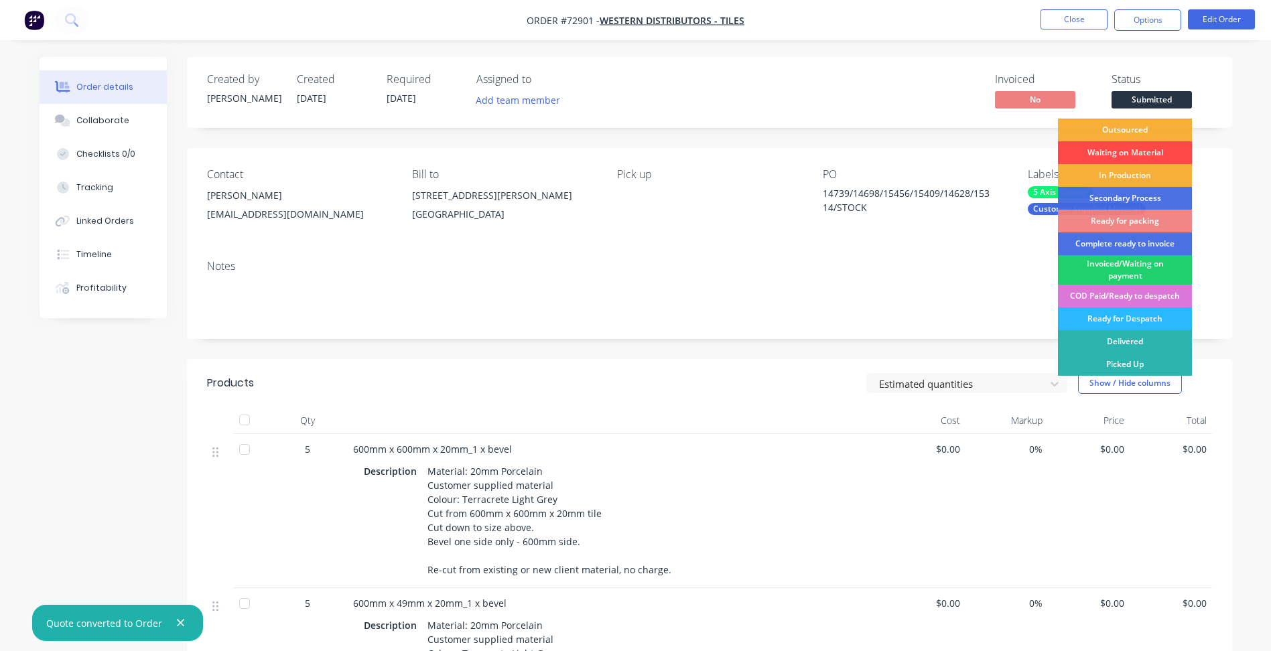
click at [1130, 148] on div "Waiting on Material" at bounding box center [1125, 152] width 134 height 23
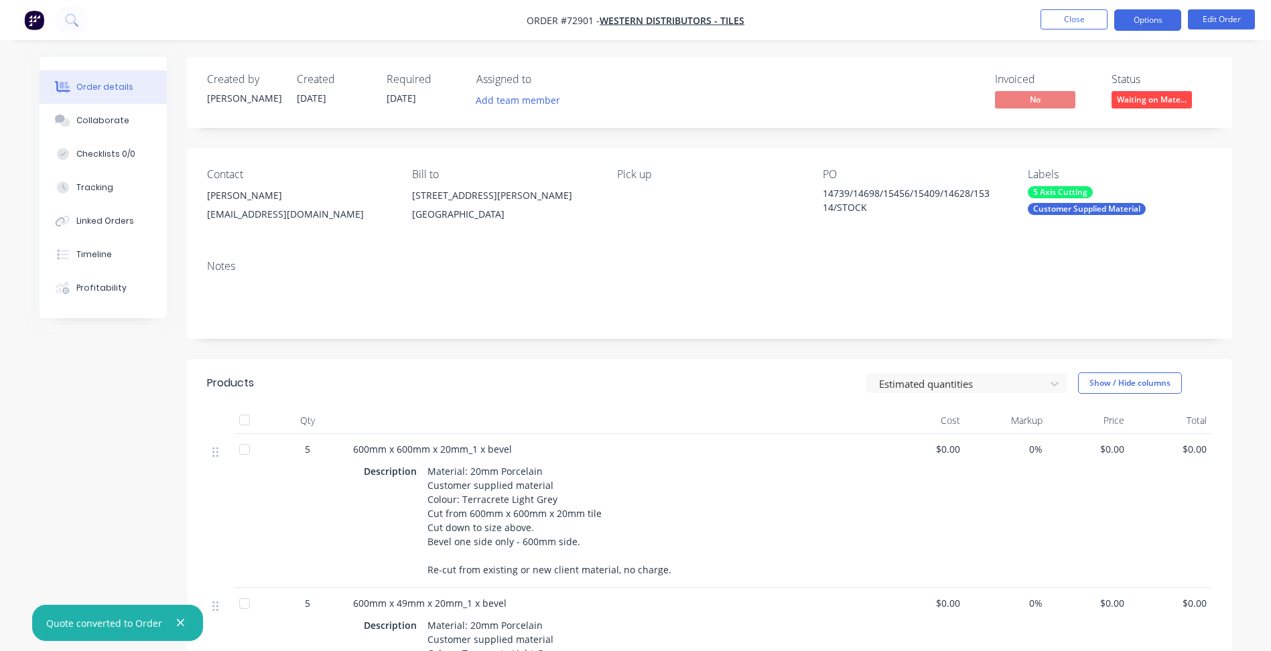
click at [1146, 21] on button "Options" at bounding box center [1147, 19] width 67 height 21
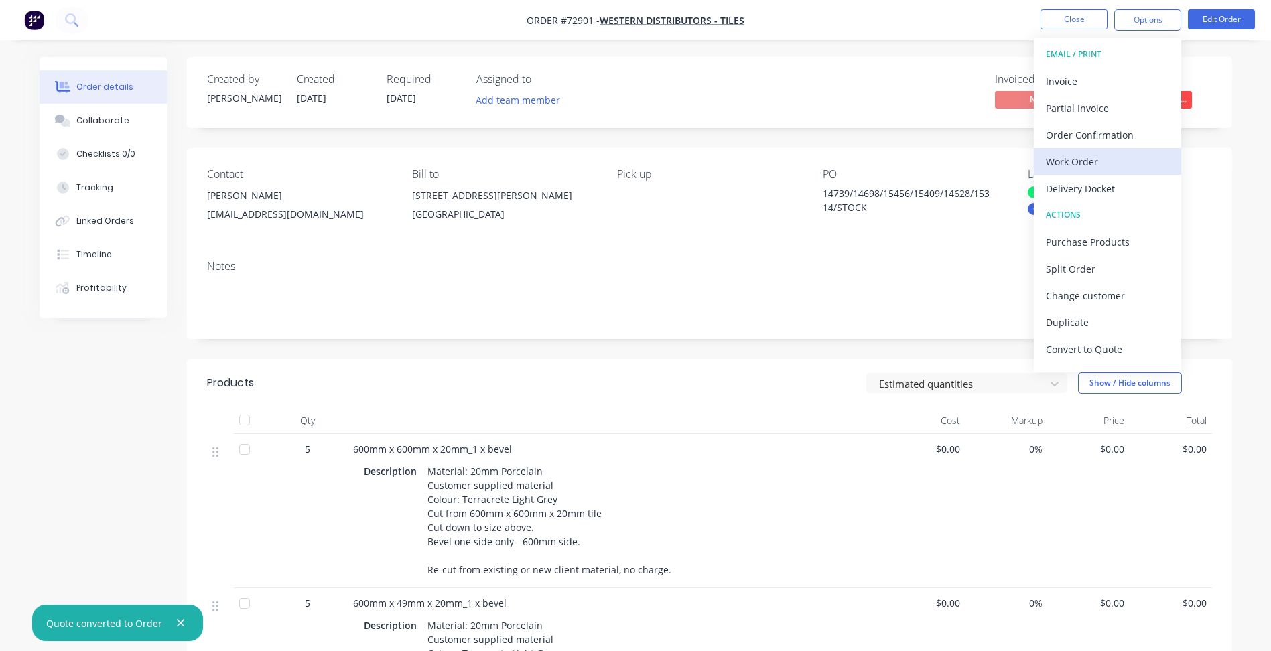
click at [1085, 161] on div "Work Order" at bounding box center [1107, 161] width 123 height 19
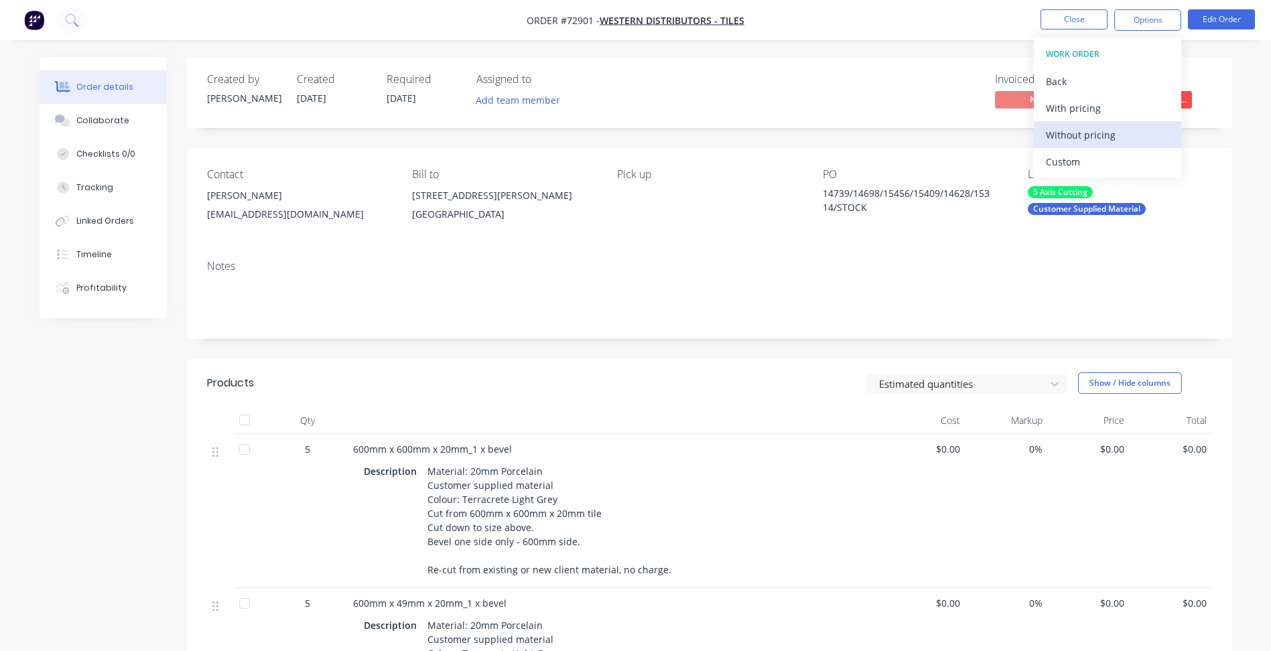
click at [1085, 136] on div "Without pricing" at bounding box center [1107, 134] width 123 height 19
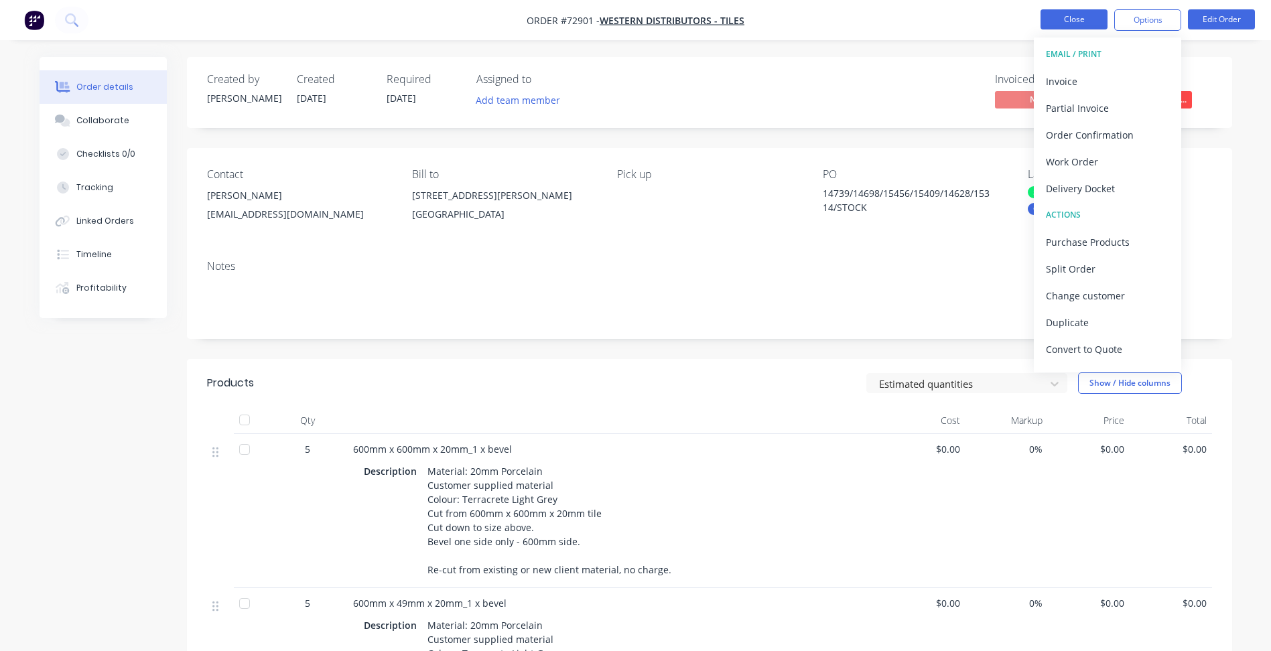
click at [1068, 19] on button "Close" at bounding box center [1073, 19] width 67 height 20
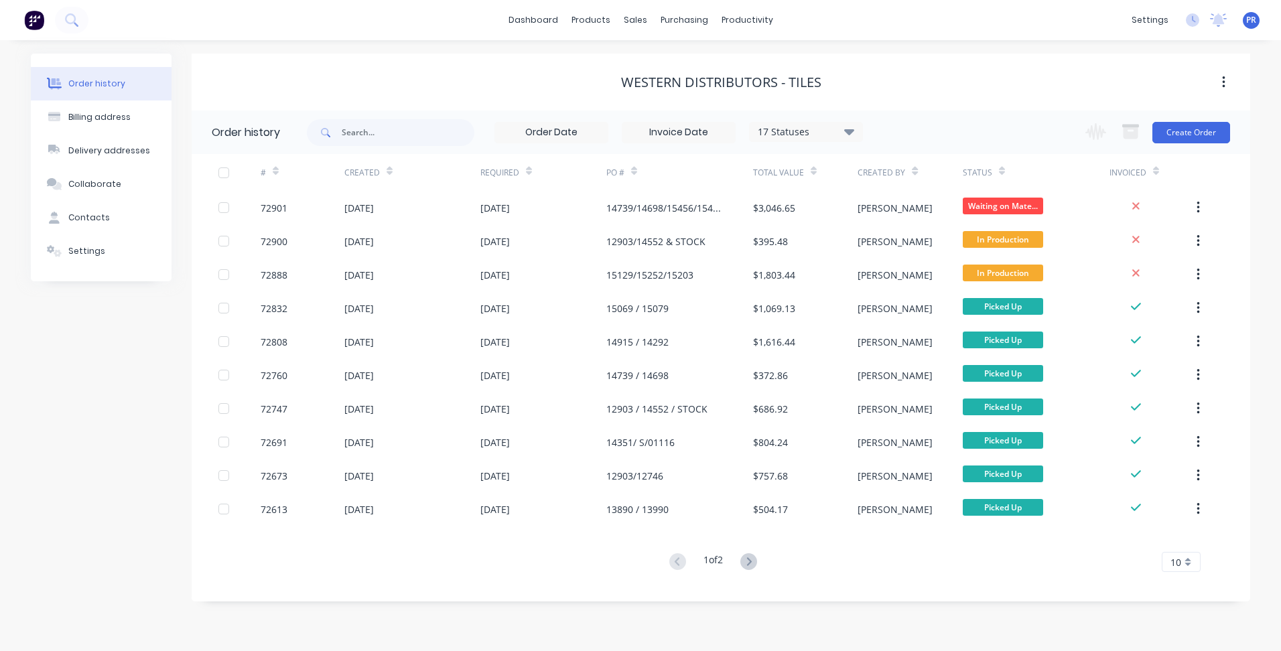
drag, startPoint x: 436, startPoint y: 86, endPoint x: 230, endPoint y: 3, distance: 222.1
click at [436, 86] on div "Western Distributors - Tiles" at bounding box center [721, 82] width 1059 height 16
